Goal: Task Accomplishment & Management: Manage account settings

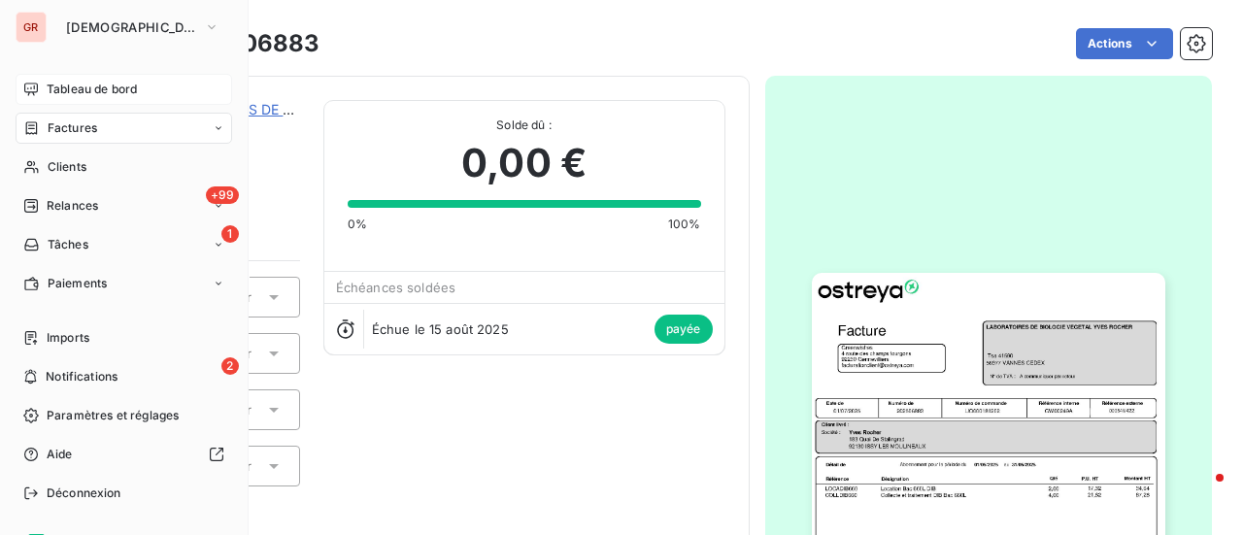
click at [74, 84] on span "Tableau de bord" at bounding box center [92, 89] width 90 height 17
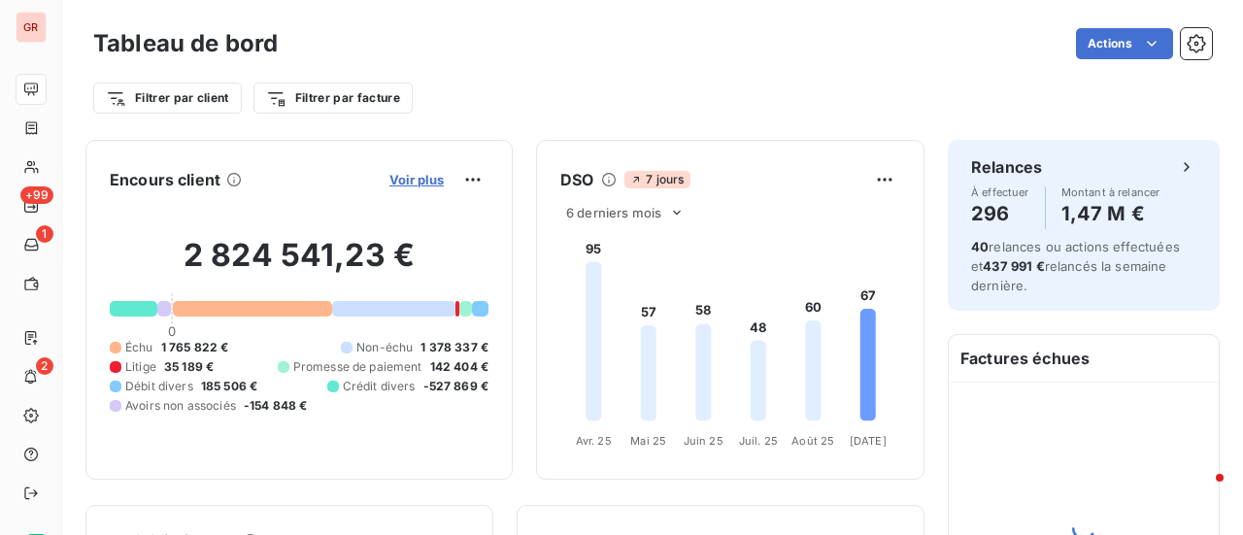
click at [410, 174] on span "Voir plus" at bounding box center [417, 180] width 54 height 16
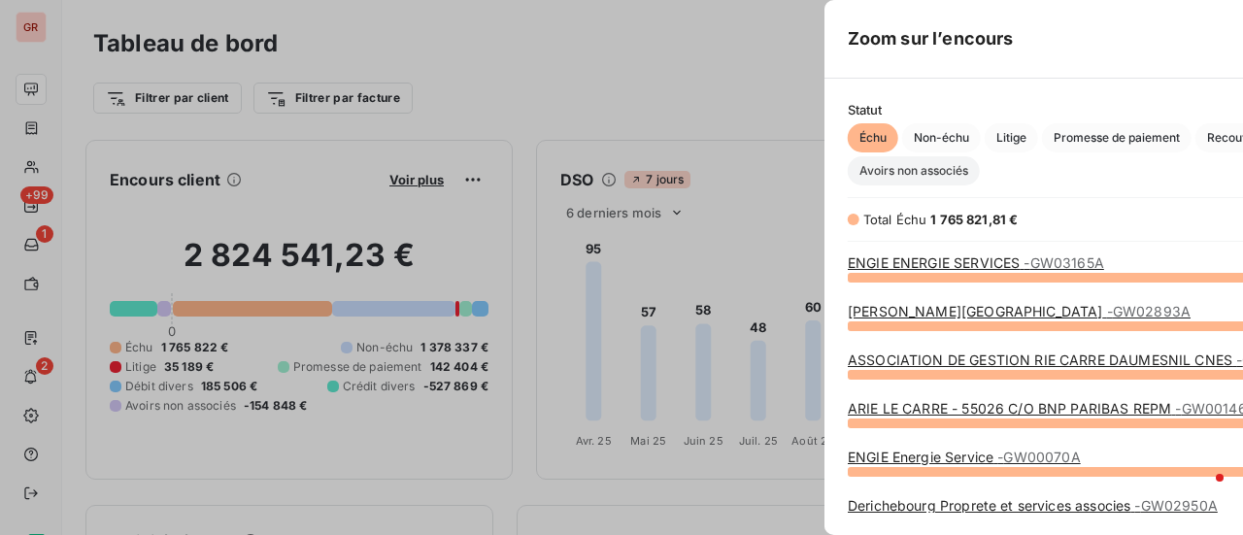
scroll to position [244, 731]
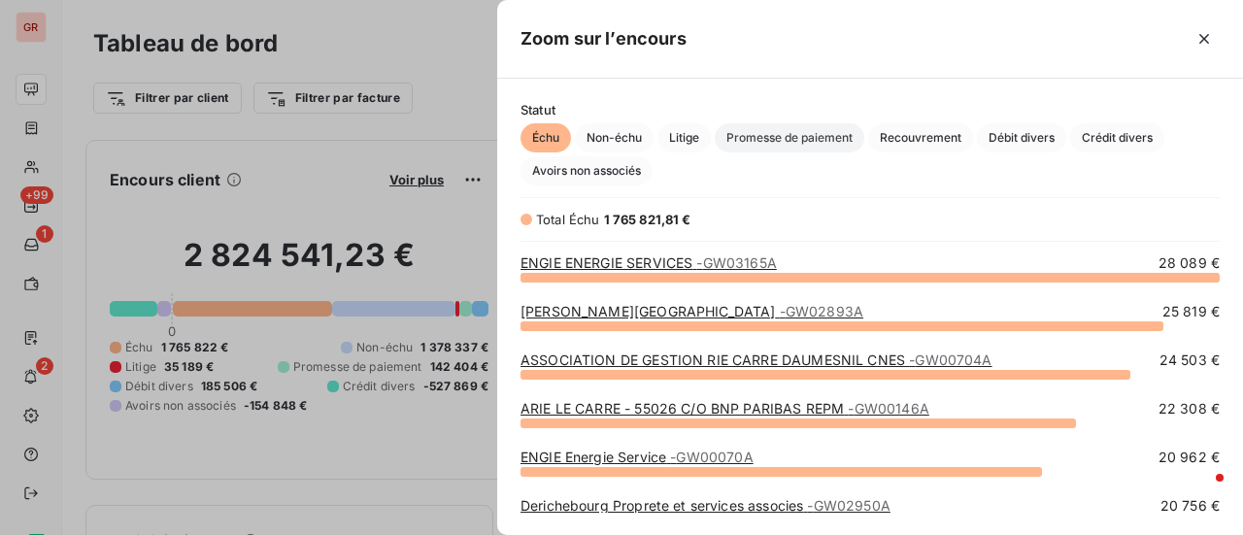
click at [775, 147] on span "Promesse de paiement" at bounding box center [790, 137] width 150 height 29
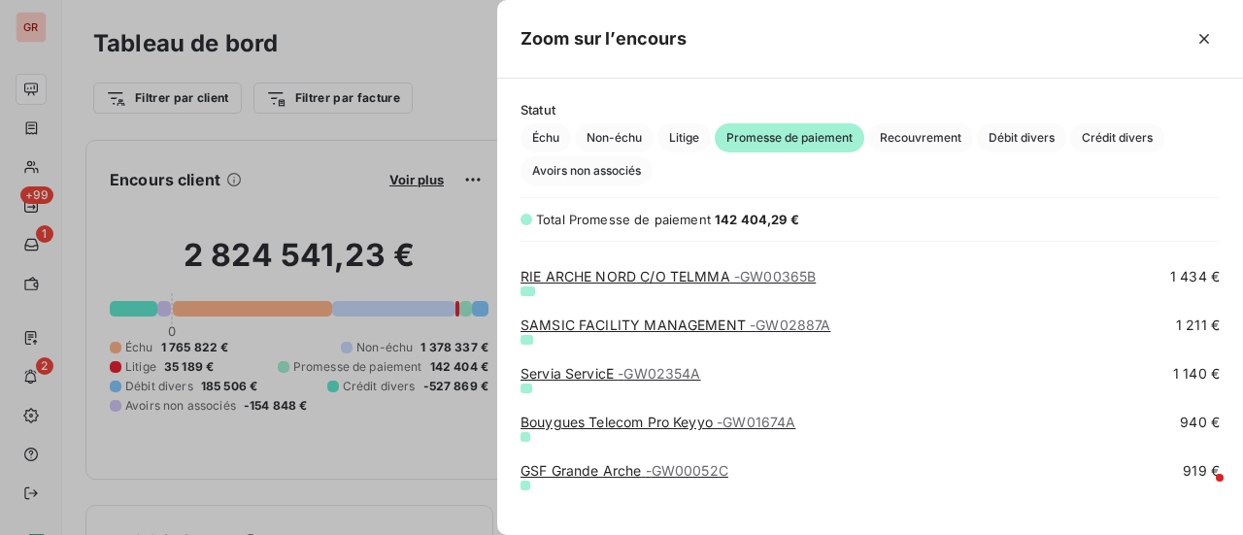
scroll to position [874, 0]
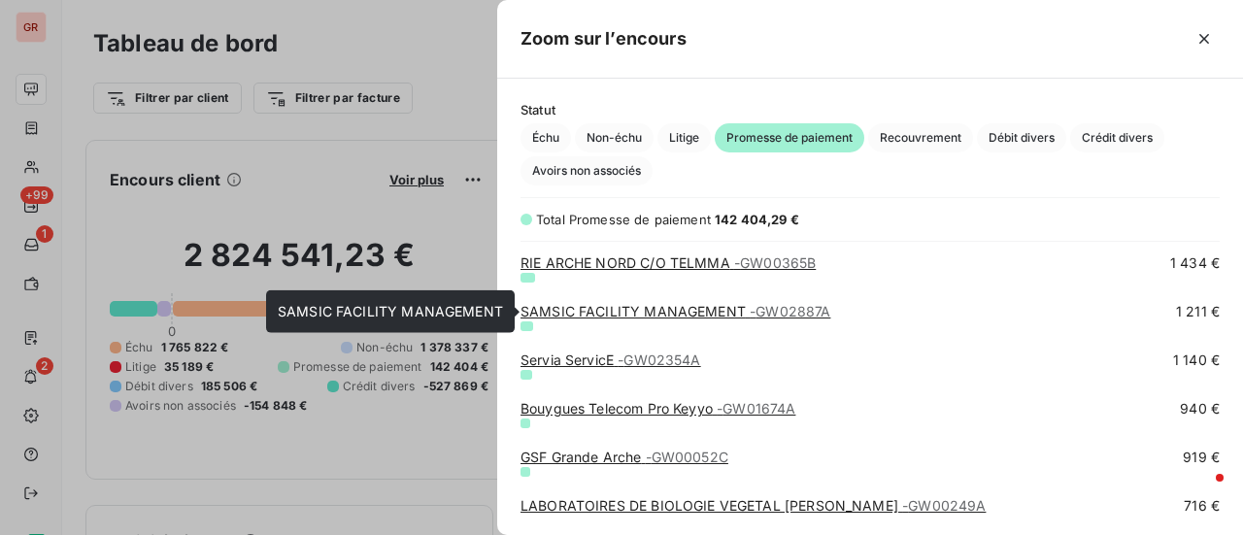
click at [690, 310] on link "SAMSIC FACILITY MANAGEMENT - GW02887A" at bounding box center [676, 311] width 310 height 17
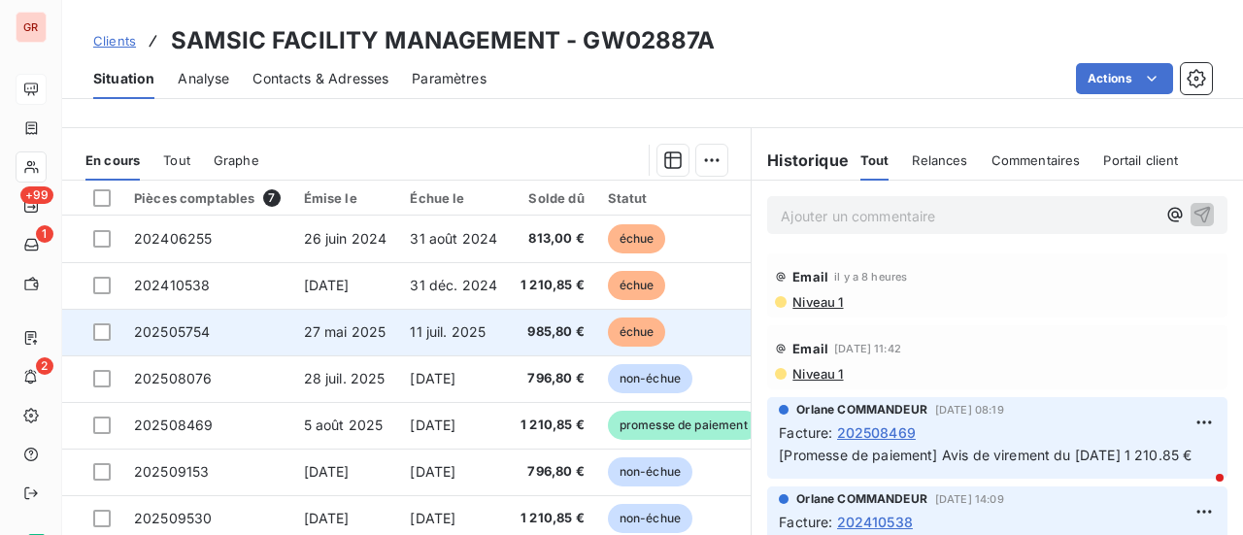
scroll to position [531, 0]
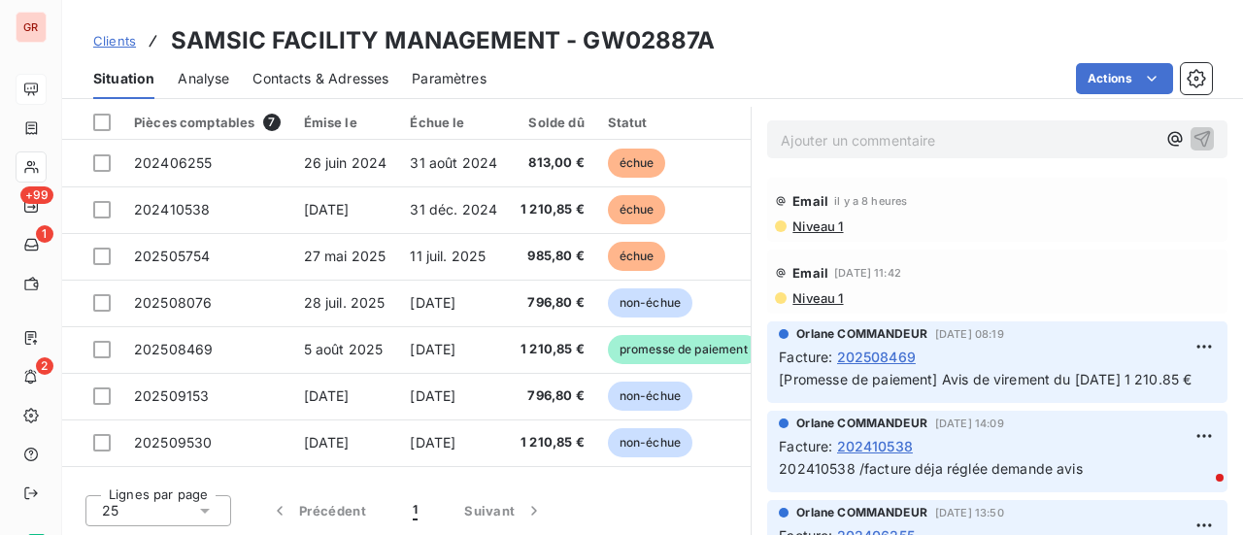
click at [816, 228] on span "Niveau 1" at bounding box center [817, 227] width 52 height 16
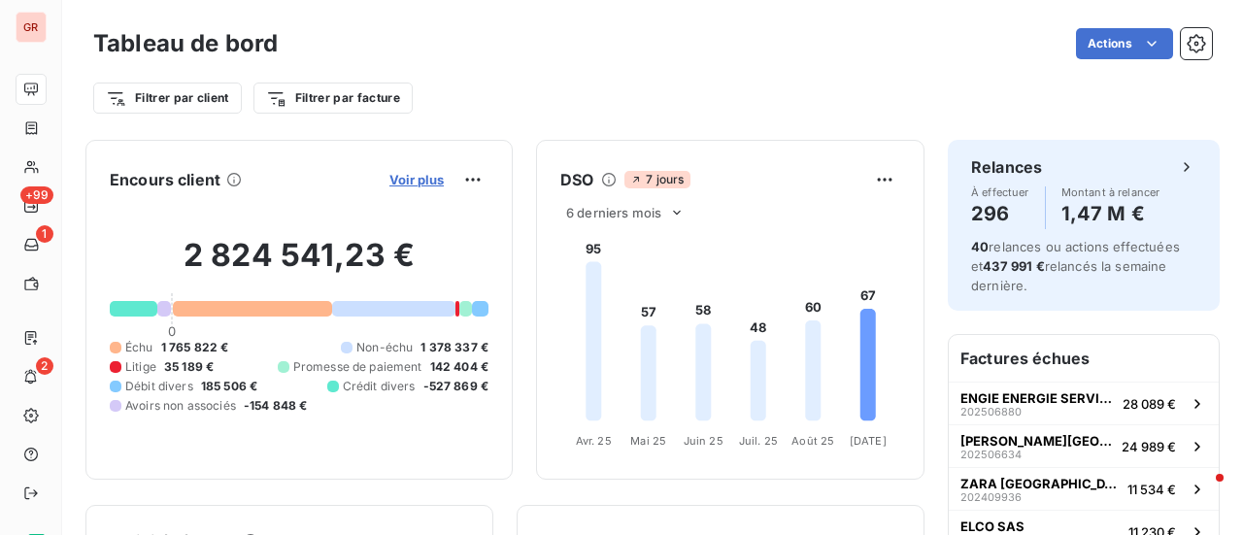
click at [398, 181] on span "Voir plus" at bounding box center [417, 180] width 54 height 16
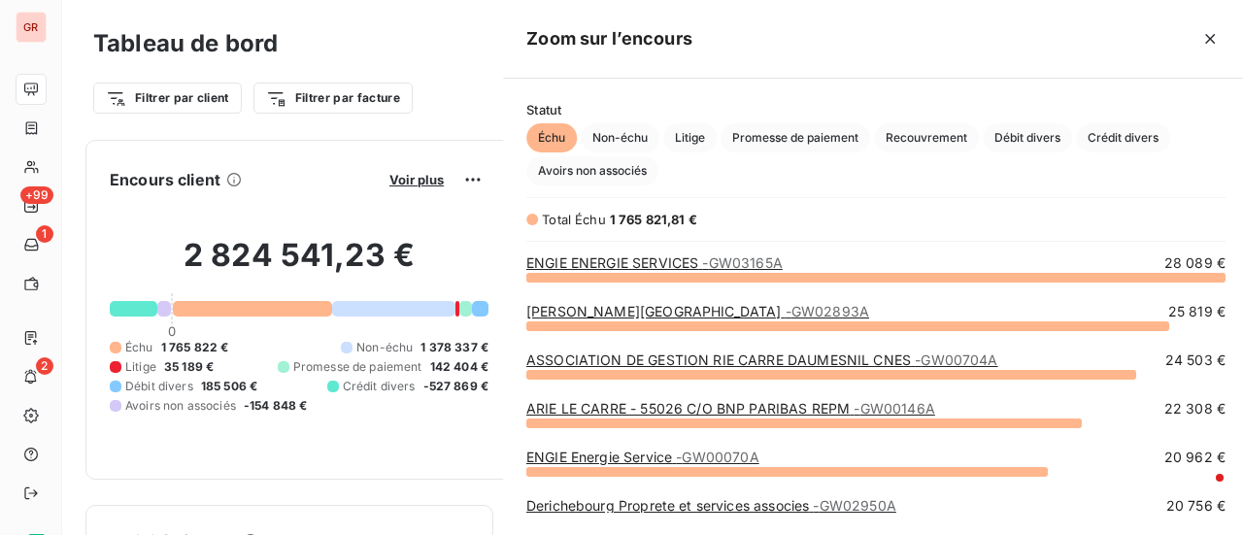
scroll to position [521, 731]
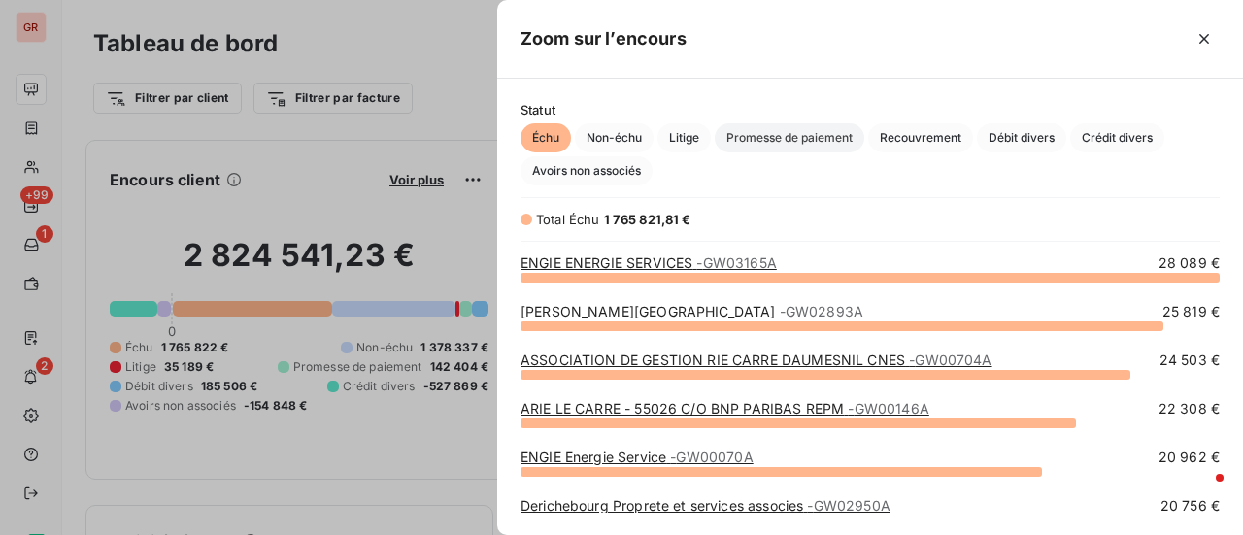
click at [810, 134] on span "Promesse de paiement" at bounding box center [790, 137] width 150 height 29
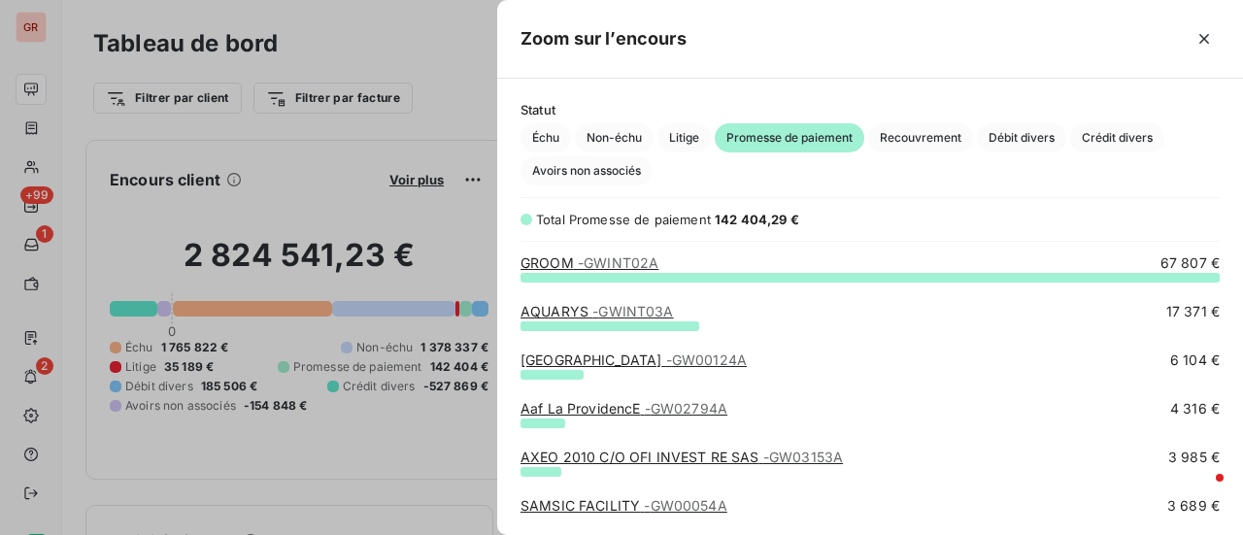
scroll to position [0, 0]
click at [932, 138] on span "Recouvrement" at bounding box center [920, 137] width 105 height 29
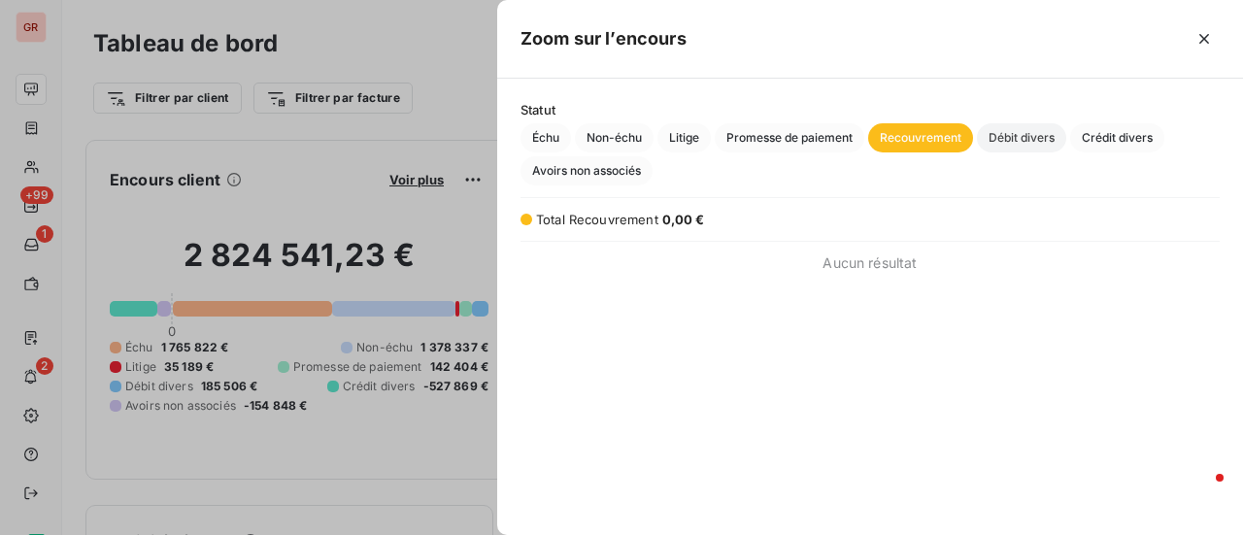
click at [1026, 137] on span "Débit divers" at bounding box center [1021, 137] width 89 height 29
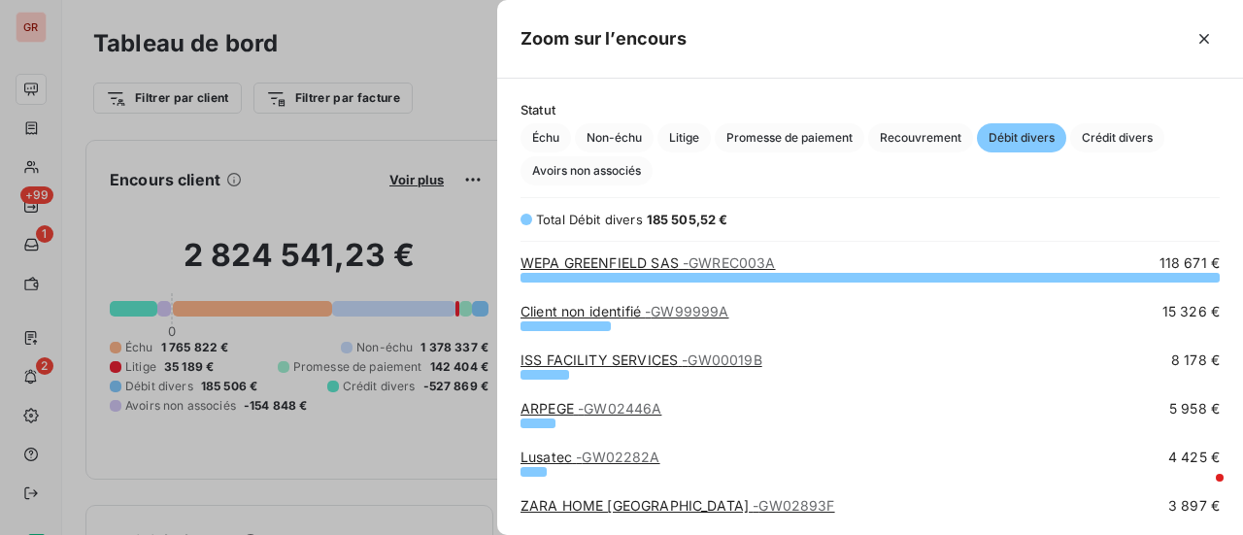
scroll to position [244, 731]
click at [1139, 137] on span "Crédit divers" at bounding box center [1118, 137] width 94 height 29
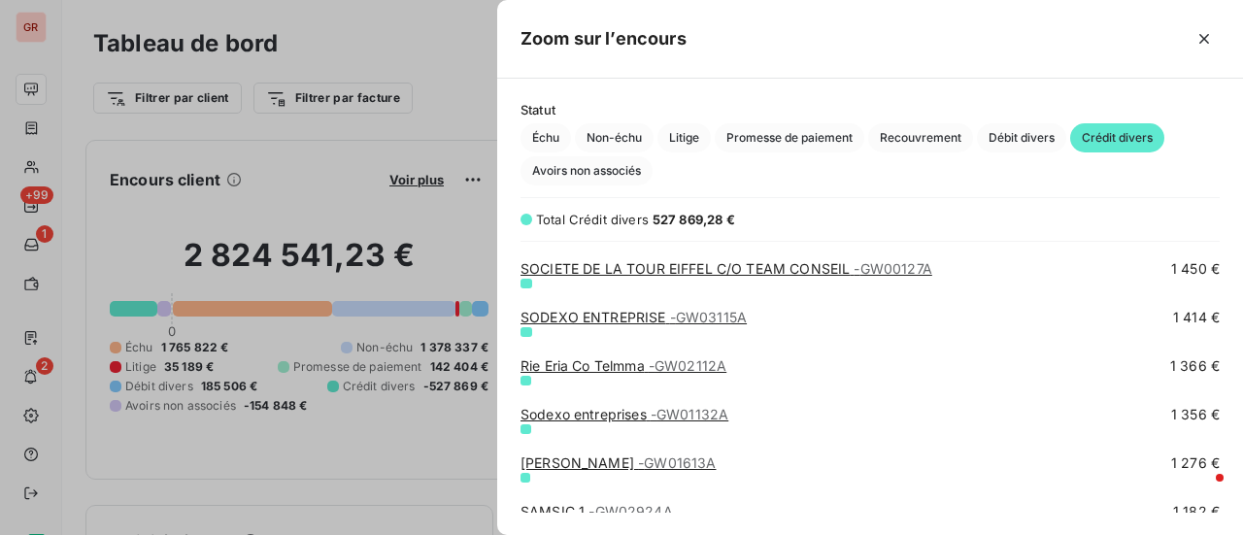
scroll to position [3886, 0]
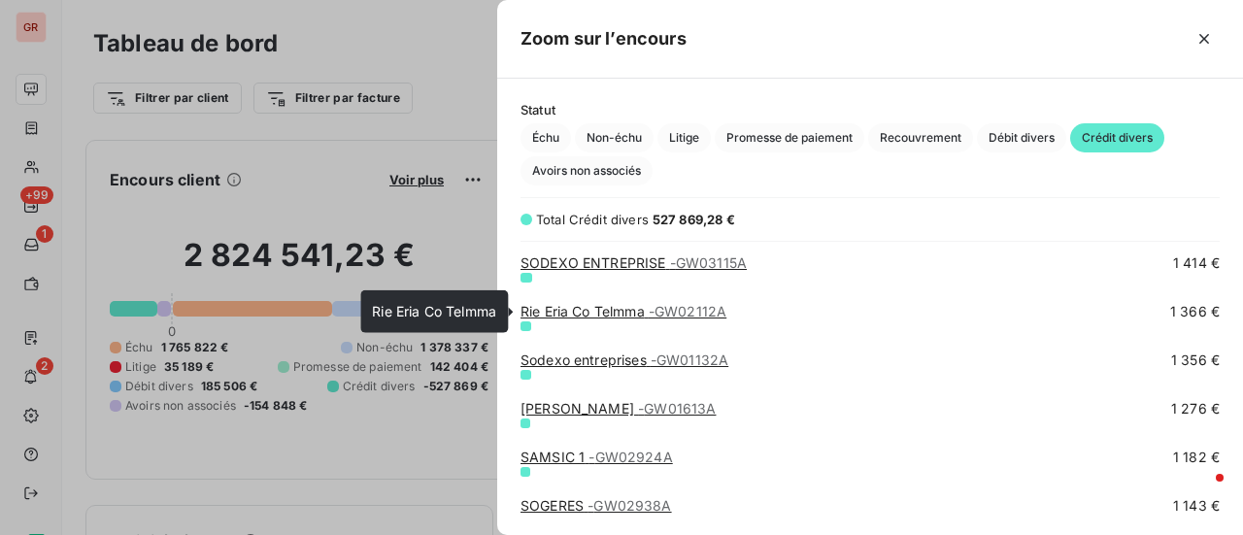
click at [633, 310] on link "Rie Eria Co Telmma - GW02112A" at bounding box center [624, 311] width 206 height 17
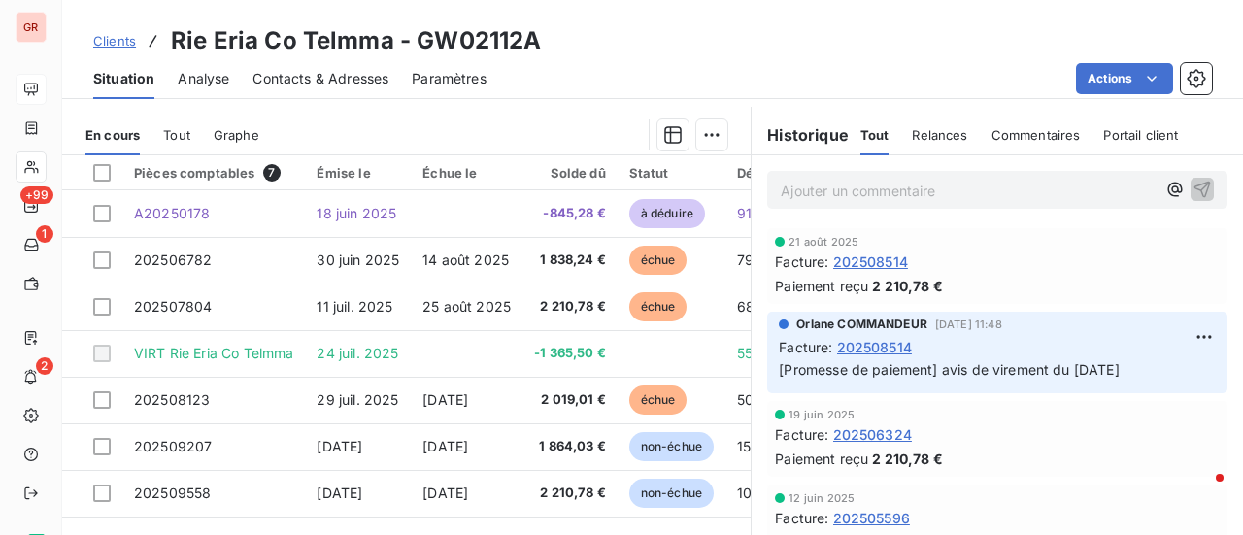
scroll to position [486, 0]
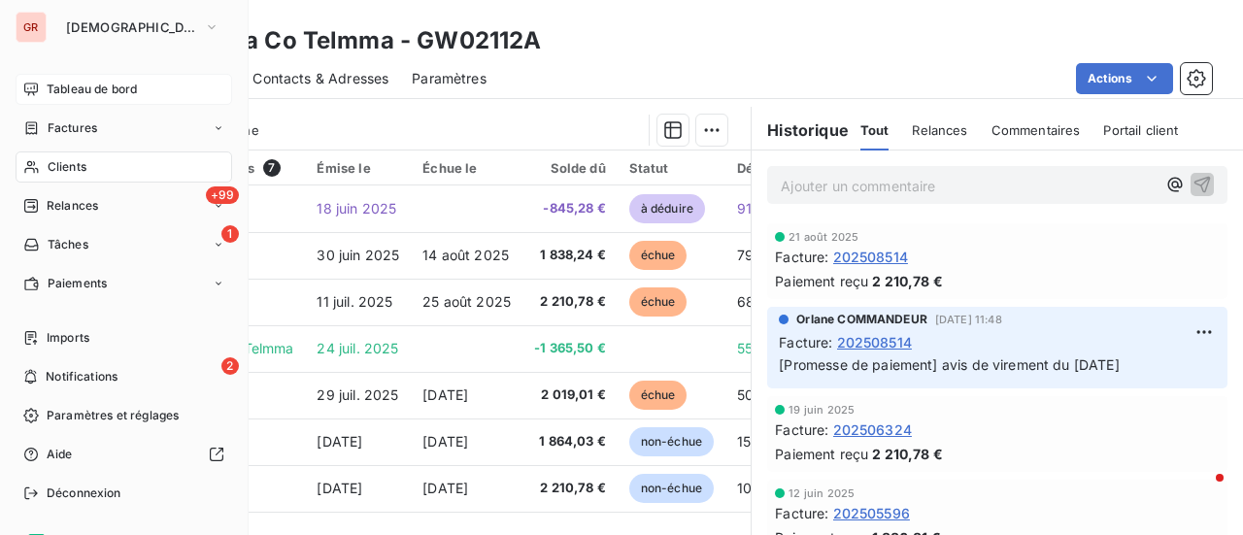
drag, startPoint x: 85, startPoint y: 126, endPoint x: 216, endPoint y: 103, distance: 132.2
click at [85, 126] on span "Factures" at bounding box center [73, 127] width 50 height 17
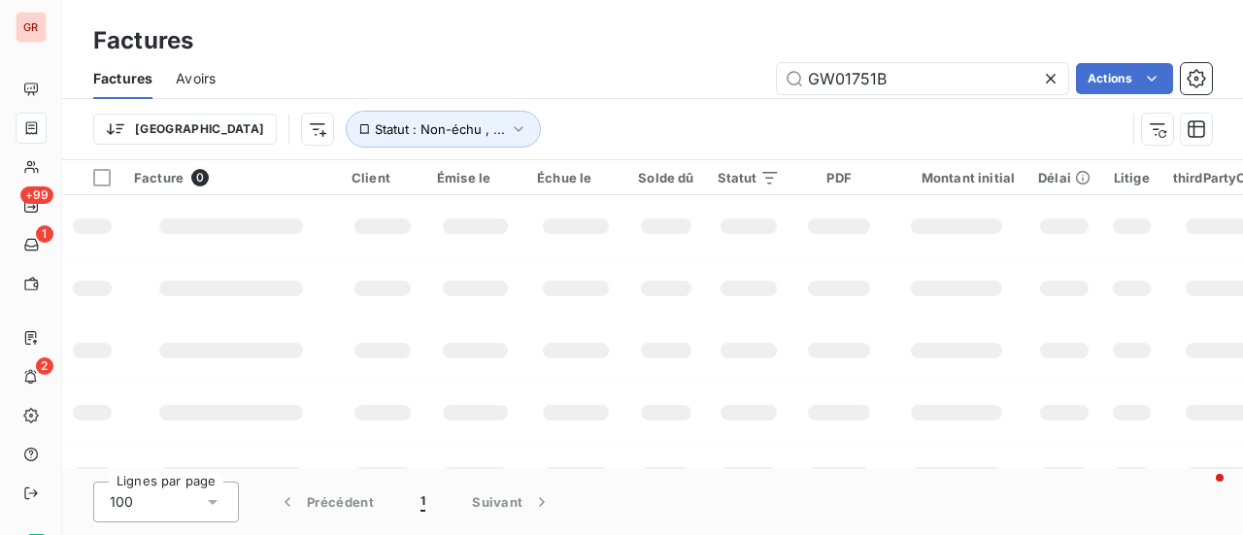
drag, startPoint x: 911, startPoint y: 83, endPoint x: 491, endPoint y: 142, distance: 424.8
click at [499, 140] on div "Factures Avoirs GW01751B Actions Trier Statut : Non-échu , ..." at bounding box center [652, 108] width 1181 height 101
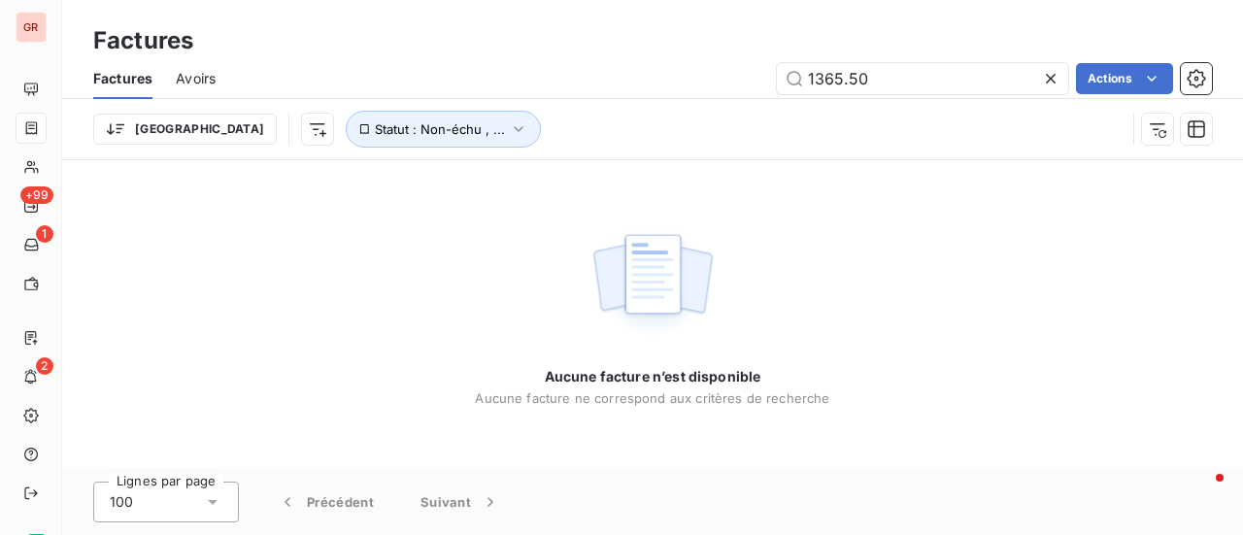
type input "1365.50"
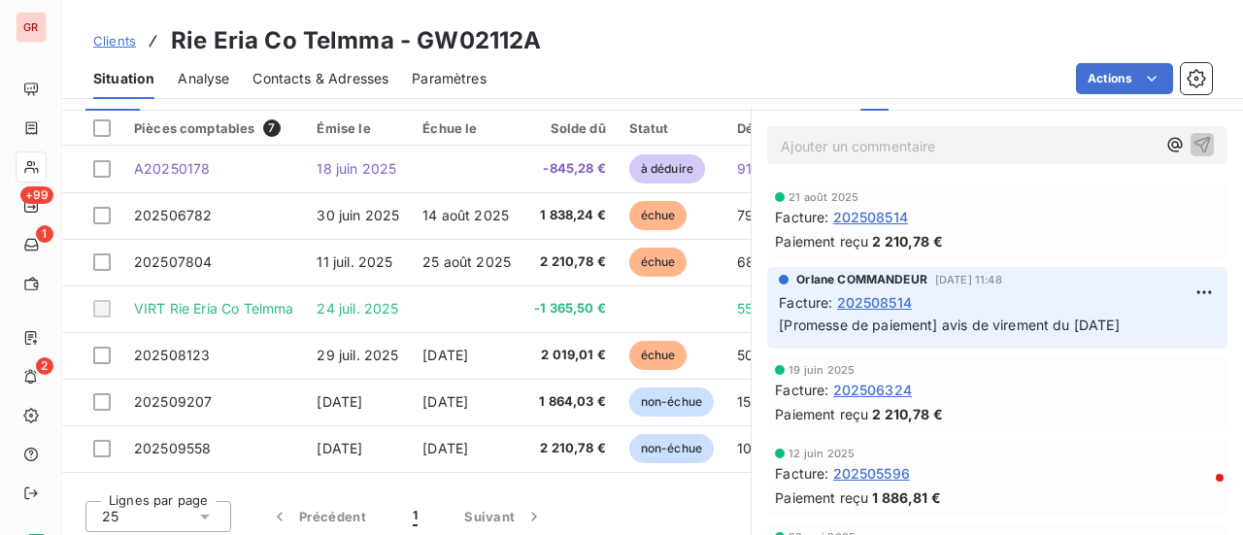
scroll to position [531, 0]
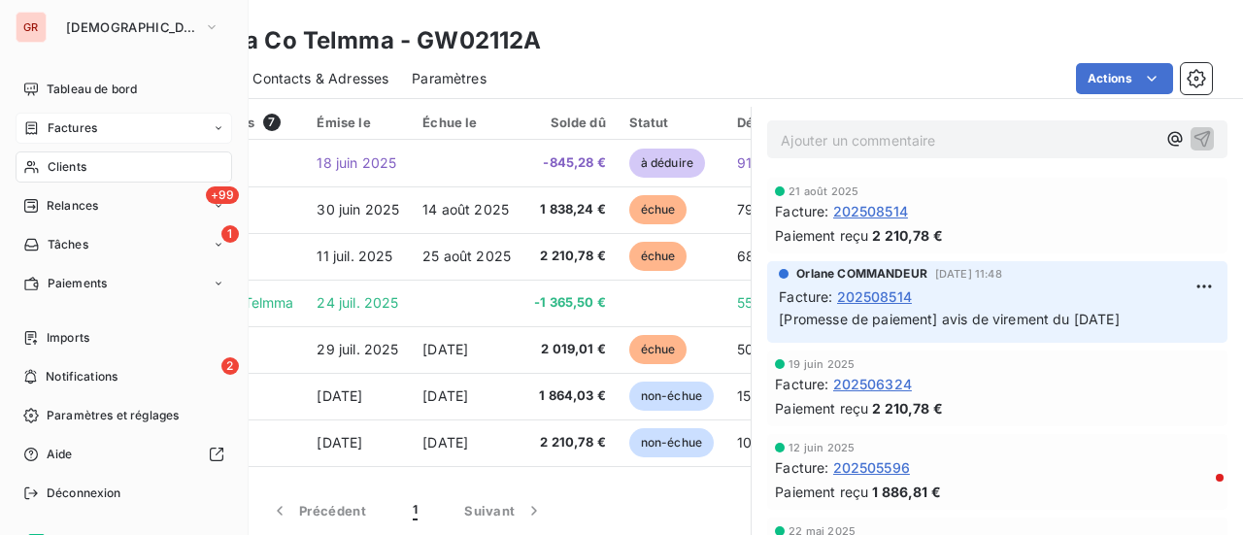
click at [94, 127] on span "Factures" at bounding box center [73, 127] width 50 height 17
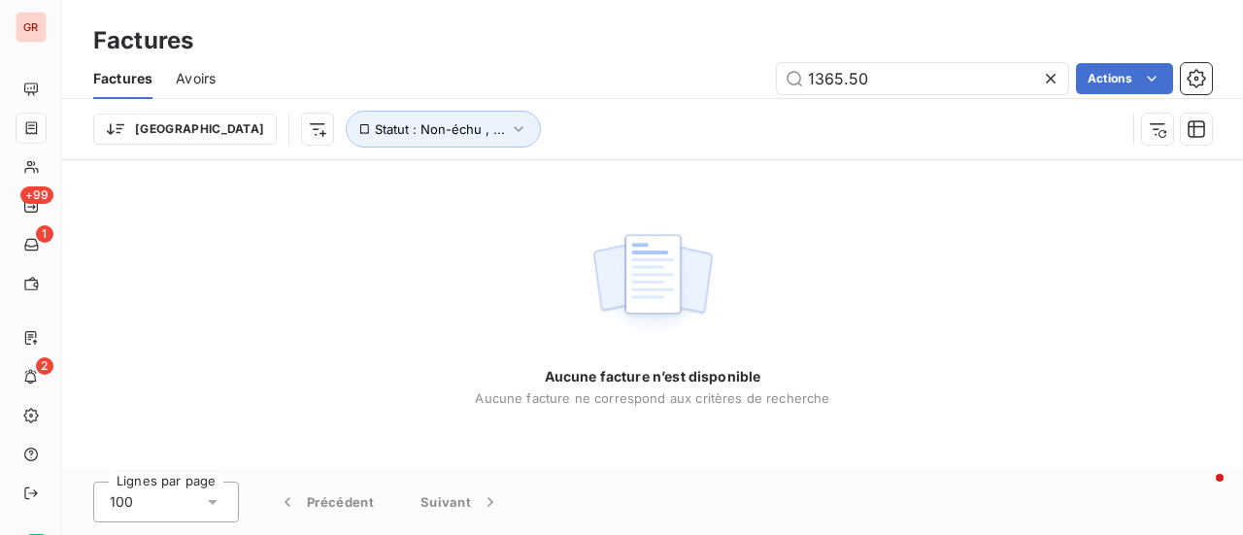
drag, startPoint x: 697, startPoint y: 85, endPoint x: 289, endPoint y: 94, distance: 408.1
click at [324, 94] on div "Factures Avoirs 1365.50 Actions" at bounding box center [652, 78] width 1181 height 41
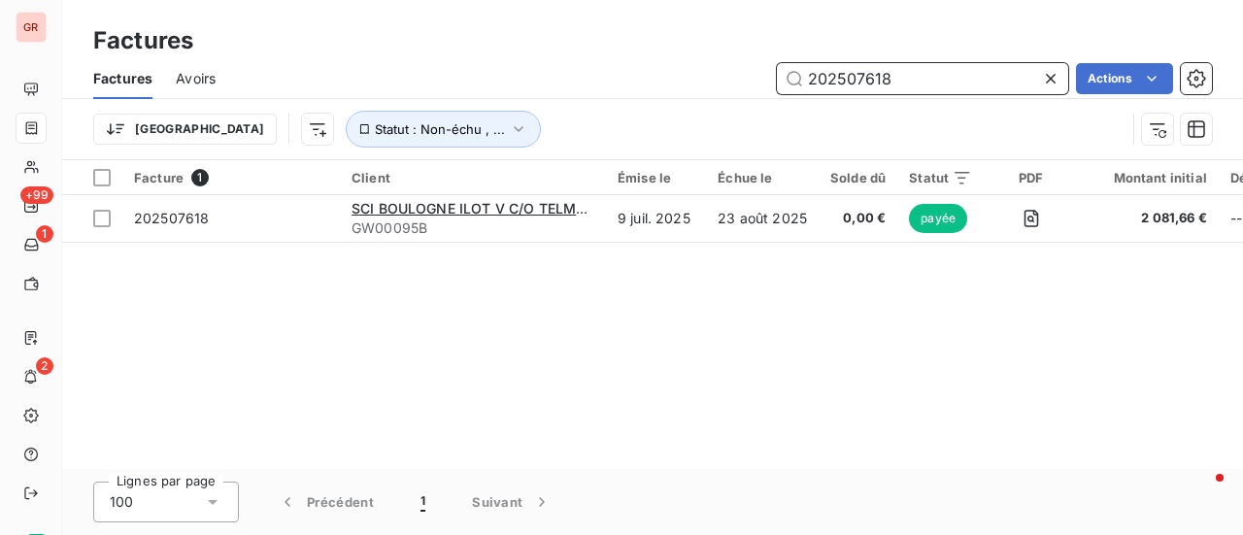
drag, startPoint x: 927, startPoint y: 88, endPoint x: 342, endPoint y: 106, distance: 585.1
click at [345, 102] on div "Factures Avoirs 202507618 Actions Trier Statut : Non-échu , ..." at bounding box center [652, 108] width 1181 height 101
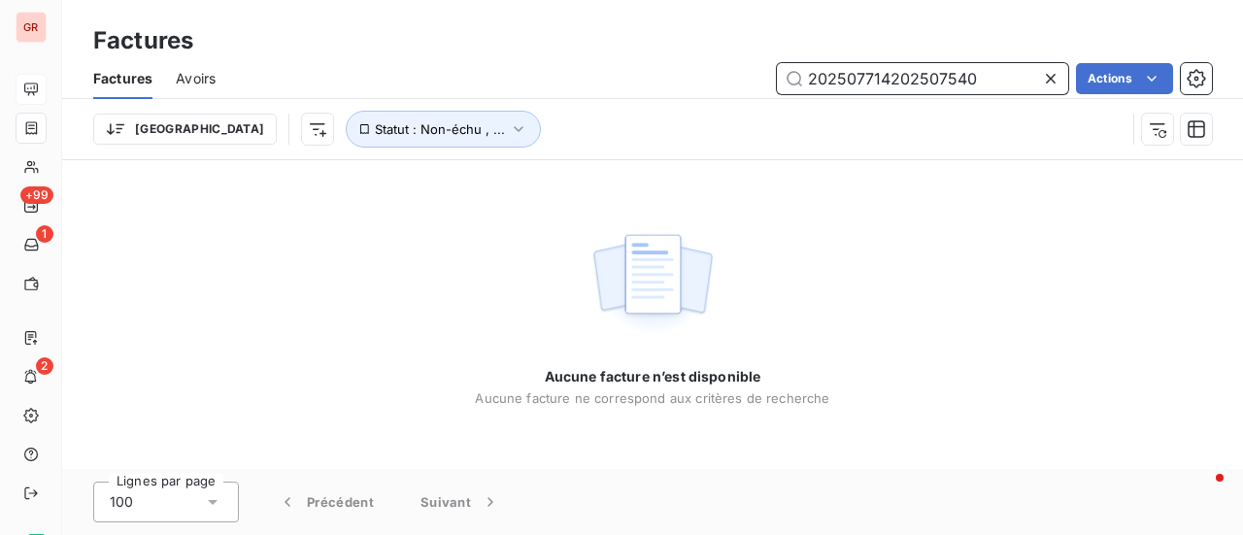
drag, startPoint x: 1001, startPoint y: 88, endPoint x: 25, endPoint y: 89, distance: 975.3
click at [37, 89] on div "GR +99 1 2 Factures Factures Avoirs 202507714202507540 Actions Trier Statut : N…" at bounding box center [621, 267] width 1243 height 535
drag, startPoint x: 975, startPoint y: 81, endPoint x: 480, endPoint y: 69, distance: 495.6
click at [543, 76] on div "202507540202507617 Actions" at bounding box center [725, 78] width 973 height 31
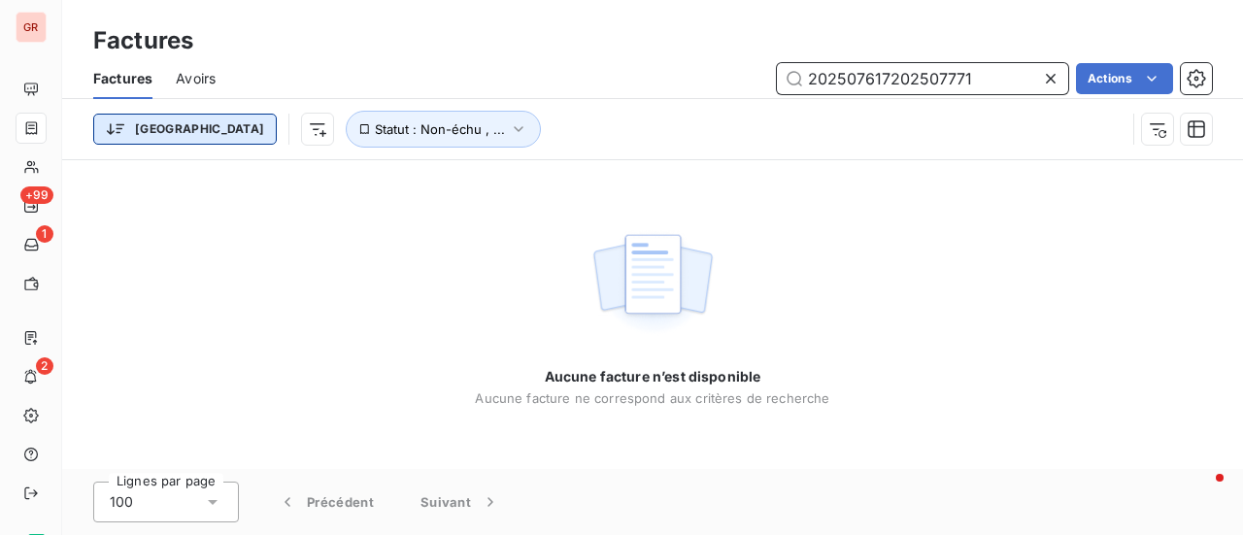
drag, startPoint x: 983, startPoint y: 86, endPoint x: 97, endPoint y: 125, distance: 886.8
click at [233, 102] on div "Factures Avoirs 202507617202507771 Actions Trier Statut : Non-échu , ..." at bounding box center [652, 108] width 1181 height 101
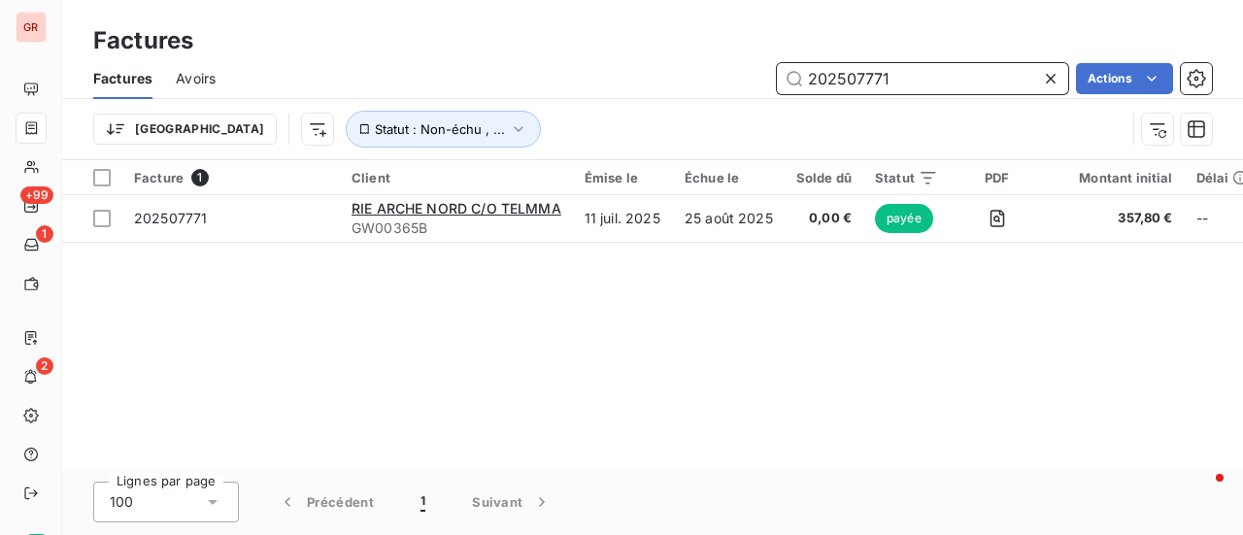
drag, startPoint x: 926, startPoint y: 85, endPoint x: 645, endPoint y: 85, distance: 280.7
click at [681, 86] on div "202507771 Actions" at bounding box center [725, 78] width 973 height 31
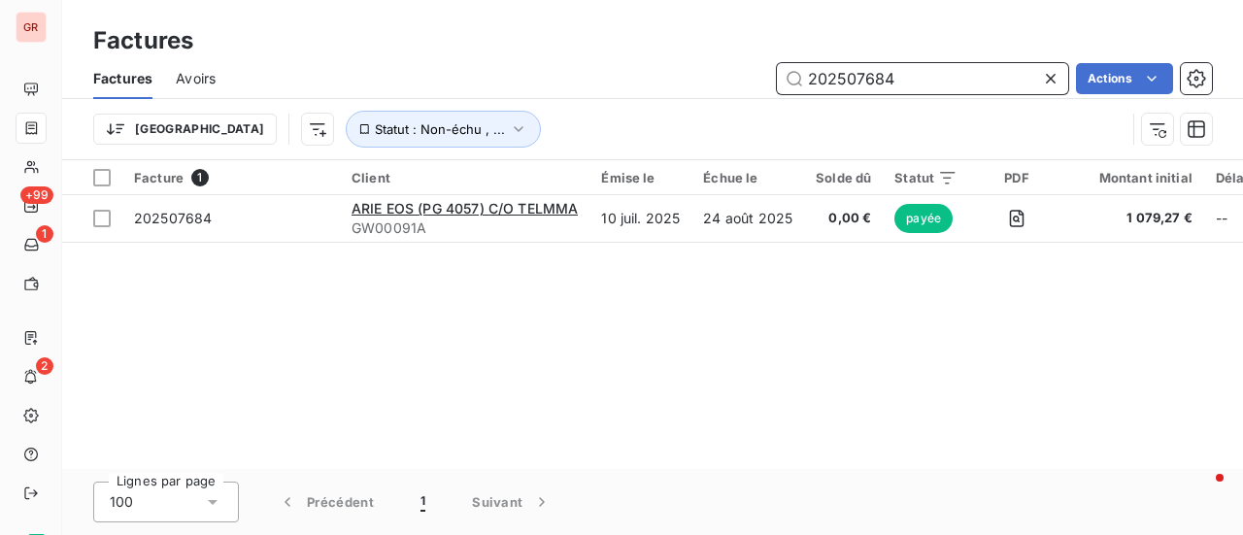
drag, startPoint x: 958, startPoint y: 79, endPoint x: 316, endPoint y: 64, distance: 642.3
click at [342, 61] on div "Factures Avoirs 202507684 Actions" at bounding box center [652, 78] width 1181 height 41
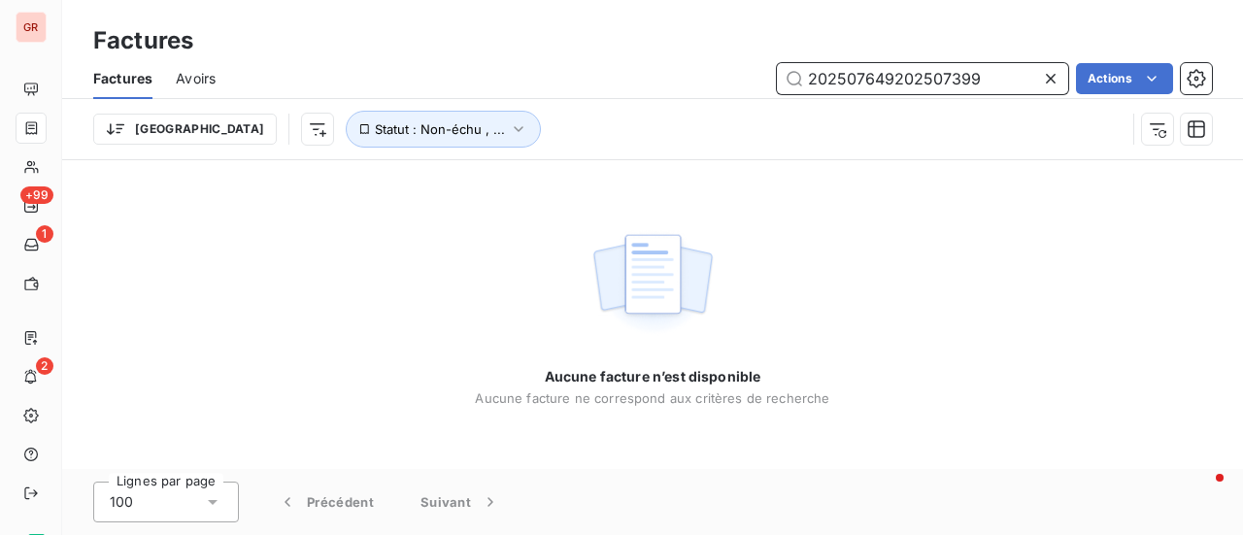
drag, startPoint x: 987, startPoint y: 73, endPoint x: 427, endPoint y: 73, distance: 559.6
click at [427, 73] on div "202507649202507399 Actions" at bounding box center [725, 78] width 973 height 31
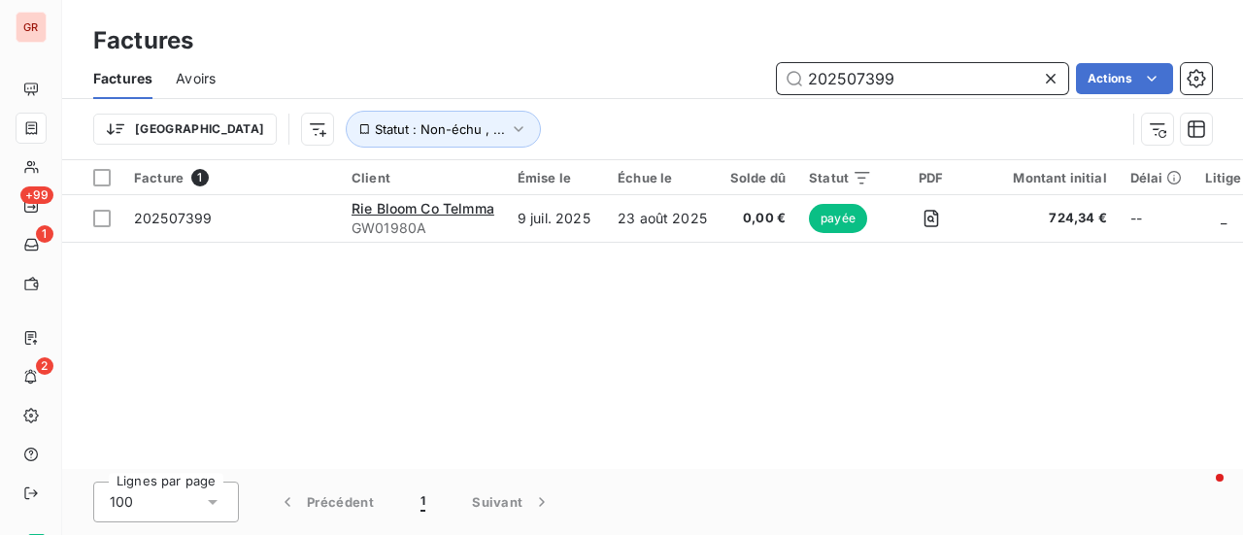
drag, startPoint x: 943, startPoint y: 73, endPoint x: 146, endPoint y: 69, distance: 797.6
click at [195, 66] on div "Factures Avoirs 202507399 Actions" at bounding box center [652, 78] width 1181 height 41
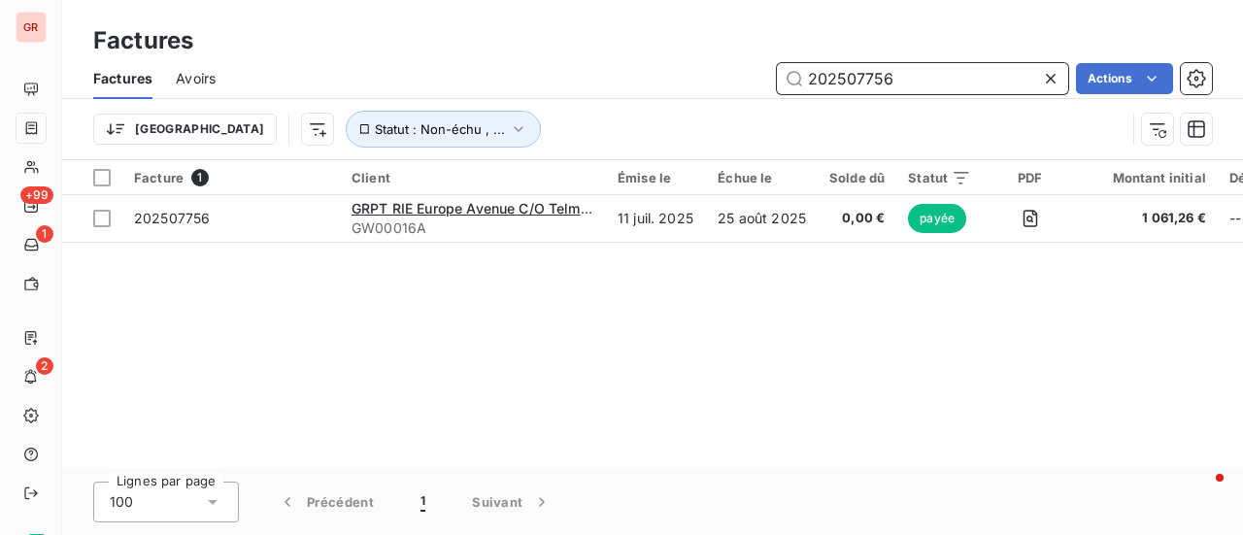
type input "202507756"
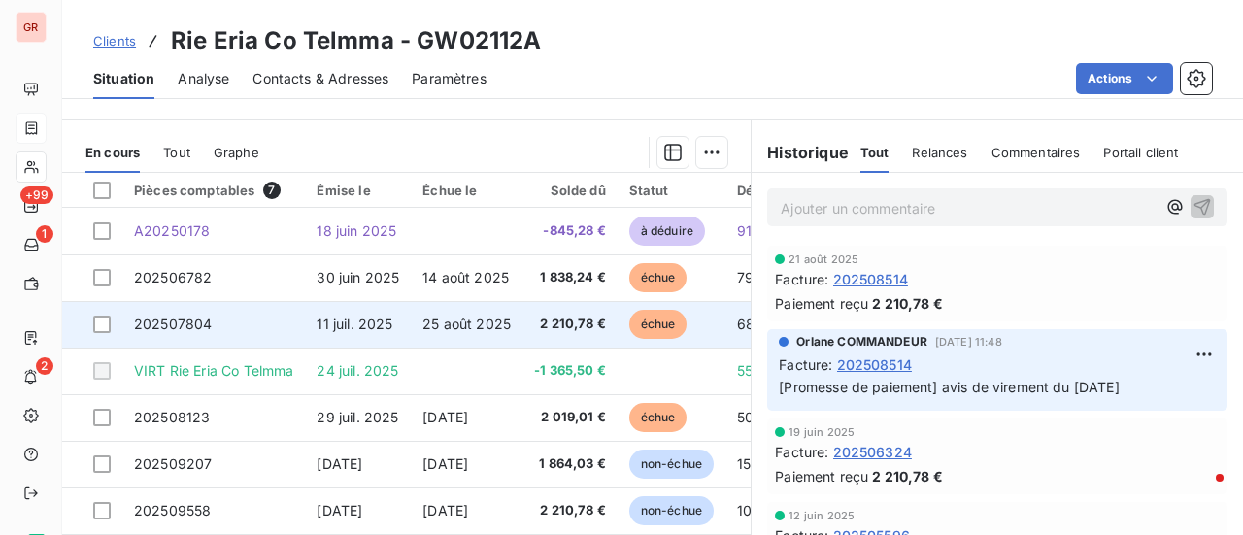
scroll to position [531, 0]
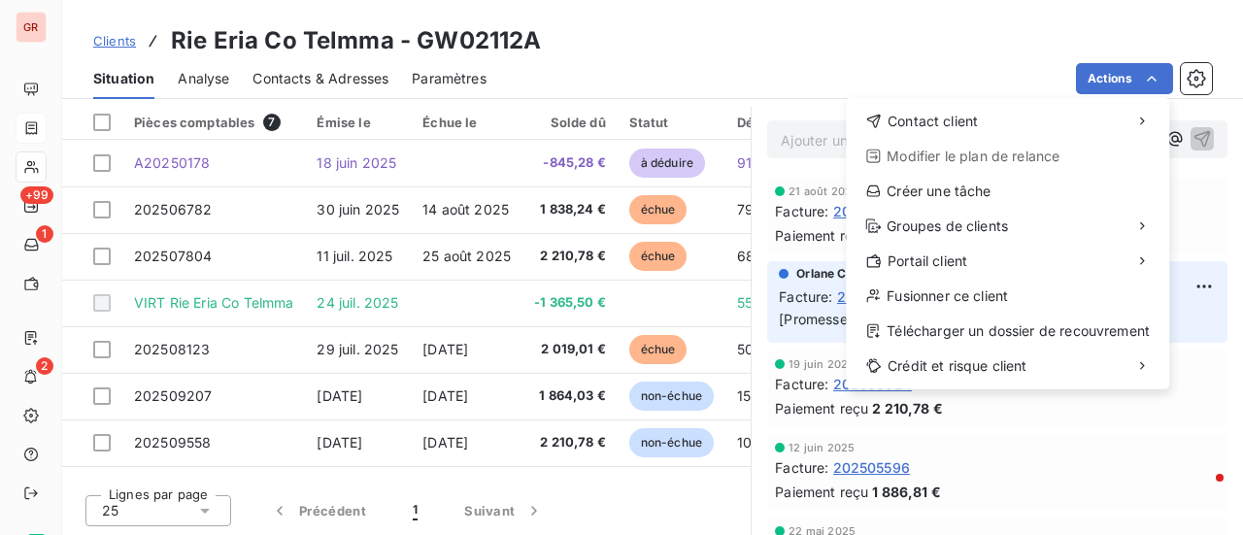
click at [329, 81] on html "GR +99 1 2 Clients Rie Eria Co Telmma - GW02112A Situation Analyse Contacts & A…" at bounding box center [621, 267] width 1243 height 535
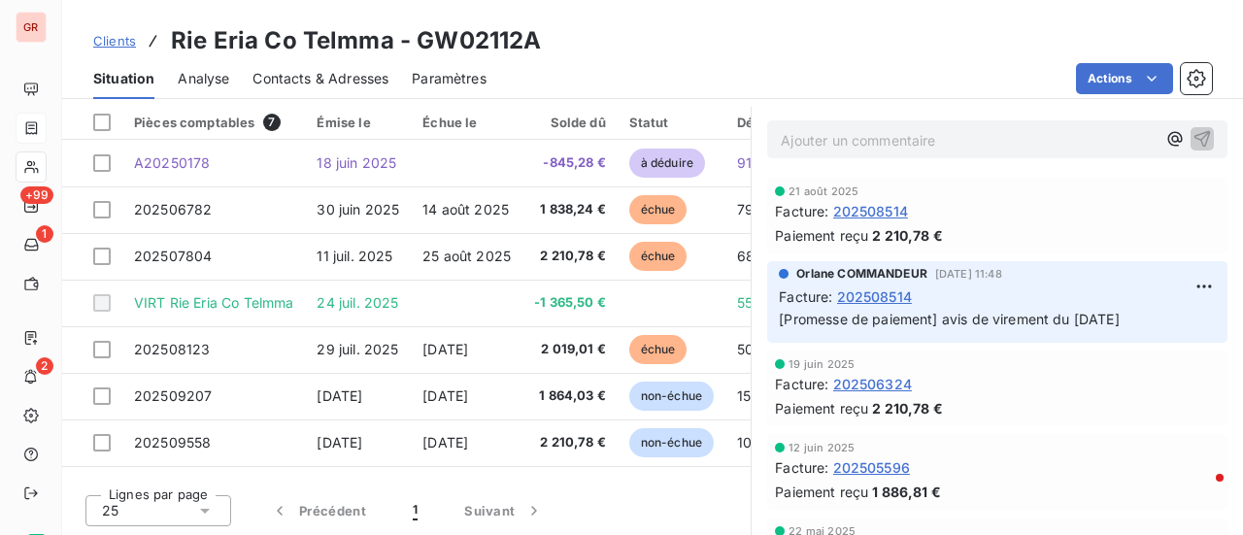
click at [344, 79] on span "Contacts & Adresses" at bounding box center [321, 78] width 136 height 19
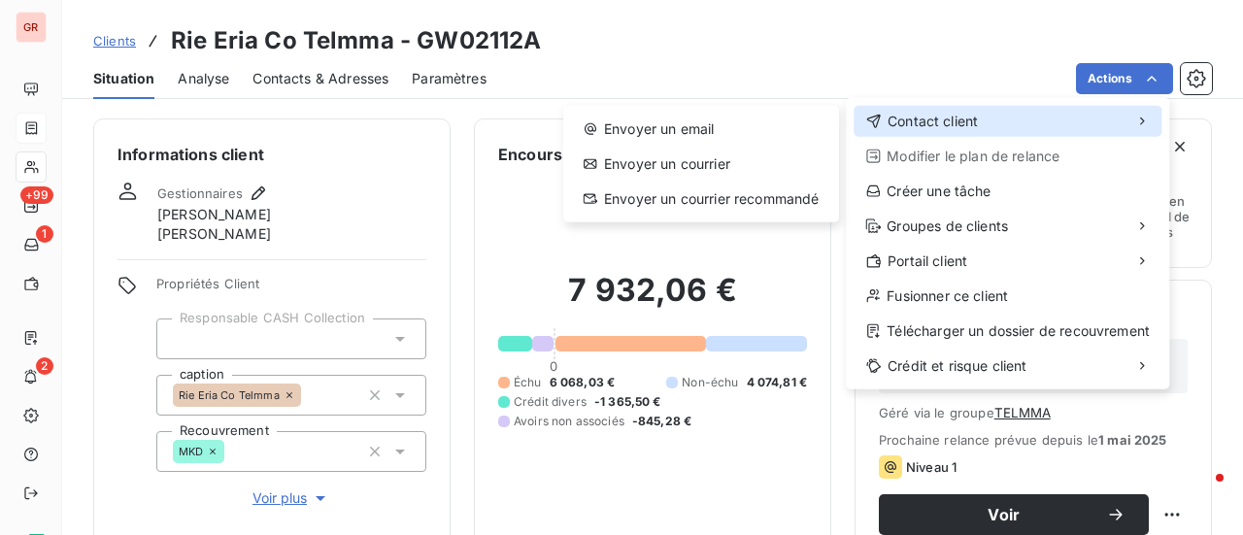
click at [975, 121] on span "Contact client" at bounding box center [933, 121] width 90 height 19
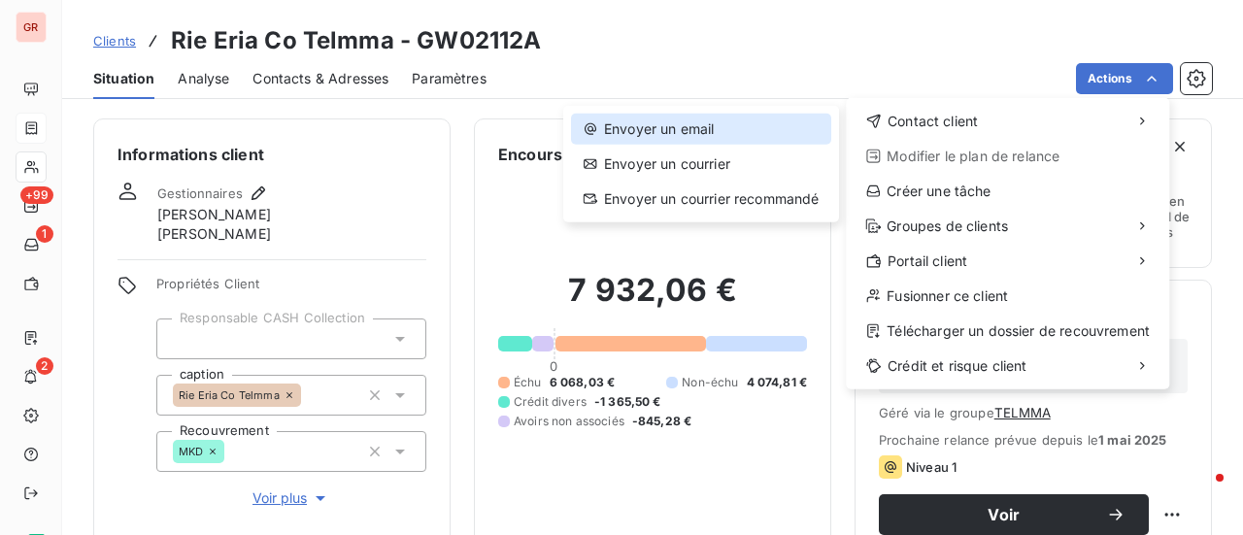
click at [687, 134] on div "Envoyer un email" at bounding box center [701, 129] width 260 height 31
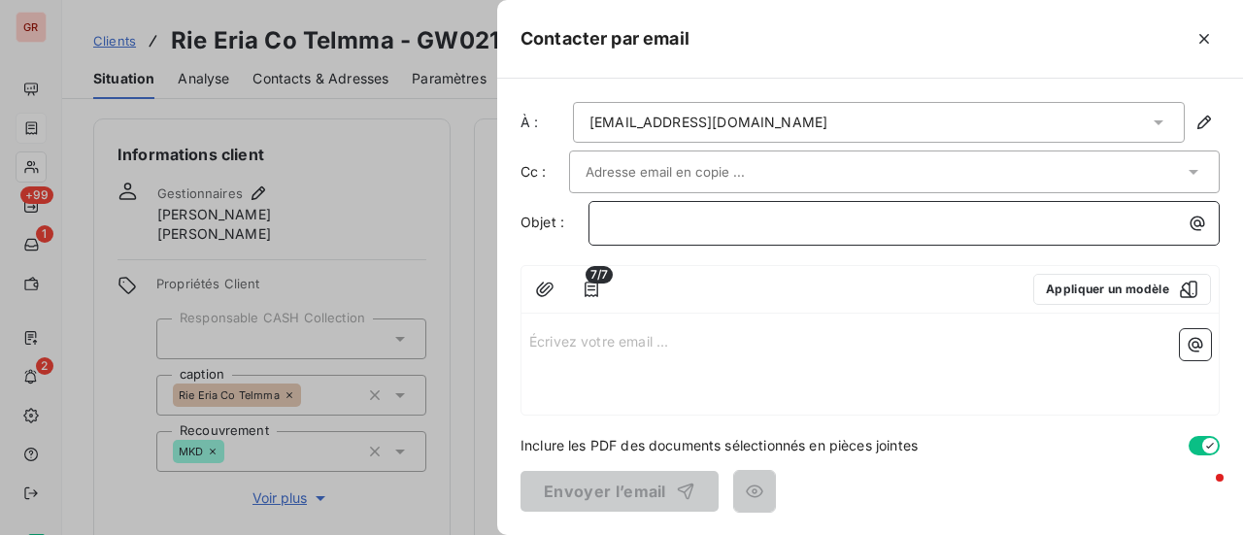
click at [665, 219] on p "﻿" at bounding box center [909, 223] width 608 height 22
click at [563, 341] on p "Écrivez votre email ... ﻿" at bounding box center [870, 340] width 682 height 22
click at [540, 329] on p "Écrivez votre email ... ﻿" at bounding box center [870, 340] width 682 height 22
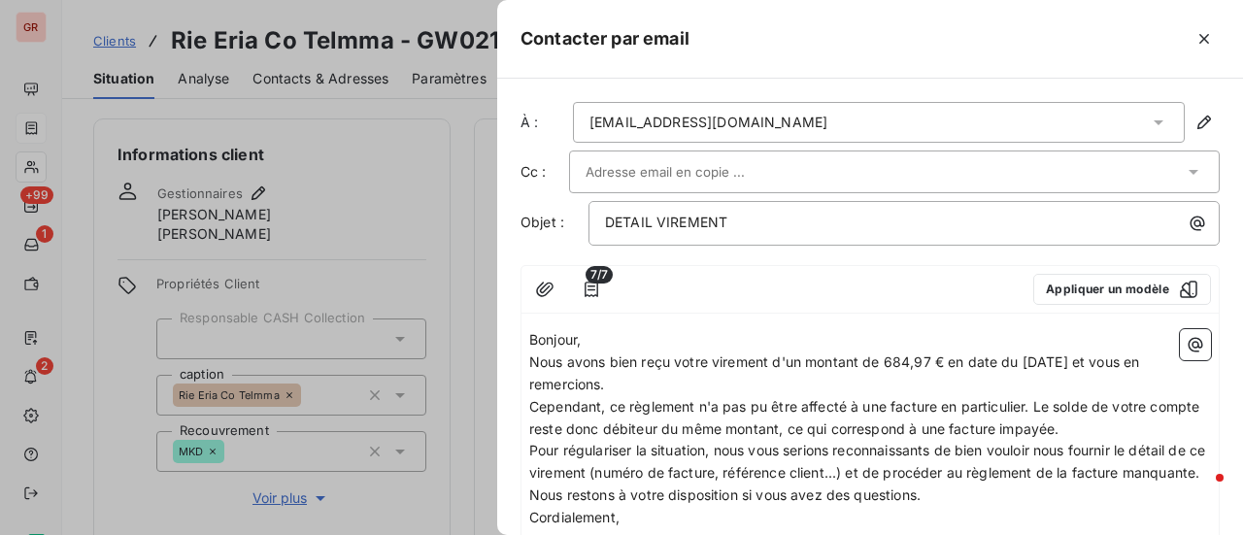
click at [457, 195] on div at bounding box center [621, 267] width 1243 height 535
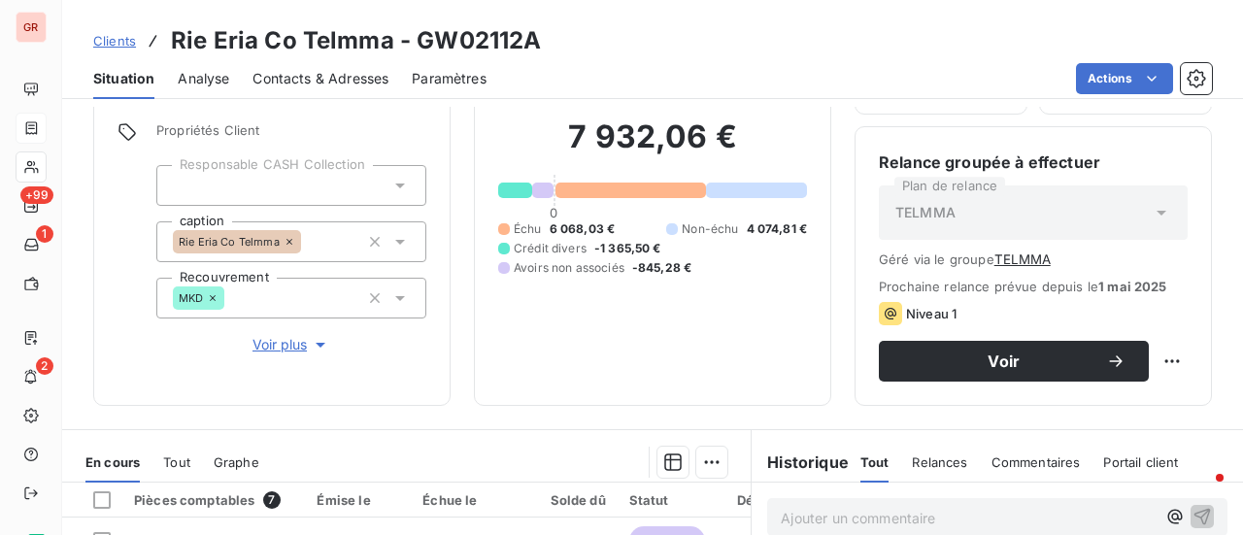
scroll to position [389, 0]
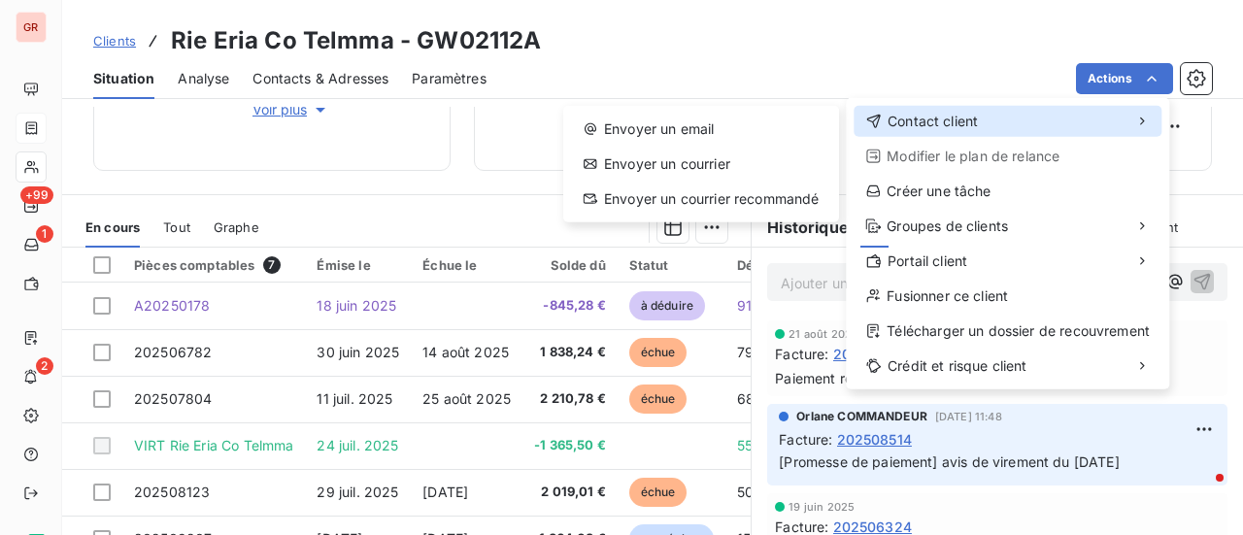
click at [974, 116] on span "Contact client" at bounding box center [933, 121] width 90 height 19
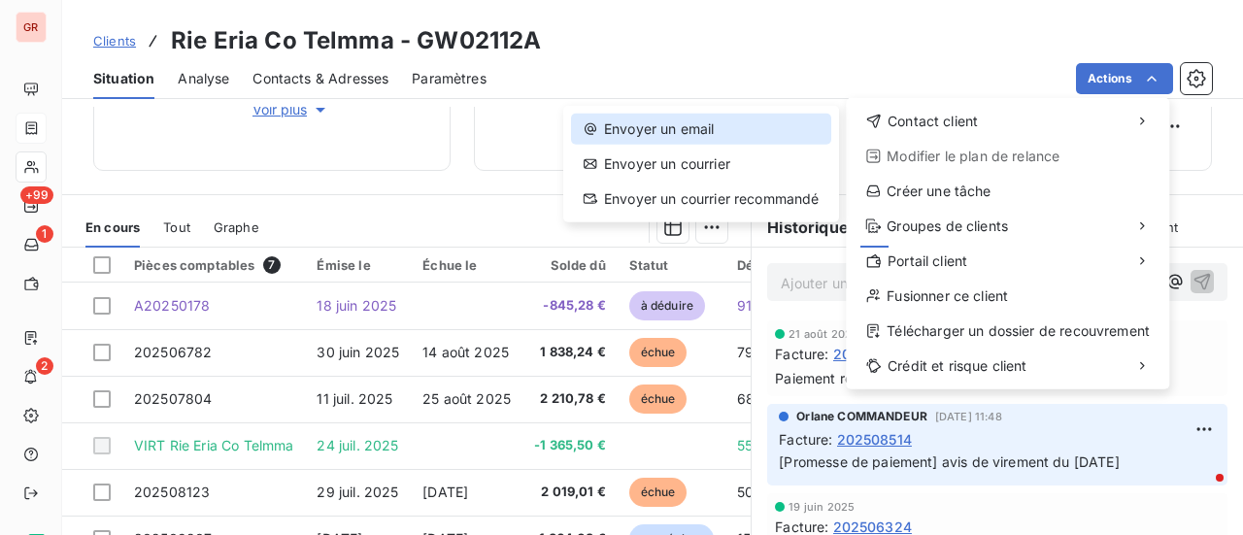
click at [630, 123] on div "Envoyer un email" at bounding box center [701, 129] width 260 height 31
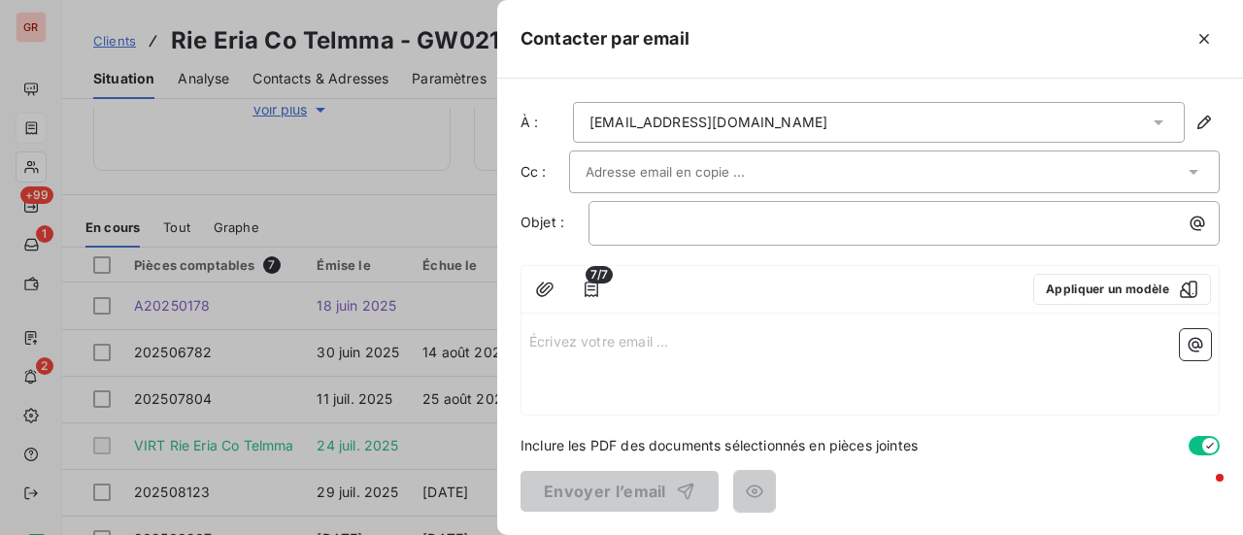
click at [560, 338] on p "Écrivez votre email ... ﻿" at bounding box center [870, 340] width 682 height 22
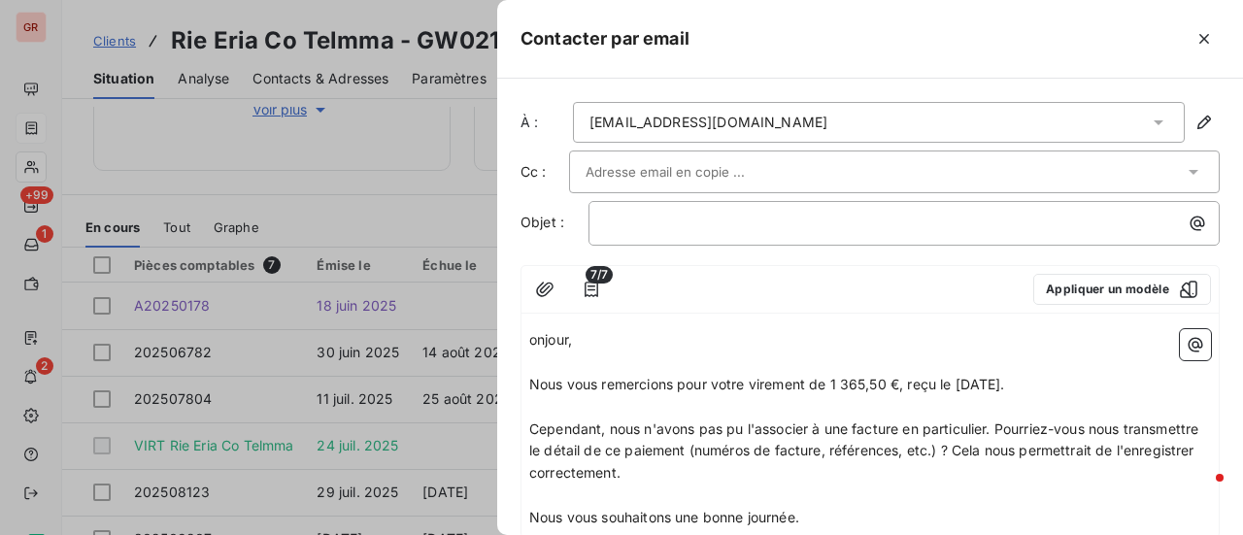
click at [529, 335] on span "onjour," at bounding box center [550, 339] width 43 height 17
click at [579, 338] on span "Bonjour," at bounding box center [554, 339] width 51 height 17
click at [1067, 378] on p "Nous vous remercions pour votre virement de 1 365,50 €, reçu le [DATE]." at bounding box center [870, 385] width 682 height 22
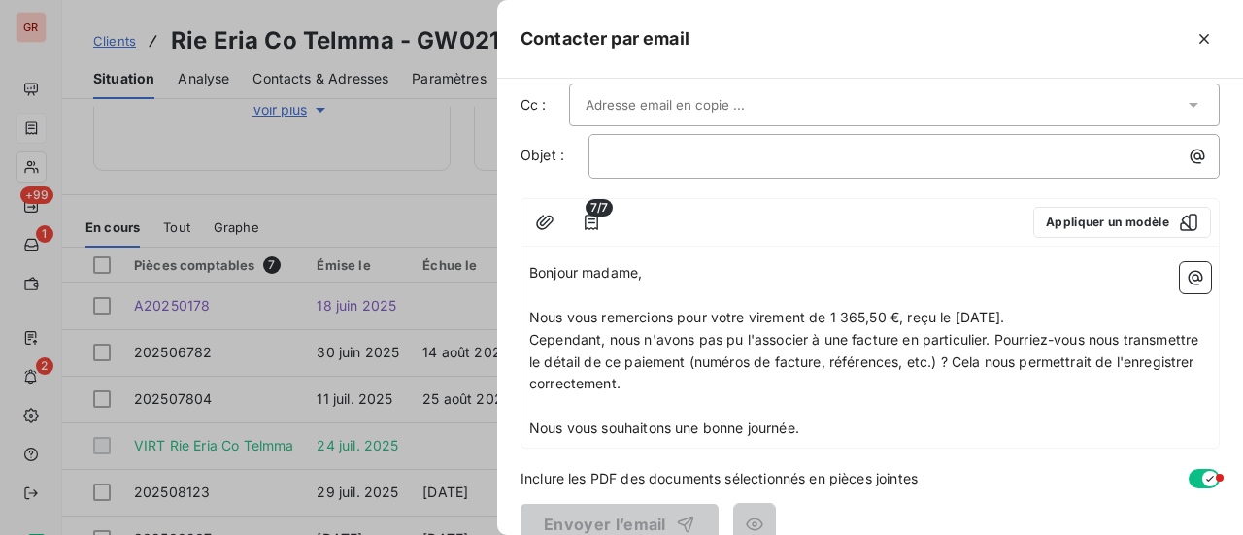
scroll to position [97, 0]
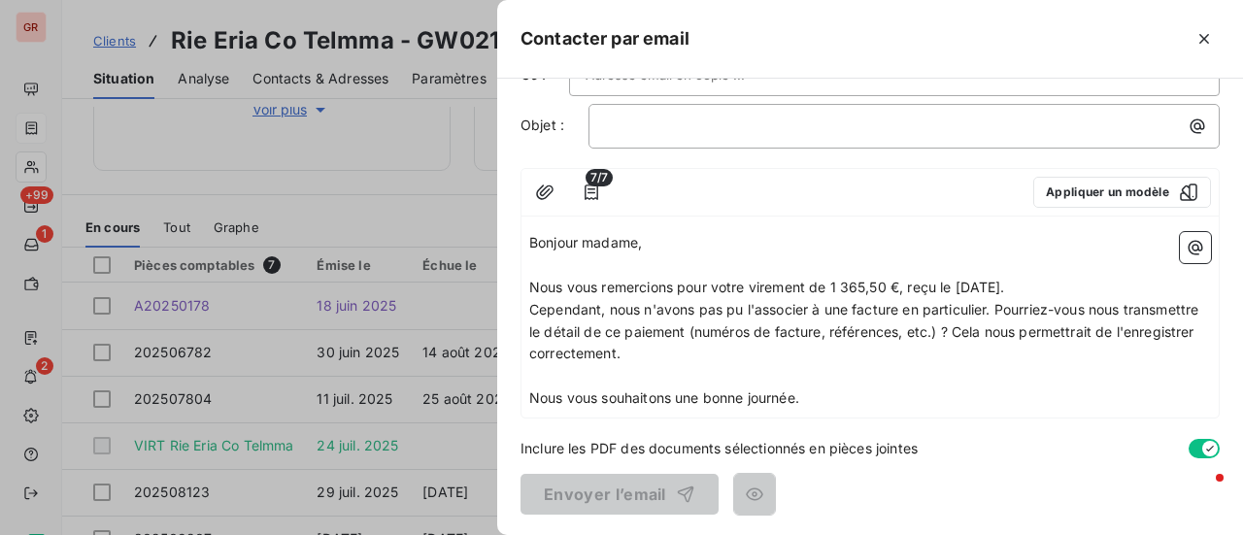
click at [813, 394] on p "Nous vous souhaitons une bonne journée." at bounding box center [870, 399] width 682 height 22
click at [1186, 245] on icon "button" at bounding box center [1195, 247] width 19 height 19
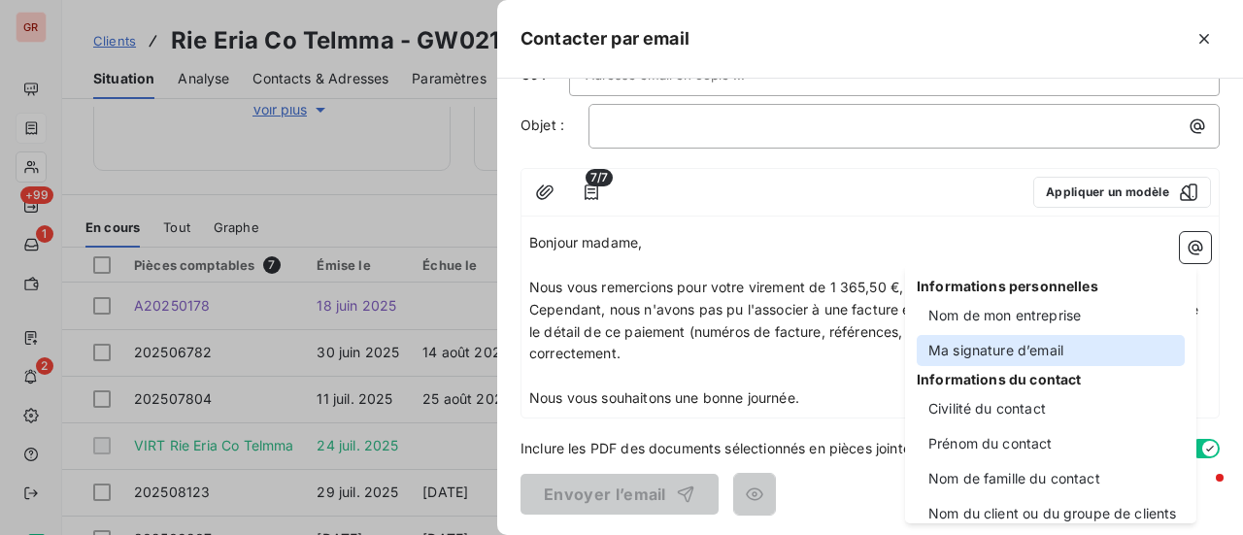
click at [1034, 348] on div "Ma signature d’email" at bounding box center [1051, 350] width 268 height 31
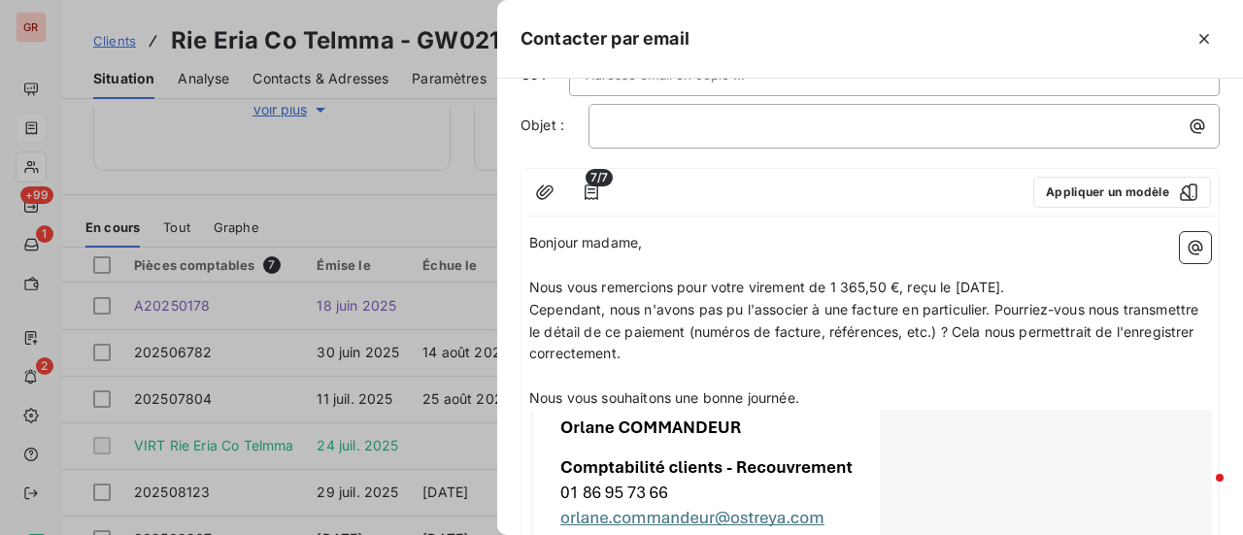
click at [830, 393] on p "Nous vous souhaitons une bonne journée." at bounding box center [870, 399] width 682 height 22
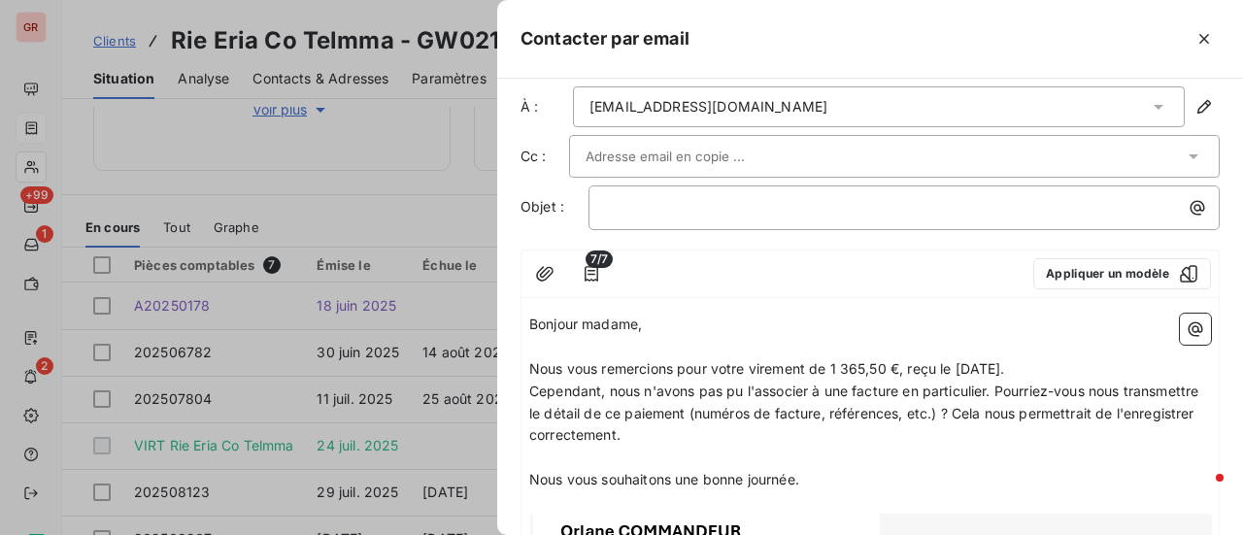
scroll to position [0, 0]
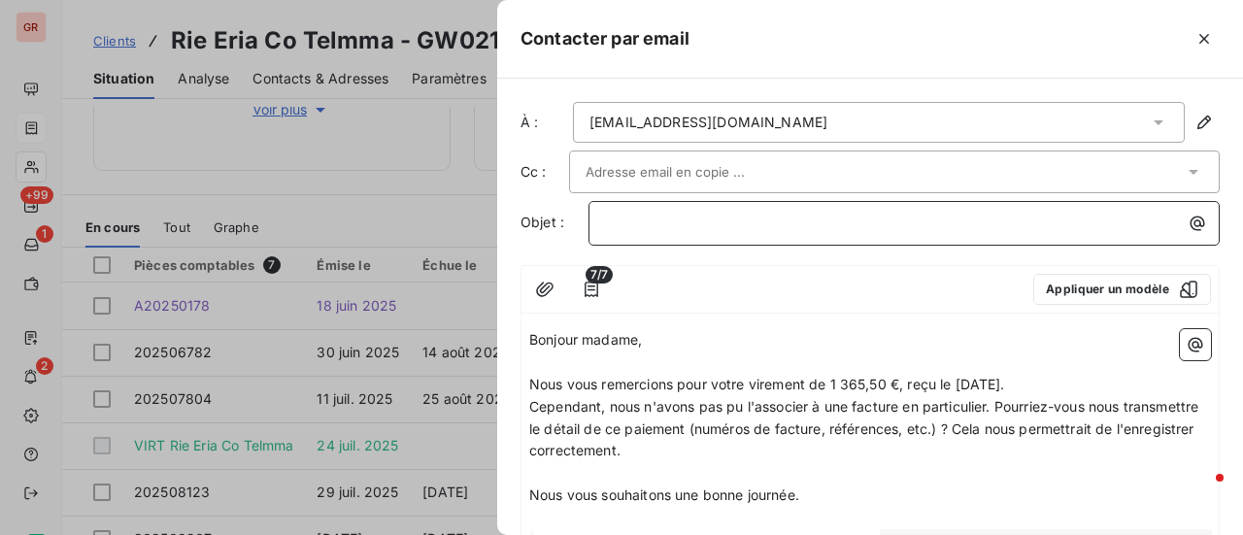
click at [686, 215] on p "﻿" at bounding box center [909, 223] width 608 height 22
drag, startPoint x: 661, startPoint y: 222, endPoint x: 557, endPoint y: 232, distance: 104.4
click at [558, 230] on div "Objet : d" at bounding box center [870, 223] width 699 height 45
click at [1070, 221] on p "Demande de détails concernant le virement du [DATE]-" at bounding box center [909, 223] width 608 height 22
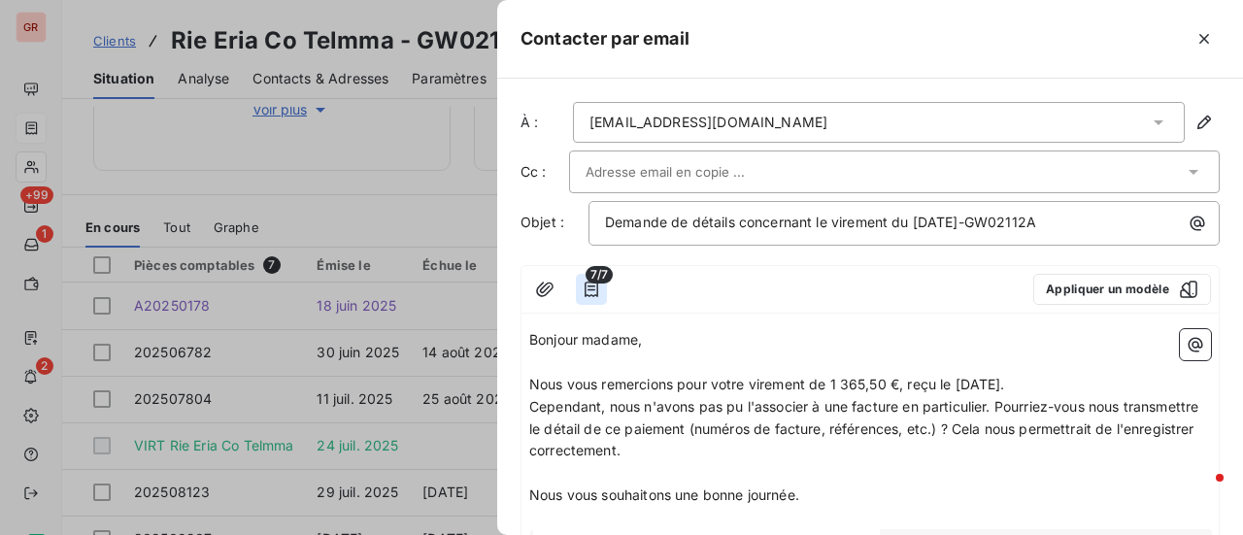
click at [595, 288] on icon "button" at bounding box center [592, 290] width 14 height 16
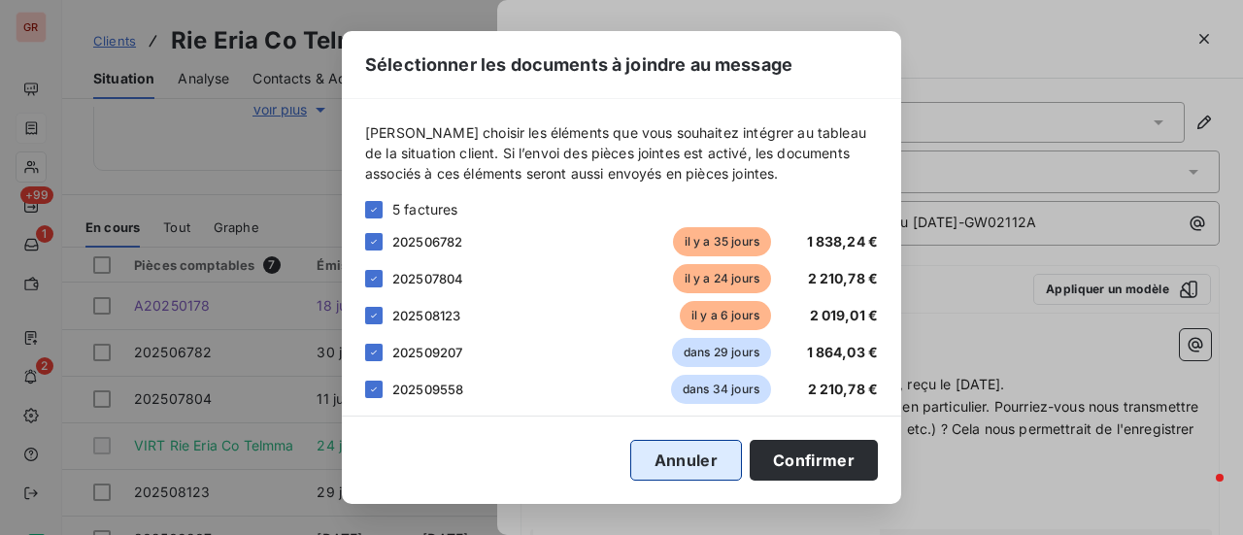
click at [692, 458] on button "Annuler" at bounding box center [686, 460] width 112 height 41
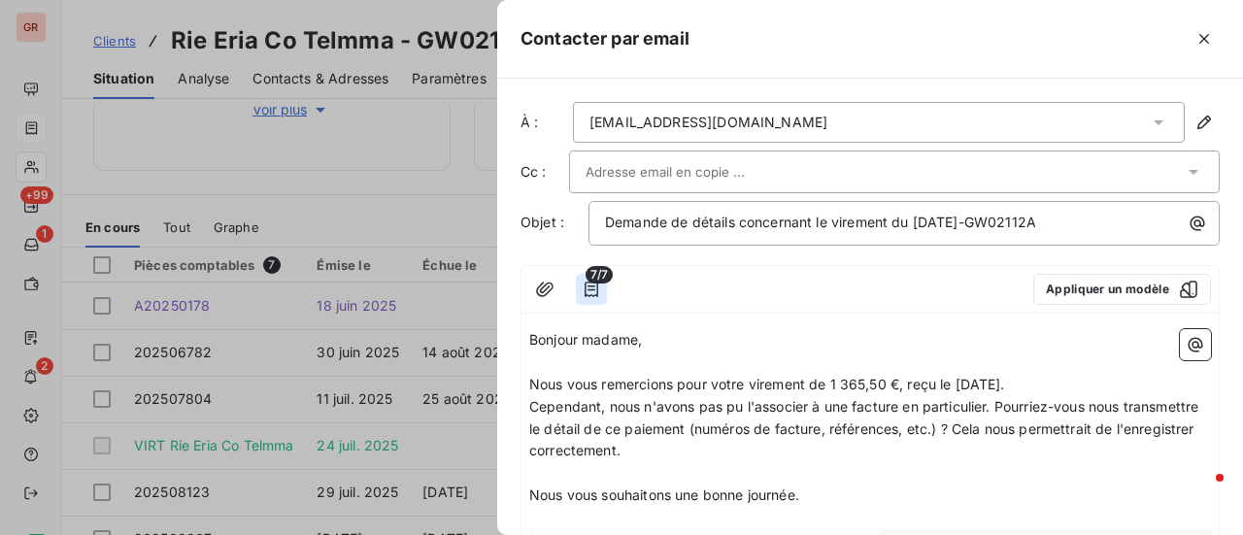
click at [592, 285] on icon "button" at bounding box center [591, 289] width 19 height 19
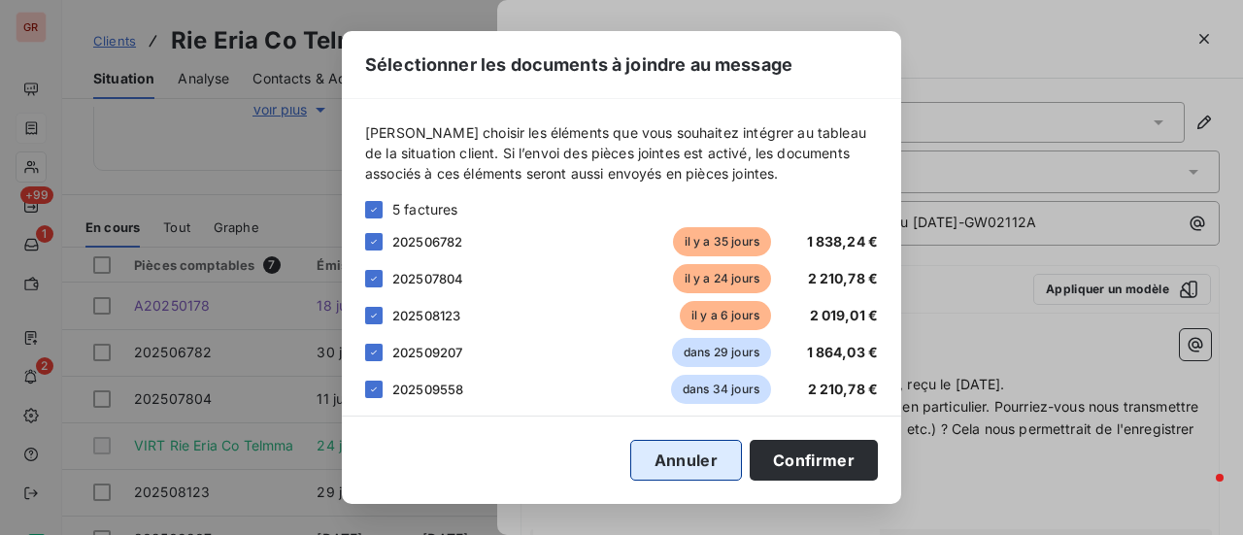
click at [685, 467] on button "Annuler" at bounding box center [686, 460] width 112 height 41
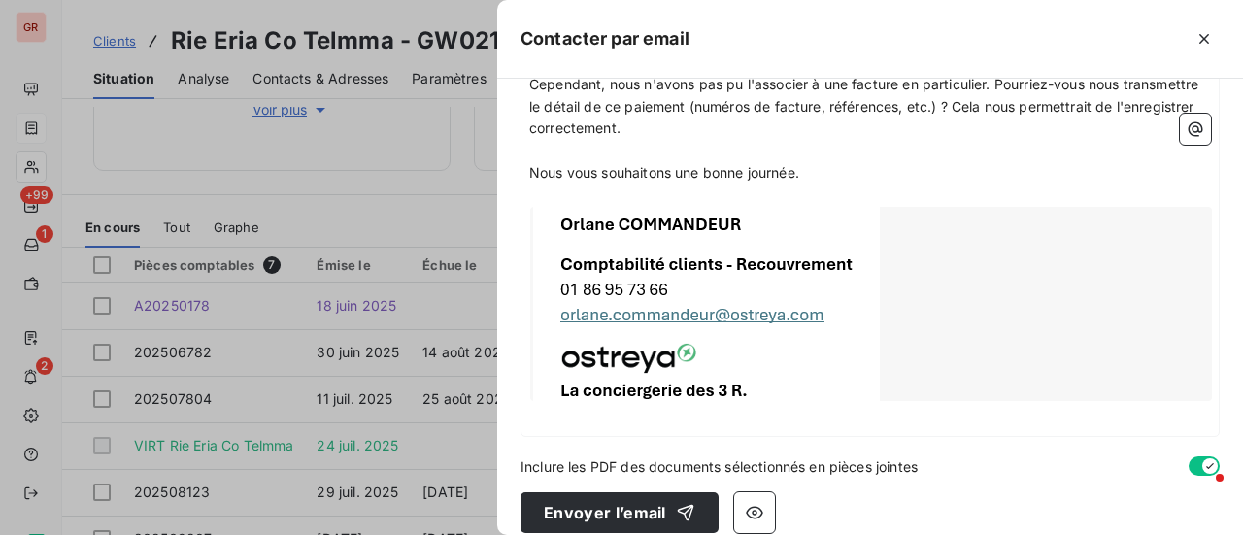
scroll to position [341, 0]
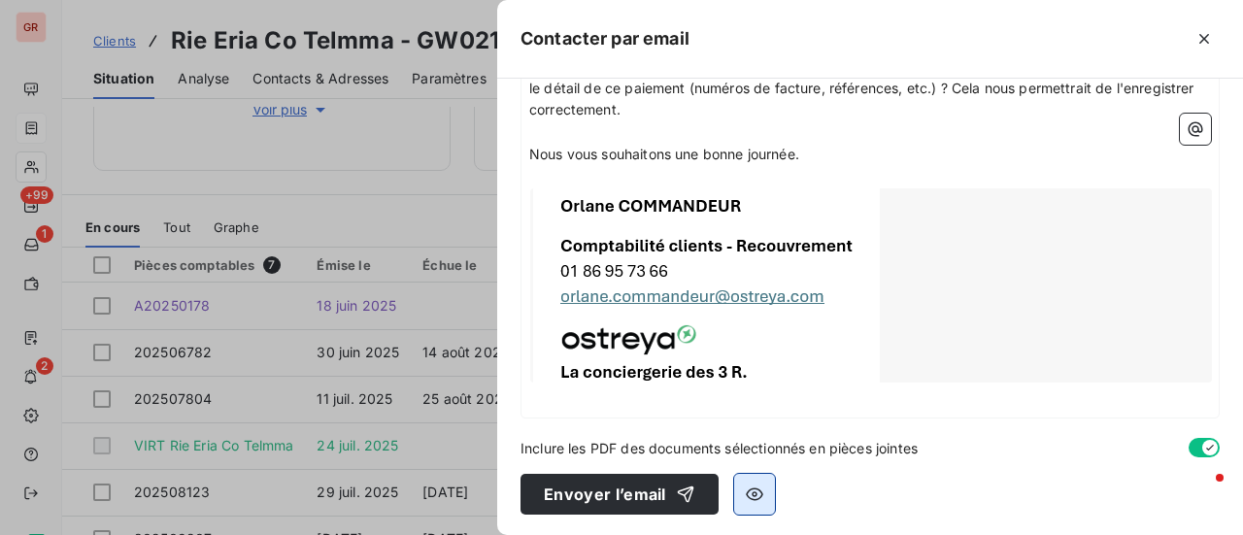
click at [750, 491] on icon "button" at bounding box center [754, 494] width 19 height 19
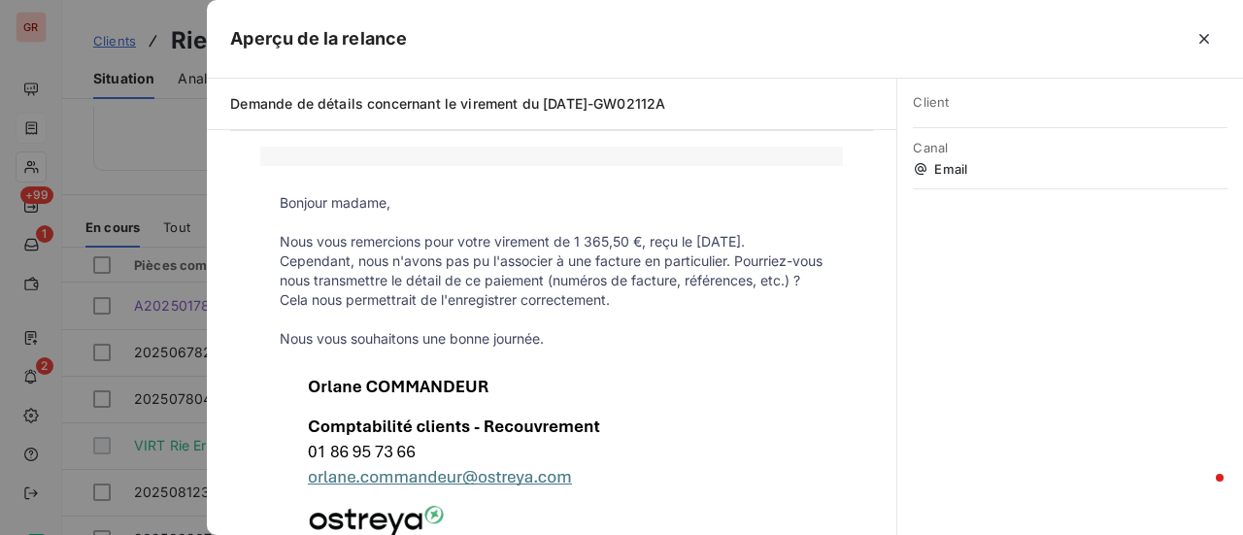
scroll to position [97, 0]
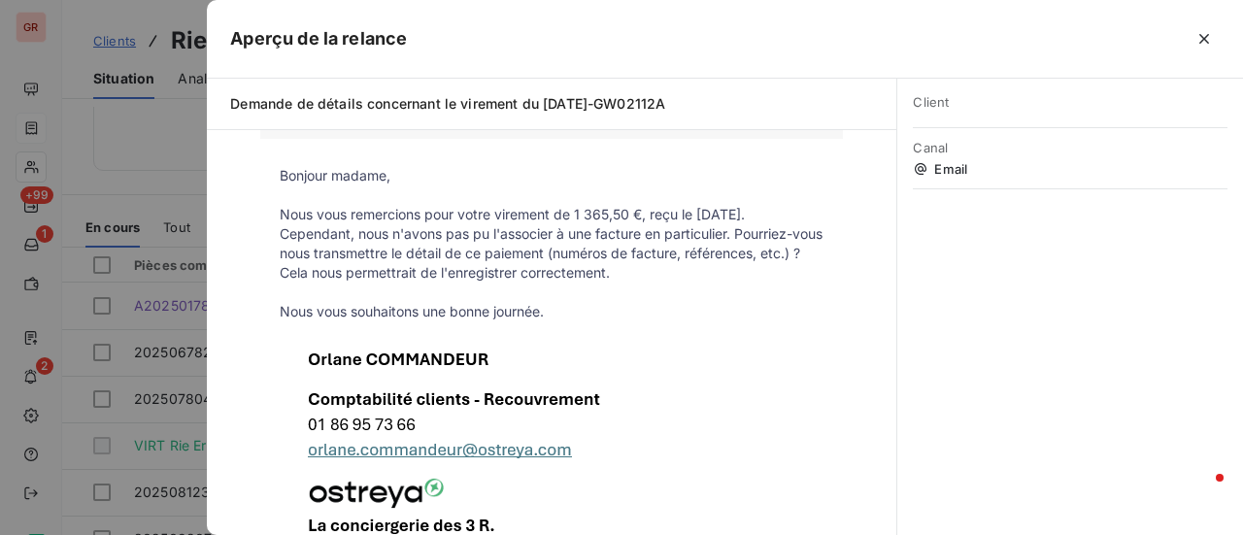
click at [192, 370] on div at bounding box center [621, 267] width 1243 height 535
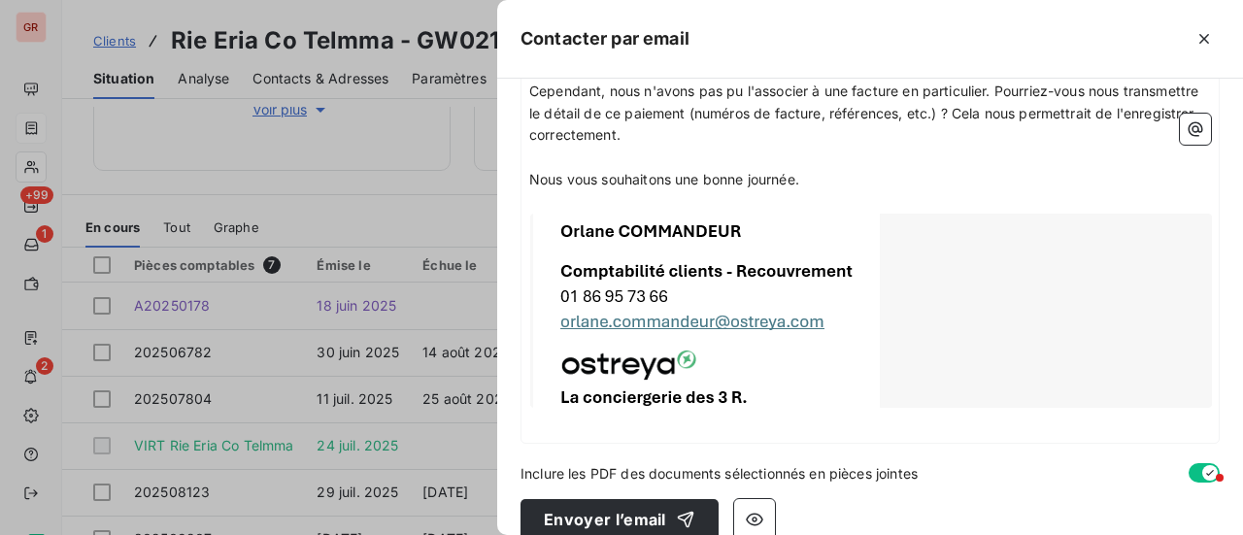
scroll to position [341, 0]
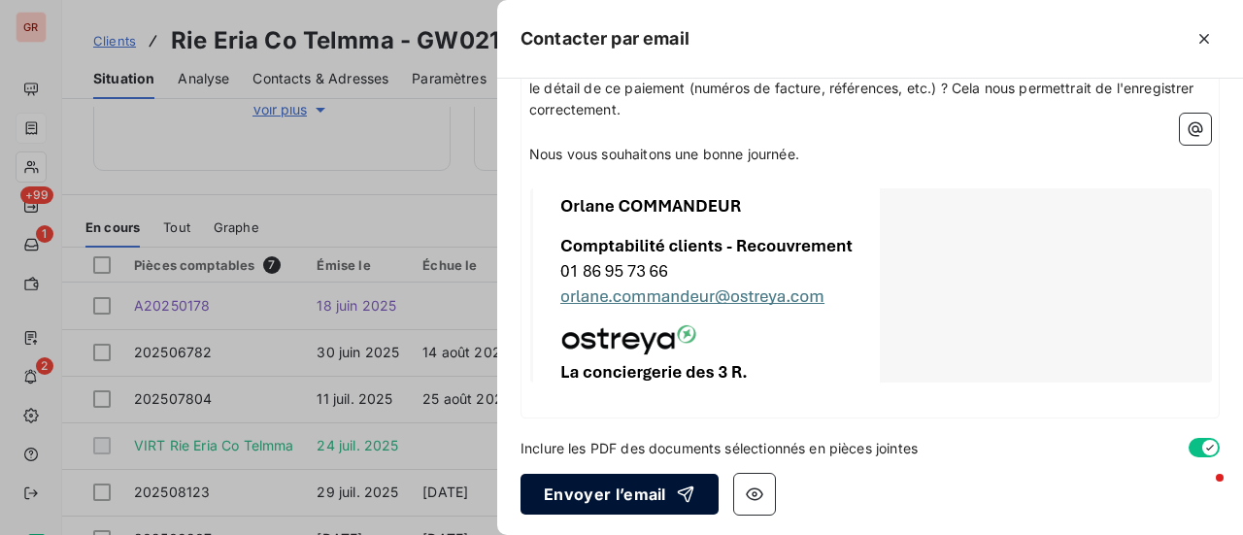
click at [614, 495] on button "Envoyer l’email" at bounding box center [620, 494] width 198 height 41
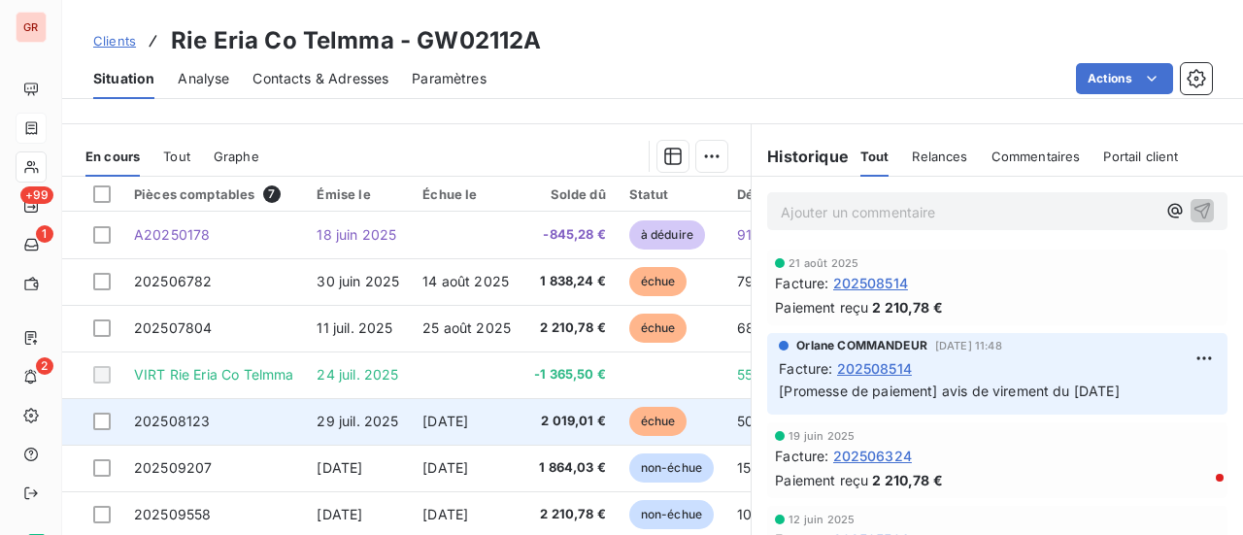
scroll to position [531, 0]
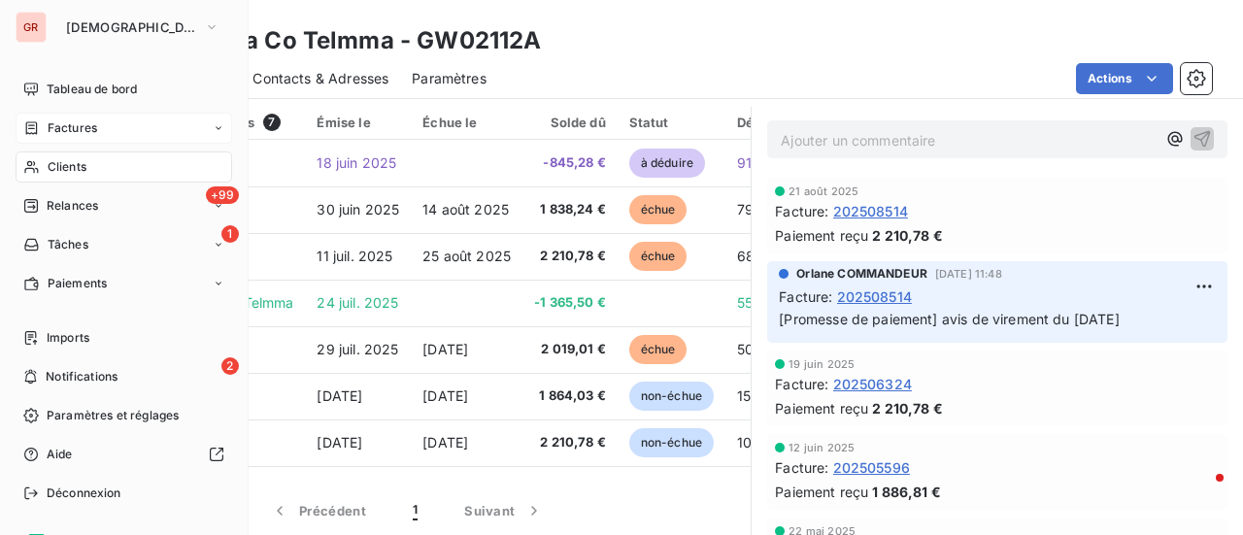
click at [74, 119] on span "Factures" at bounding box center [73, 127] width 50 height 17
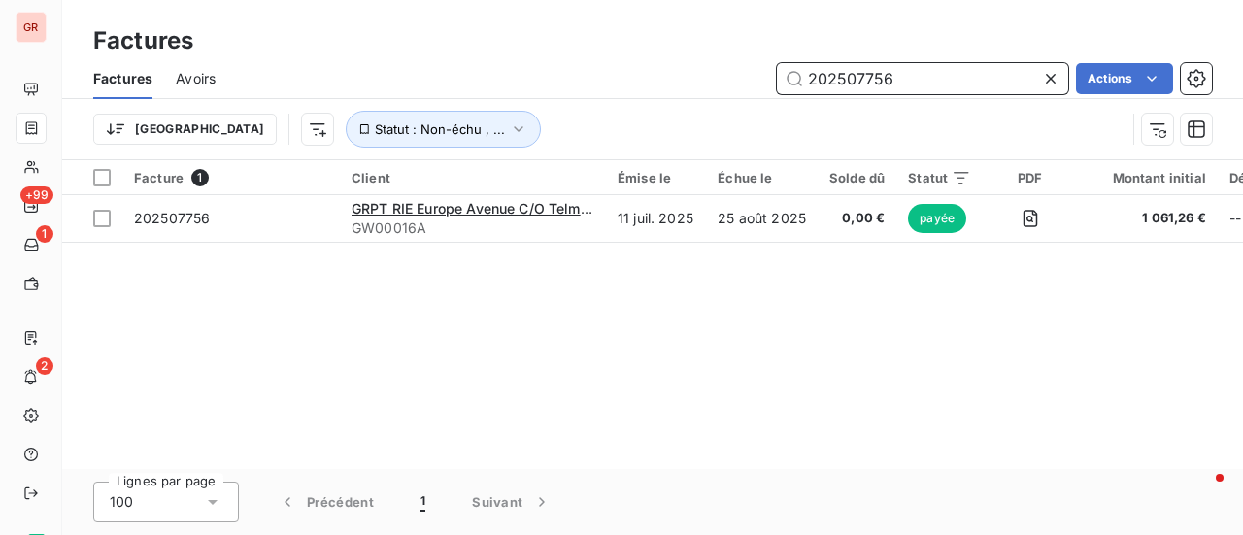
drag, startPoint x: 913, startPoint y: 77, endPoint x: 493, endPoint y: 87, distance: 419.8
click at [494, 86] on div "202507756 Actions" at bounding box center [725, 78] width 973 height 31
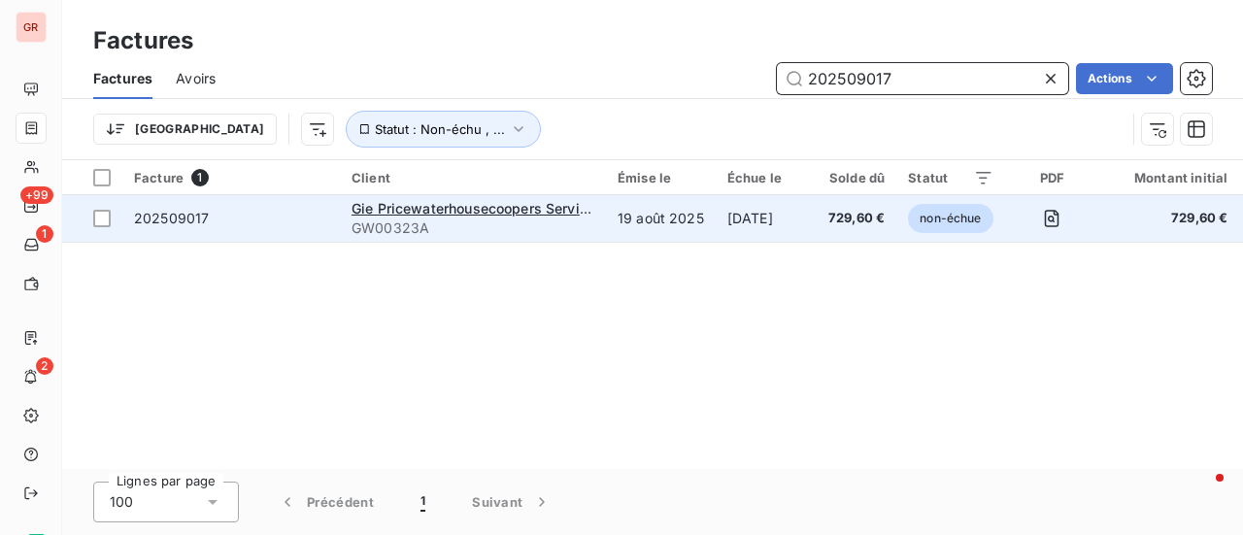
type input "202509017"
click at [167, 211] on span "202509017" at bounding box center [171, 218] width 75 height 17
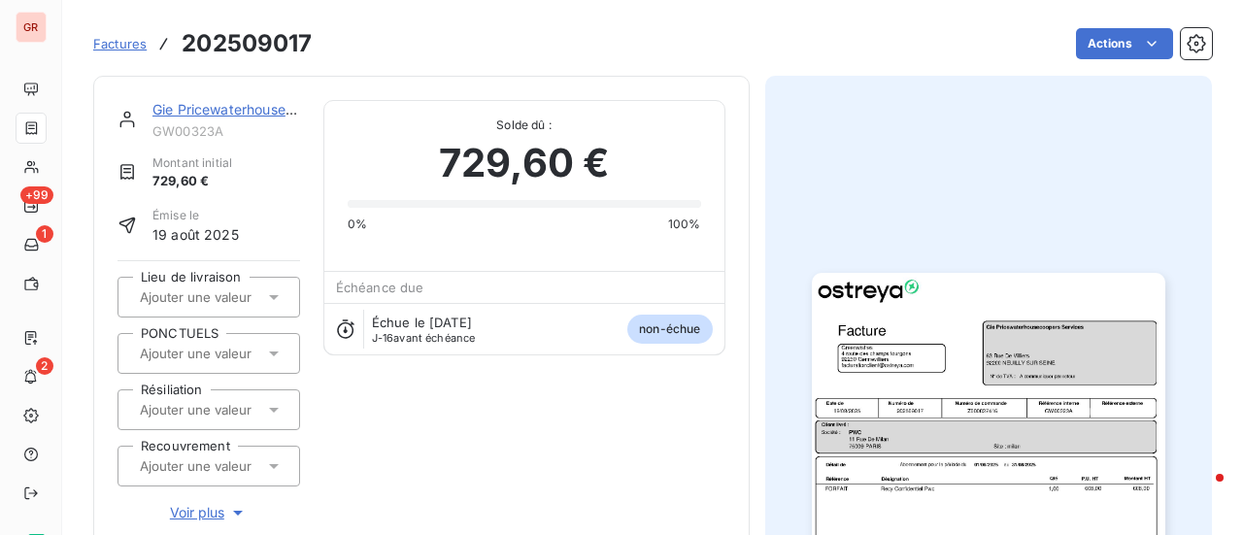
click at [243, 110] on link "Gie Pricewaterhousecoopers Services" at bounding box center [275, 109] width 245 height 17
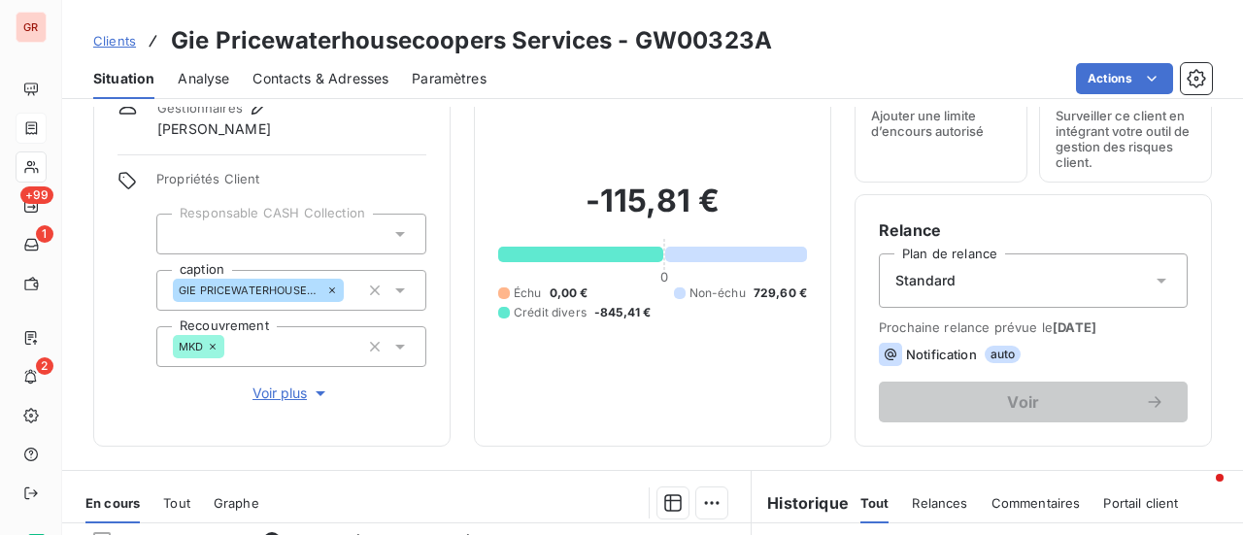
scroll to position [291, 0]
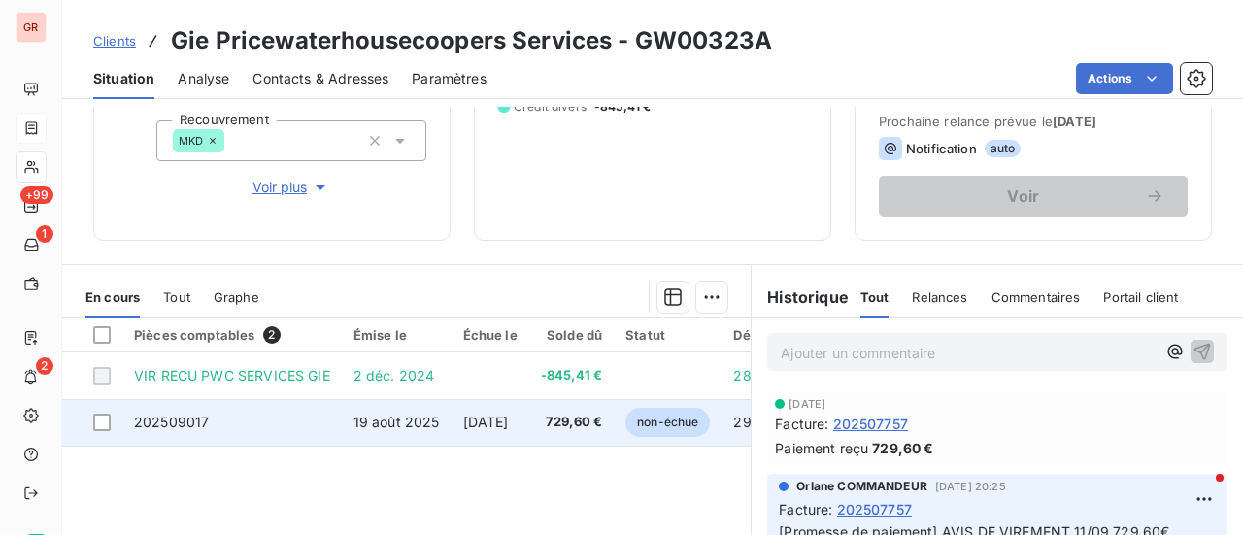
drag, startPoint x: 102, startPoint y: 426, endPoint x: 120, endPoint y: 424, distance: 18.7
click at [102, 426] on div at bounding box center [101, 422] width 17 height 17
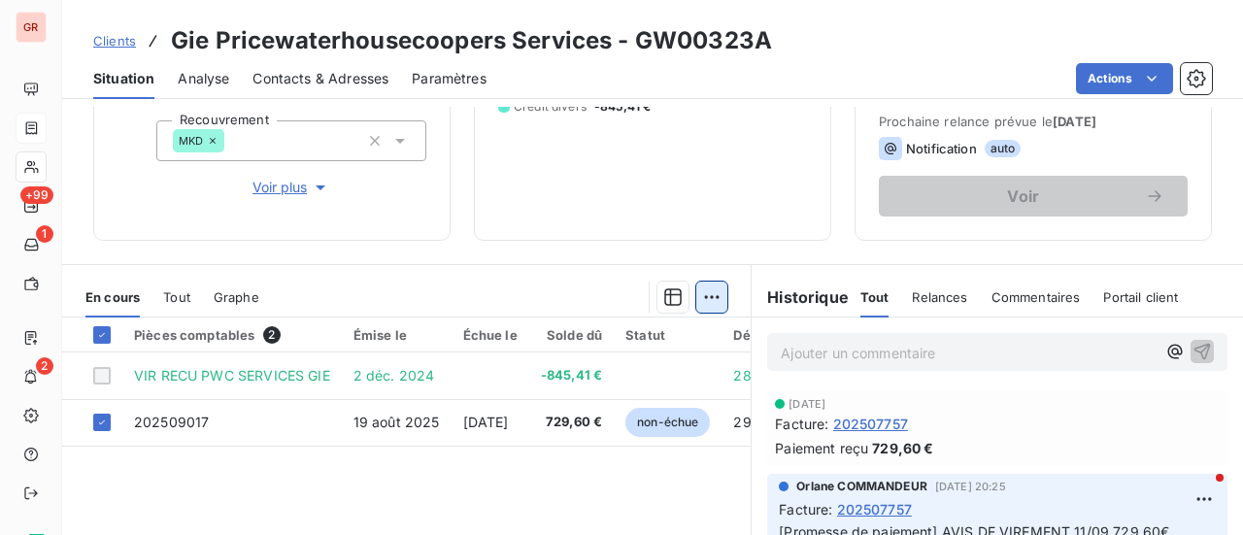
click at [704, 289] on html "GR +99 1 2 Clients Gie Pricewaterhousecoopers Services - GW00323A Situation Ana…" at bounding box center [621, 267] width 1243 height 535
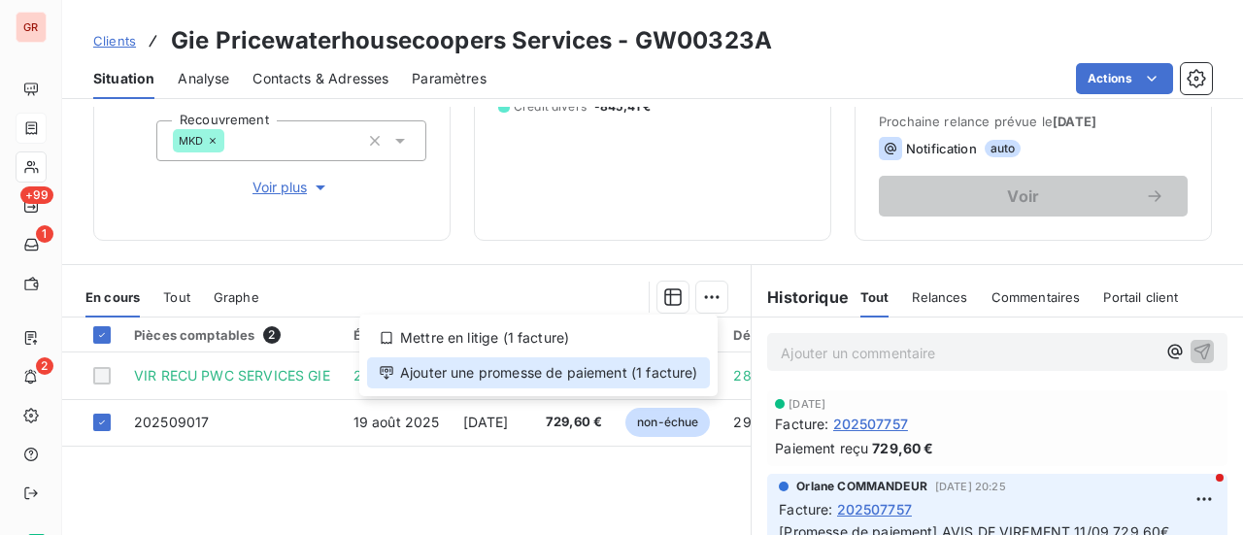
click at [577, 374] on div "Ajouter une promesse de paiement (1 facture)" at bounding box center [538, 372] width 343 height 31
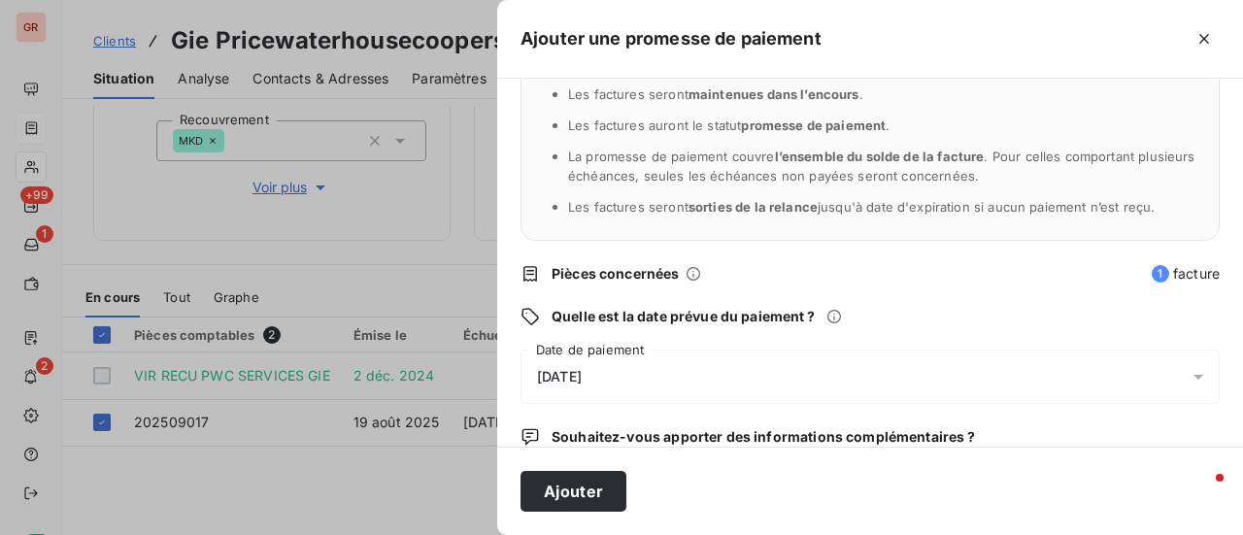
scroll to position [203, 0]
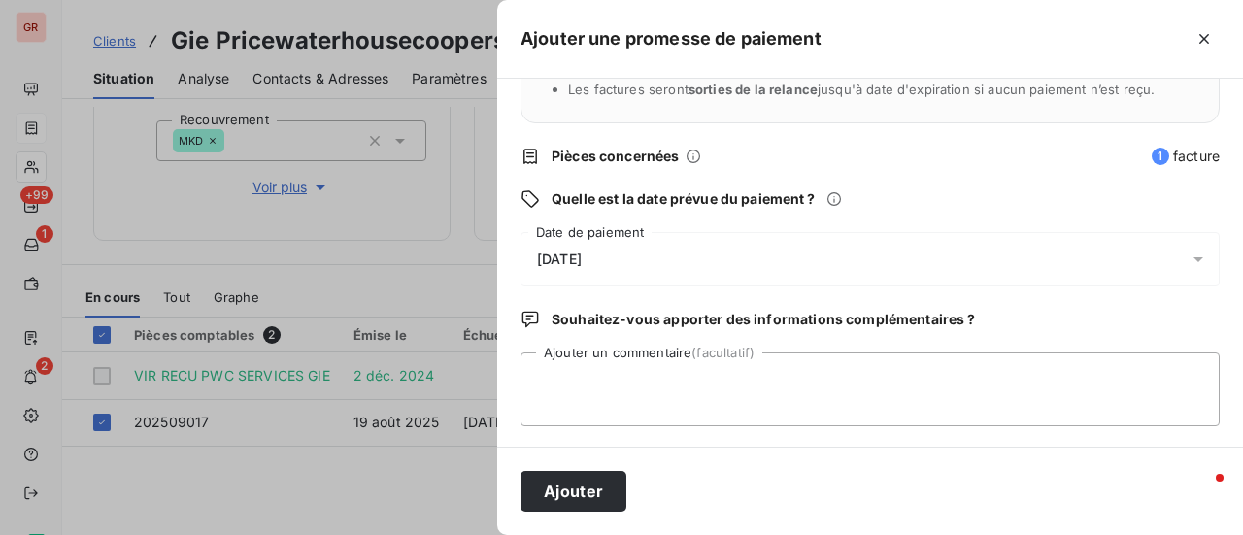
click at [1189, 255] on icon at bounding box center [1198, 259] width 19 height 19
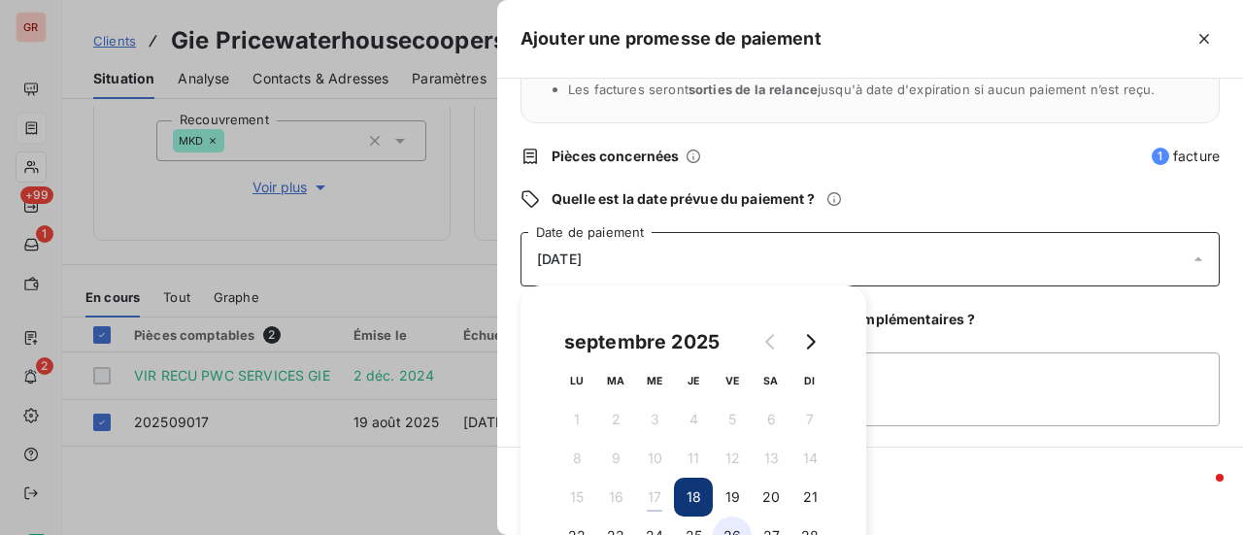
click at [738, 532] on button "26" at bounding box center [732, 536] width 39 height 39
click at [816, 532] on button "28" at bounding box center [810, 536] width 39 height 39
click at [993, 400] on textarea "Ajouter un commentaire (facultatif)" at bounding box center [870, 390] width 699 height 74
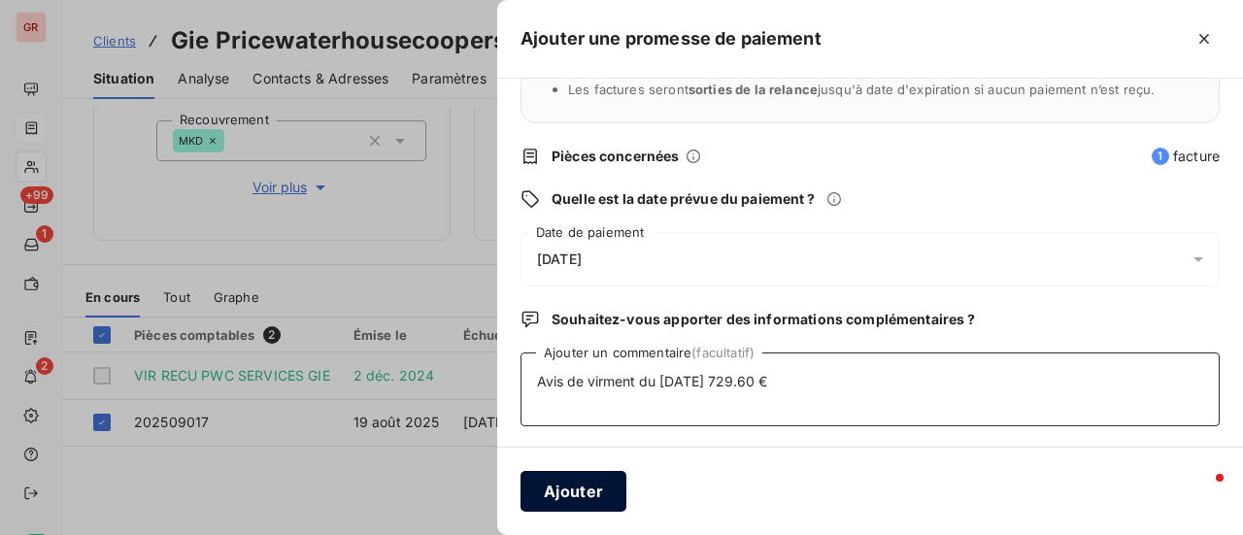
type textarea "Avis de virment du [DATE] 729.60 €"
click at [593, 496] on button "Ajouter" at bounding box center [574, 491] width 106 height 41
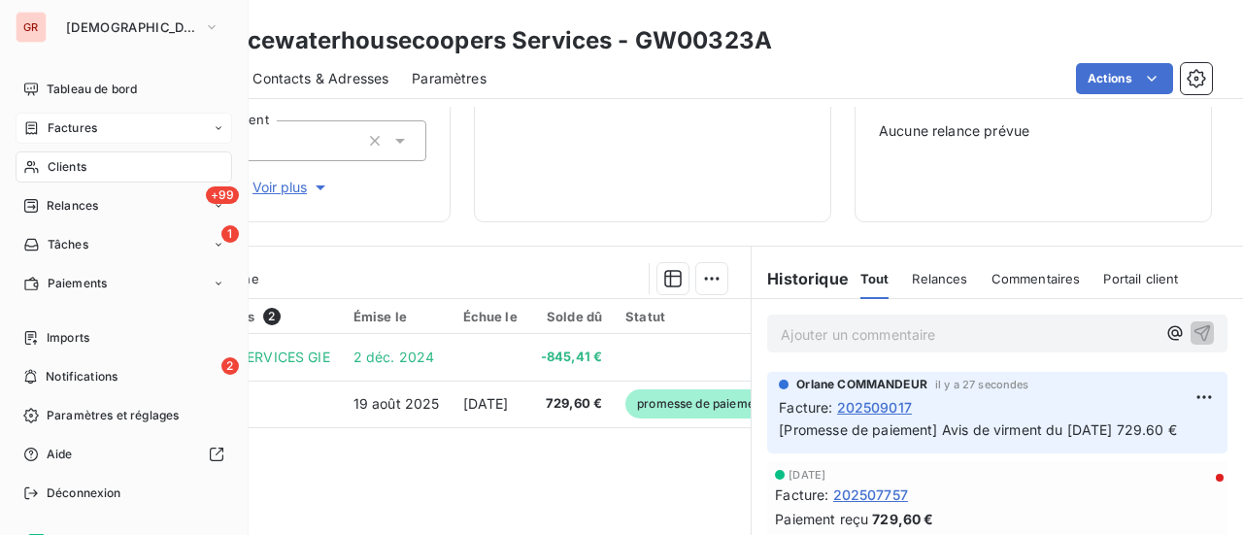
click at [85, 133] on span "Factures" at bounding box center [73, 127] width 50 height 17
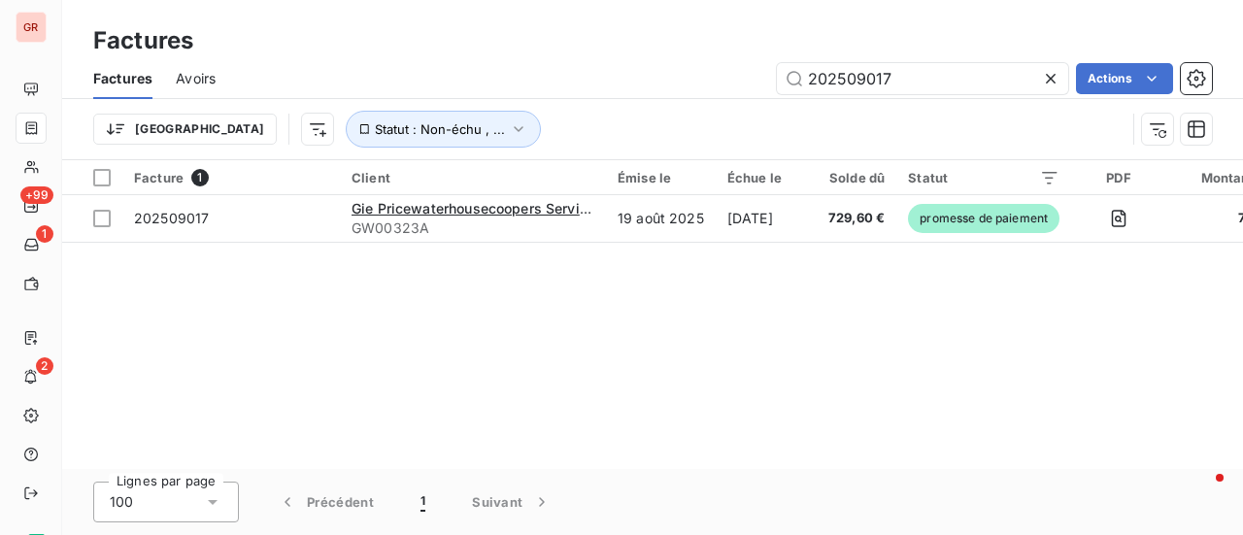
drag, startPoint x: 749, startPoint y: 77, endPoint x: 437, endPoint y: 86, distance: 312.0
click at [463, 83] on div "202509017 Actions" at bounding box center [725, 78] width 973 height 31
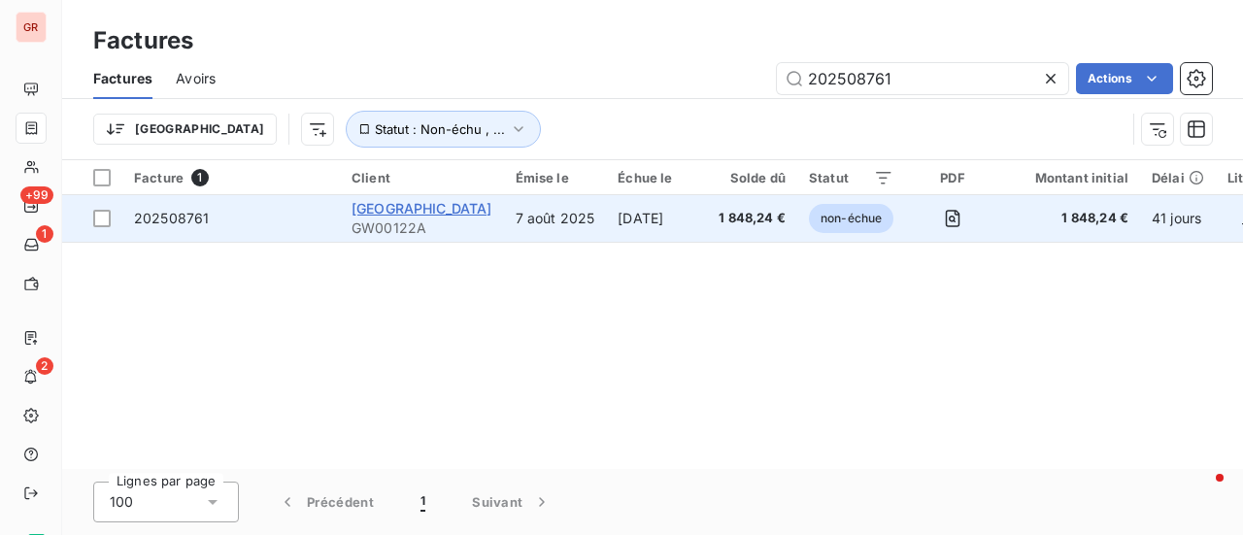
type input "202508761"
click at [461, 205] on span "[GEOGRAPHIC_DATA]" at bounding box center [422, 208] width 141 height 17
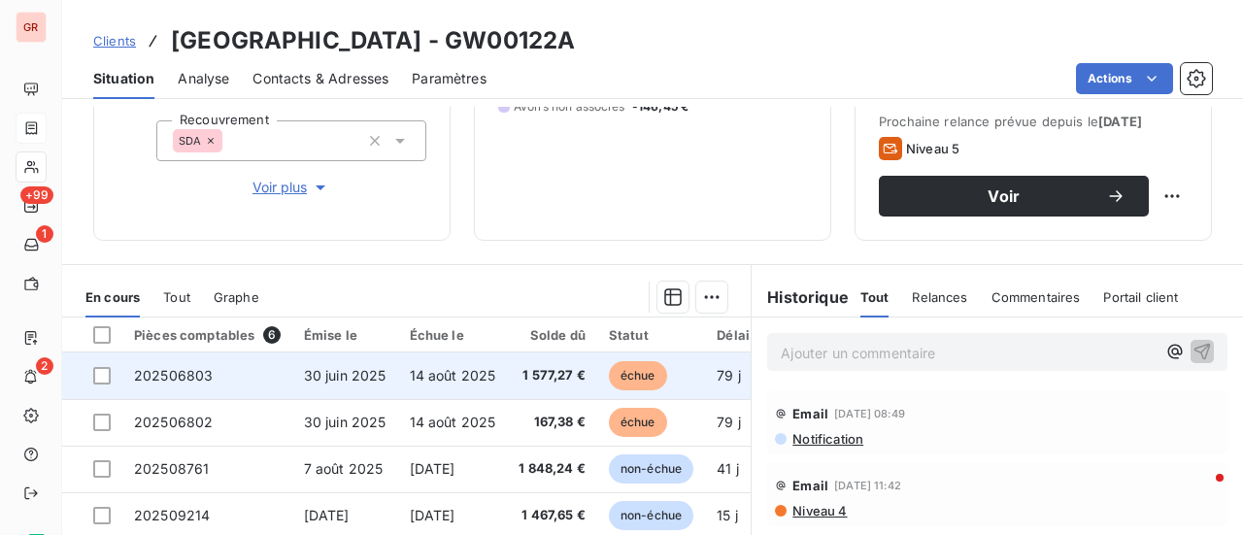
scroll to position [389, 0]
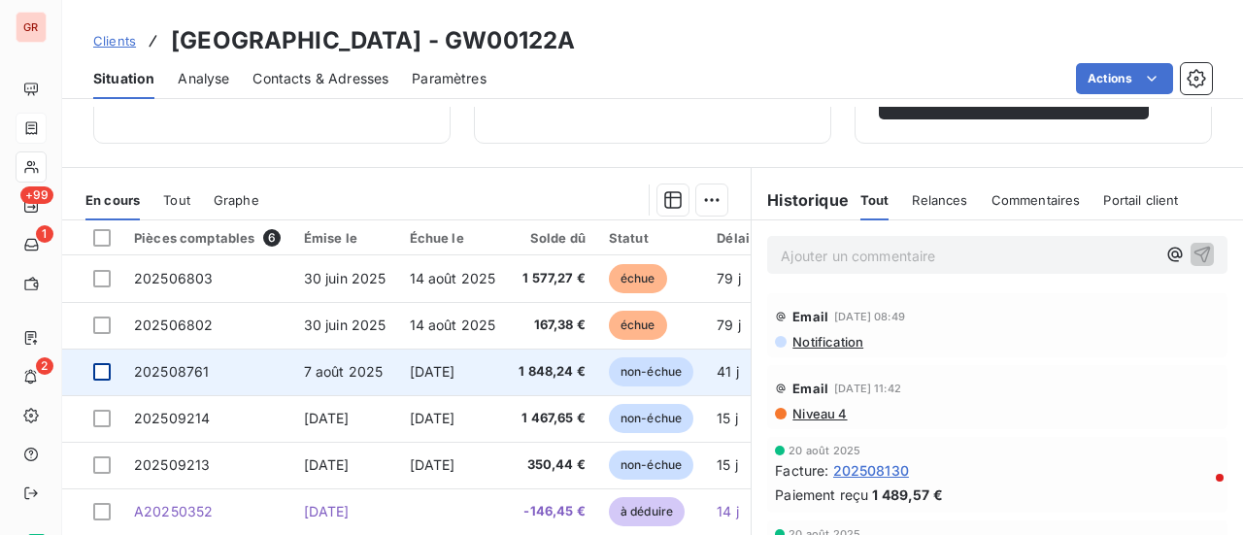
click at [97, 367] on div at bounding box center [101, 371] width 17 height 17
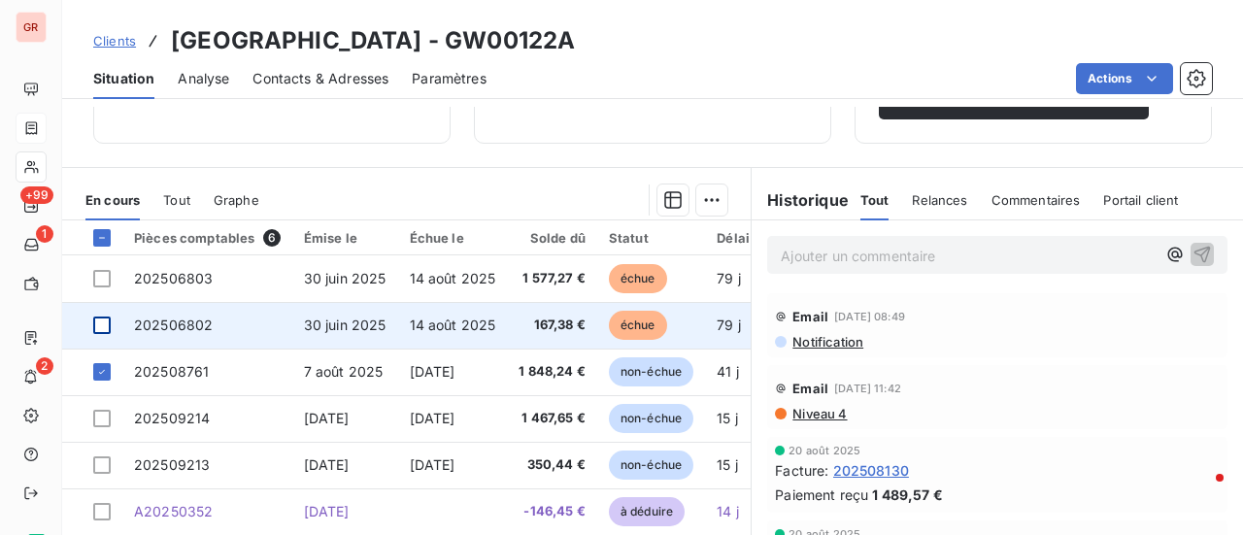
click at [101, 319] on div at bounding box center [101, 325] width 17 height 17
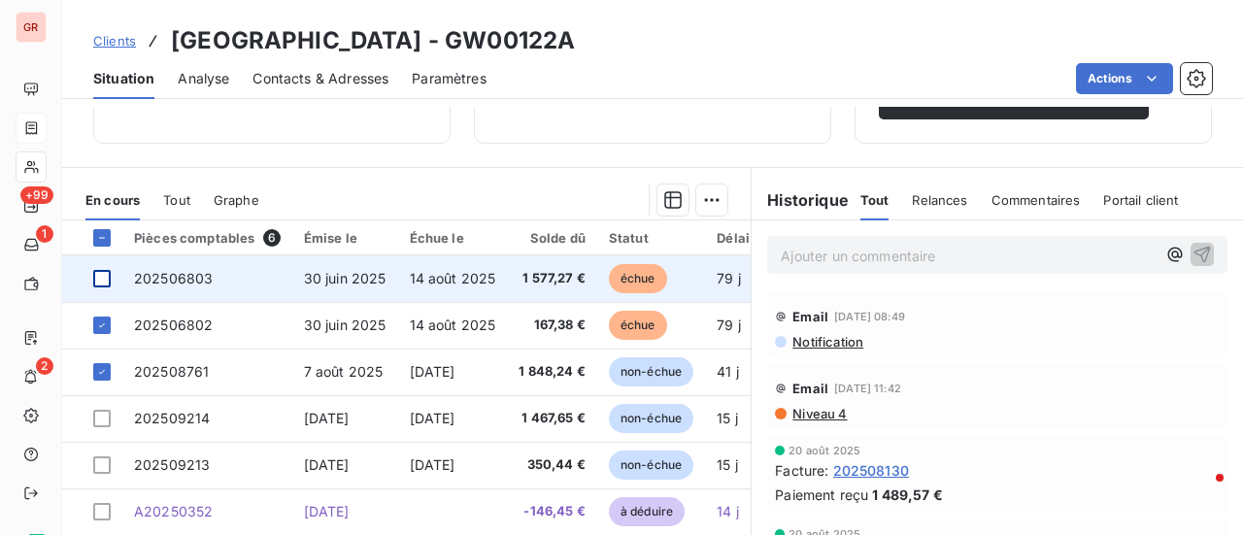
click at [99, 270] on div at bounding box center [101, 278] width 17 height 17
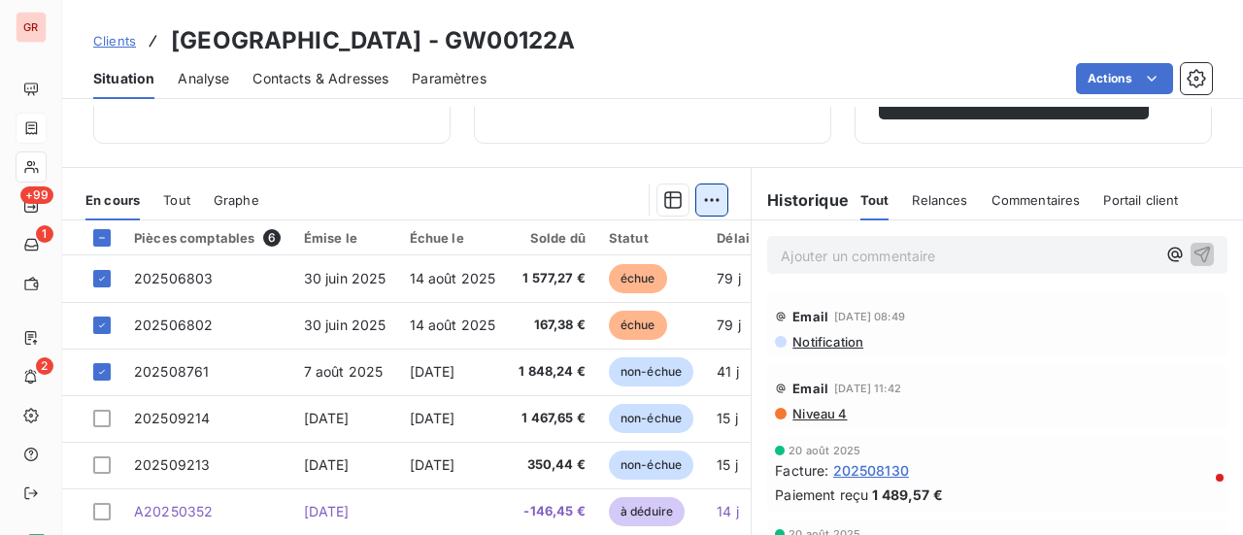
click at [702, 193] on html "GR +99 1 2 Clients HOTEL MERCURE [GEOGRAPHIC_DATA] - GW00122A Situation Analyse…" at bounding box center [621, 267] width 1243 height 535
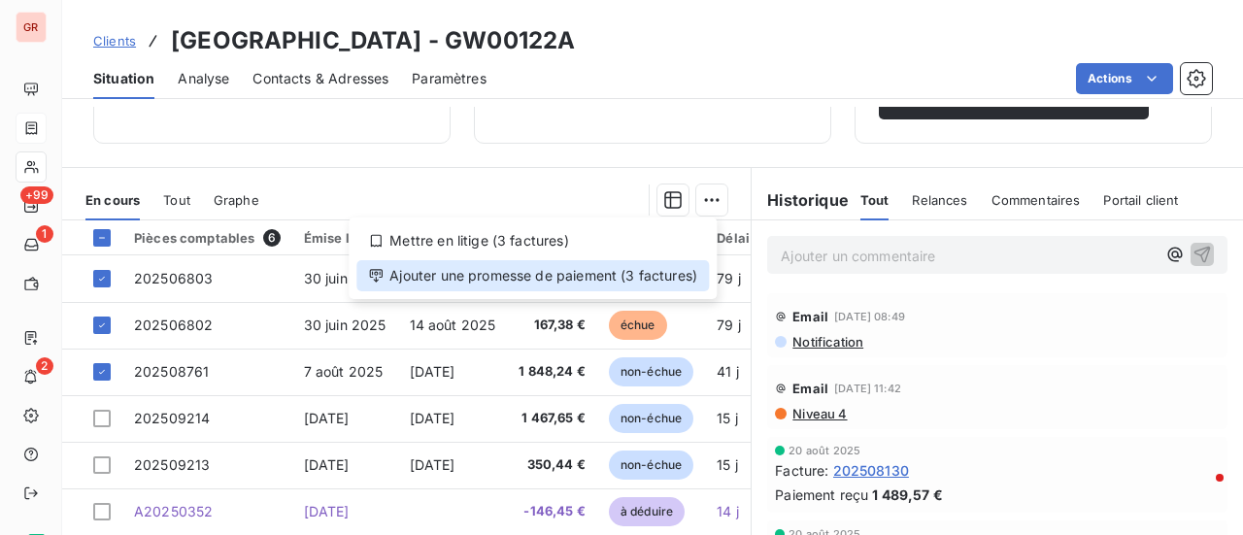
click at [512, 283] on div "Ajouter une promesse de paiement (3 factures)" at bounding box center [533, 275] width 353 height 31
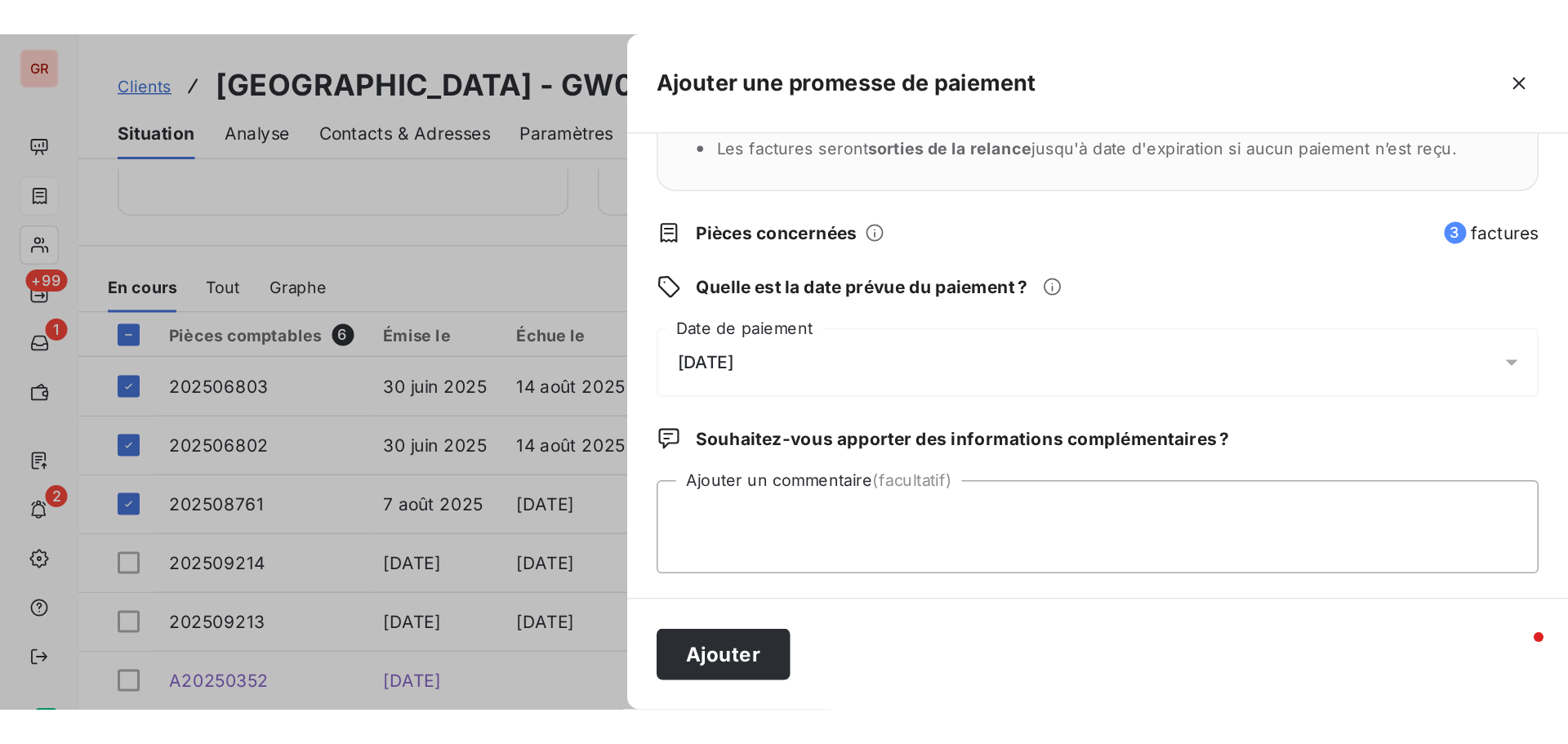
scroll to position [171, 0]
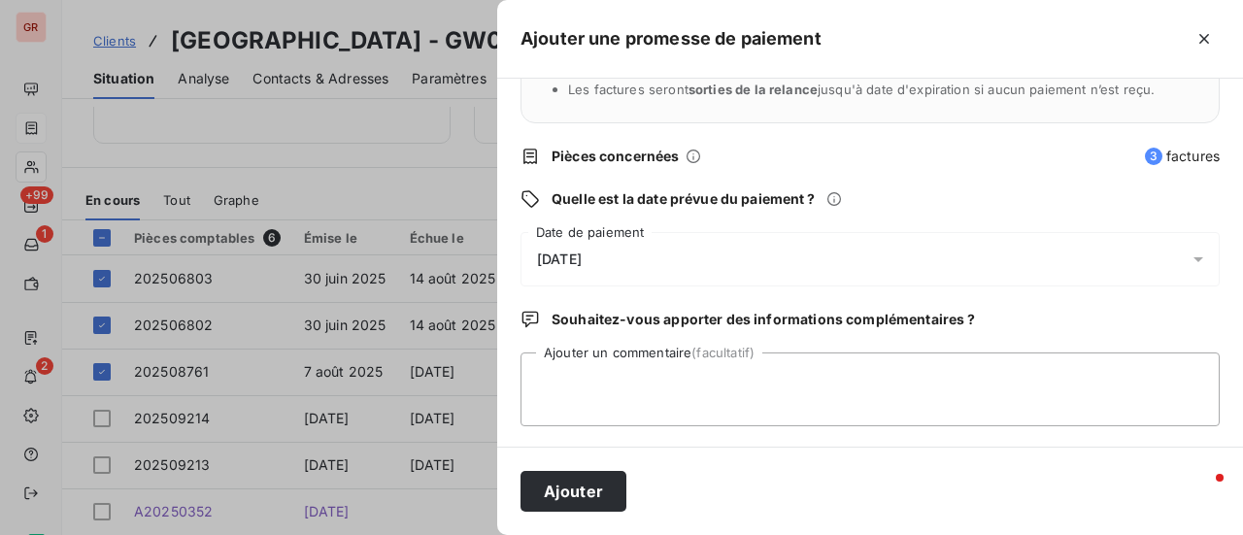
click at [1192, 254] on icon at bounding box center [1198, 259] width 19 height 19
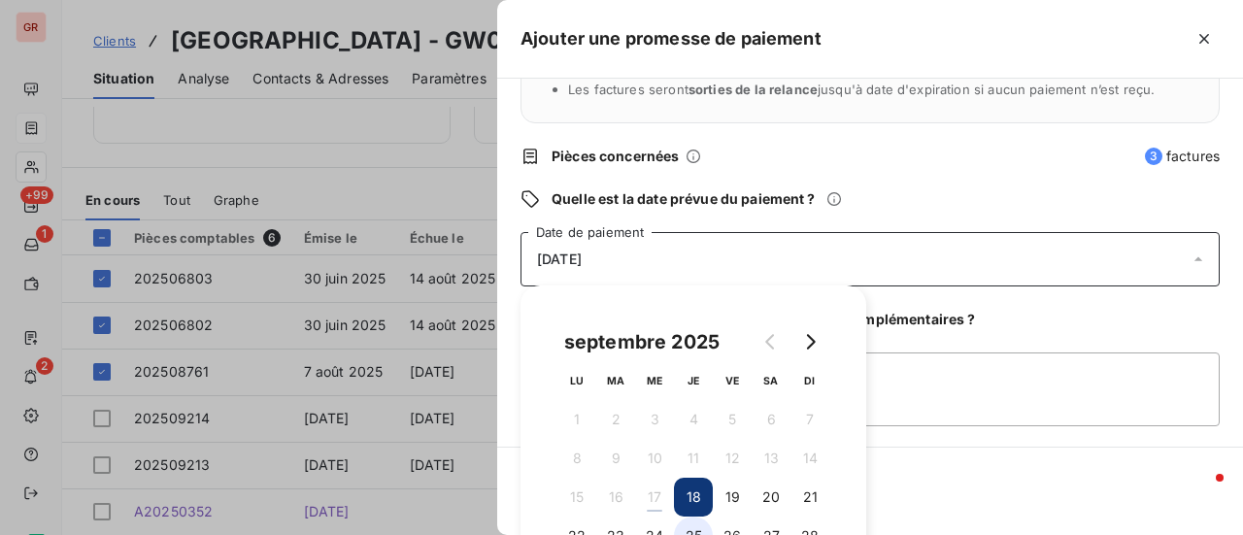
click at [694, 529] on button "25" at bounding box center [693, 536] width 39 height 39
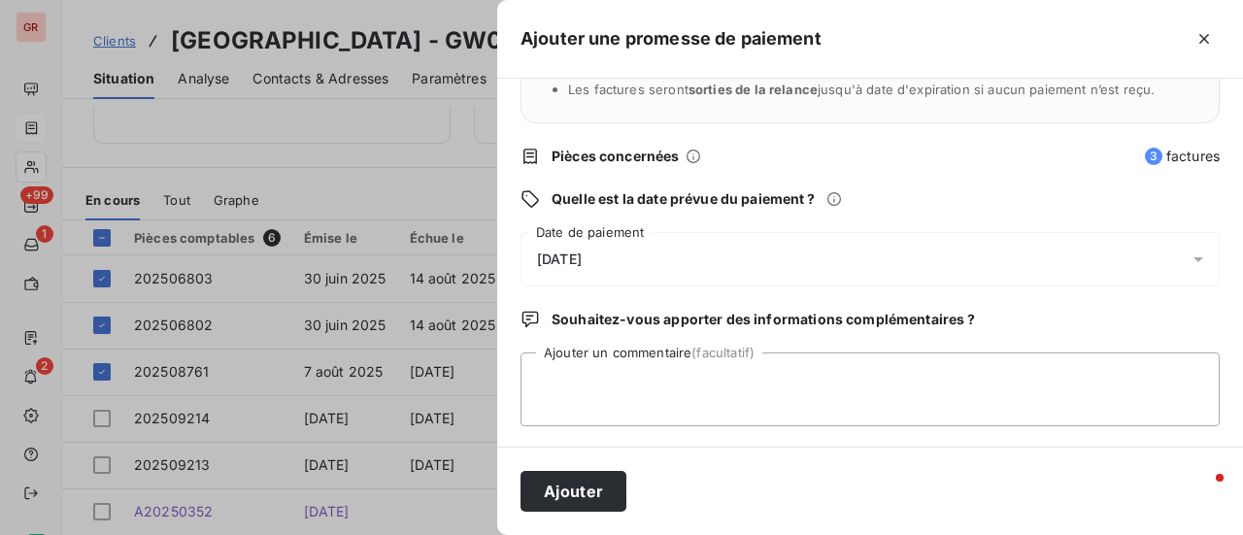
click at [1001, 445] on div "Quels sont les impacts ? Les factures seront maintenues dans l’encours . Les fa…" at bounding box center [870, 263] width 746 height 368
click at [640, 387] on textarea "Ajouter un commentaire (facultatif)" at bounding box center [870, 390] width 699 height 74
click at [713, 385] on textarea "Avis de virement [DATE] 3592.29 €" at bounding box center [870, 390] width 699 height 74
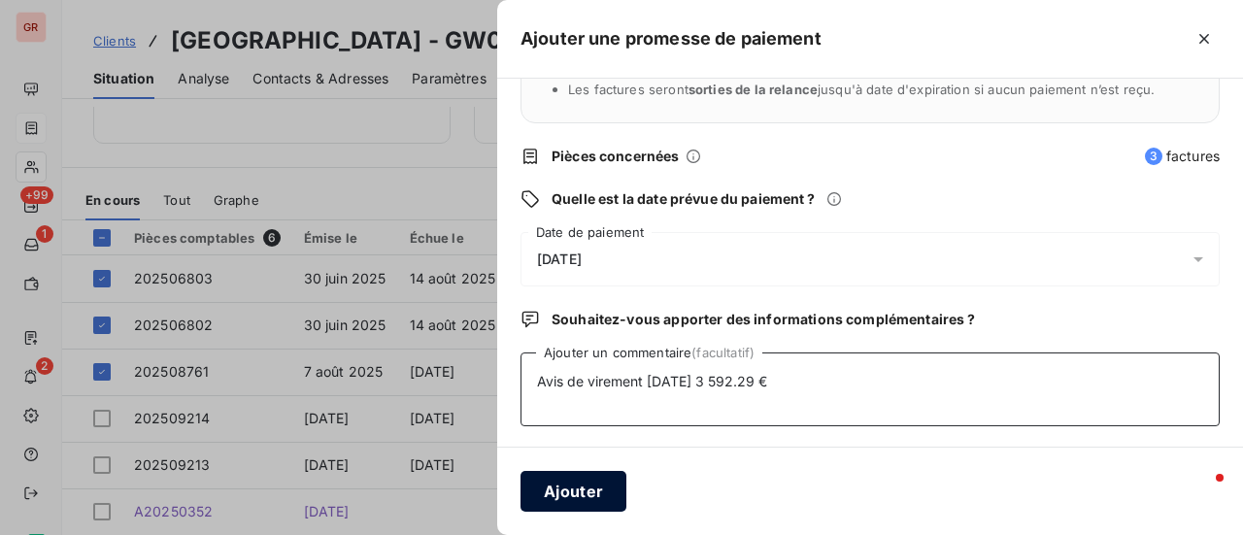
type textarea "Avis de virement [DATE] 3 592.29 €"
click at [587, 493] on button "Ajouter" at bounding box center [574, 491] width 106 height 41
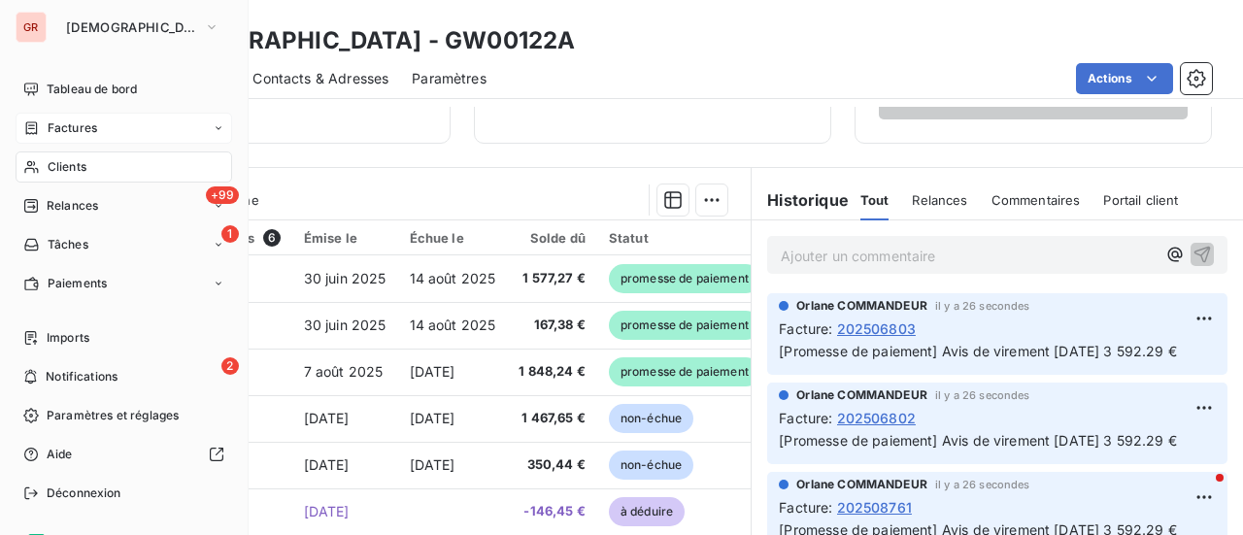
click at [74, 127] on span "Factures" at bounding box center [73, 127] width 50 height 17
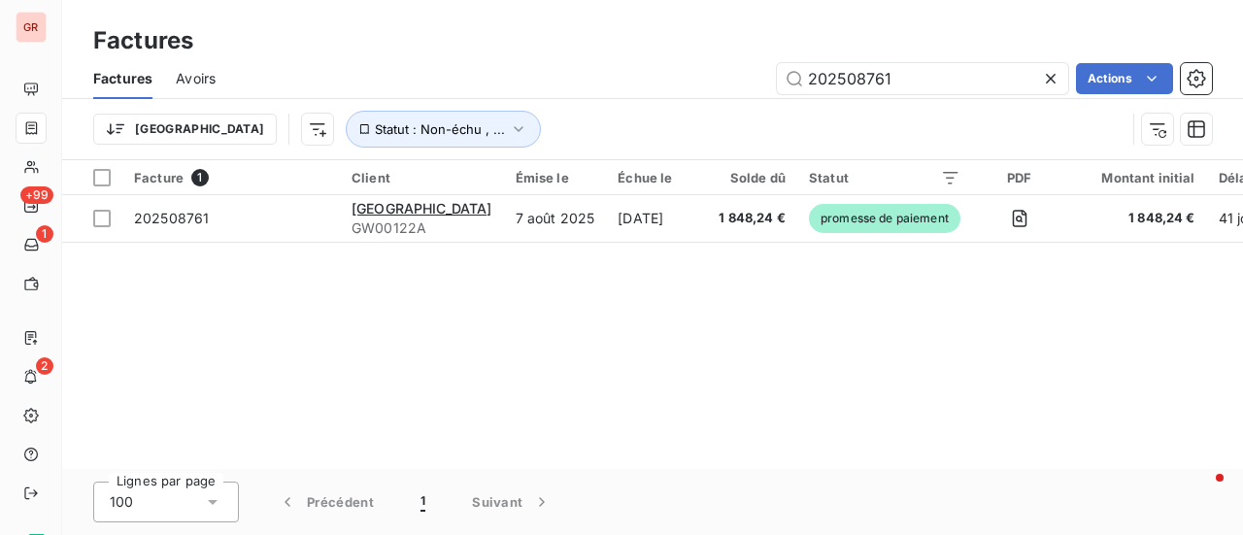
drag, startPoint x: 922, startPoint y: 85, endPoint x: 486, endPoint y: 98, distance: 436.4
click at [504, 97] on div "Factures Avoirs 202508761 Actions" at bounding box center [652, 78] width 1181 height 41
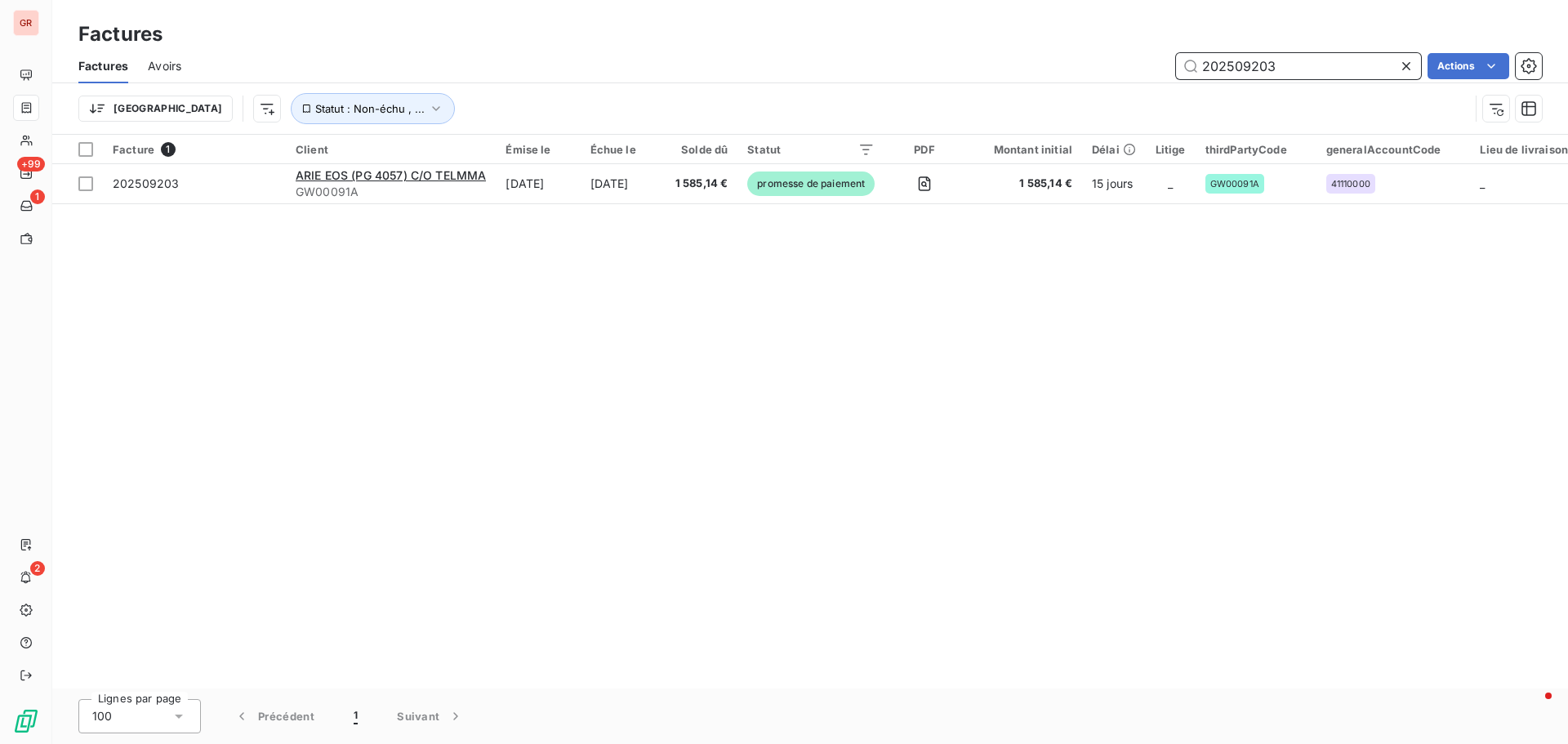
drag, startPoint x: 1290, startPoint y: 66, endPoint x: 906, endPoint y: 93, distance: 384.9
click at [908, 93] on div "Factures Avoirs 202509203 Actions Trier Statut : Non-échu , ..." at bounding box center [810, 91] width 1516 height 85
type input "202509828"
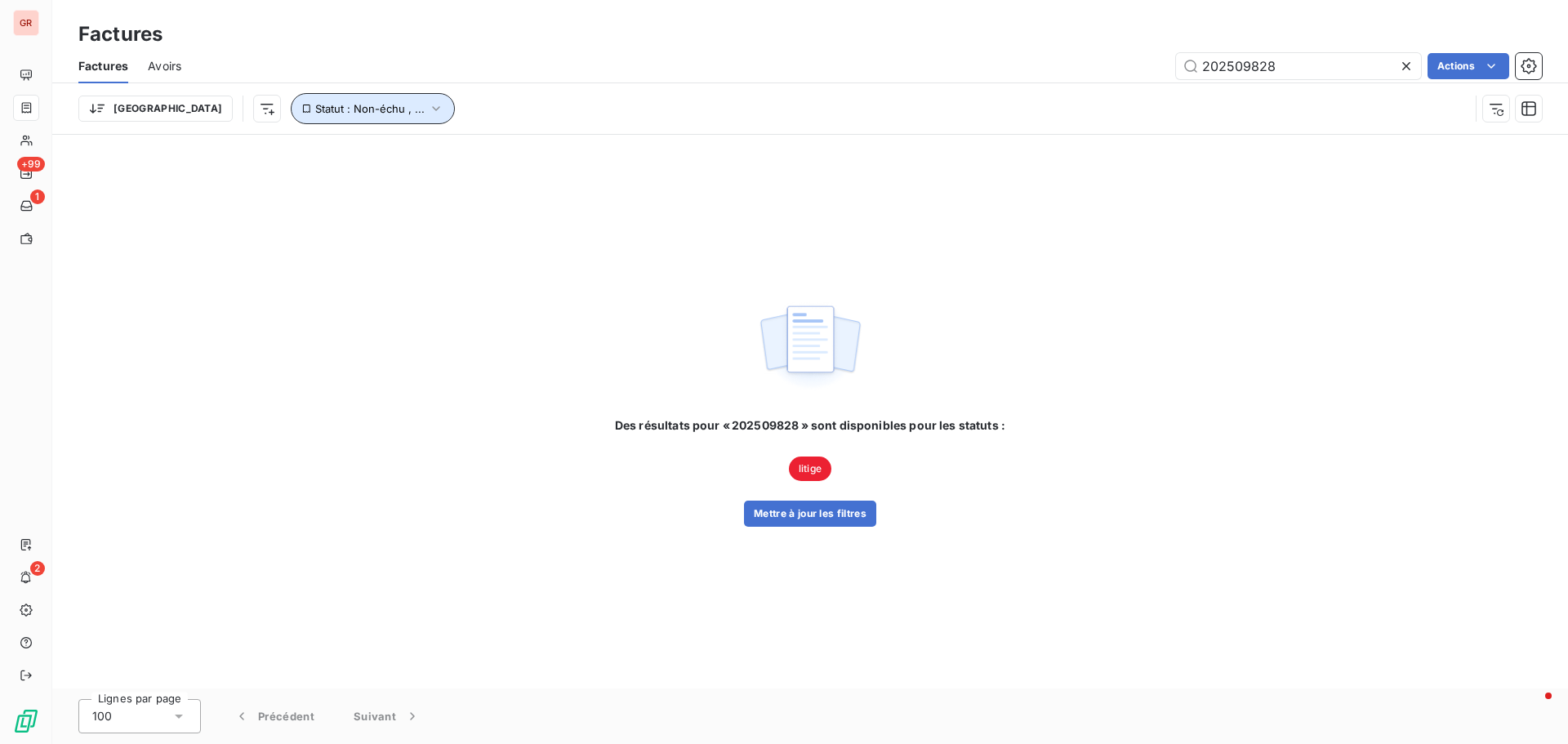
click at [428, 112] on icon "button" at bounding box center [436, 108] width 16 height 16
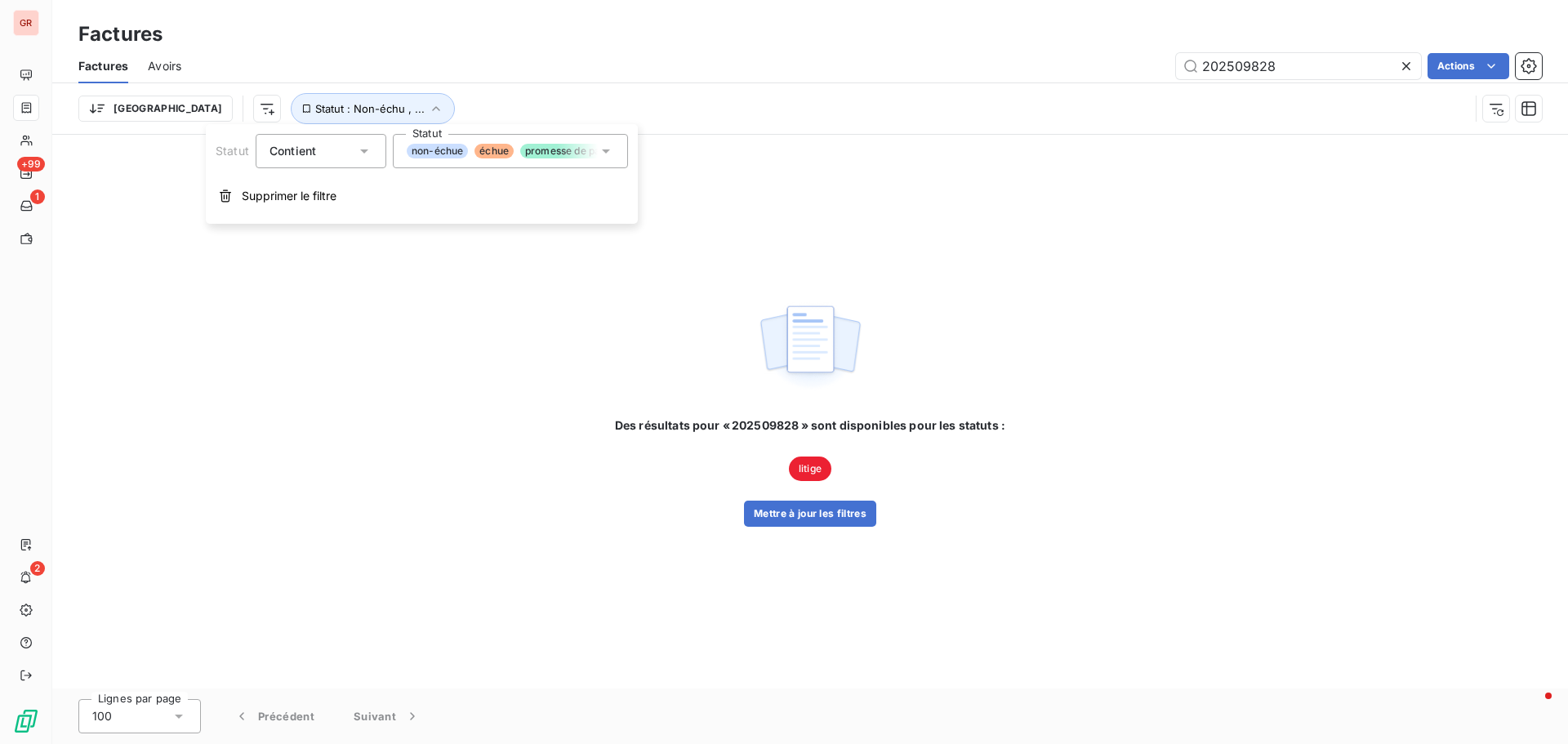
click at [605, 155] on icon at bounding box center [605, 150] width 16 height 16
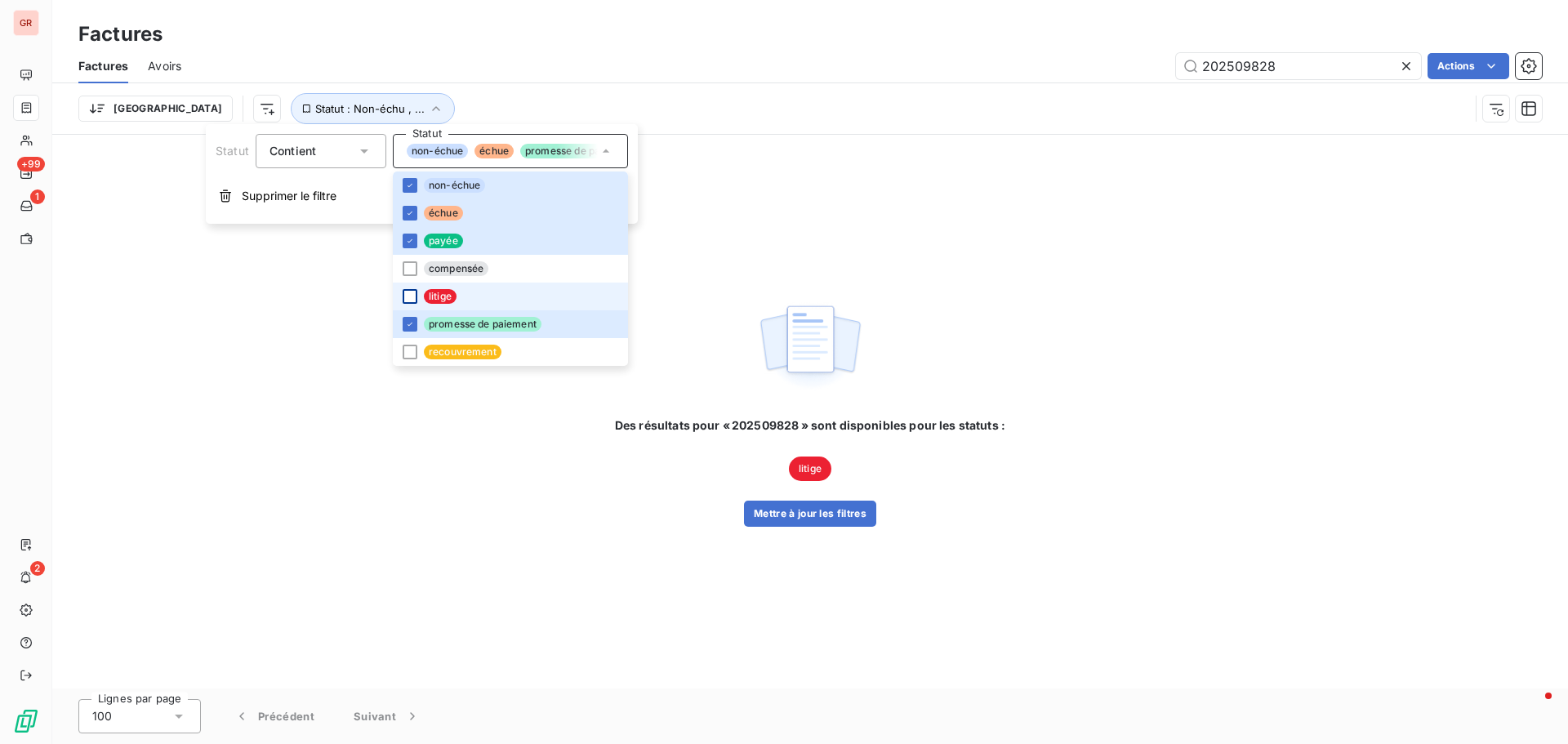
click at [411, 293] on div at bounding box center [409, 296] width 14 height 14
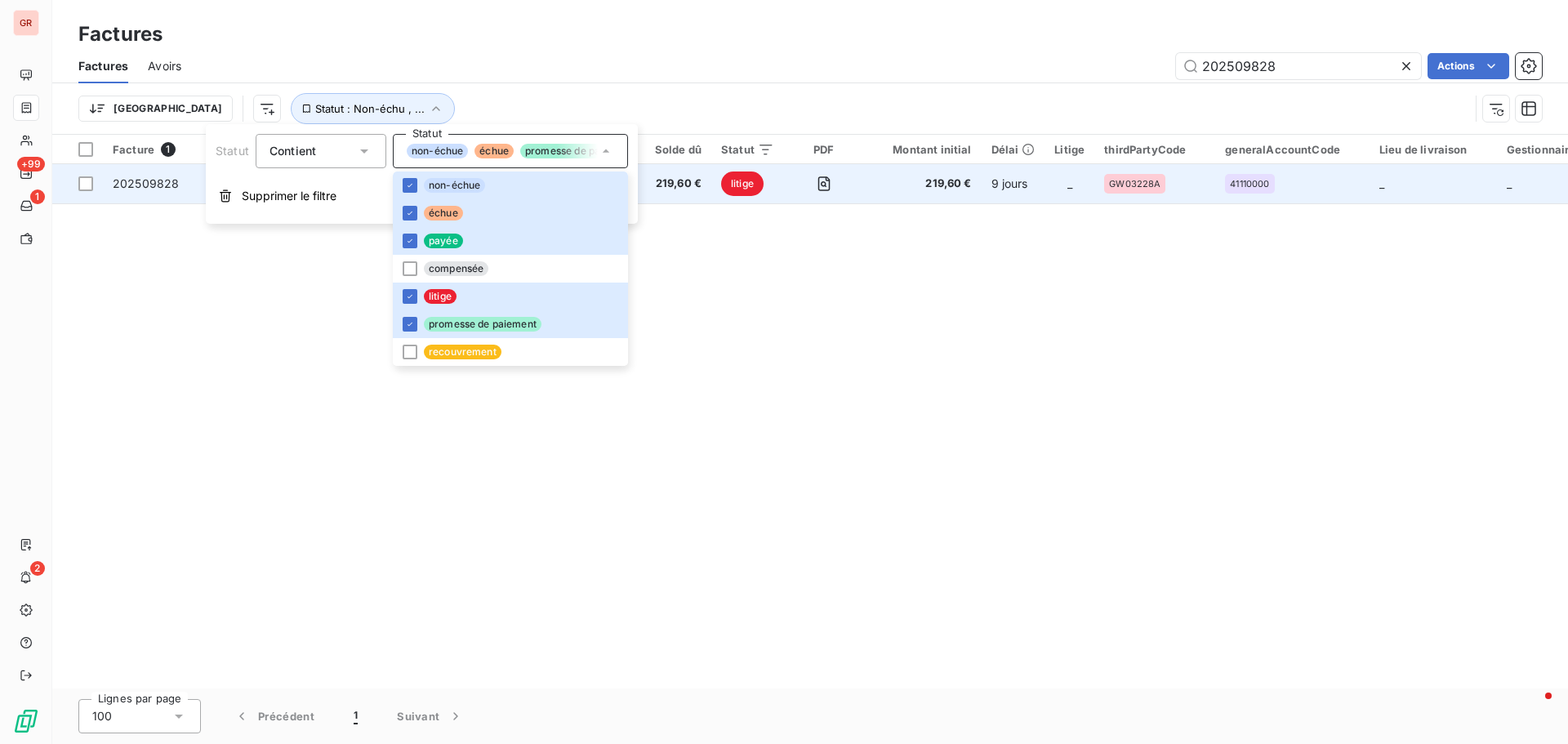
click at [784, 179] on td "litige" at bounding box center [747, 183] width 72 height 40
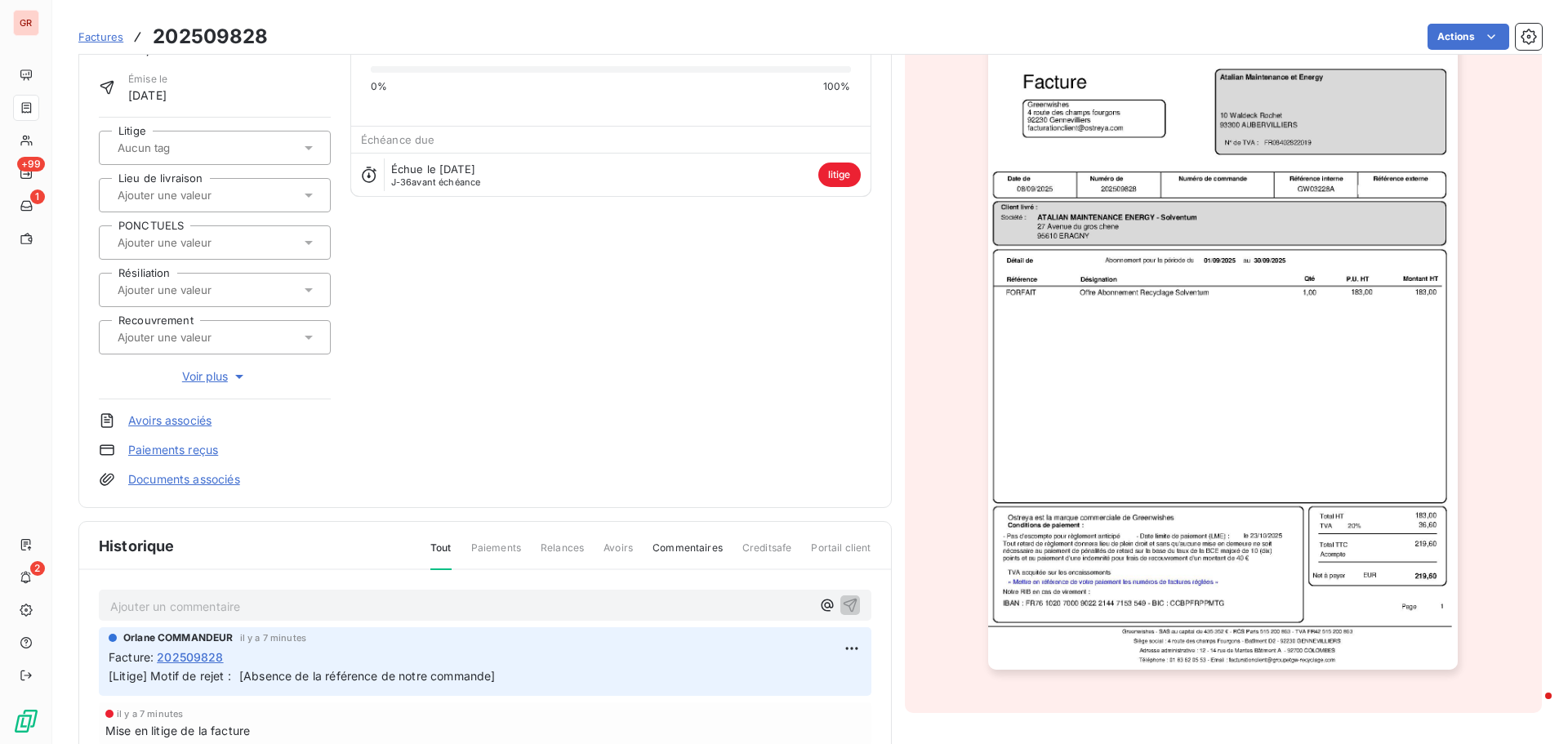
scroll to position [166, 0]
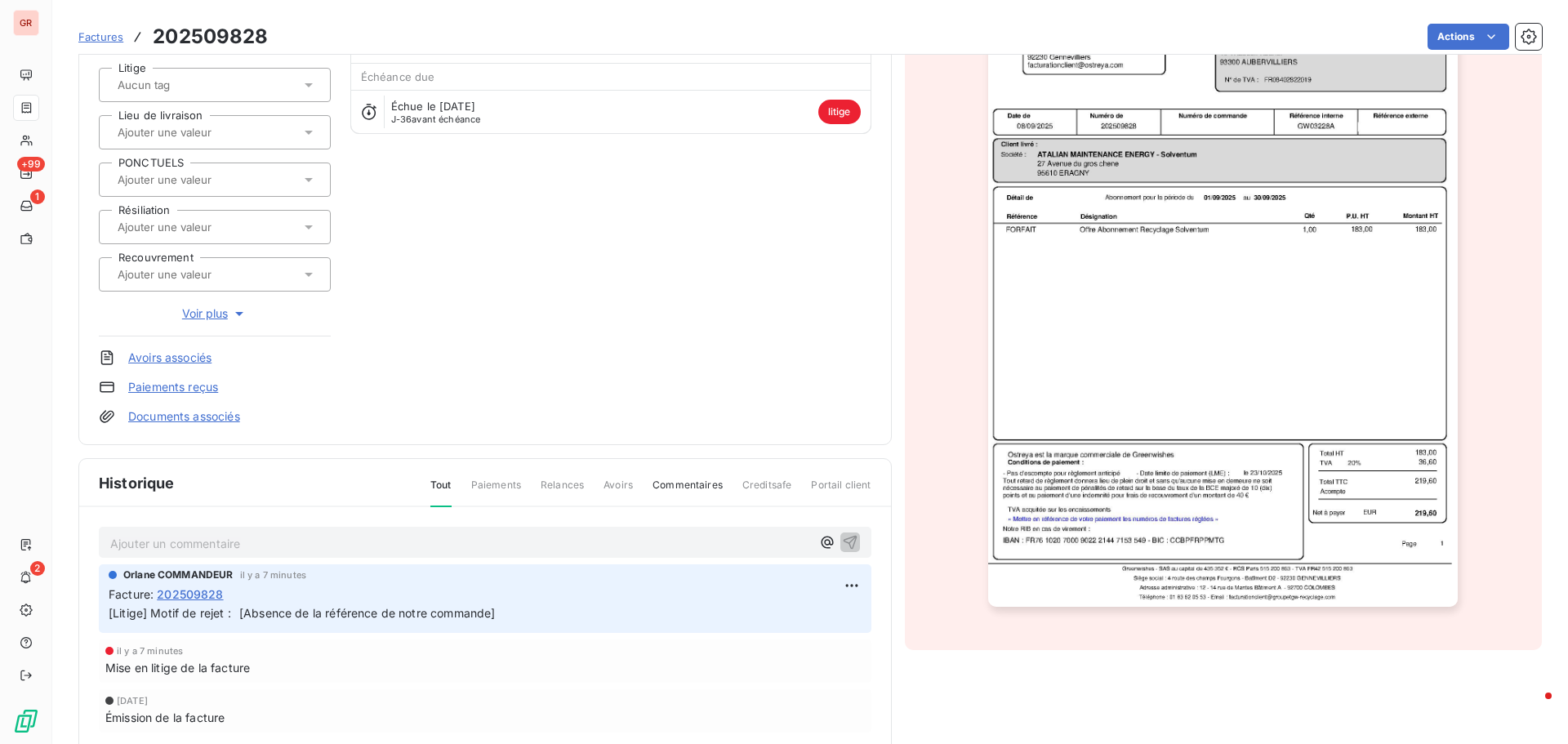
click at [587, 449] on p "Ajouter un commentaire ﻿" at bounding box center [460, 543] width 700 height 20
click at [848, 449] on icon "button" at bounding box center [850, 541] width 16 height 16
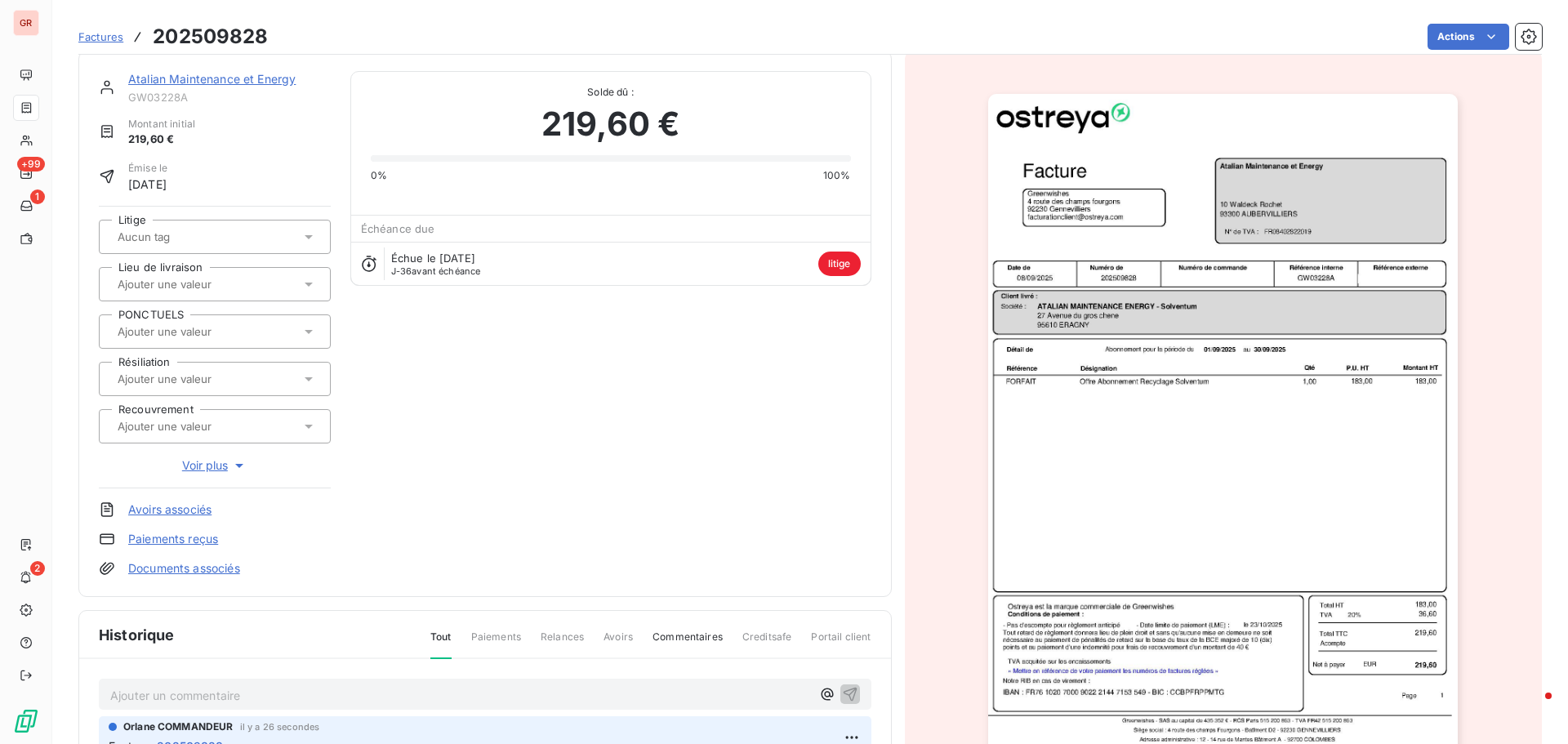
scroll to position [0, 0]
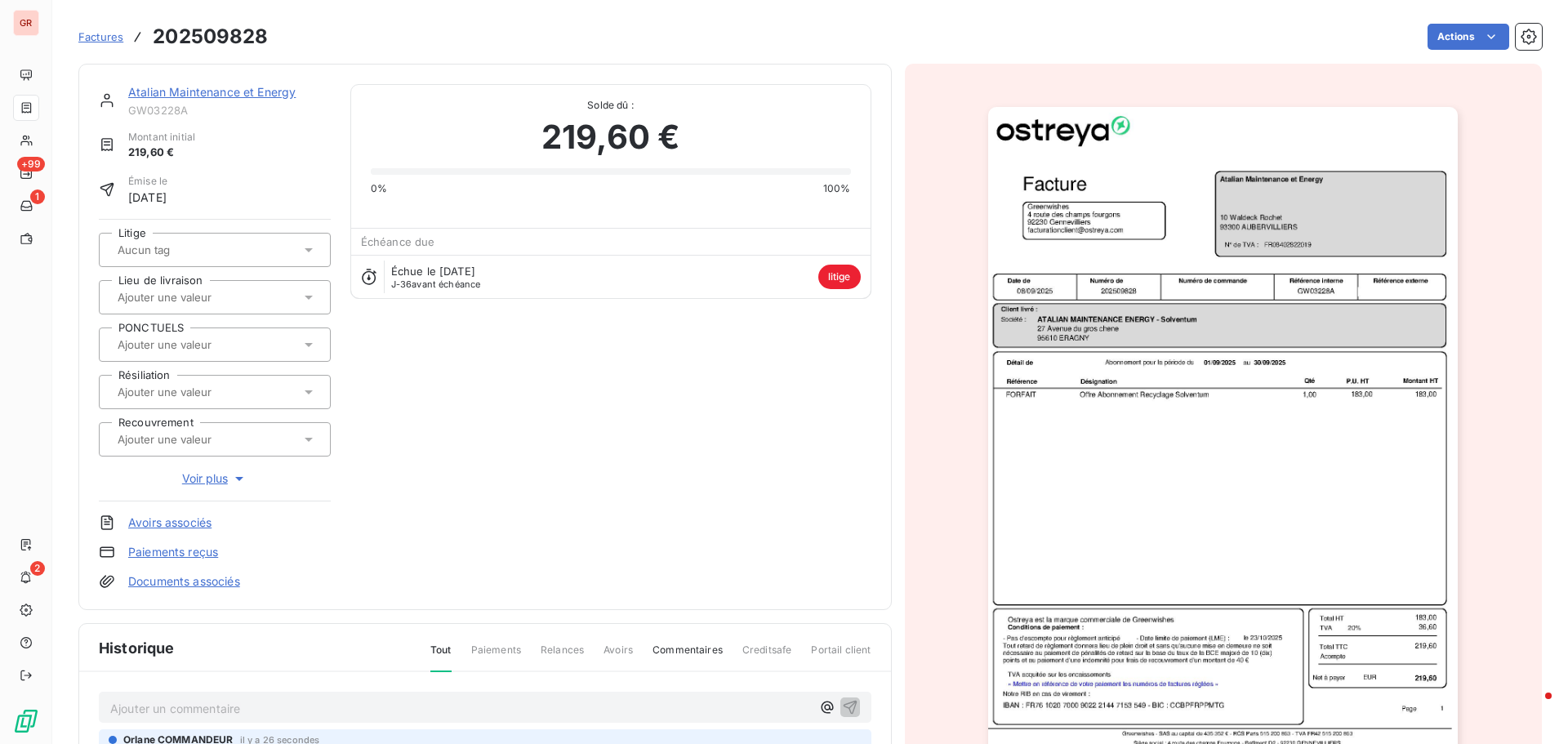
click at [835, 272] on span "litige" at bounding box center [839, 277] width 43 height 24
click at [1044, 33] on html "GR +99 1 2 Factures 202509828 Actions Atalian Maintenance et Energy GW03228A Mo…" at bounding box center [784, 372] width 1568 height 744
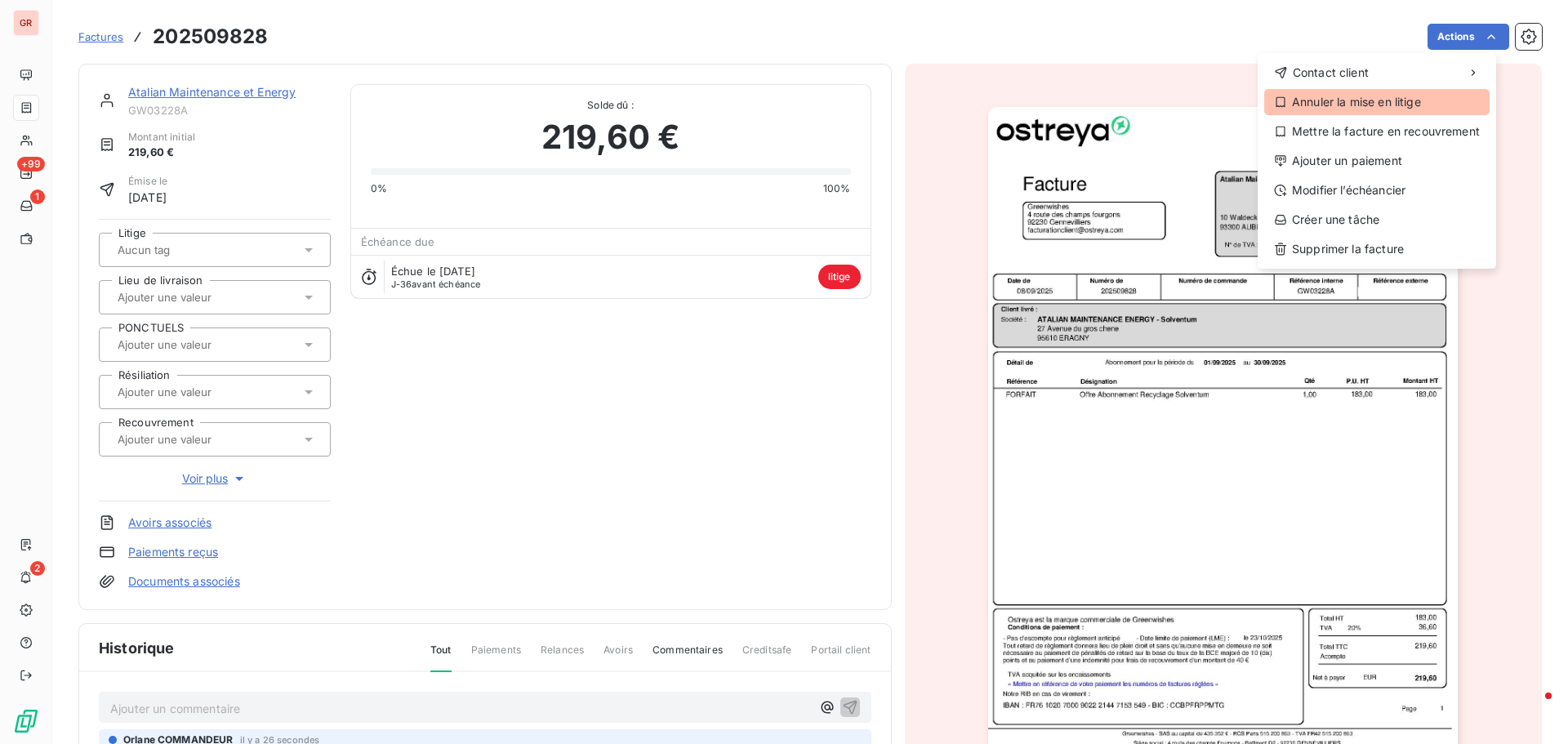
click at [1044, 106] on div "Annuler la mise en litige" at bounding box center [1377, 102] width 225 height 26
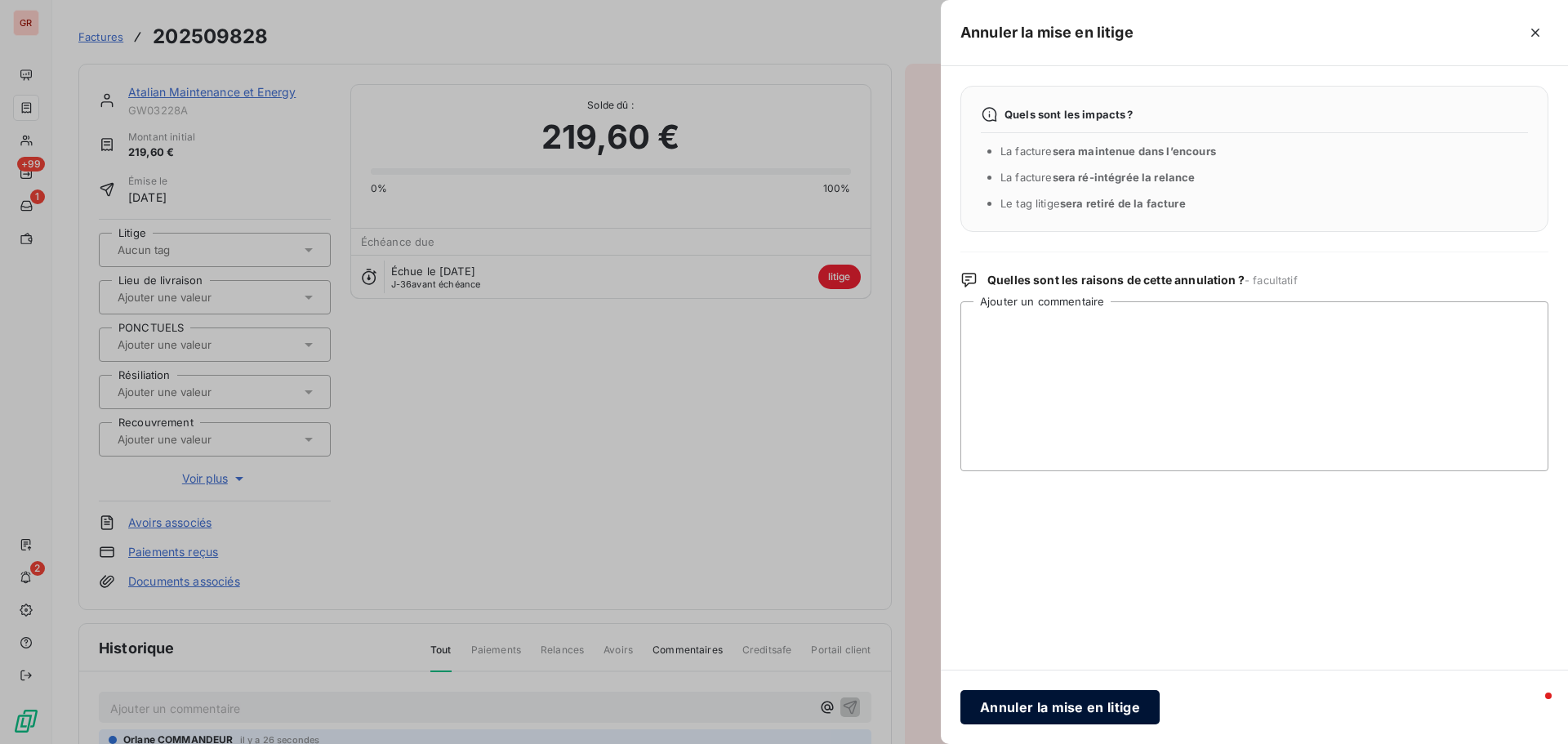
click at [1044, 449] on button "Annuler la mise en litige" at bounding box center [1059, 707] width 199 height 34
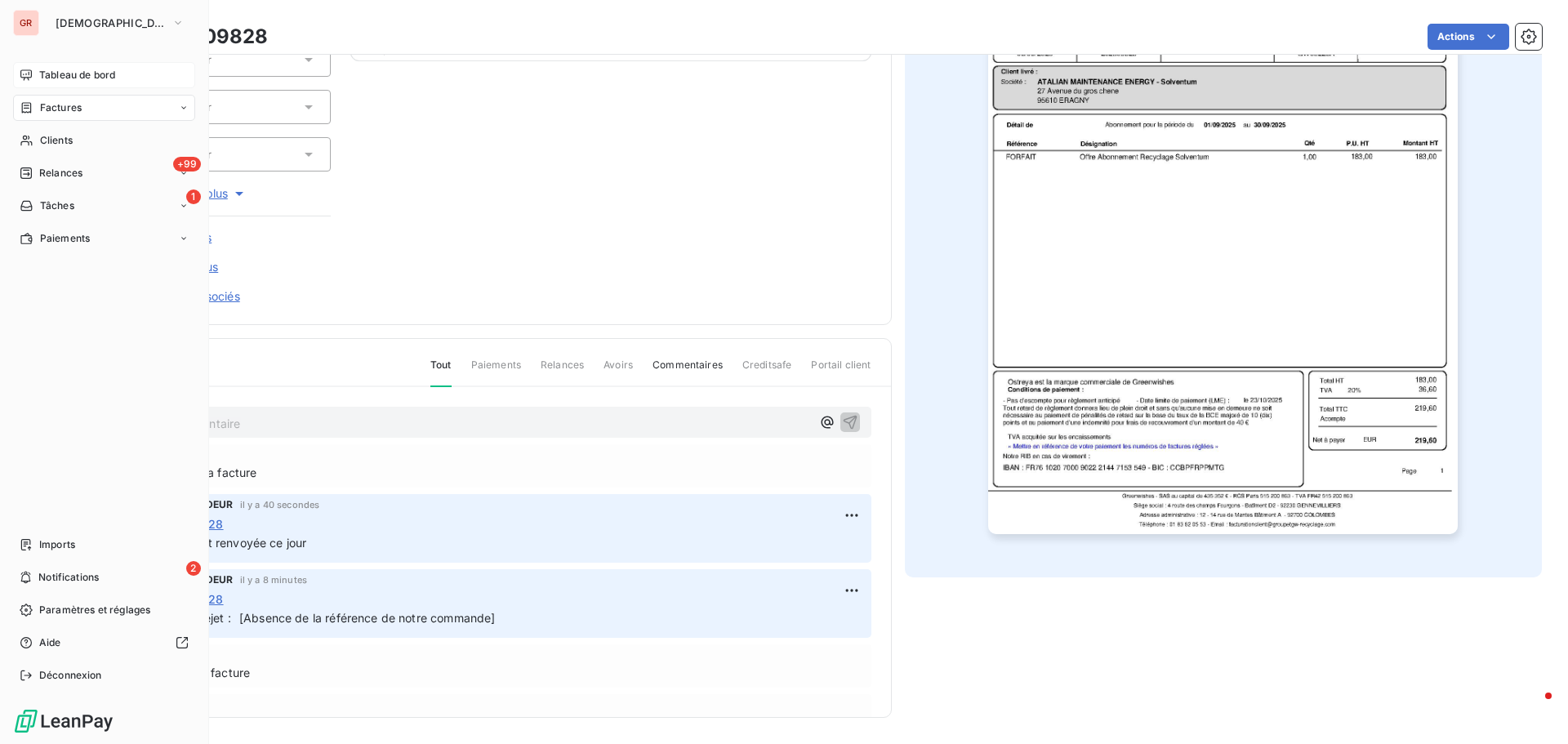
click at [73, 71] on span "Tableau de bord" at bounding box center [77, 75] width 76 height 14
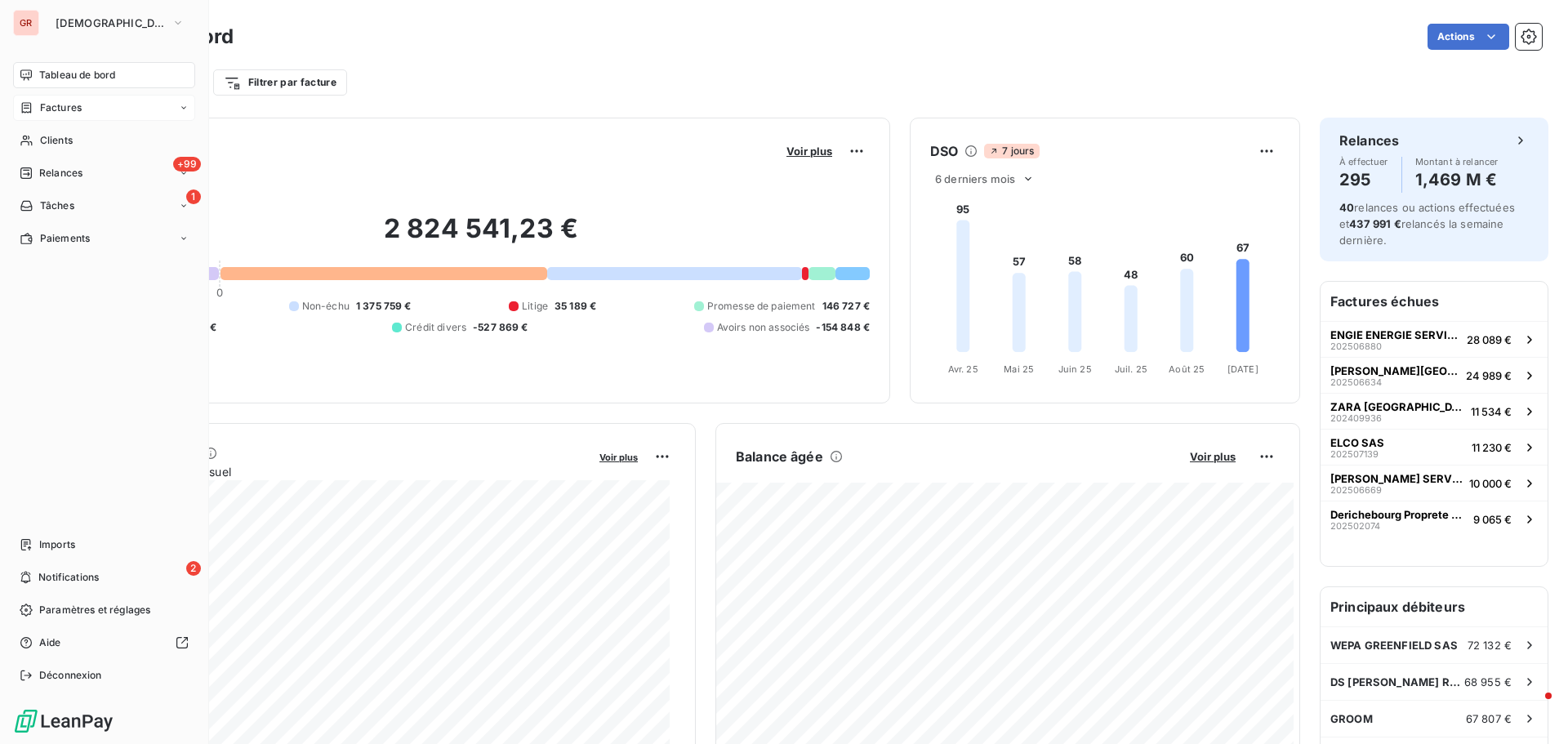
click at [71, 103] on span "Factures" at bounding box center [61, 107] width 42 height 14
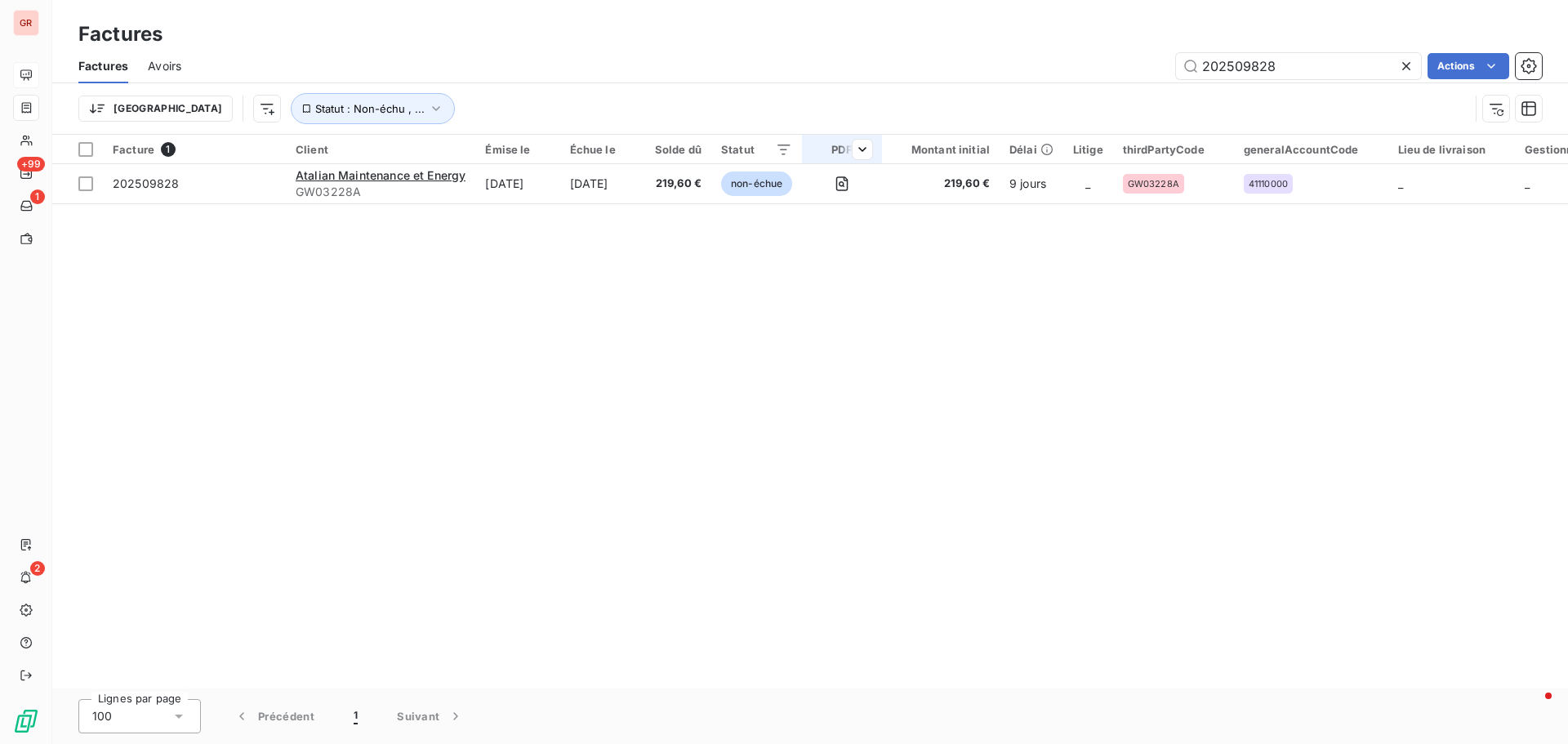
drag, startPoint x: 1282, startPoint y: 66, endPoint x: 816, endPoint y: 142, distance: 472.2
click at [881, 129] on div "Factures Avoirs 202509828 Actions Trier Statut : Non-échu , ..." at bounding box center [810, 91] width 1516 height 85
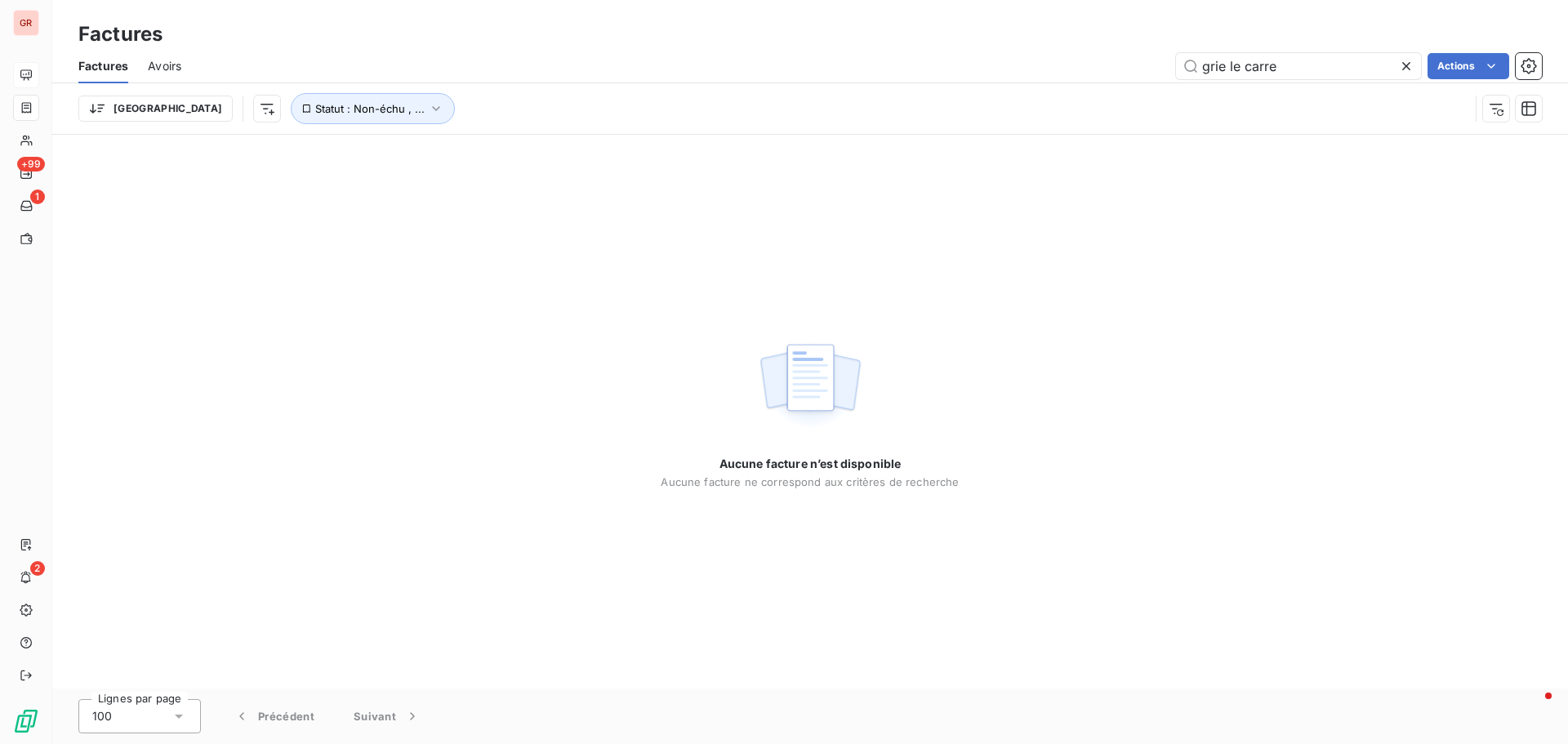
type input "grie le carre"
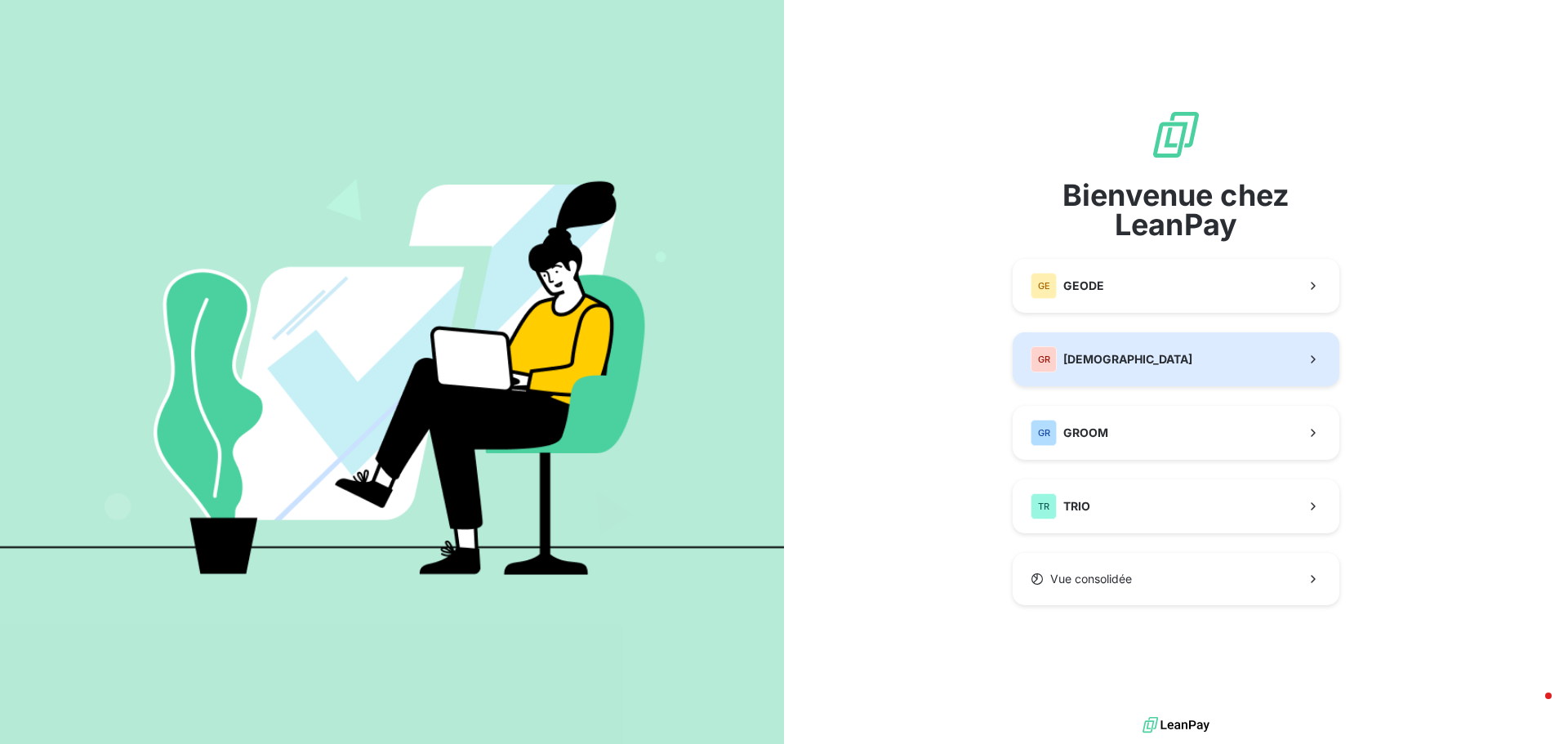
click at [1122, 368] on div "GR GREENWISHES" at bounding box center [1111, 359] width 161 height 26
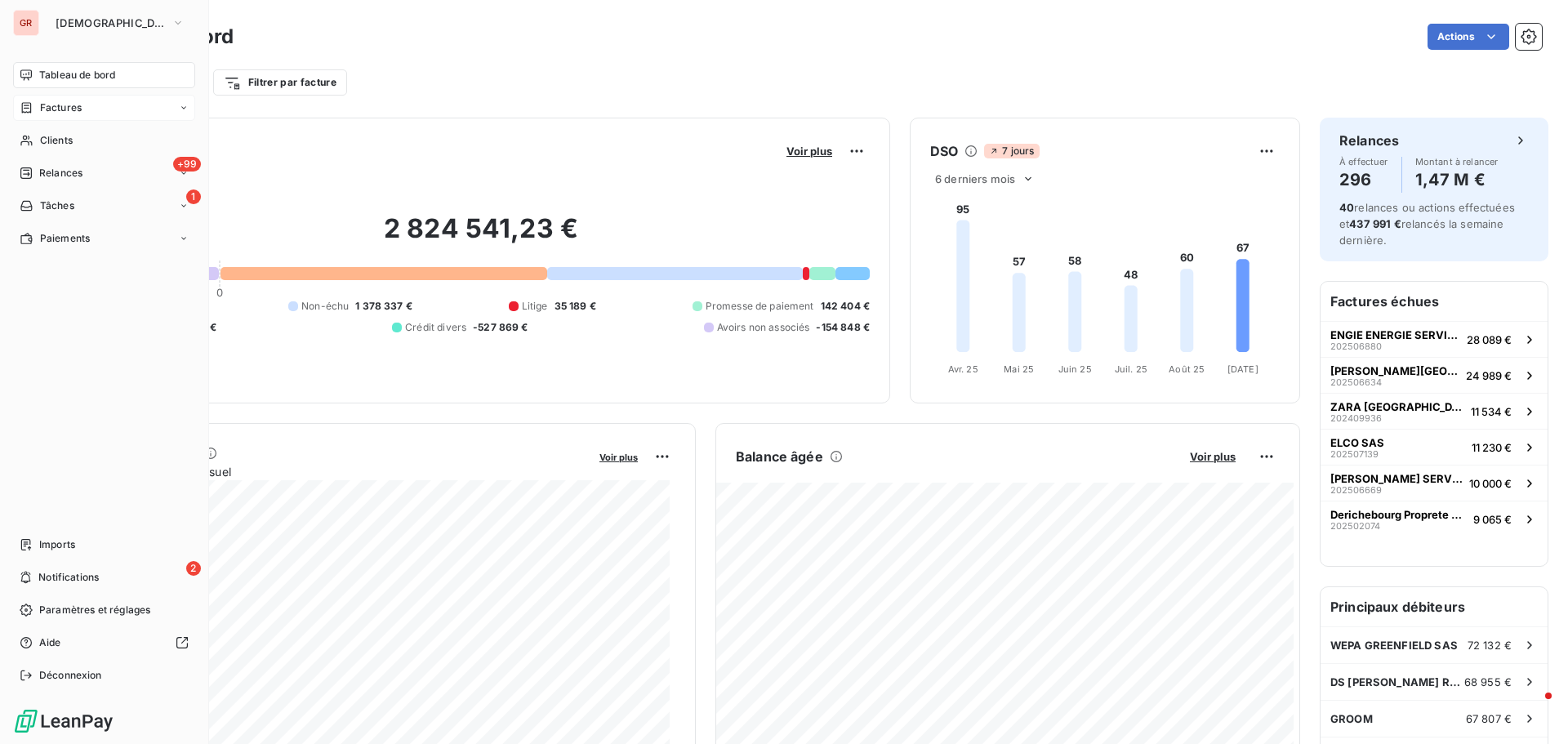
click at [67, 108] on span "Factures" at bounding box center [61, 107] width 42 height 14
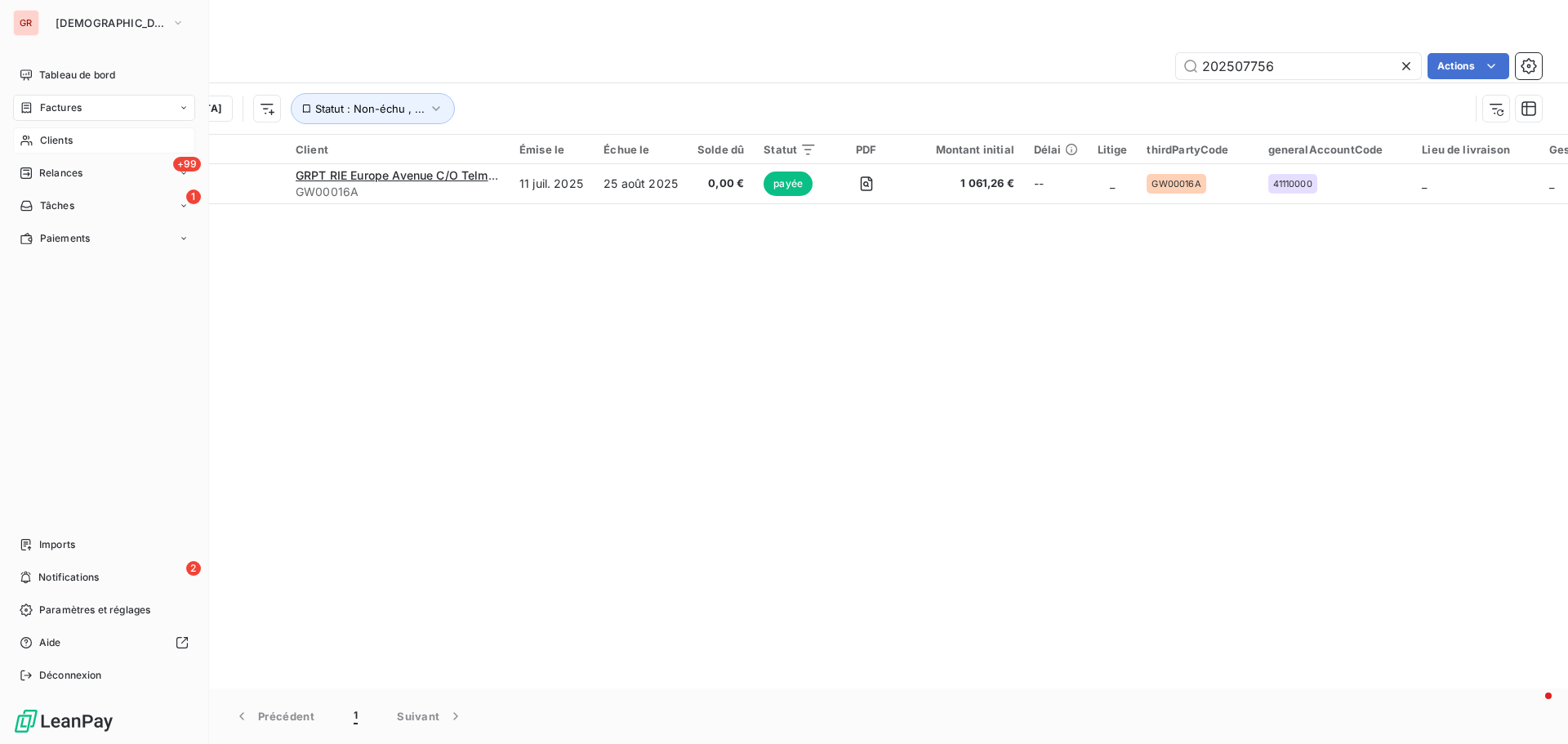
click at [64, 140] on span "Clients" at bounding box center [56, 140] width 33 height 14
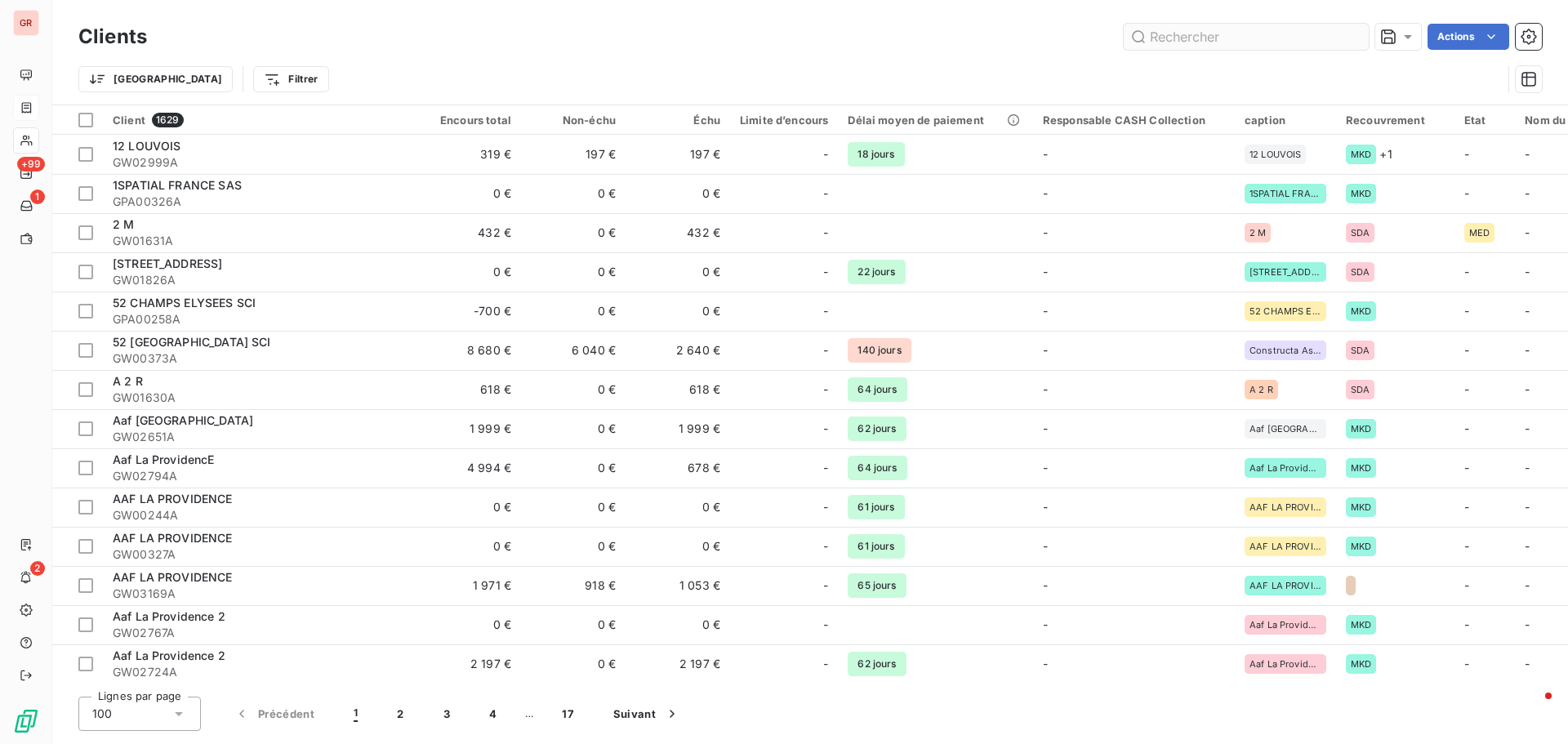
click at [1217, 27] on input "text" at bounding box center [1246, 36] width 245 height 26
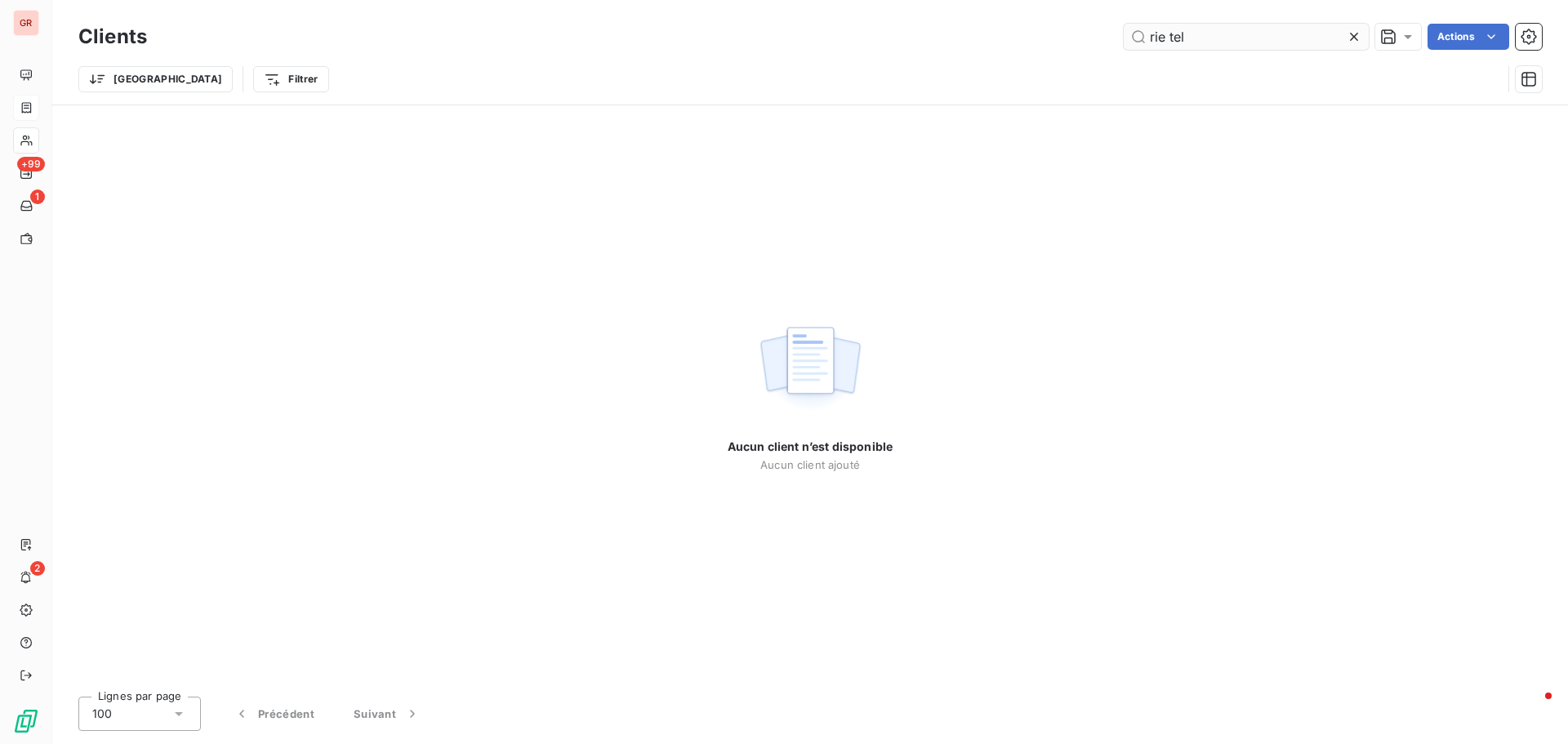
drag, startPoint x: 1199, startPoint y: 35, endPoint x: 1169, endPoint y: 40, distance: 30.4
click at [1169, 40] on input "rie tel" at bounding box center [1246, 36] width 245 height 26
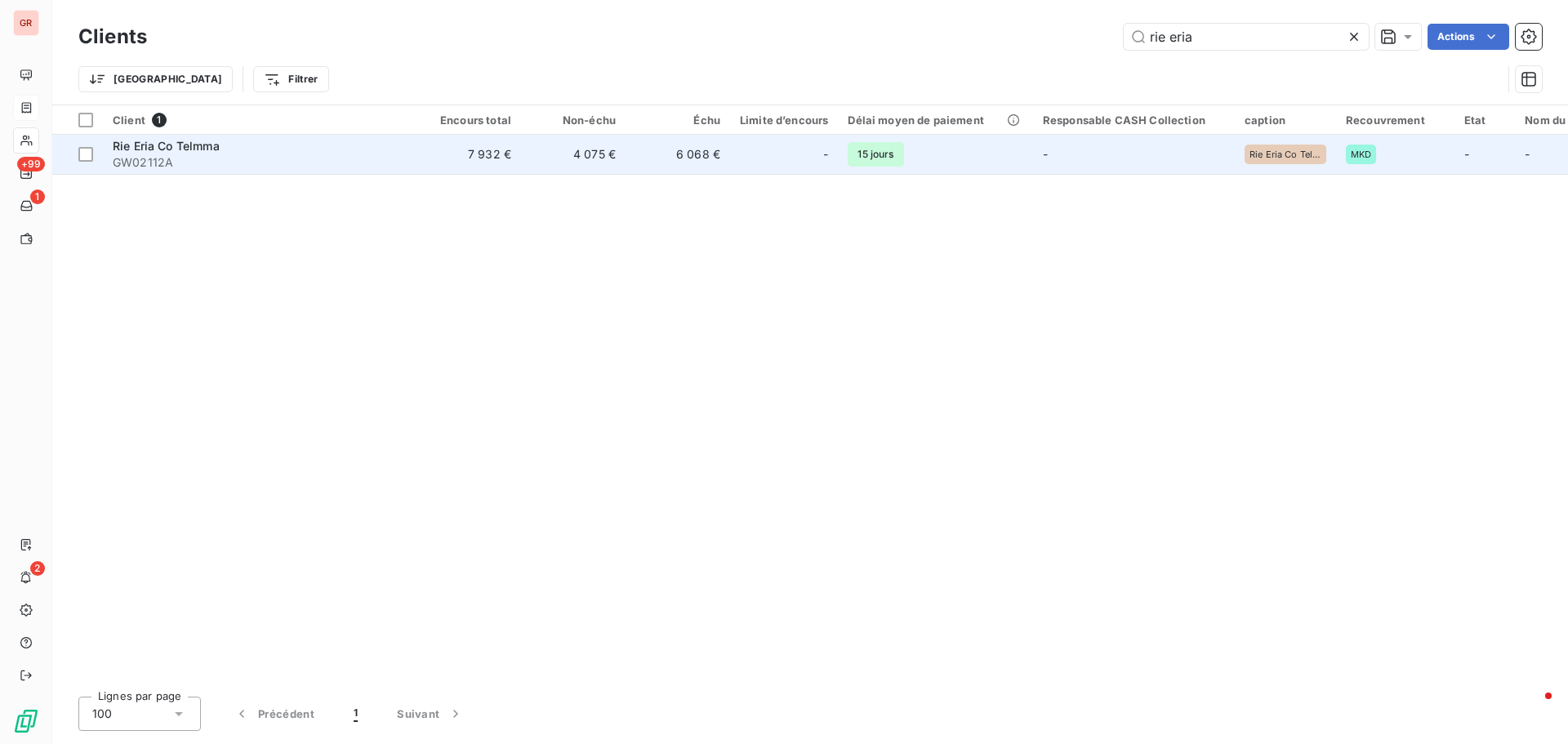
type input "rie eria"
click at [194, 150] on span "Rie Eria Co Telmma" at bounding box center [166, 145] width 107 height 14
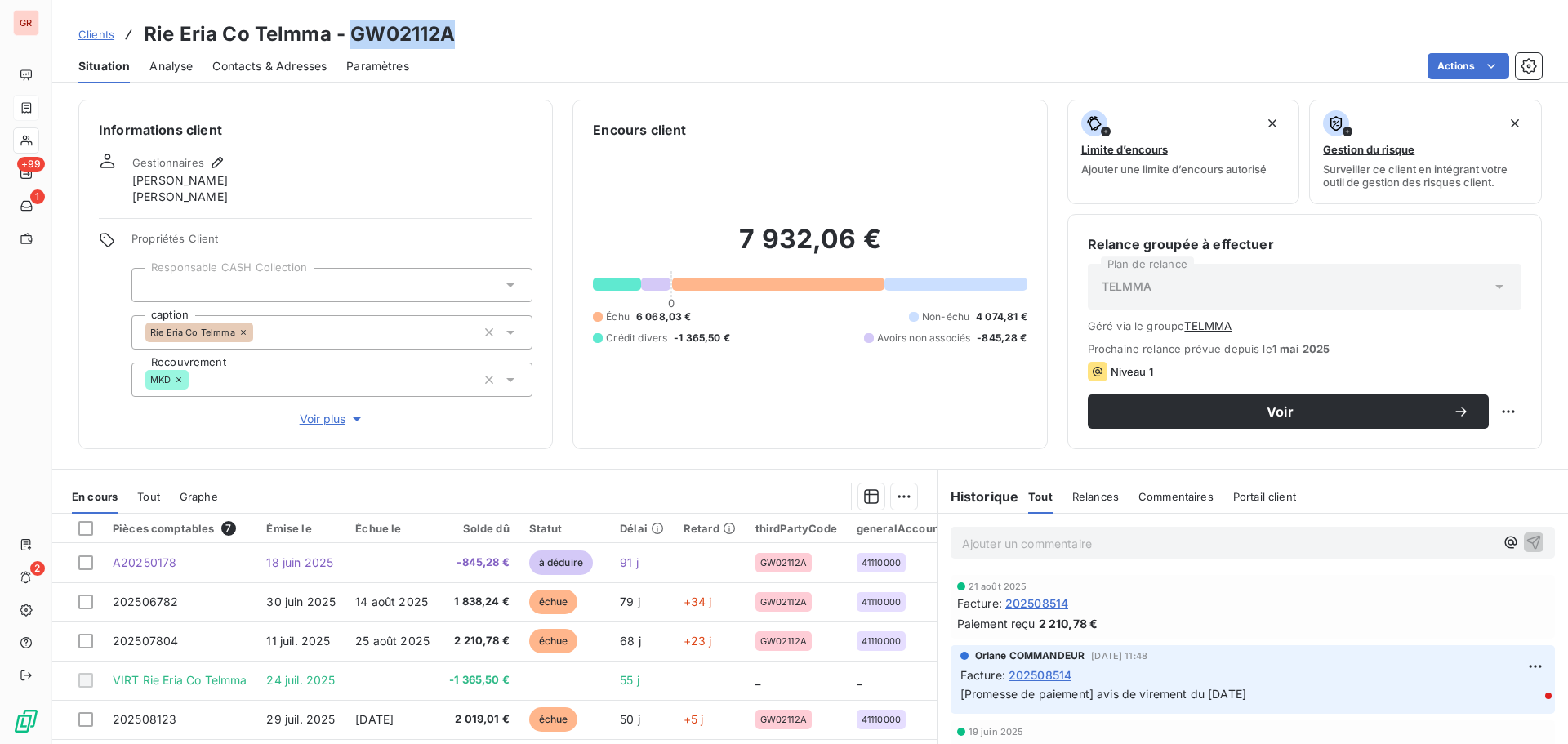
drag, startPoint x: 430, startPoint y: 43, endPoint x: 351, endPoint y: 42, distance: 79.0
click at [351, 42] on h3 "Rie Eria Co Telmma - GW02112A" at bounding box center [299, 34] width 311 height 29
copy h3 "GW02112A"
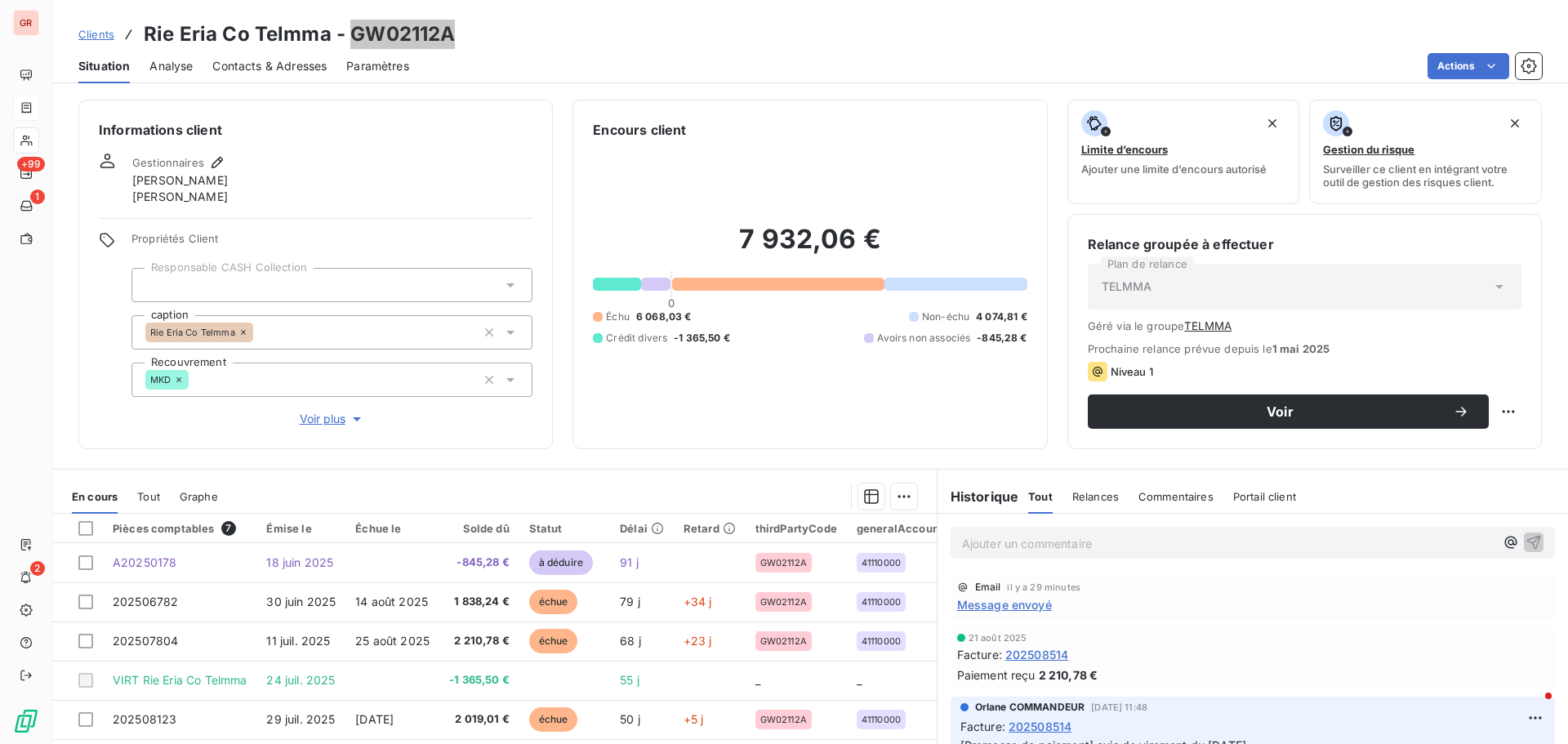
scroll to position [133, 0]
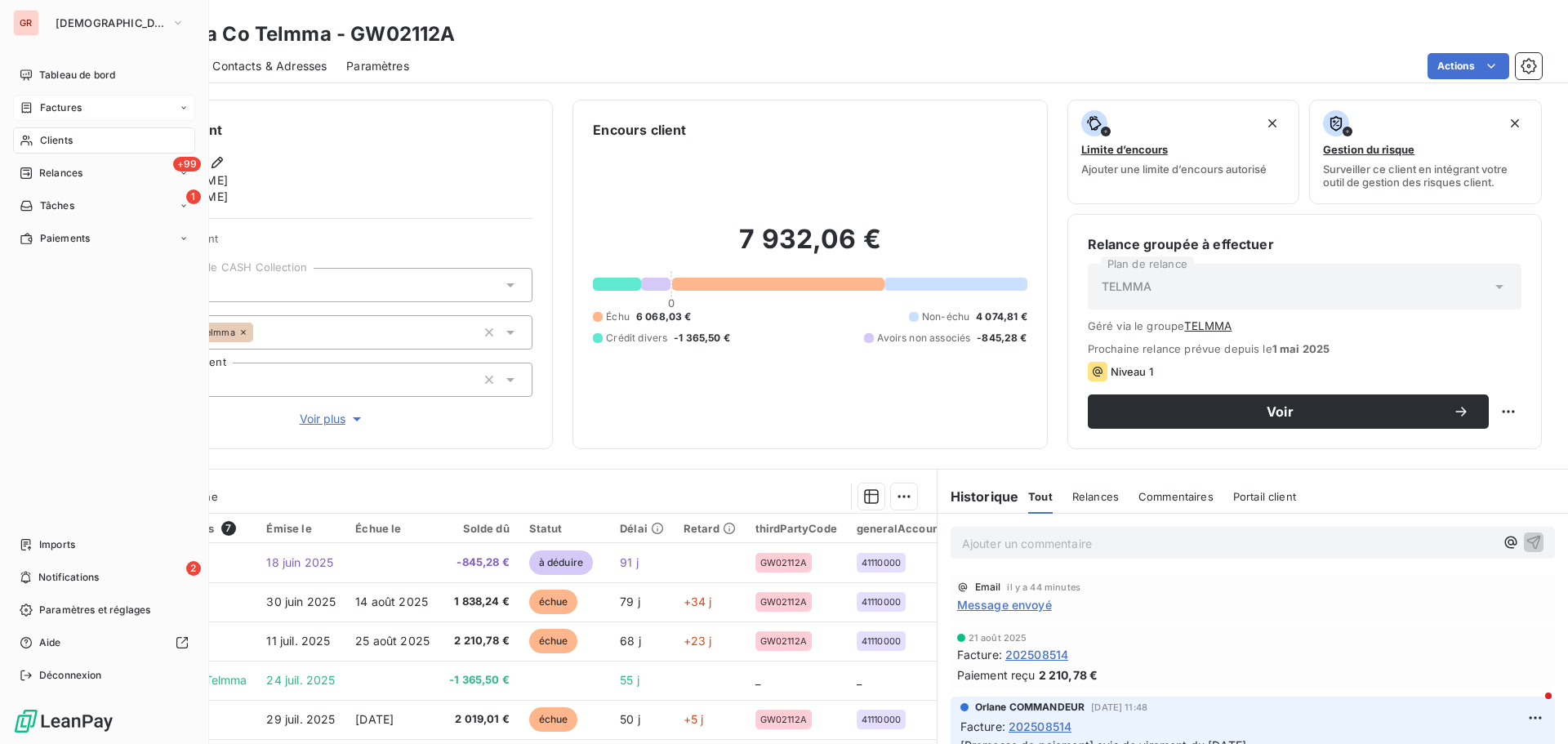
click at [79, 111] on span "Factures" at bounding box center [61, 107] width 42 height 14
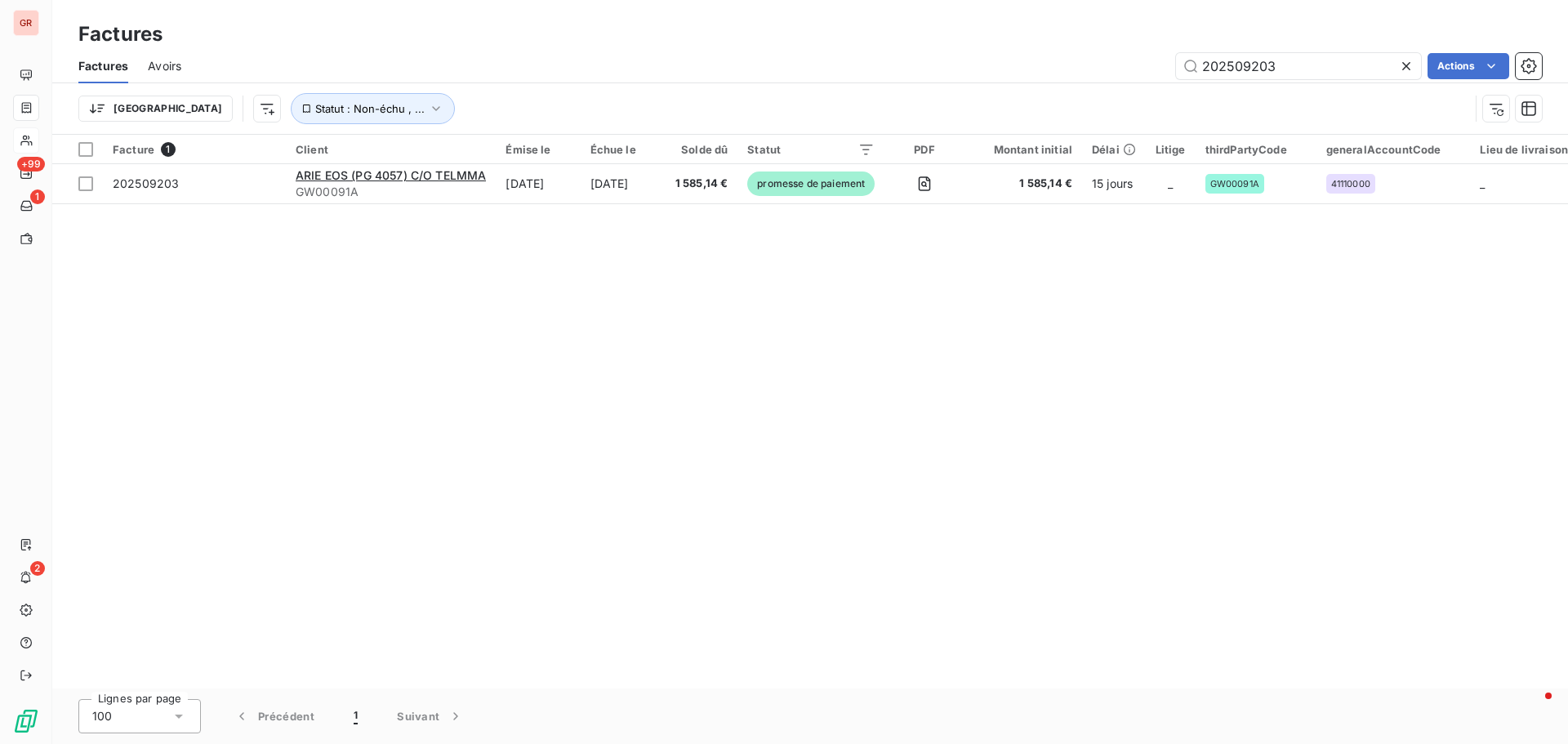
drag, startPoint x: 1266, startPoint y: 71, endPoint x: 908, endPoint y: 82, distance: 358.2
click at [908, 82] on div "Factures Avoirs 202509203 Actions" at bounding box center [810, 66] width 1516 height 34
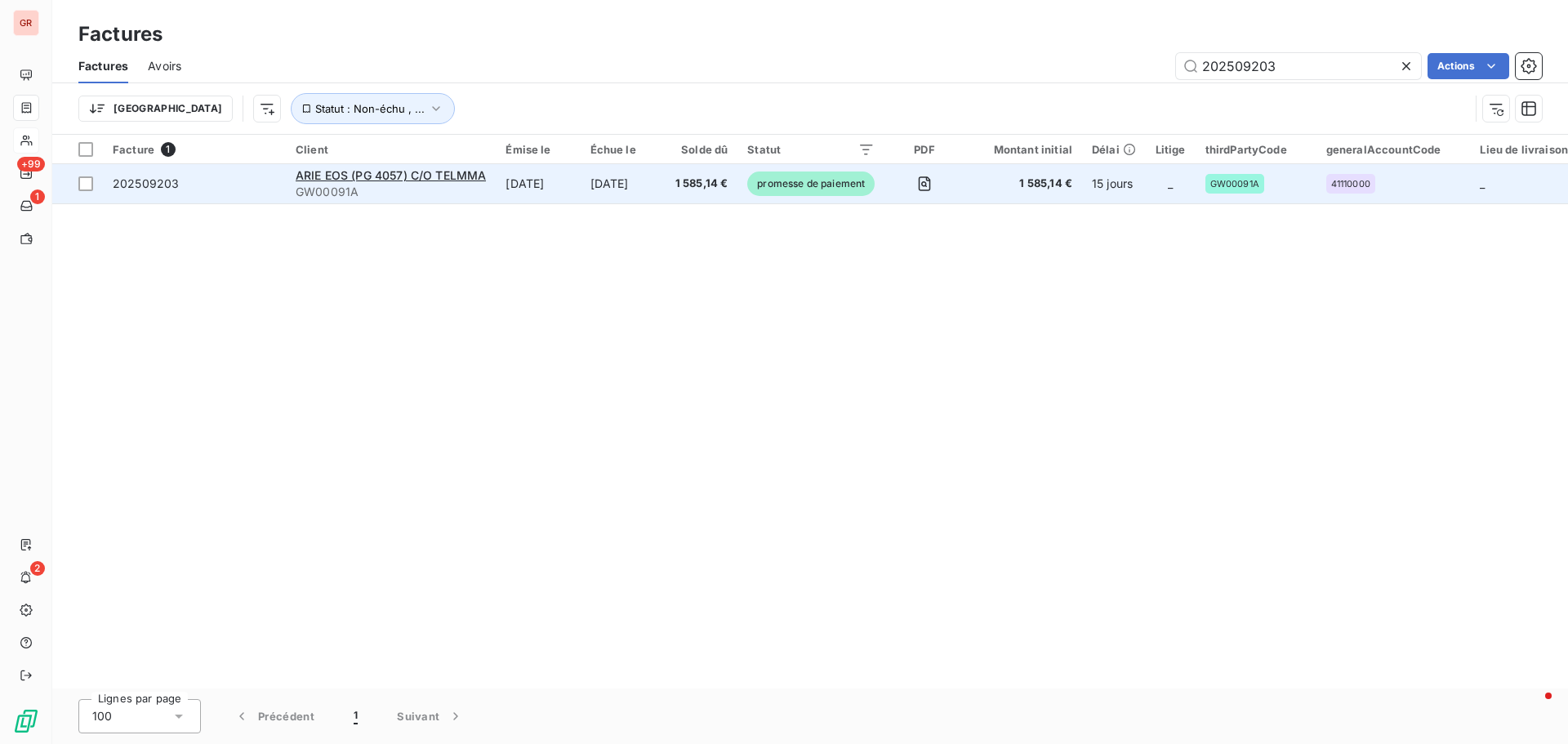
drag, startPoint x: 1295, startPoint y: 71, endPoint x: 869, endPoint y: 165, distance: 436.2
click at [876, 163] on div "Factures Factures Avoirs 202509203 Actions Trier Statut : Non-échu , ... Factur…" at bounding box center [810, 372] width 1516 height 744
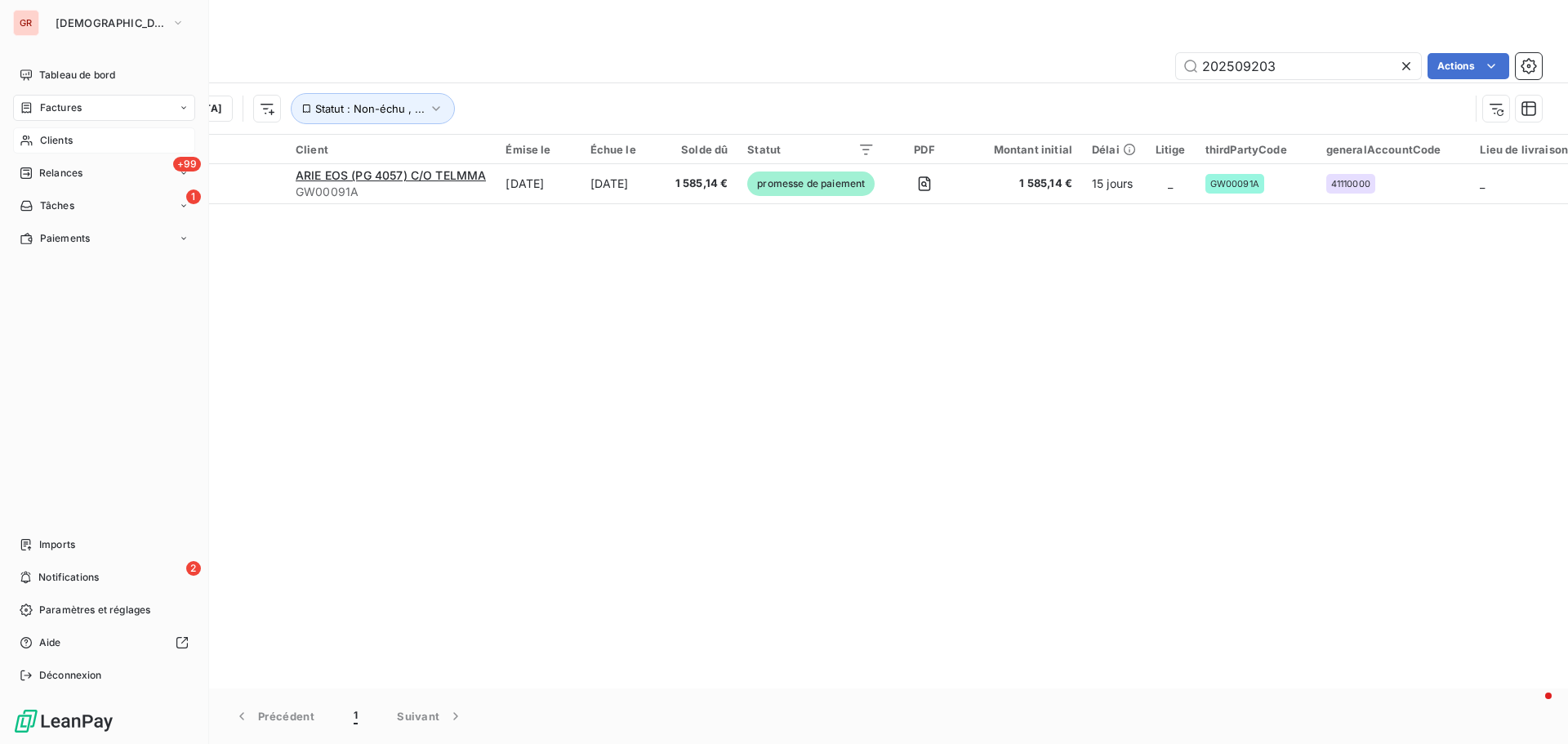
click at [67, 144] on span "Clients" at bounding box center [56, 140] width 33 height 14
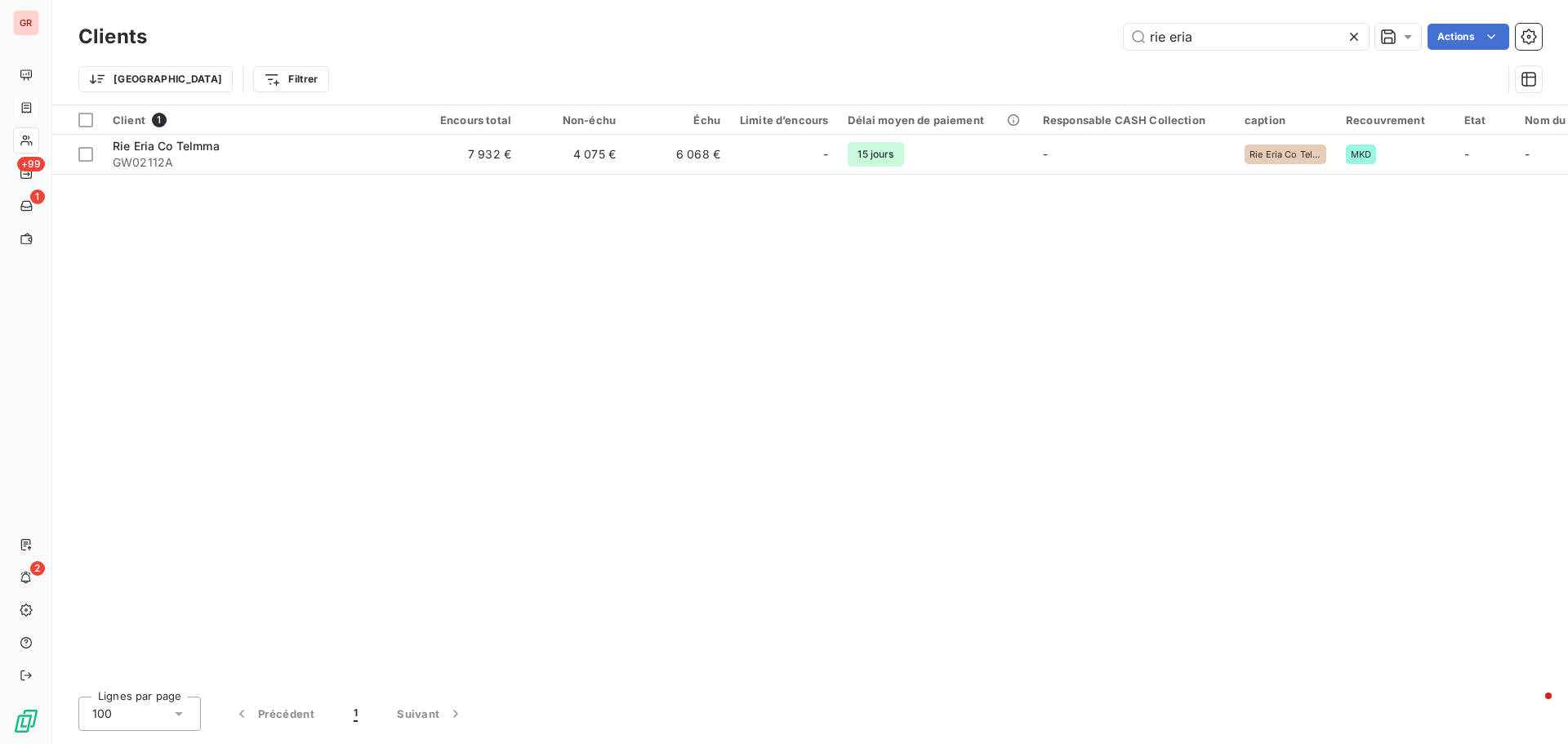
drag, startPoint x: 1018, startPoint y: 52, endPoint x: 826, endPoint y: 97, distance: 197.2
click at [909, 78] on div "Clients rie eria Actions Trier Filtrer" at bounding box center [810, 61] width 1464 height 85
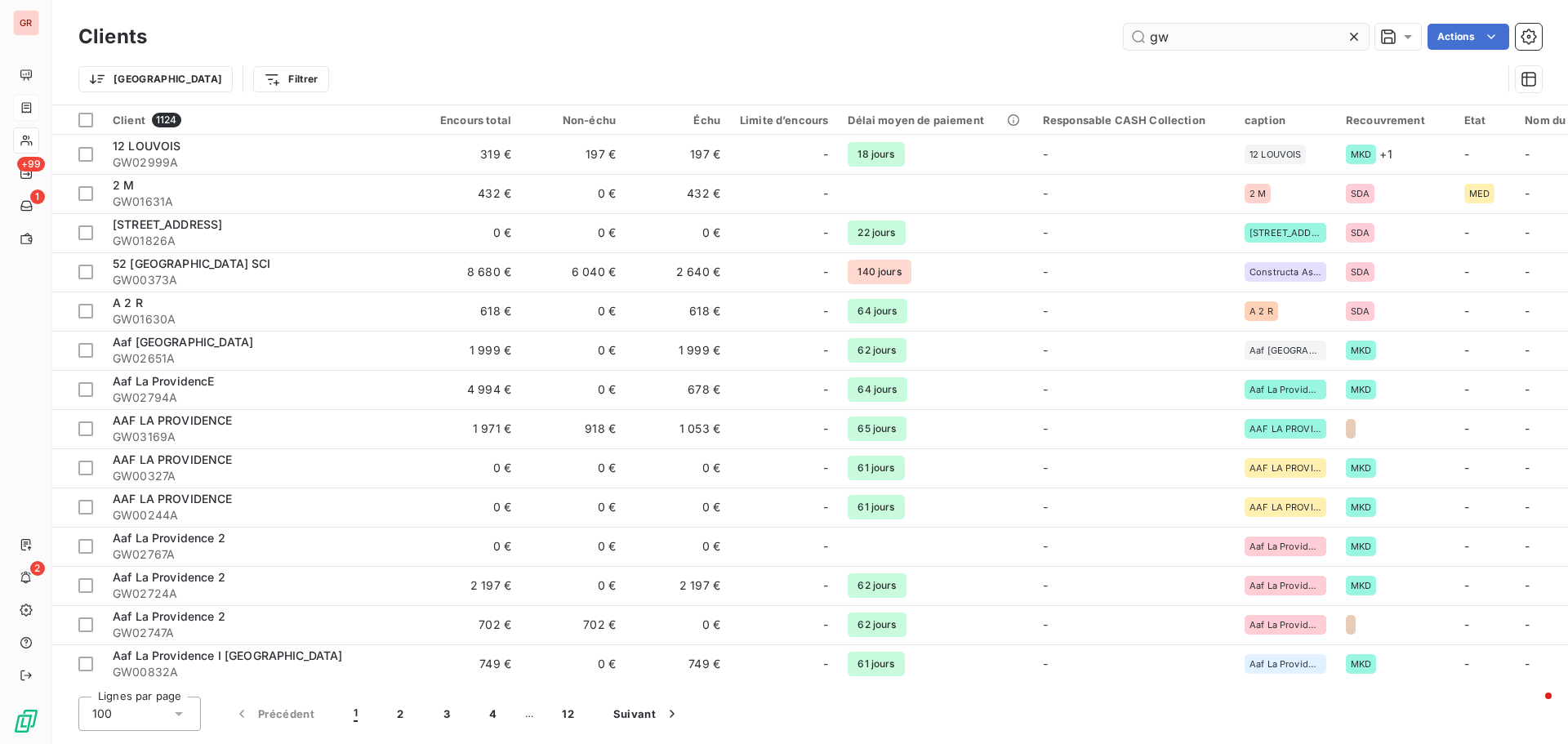
click at [1175, 42] on input "gw" at bounding box center [1246, 36] width 245 height 26
click at [1208, 35] on input "gw" at bounding box center [1246, 36] width 245 height 26
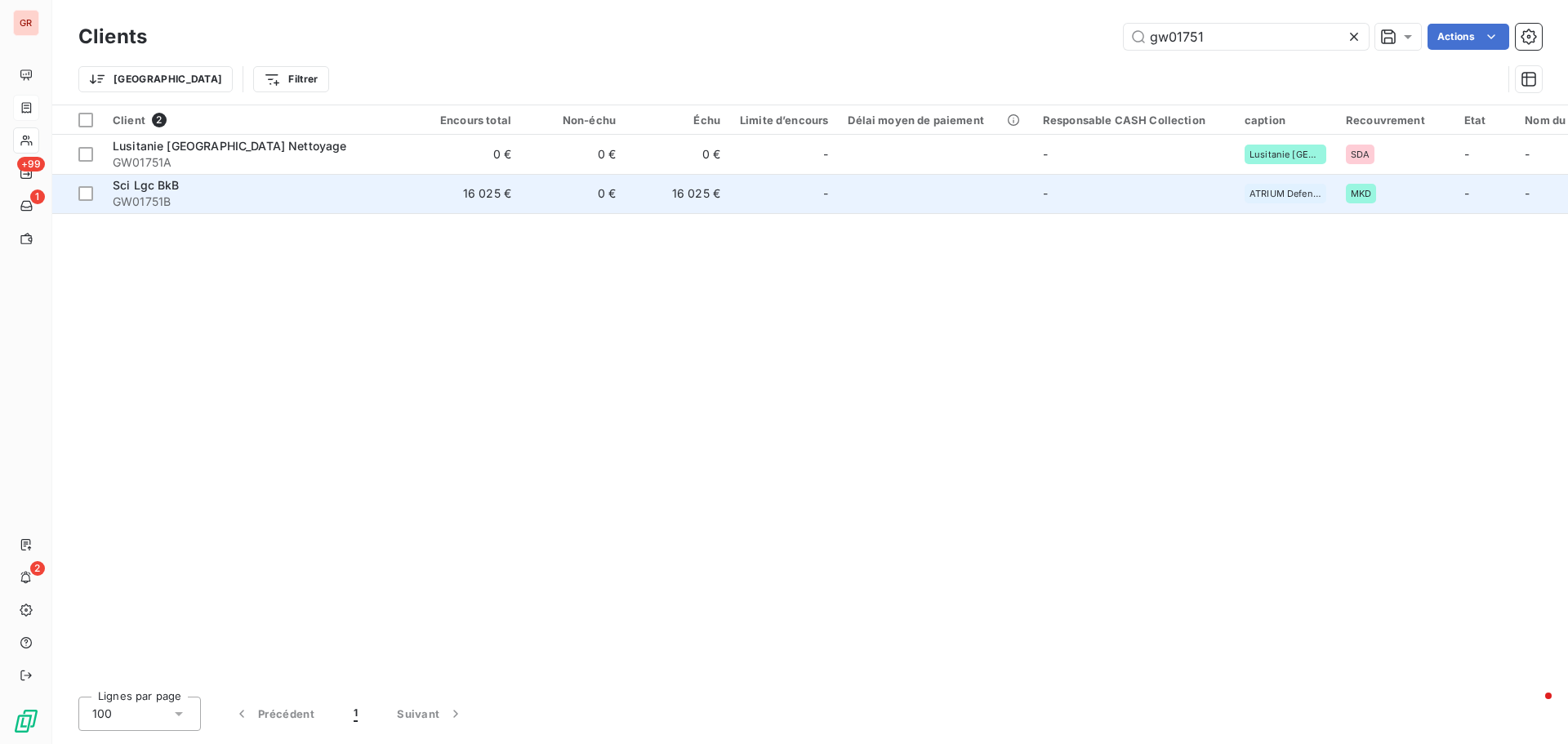
type input "gw01751"
click at [164, 180] on span "Sci Lgc BkB" at bounding box center [146, 185] width 67 height 14
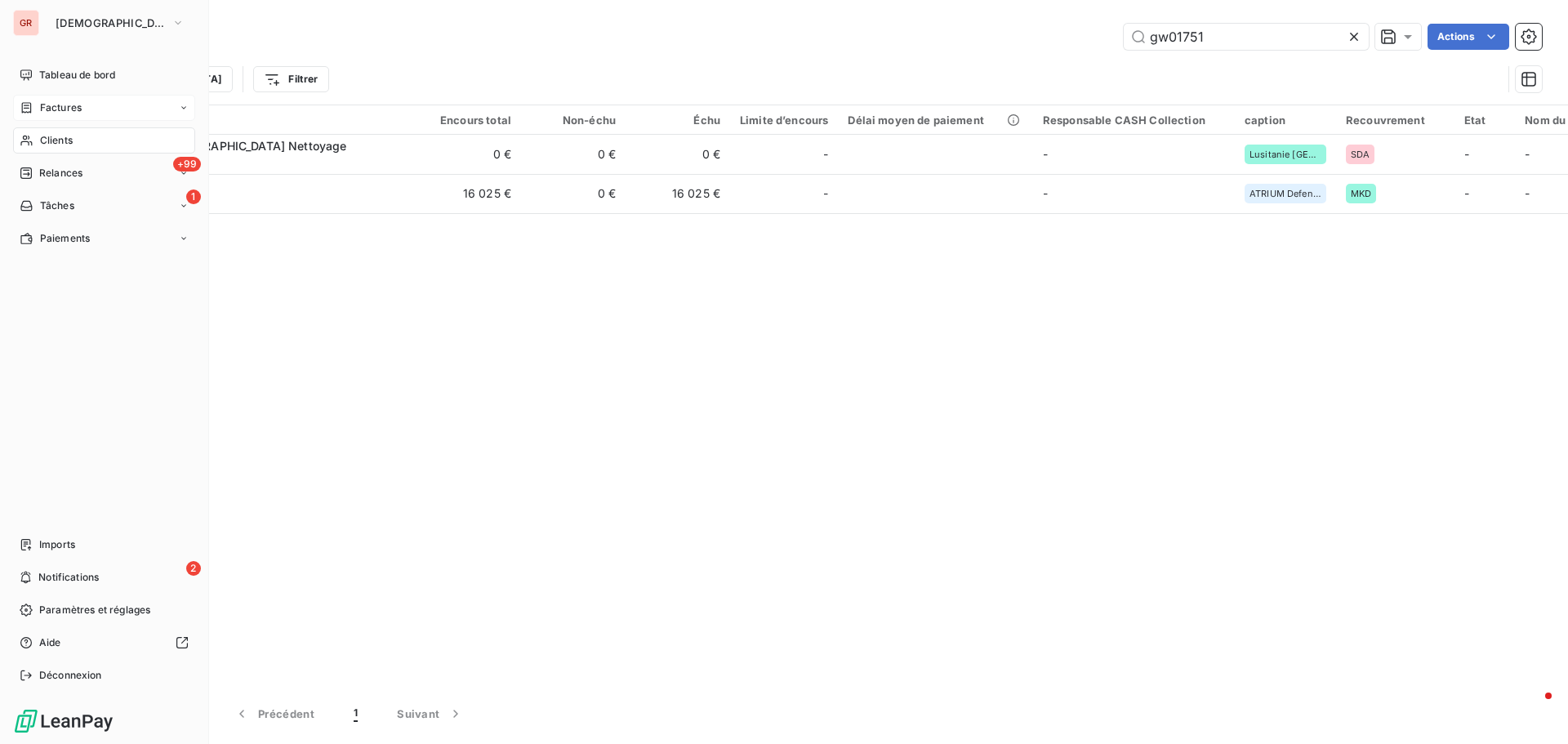
click at [87, 108] on div "Factures" at bounding box center [104, 108] width 182 height 26
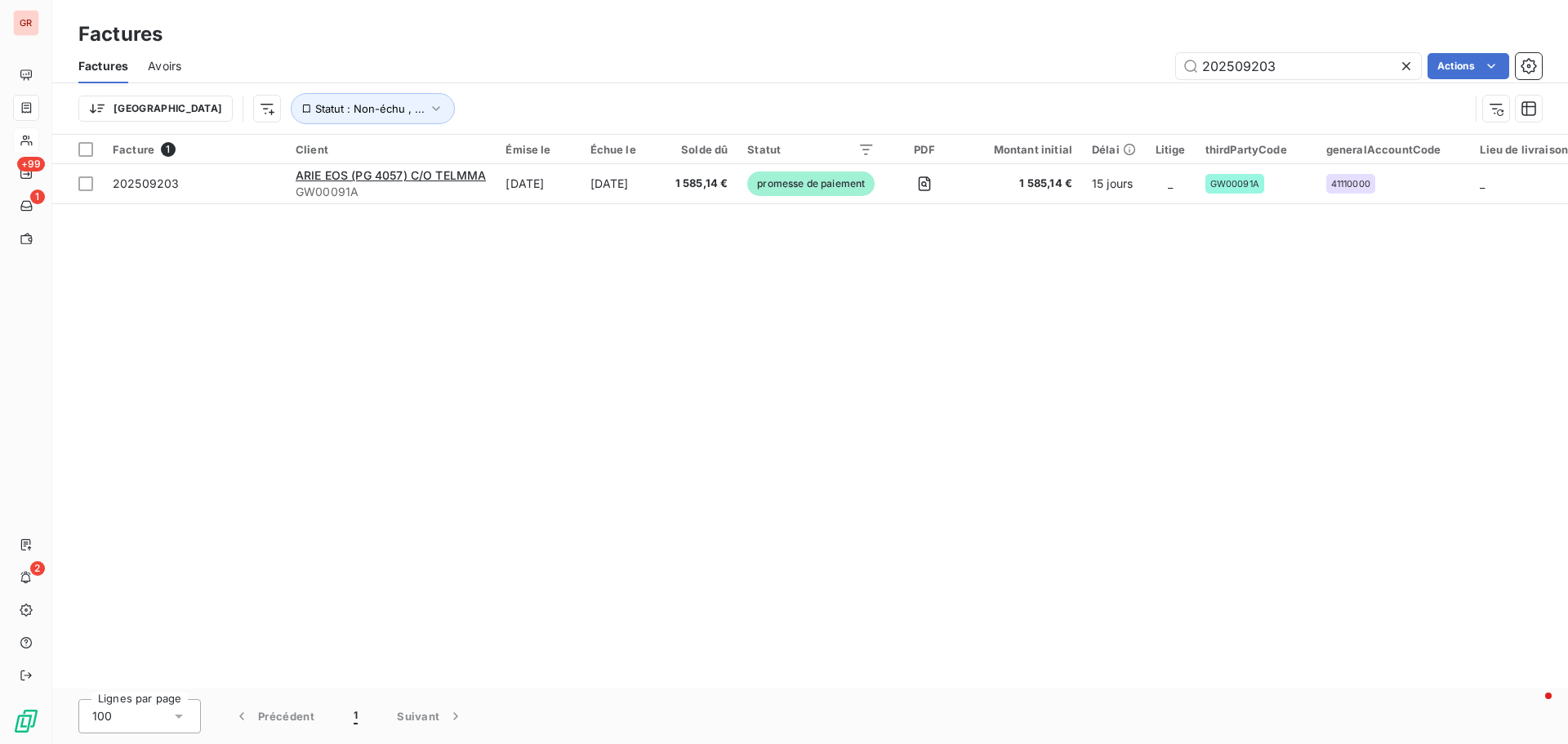
drag, startPoint x: 1283, startPoint y: 67, endPoint x: 940, endPoint y: 72, distance: 343.0
click at [940, 72] on div "202509203 Actions" at bounding box center [871, 66] width 1341 height 26
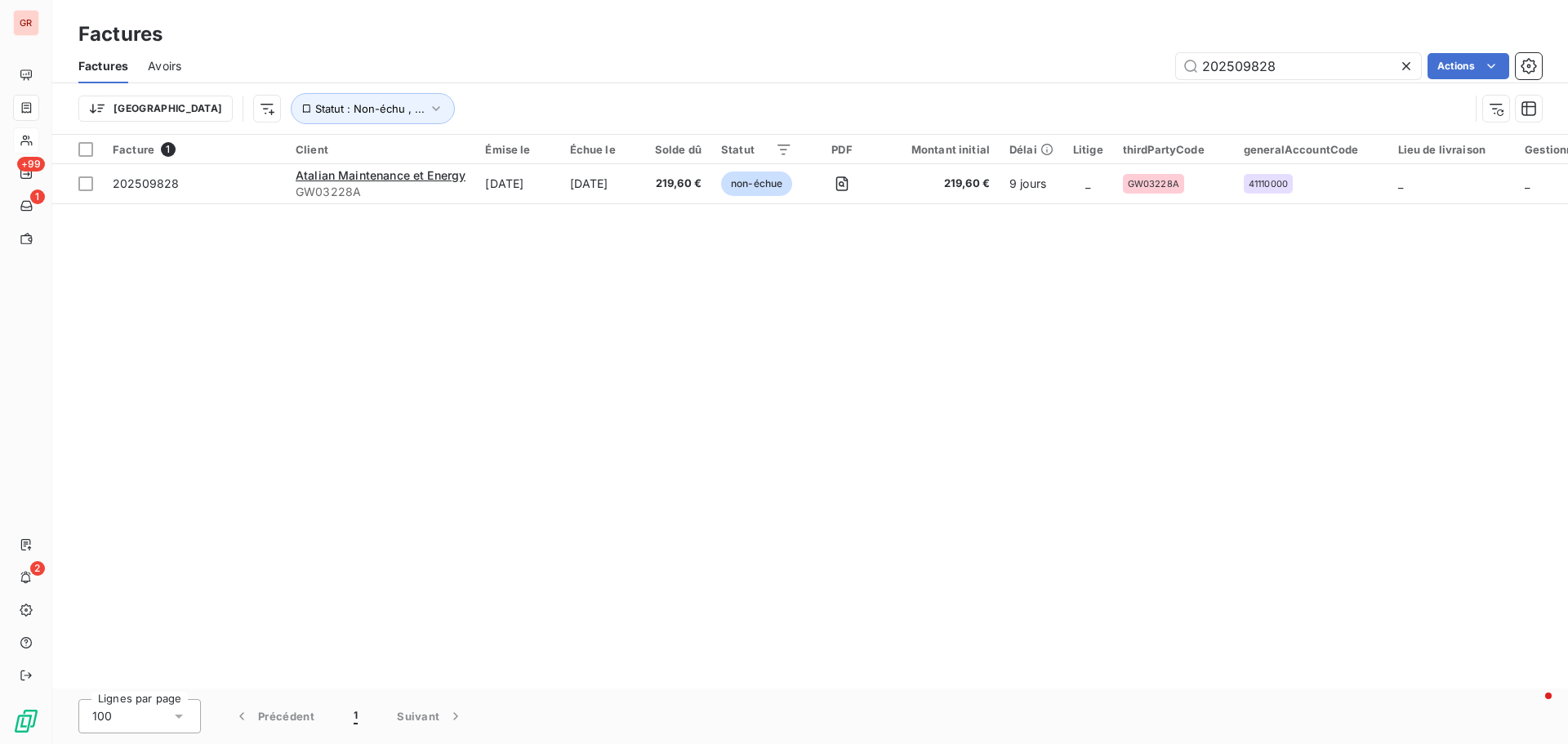
type input "202509828"
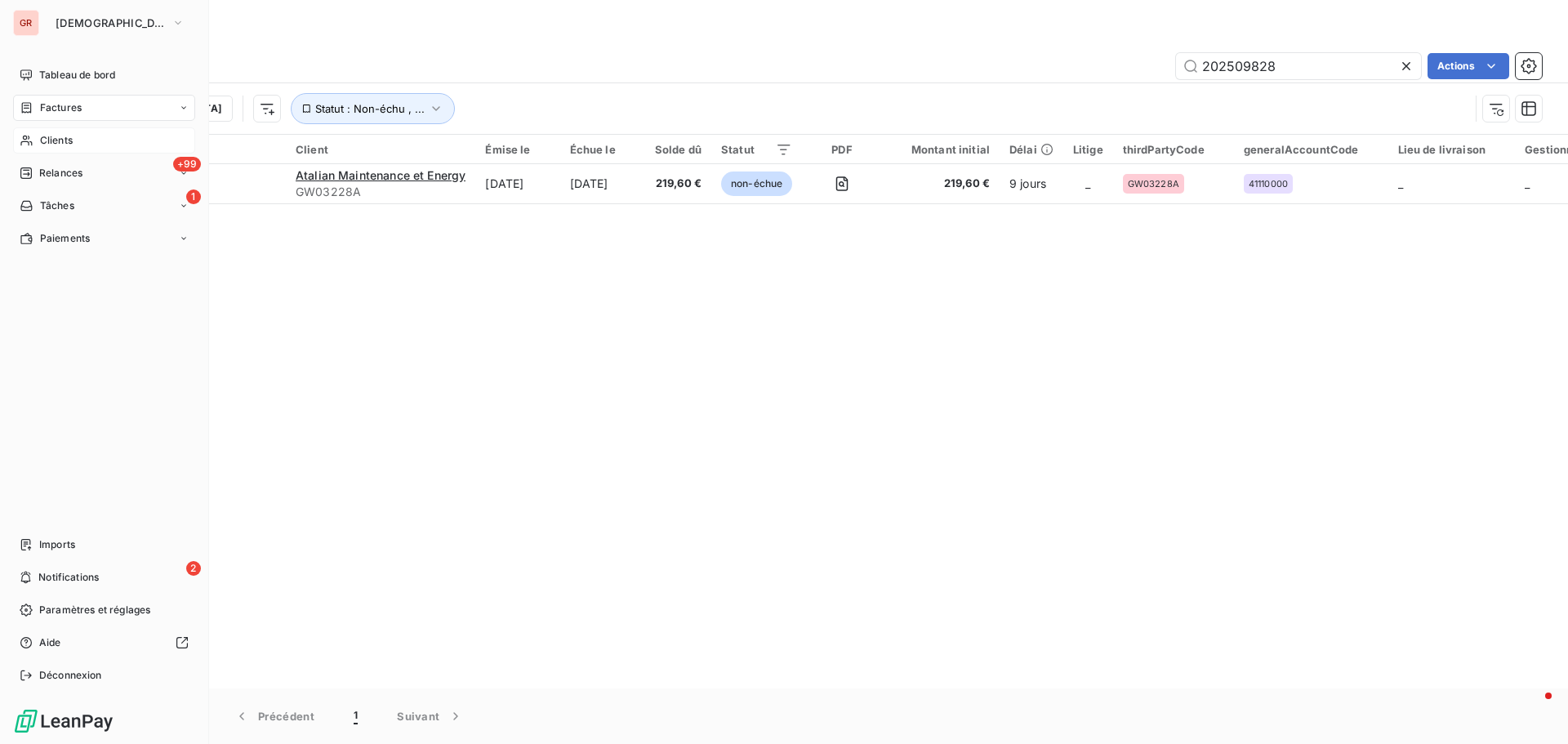
click at [71, 107] on span "Factures" at bounding box center [61, 107] width 42 height 14
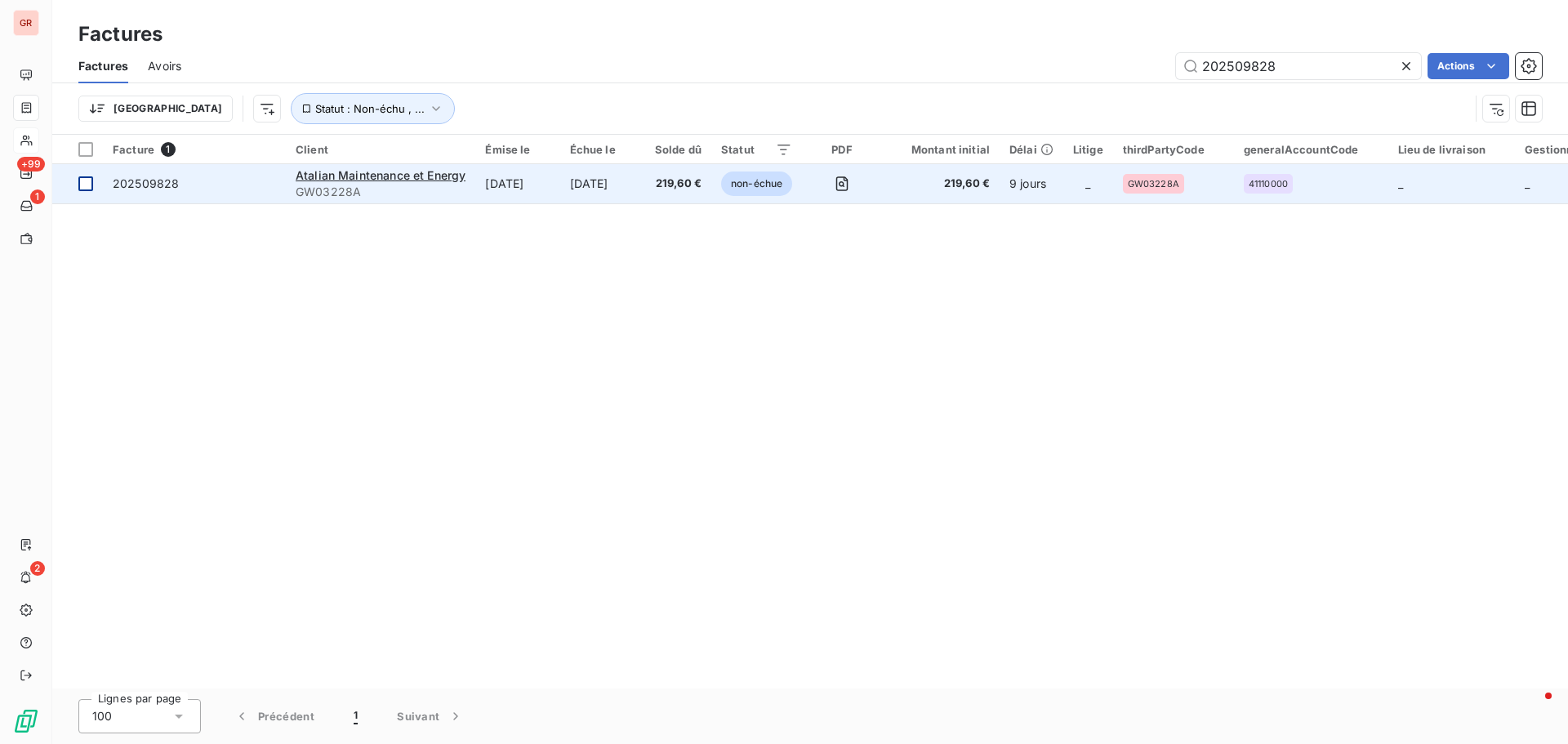
click at [92, 182] on div at bounding box center [85, 183] width 14 height 14
click at [400, 181] on span "Atalian Maintenance et Energy" at bounding box center [381, 175] width 170 height 14
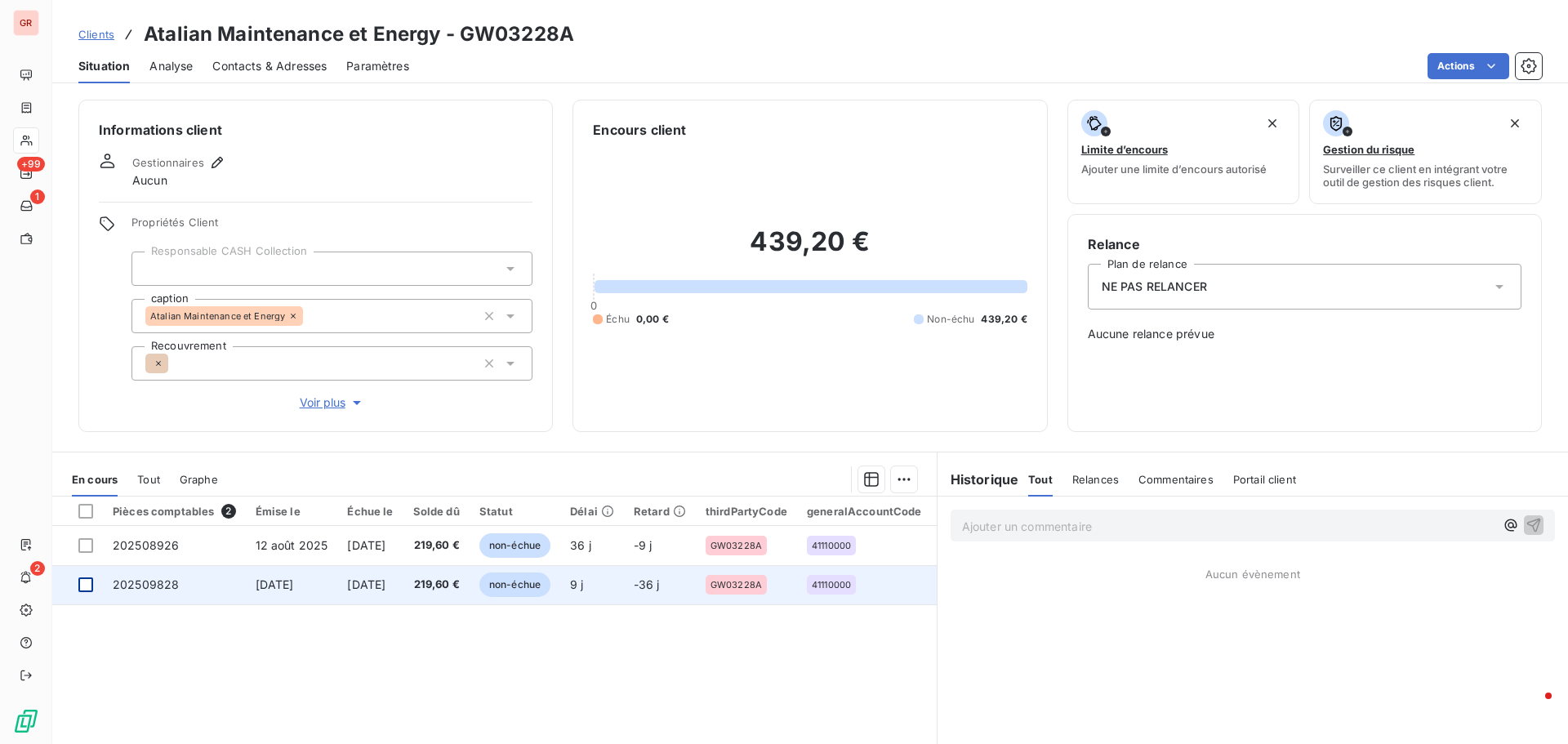
click at [87, 585] on div at bounding box center [85, 584] width 14 height 14
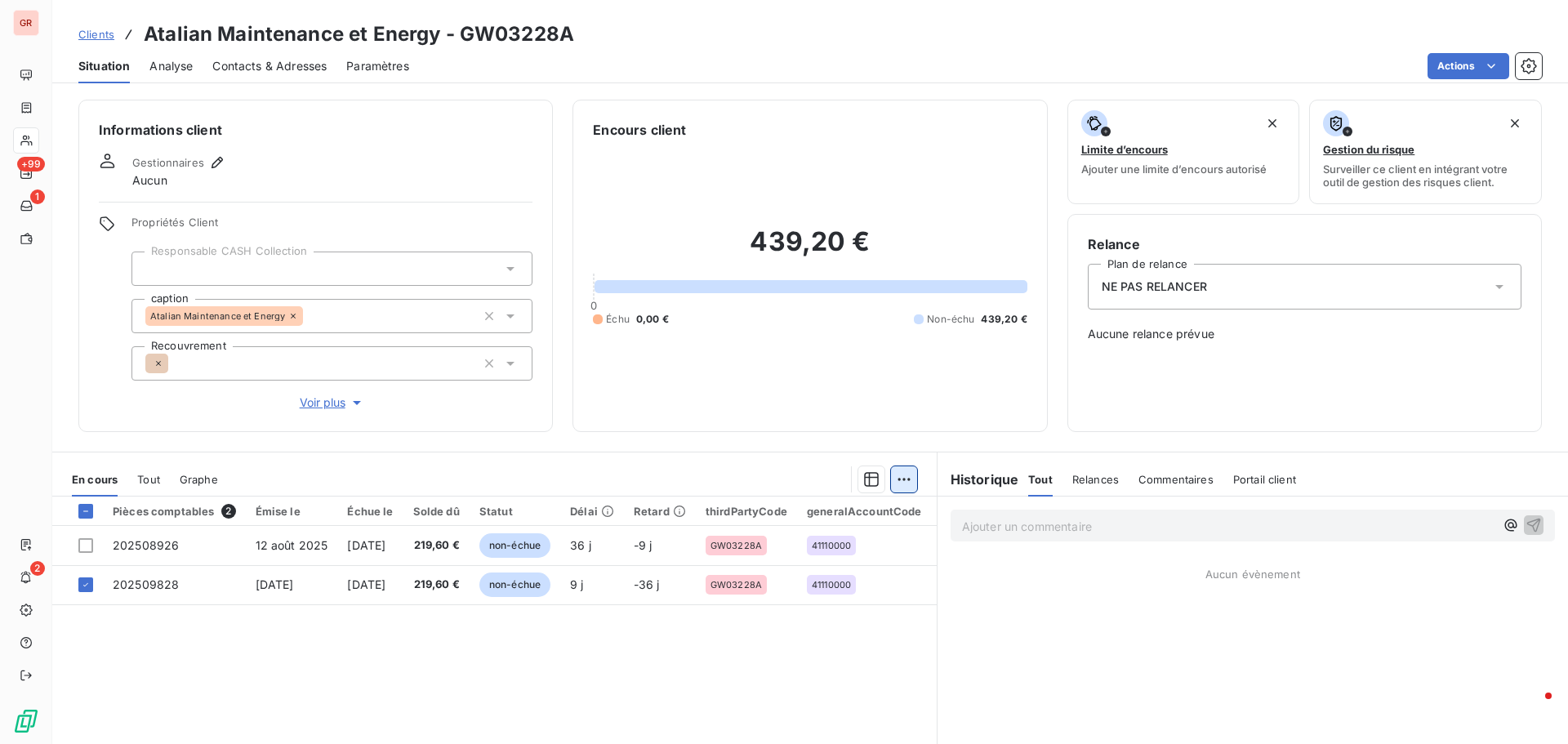
click at [900, 475] on html "GR +99 1 2 Clients Atalian Maintenance et Energy - GW03228A Situation Analyse C…" at bounding box center [784, 372] width 1568 height 744
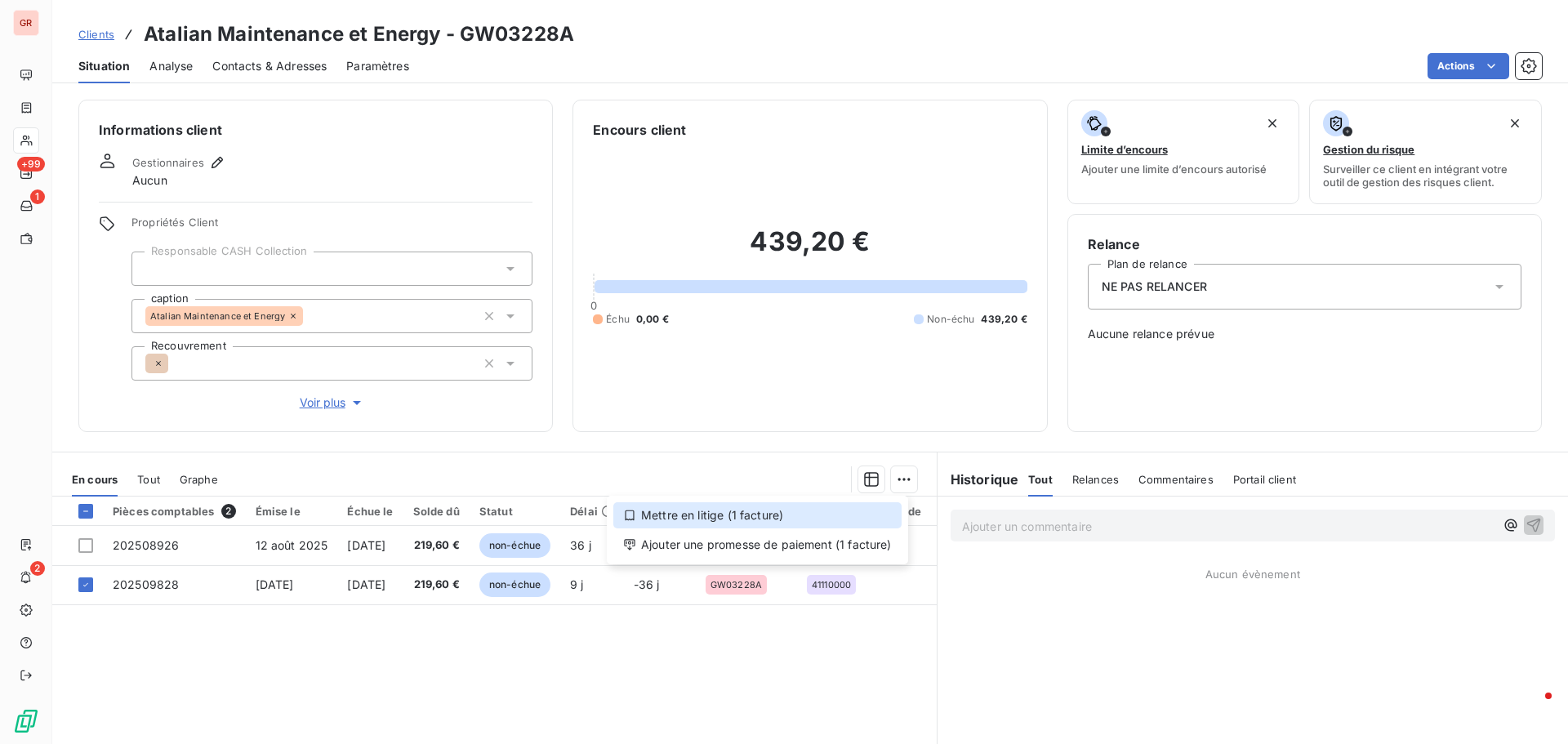
click at [712, 518] on div "Mettre en litige (1 facture)" at bounding box center [758, 514] width 288 height 26
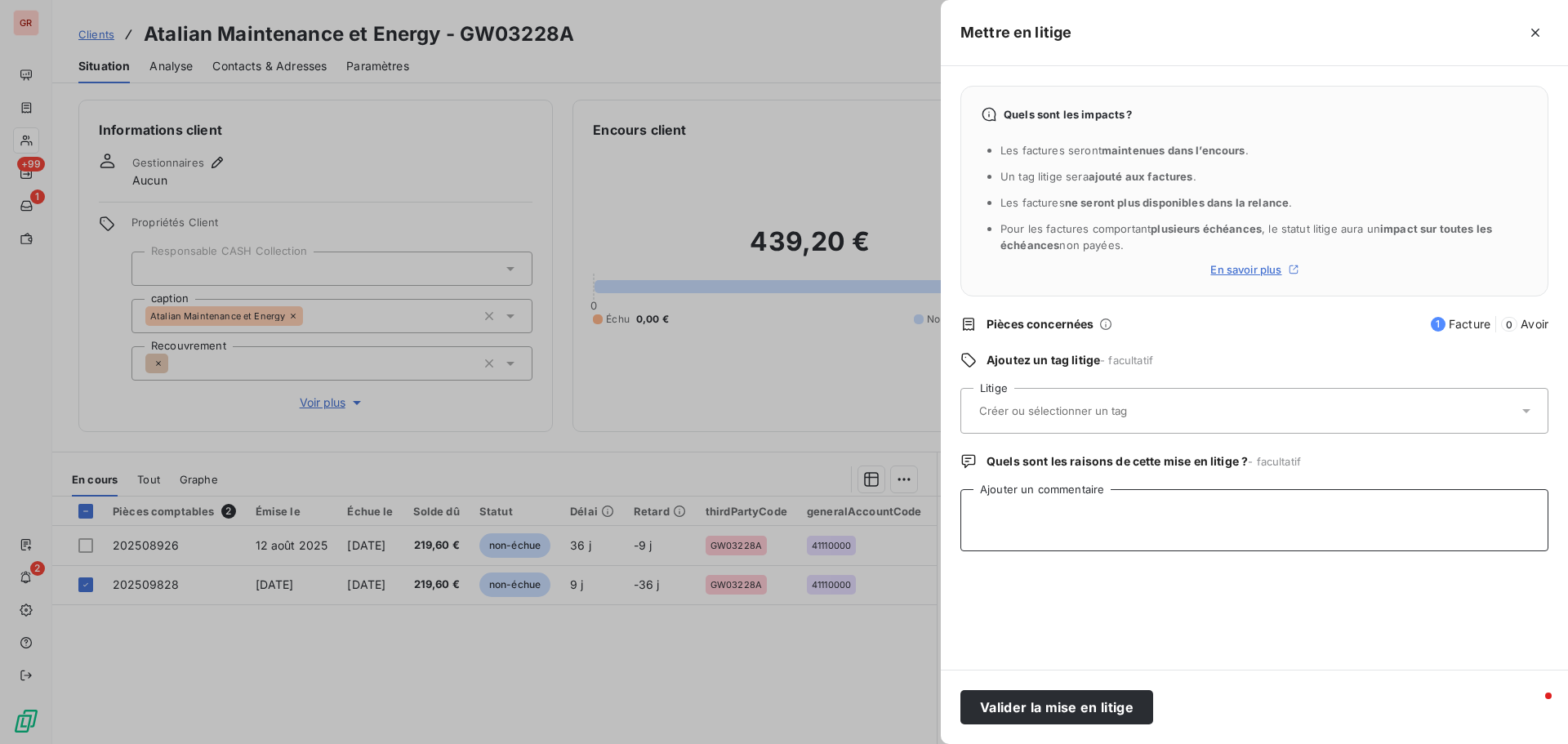
click at [1062, 508] on textarea "Ajouter un commentaire" at bounding box center [1254, 520] width 588 height 62
click at [1000, 509] on textarea "Ajouter un commentaire" at bounding box center [1254, 520] width 588 height 62
paste textarea "Motif de rejet : [Absence de la référence de notre commande]"
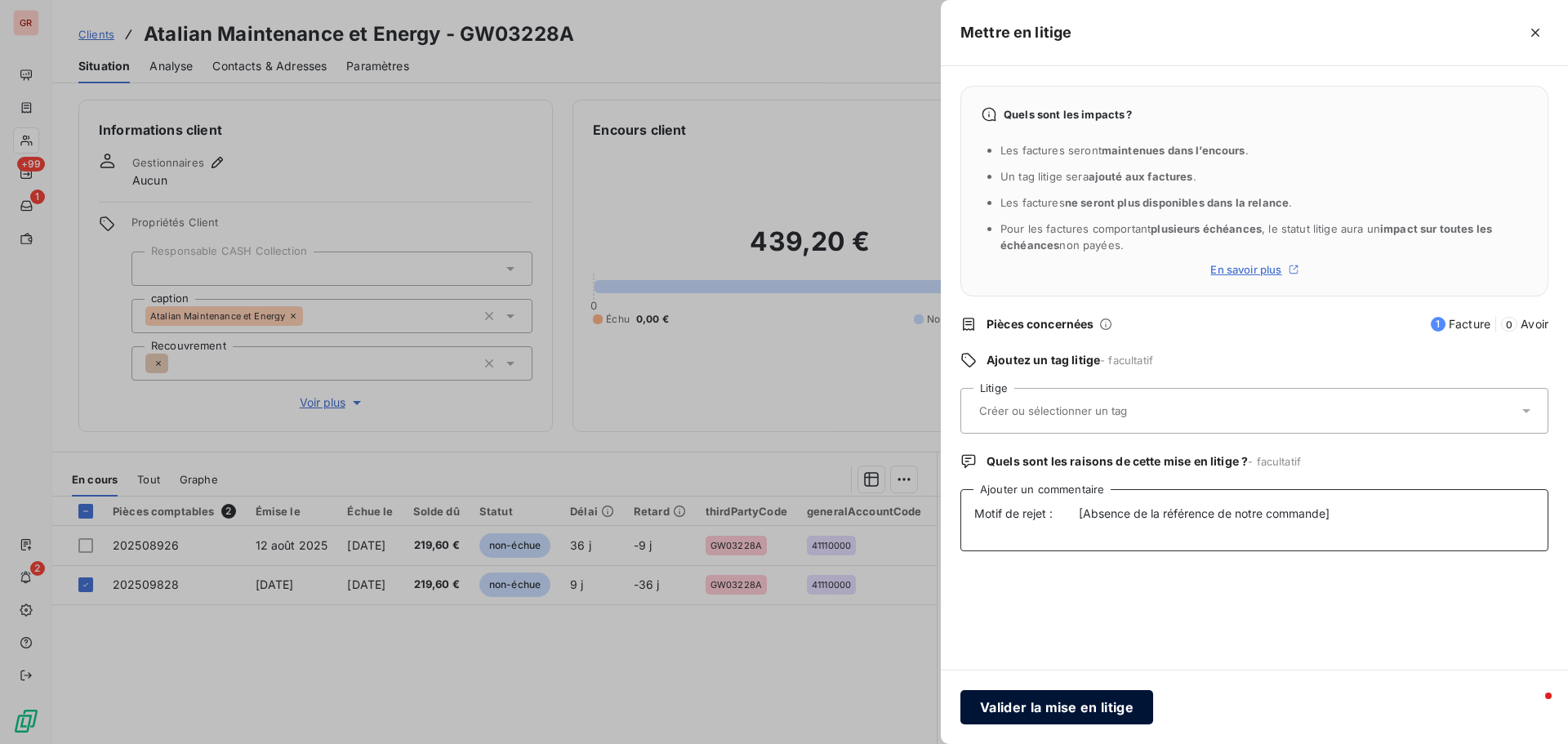
type textarea "Motif de rejet : [Absence de la référence de notre commande]"
click at [1090, 704] on button "Valider la mise en litige" at bounding box center [1056, 707] width 193 height 34
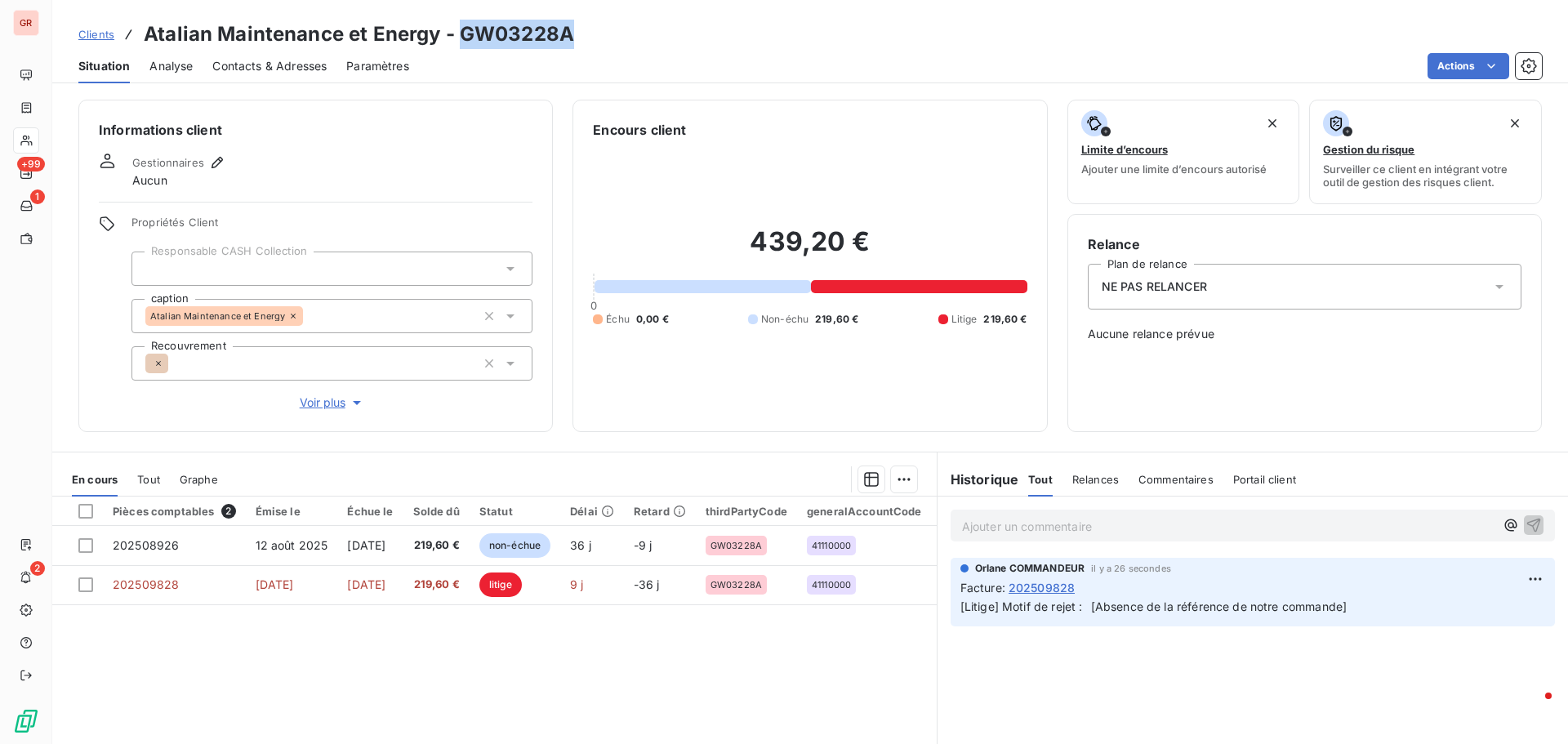
drag, startPoint x: 567, startPoint y: 45, endPoint x: 459, endPoint y: 45, distance: 108.0
click at [459, 45] on div "Clients Atalian Maintenance et Energy - GW03228A" at bounding box center [810, 34] width 1516 height 29
copy h3 "GW03228A"
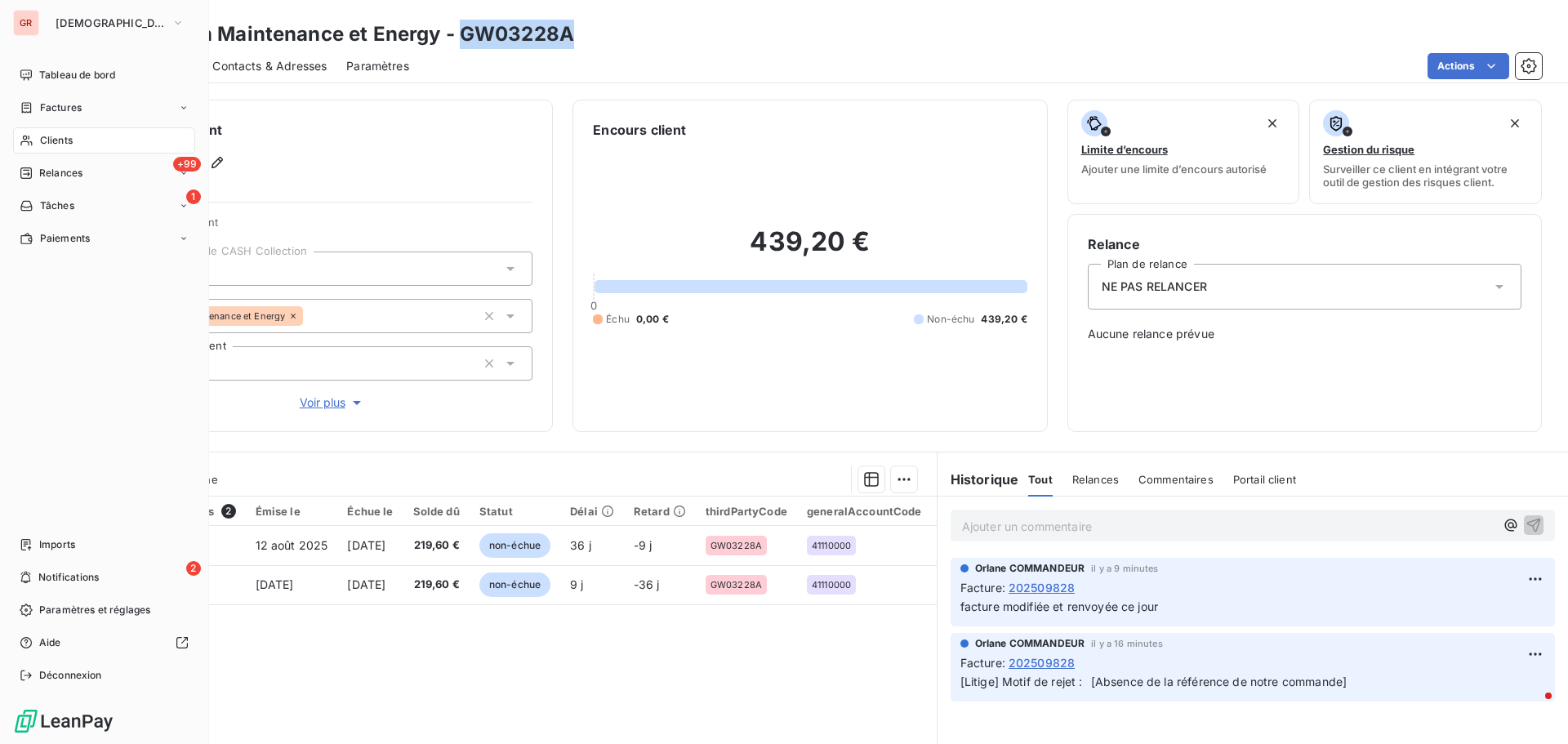
click at [76, 104] on span "Factures" at bounding box center [61, 107] width 42 height 14
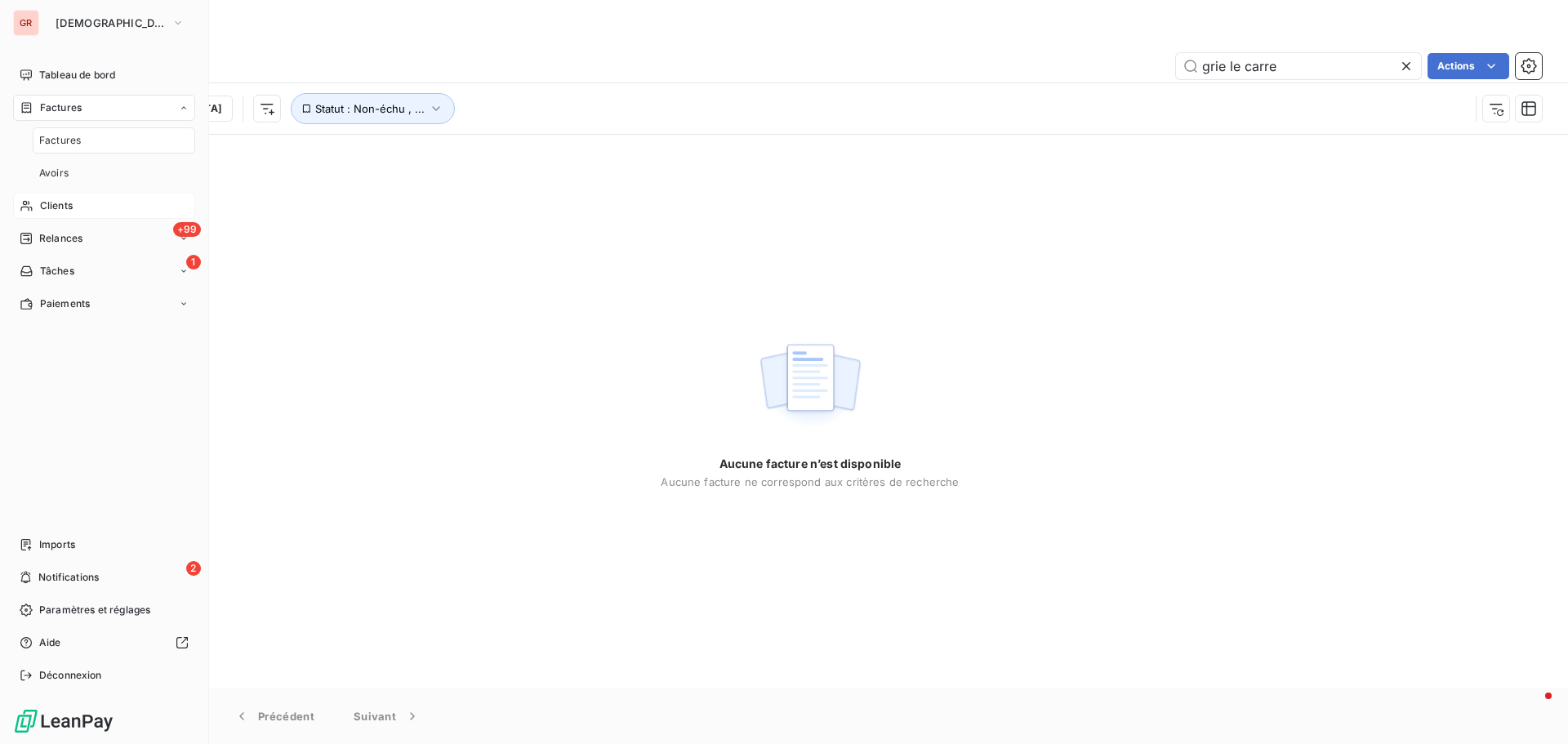
click at [66, 141] on span "Factures" at bounding box center [61, 140] width 42 height 14
click at [57, 214] on div "Clients" at bounding box center [104, 205] width 182 height 26
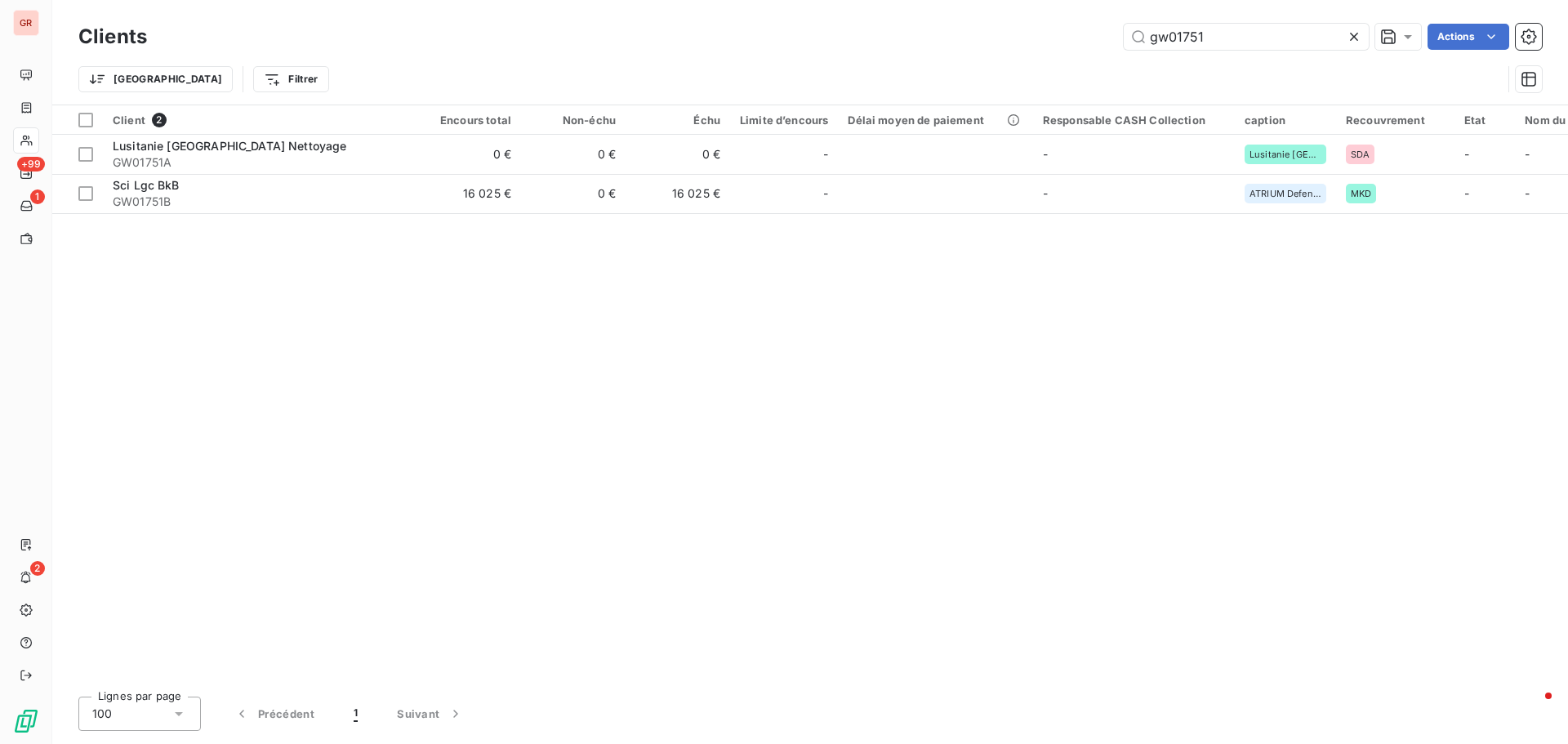
drag, startPoint x: 1039, startPoint y: 55, endPoint x: 859, endPoint y: 99, distance: 185.3
click at [938, 77] on div "Clients gw01751 Actions Trier Filtrer" at bounding box center [810, 61] width 1464 height 85
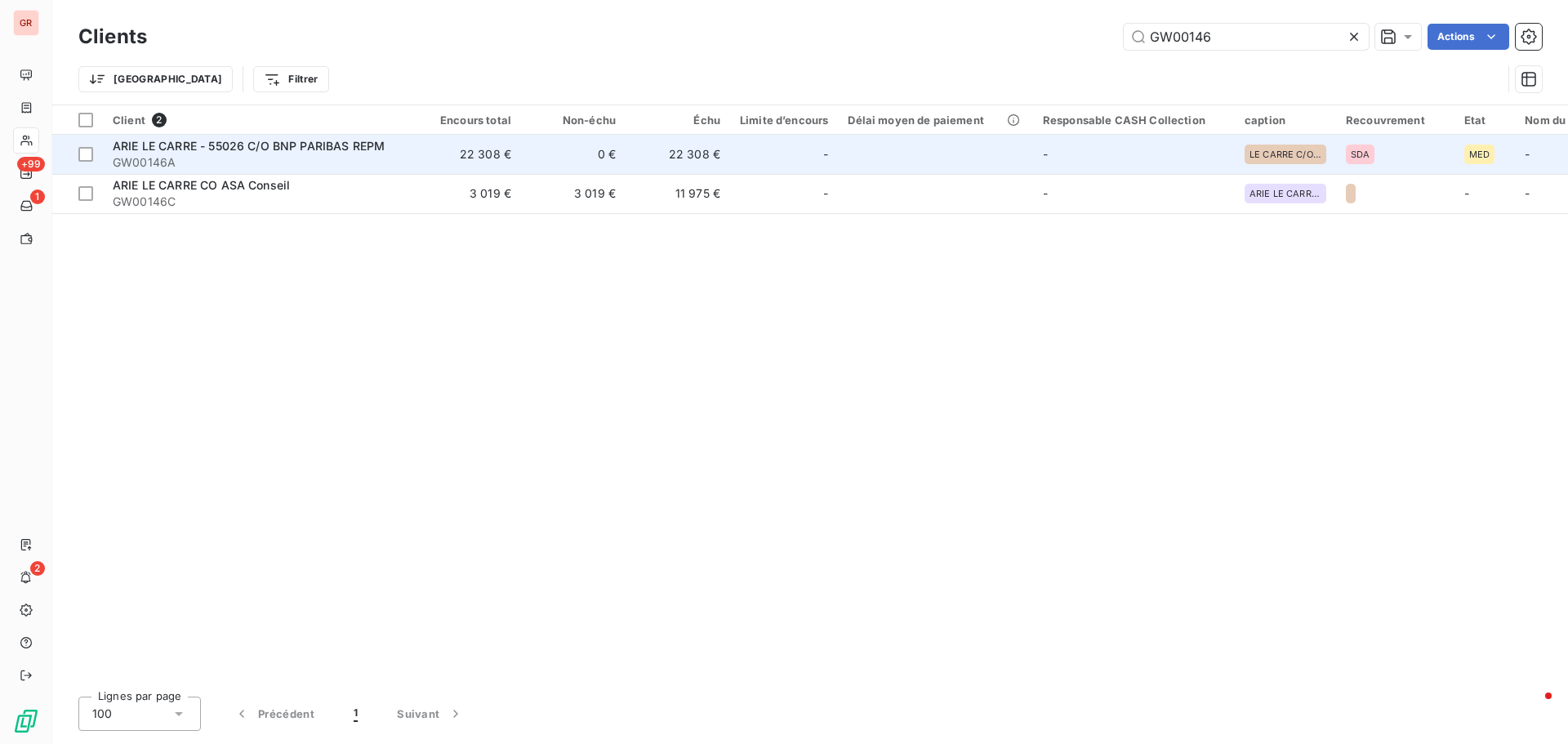
type input "GW00146"
click at [317, 152] on span "ARIE LE CARRE - 55026 C/O BNP PARIBAS REPM" at bounding box center [248, 145] width 272 height 14
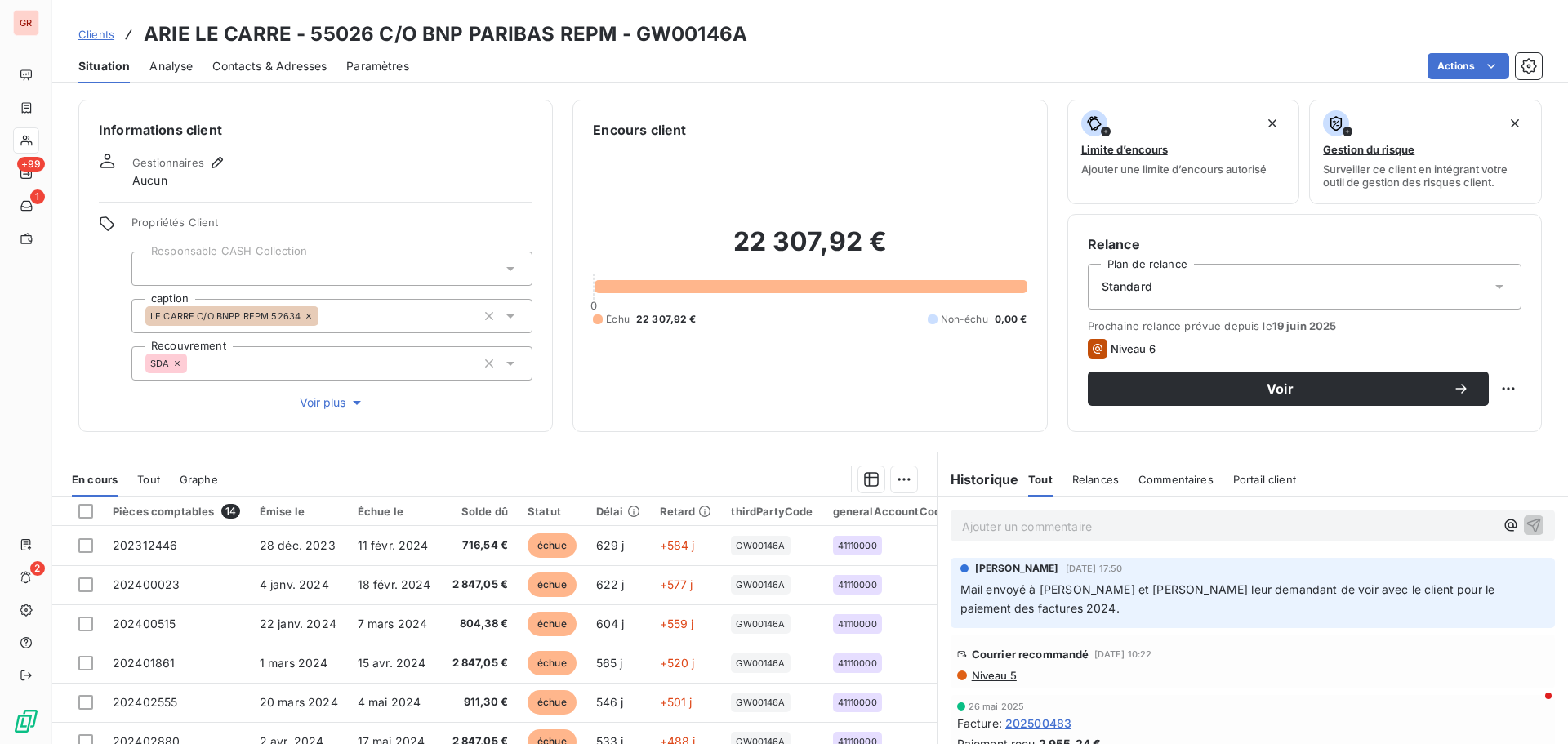
click at [1043, 523] on p "Ajouter un commentaire ﻿" at bounding box center [1227, 526] width 532 height 20
click at [1104, 522] on p "changement de man" at bounding box center [1227, 525] width 532 height 18
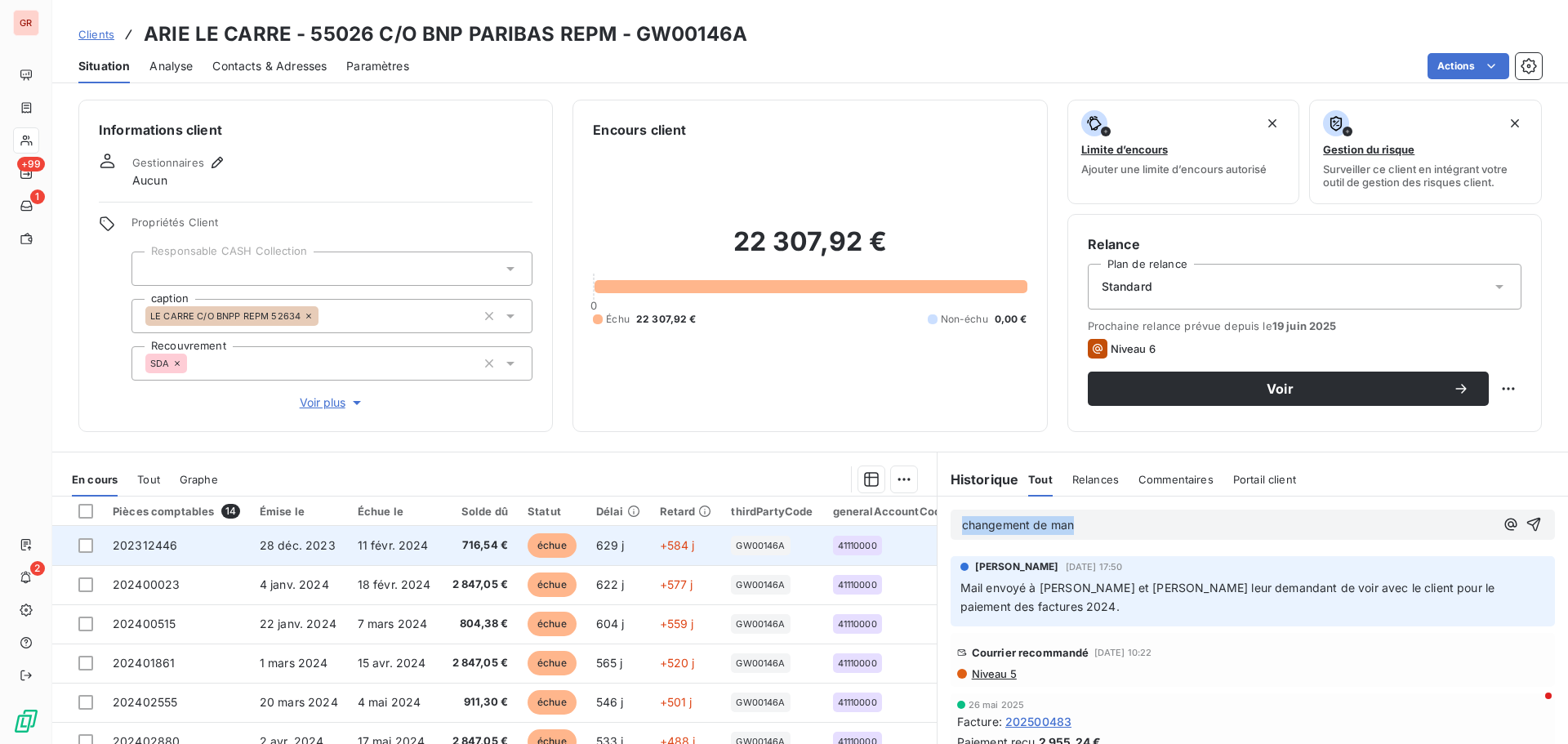
drag, startPoint x: 1026, startPoint y: 527, endPoint x: 842, endPoint y: 526, distance: 184.0
click at [846, 527] on div "En cours Tout Graphe Pièces comptables 14 Émise le Échue le Solde dû Statut Dél…" at bounding box center [810, 656] width 1516 height 409
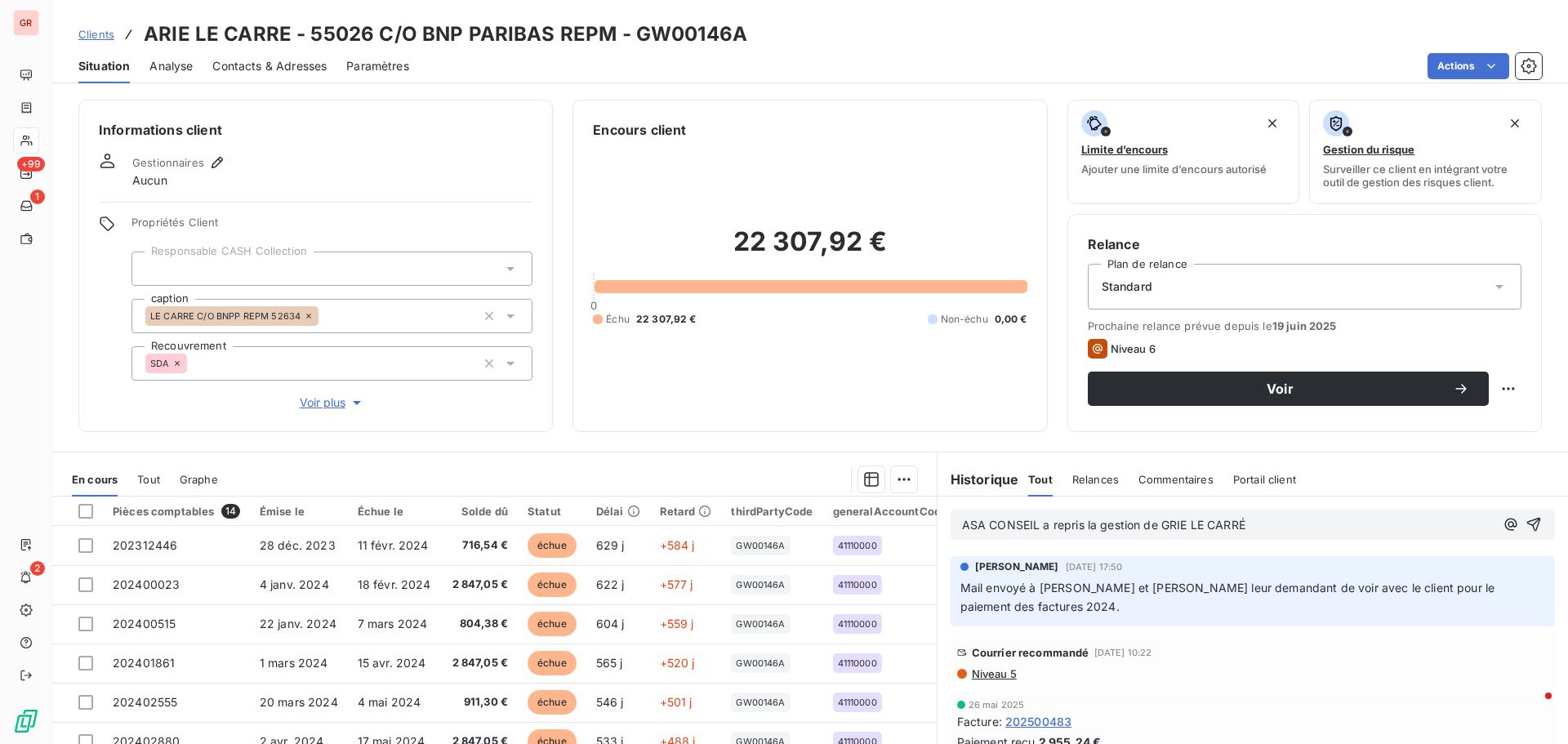
click at [952, 522] on div "ASA CONSEIL a repris la gestion de GRIE LE CARRÉ" at bounding box center [1253, 525] width 604 height 30
click at [962, 526] on span "ASA CONSEIL a repris la gestion de GRIE LE CARRÉ" at bounding box center [1103, 525] width 283 height 14
click at [1003, 522] on span "Courrier du ASA CONSEIL a repris la gestion de GRIE LE CARRÉ" at bounding box center [1136, 525] width 348 height 14
click at [1016, 529] on span "Courrier du ASA CONSEIL a repris la gestion de GRIE LE CARRÉ" at bounding box center [1136, 525] width 348 height 14
click at [1371, 518] on p "Courrier du11/09/25 ASA CONSEIL a repris la gestion de GRIE LE CARRÉ" at bounding box center [1227, 525] width 532 height 18
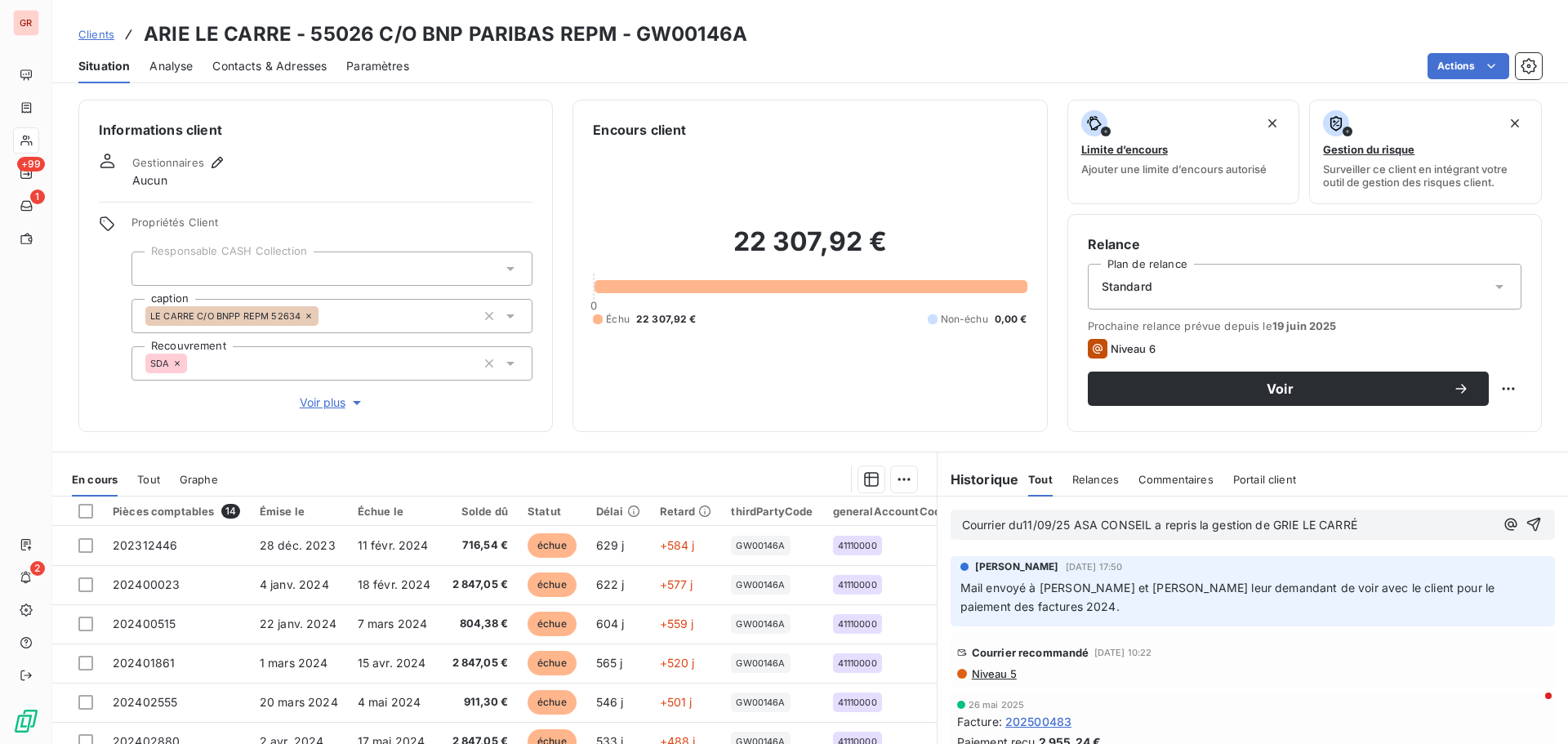
click at [1372, 523] on p "Courrier du11/09/25 ASA CONSEIL a repris la gestion de GRIE LE CARRÉ" at bounding box center [1227, 525] width 532 height 18
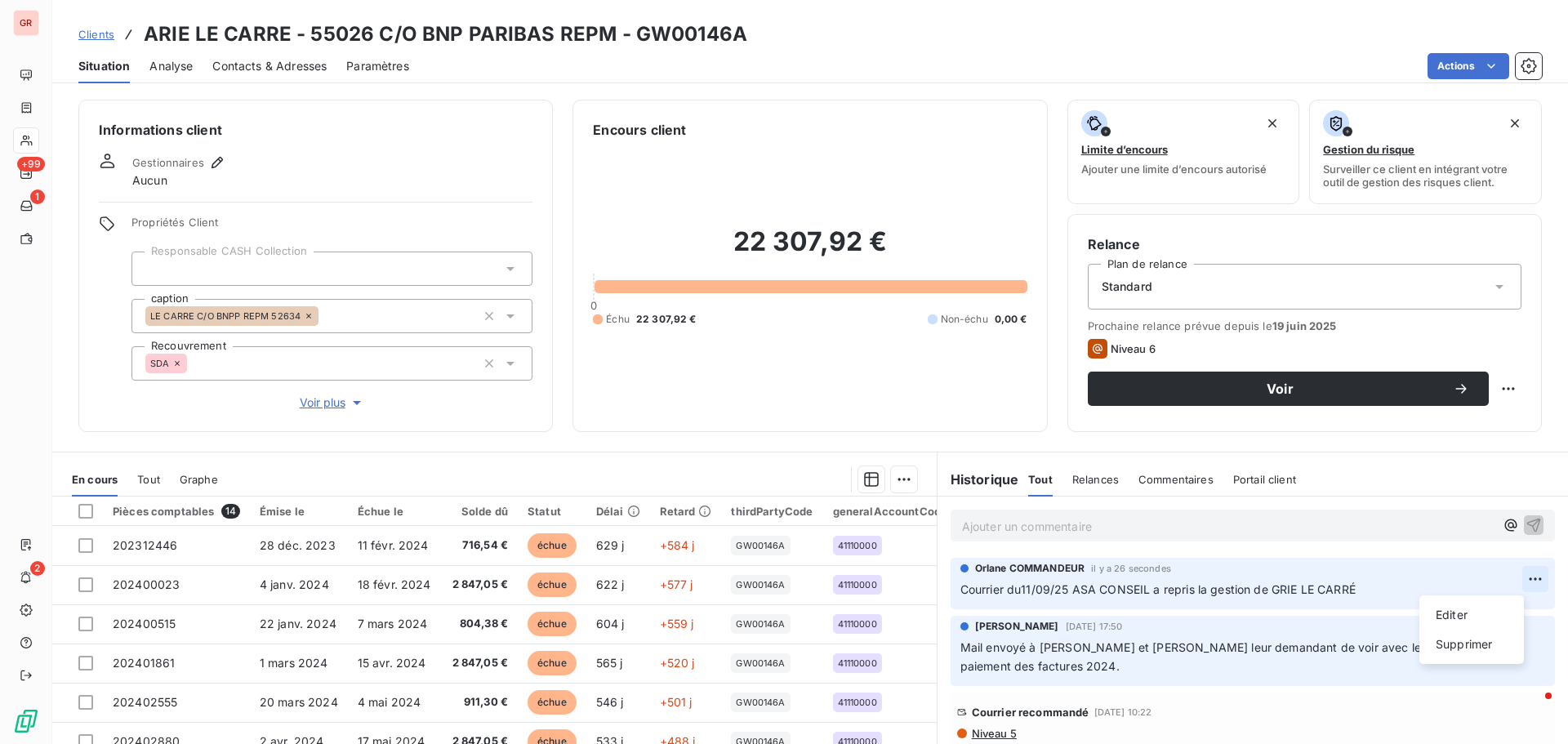
click at [1512, 576] on html "GR +99 1 2 Clients ARIE LE CARRE - 55026 C/O BNP PARIBAS REPM - GW00146A Situat…" at bounding box center [784, 372] width 1568 height 744
click at [1449, 613] on div "Editer" at bounding box center [1471, 615] width 92 height 26
click at [1359, 589] on p "Courrier du11/09/25 ASA CONSEIL a repris la gestion de GRIE LE CARRÉ" at bounding box center [1241, 590] width 562 height 18
click at [1510, 576] on html "GR +99 1 2 Clients ARIE LE CARRE - 55026 C/O BNP PARIBAS REPM - GW00146A Situat…" at bounding box center [784, 372] width 1568 height 744
click at [1375, 591] on html "GR +99 1 2 Clients ARIE LE CARRE - 55026 C/O BNP PARIBAS REPM - GW00146A Situat…" at bounding box center [784, 372] width 1568 height 744
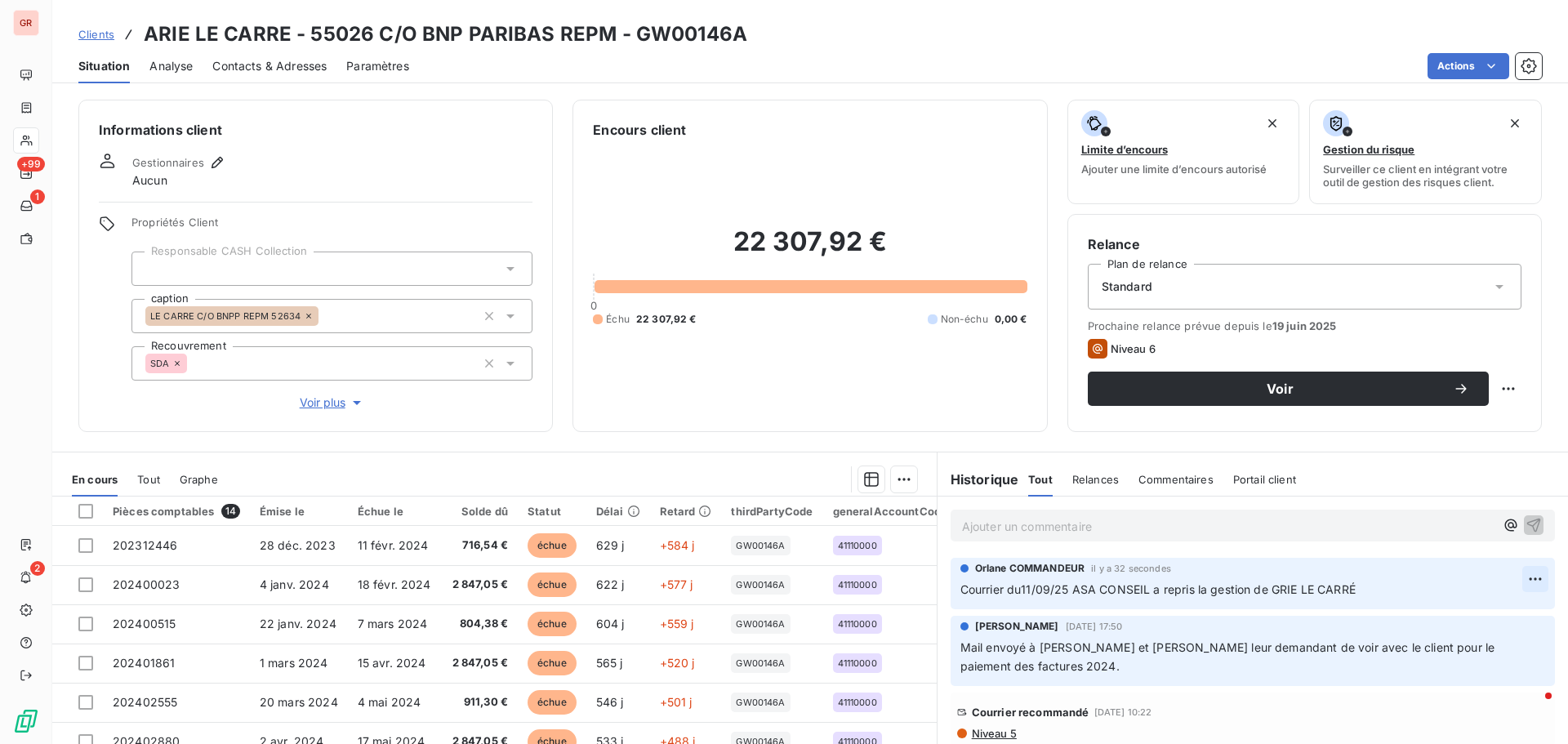
click at [1518, 578] on html "GR +99 1 2 Clients ARIE LE CARRE - 55026 C/O BNP PARIBAS REPM - GW00146A Situat…" at bounding box center [784, 372] width 1568 height 744
click at [1444, 615] on div "Editer" at bounding box center [1471, 615] width 92 height 26
click at [1367, 589] on p "Courrier du11/09/25 ASA CONSEIL a repris la gestion de GRIE LE CARRÉ" at bounding box center [1241, 590] width 562 height 18
click at [1510, 574] on html "GR +99 1 2 Clients ARIE LE CARRE - 55026 C/O BNP PARIBAS REPM - GW00146A Situat…" at bounding box center [784, 372] width 1568 height 744
click at [1454, 611] on div "Editer" at bounding box center [1471, 615] width 92 height 26
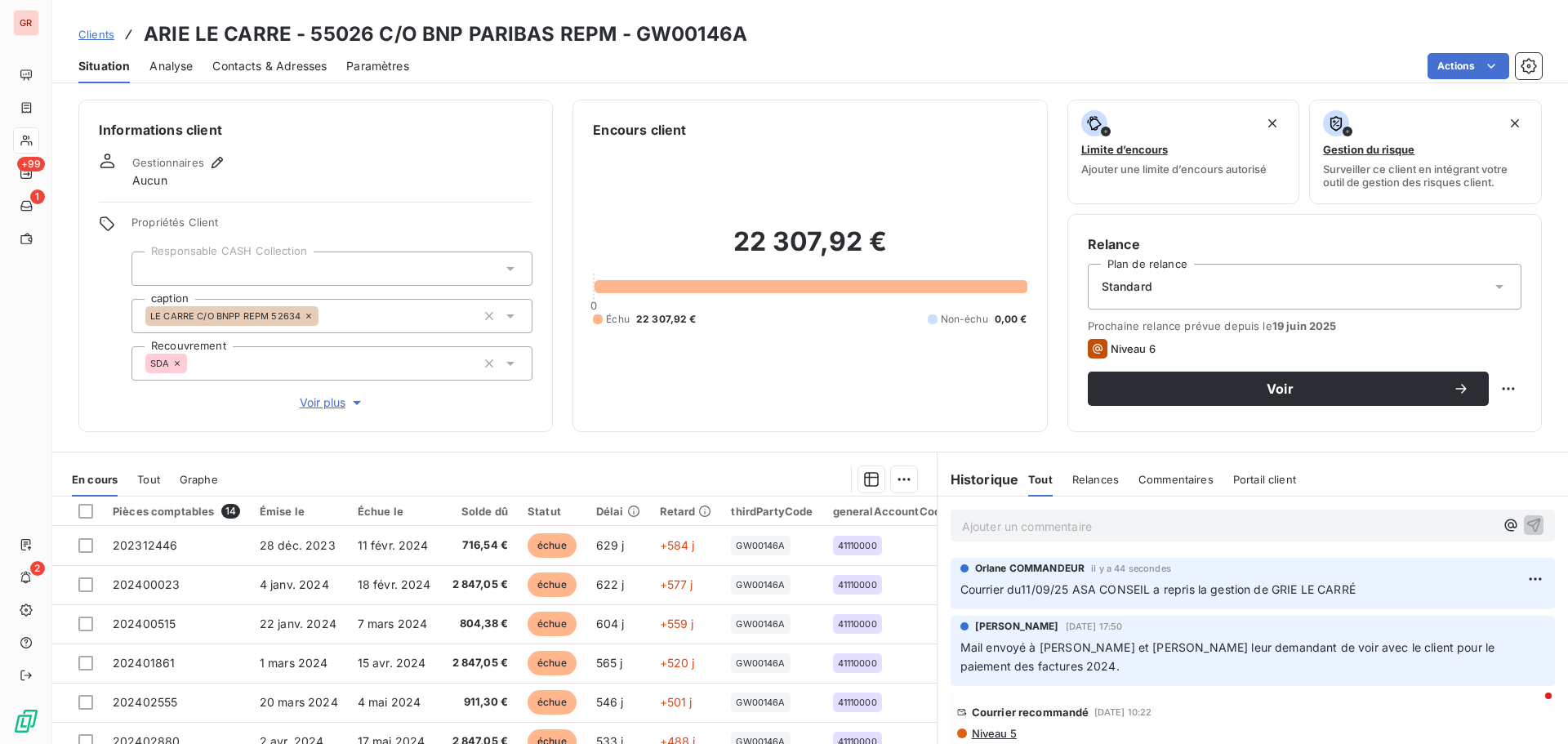
click at [1360, 586] on p "Courrier du11/09/25 ASA CONSEIL a repris la gestion de GRIE LE CARRÉ" at bounding box center [1253, 590] width 585 height 18
click at [1518, 579] on html "GR +99 1 2 Clients ARIE LE CARRE - 55026 C/O BNP PARIBAS REPM - GW00146A Situat…" at bounding box center [784, 372] width 1568 height 744
click at [1460, 610] on div "Editer" at bounding box center [1471, 615] width 92 height 26
click at [1370, 583] on p "Courrier du11/09/25 ASA CONSEIL a repris la gestion de GRIE LE CARRÉ" at bounding box center [1241, 590] width 562 height 18
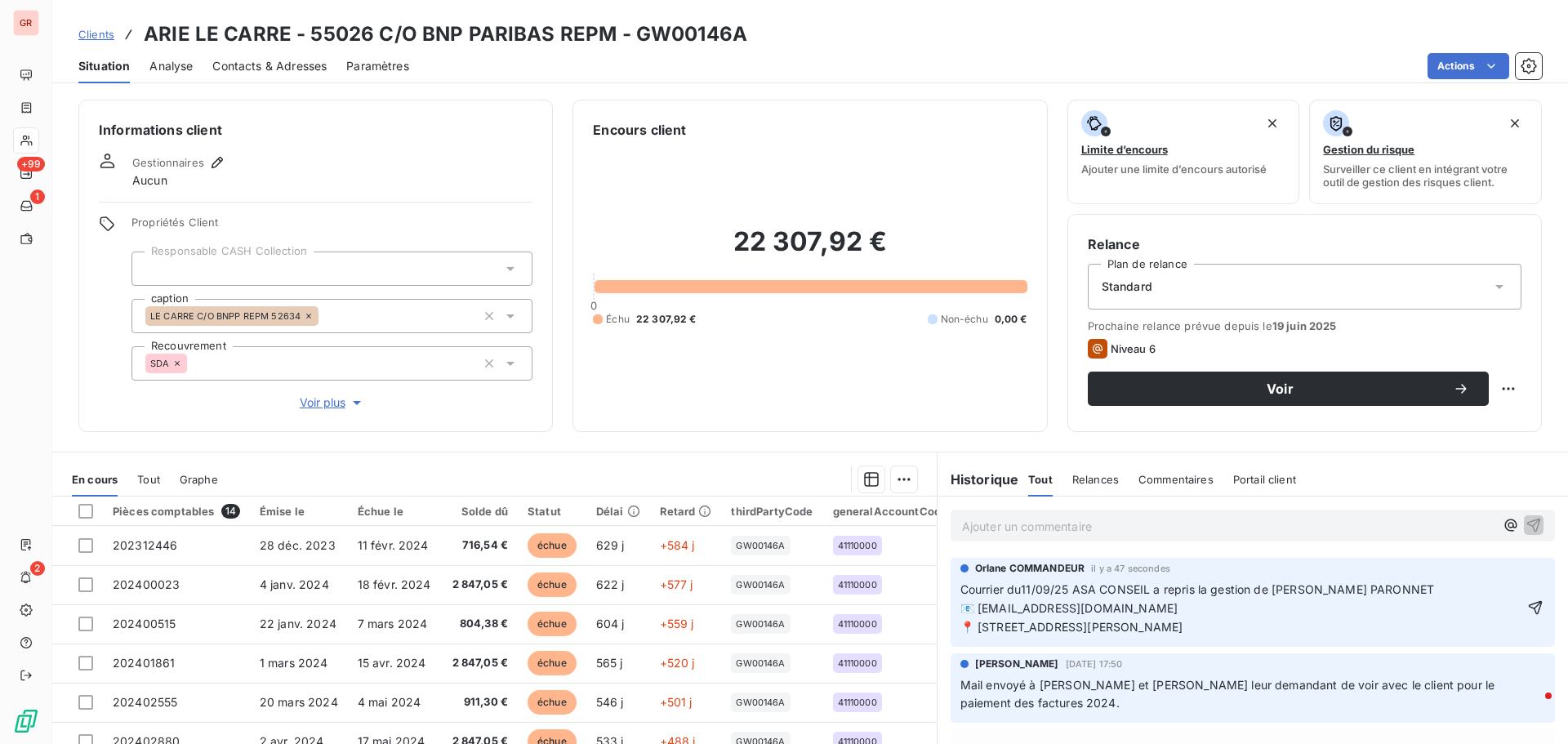
click at [1351, 586] on span "Courrier du11/09/25 ASA CONSEIL a repris la gestion de GRIE LE CARRÉPierre PARO…" at bounding box center [1197, 589] width 474 height 14
click at [1349, 589] on span "Courrier du11/09/25 ASA CONSEIL a repris la gestion de GRIE LE CARRÉPierre PARO…" at bounding box center [1197, 589] width 474 height 14
click at [1351, 588] on span "Courrier du11/09/25 ASA CONSEIL a repris la gestion de GRIE LE CARRÉPierre PARO…" at bounding box center [1197, 589] width 474 height 14
click at [1349, 585] on span "Courrier du11/09/25 ASA CONSEIL a repris la gestion de GRIE LE CARRÉPierre PARO…" at bounding box center [1197, 589] width 474 height 14
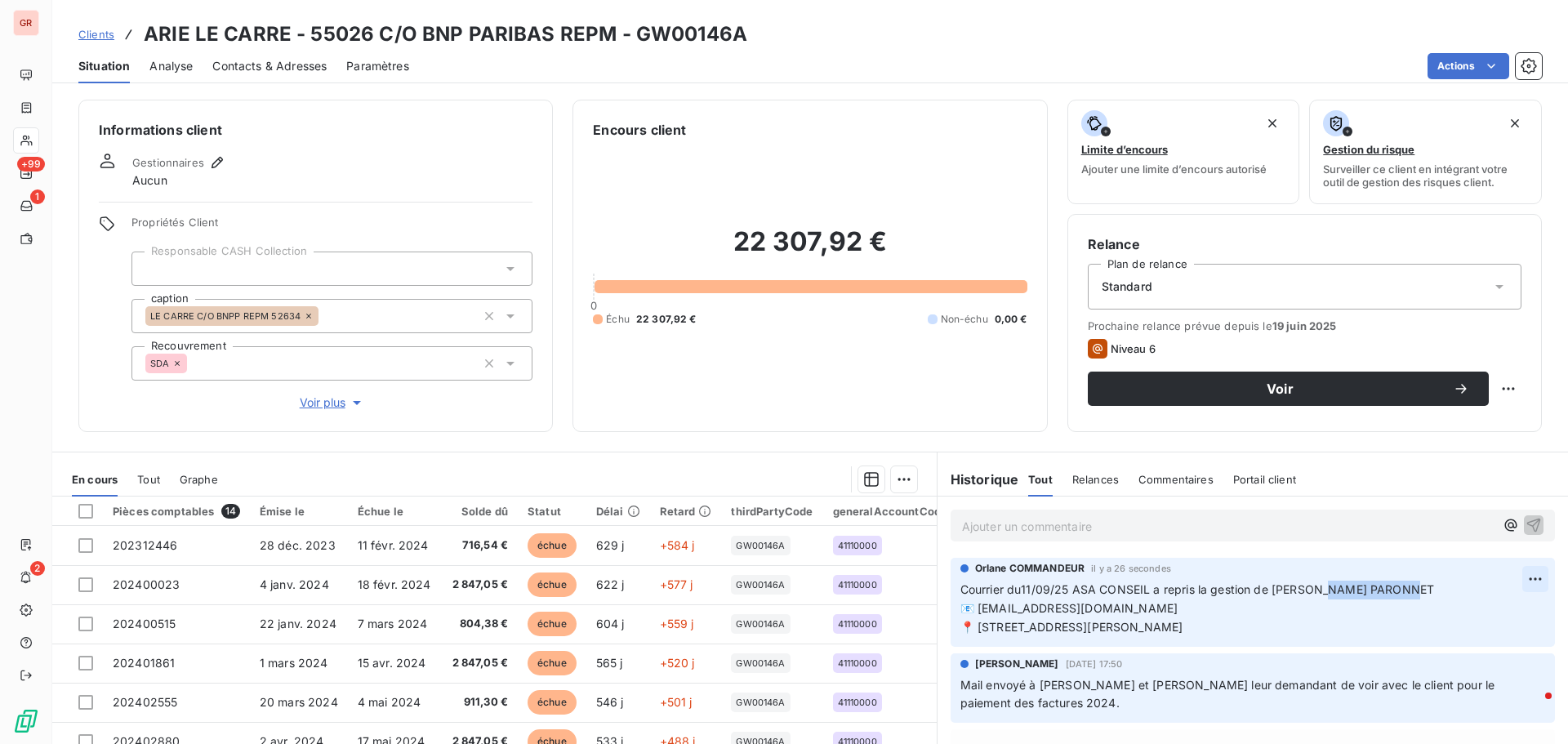
click at [1512, 573] on html "GR +99 1 2 Clients ARIE LE CARRE - 55026 C/O BNP PARIBAS REPM - GW00146A Situat…" at bounding box center [784, 372] width 1568 height 744
click at [1444, 617] on div "Editer" at bounding box center [1471, 615] width 92 height 26
click at [1349, 587] on span "Courrier du11/09/25 ASA CONSEIL a repris la gestion de GRIE LE CARRÉPierre PARO…" at bounding box center [1197, 589] width 474 height 14
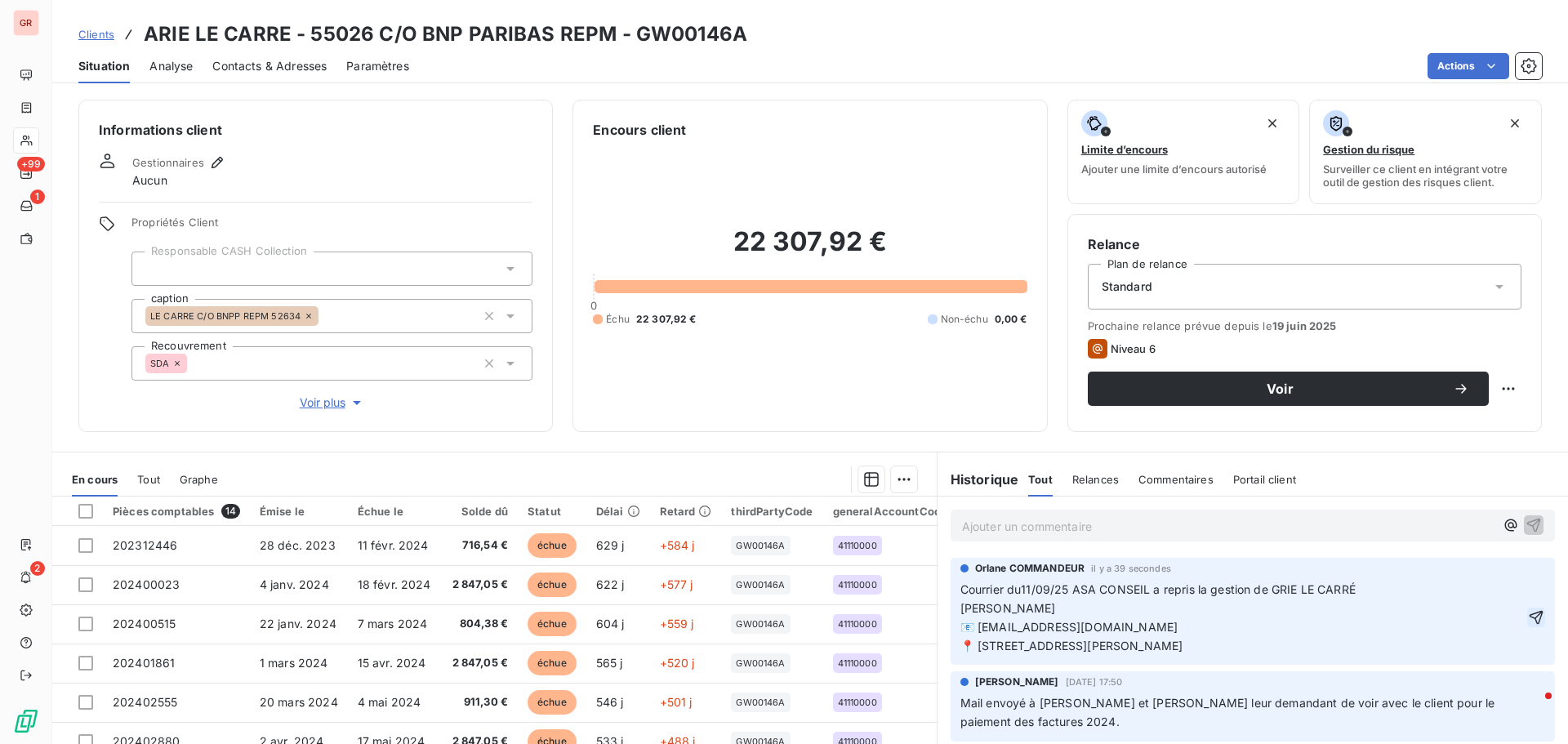
click at [1530, 613] on icon "button" at bounding box center [1537, 617] width 14 height 14
click at [1515, 579] on html "GR +99 1 2 Clients ARIE LE CARRE - 55026 C/O BNP PARIBAS REPM - GW00146A Situat…" at bounding box center [784, 372] width 1568 height 744
click at [1458, 612] on div "Editer" at bounding box center [1471, 615] width 92 height 26
click at [960, 608] on span "Courrier du11/09/25 ASA CONSEIL a repris la gestion de GRIE LE CARRÉ Pierre PAR…" at bounding box center [1221, 599] width 521 height 33
click at [1528, 615] on icon "button" at bounding box center [1536, 617] width 16 height 16
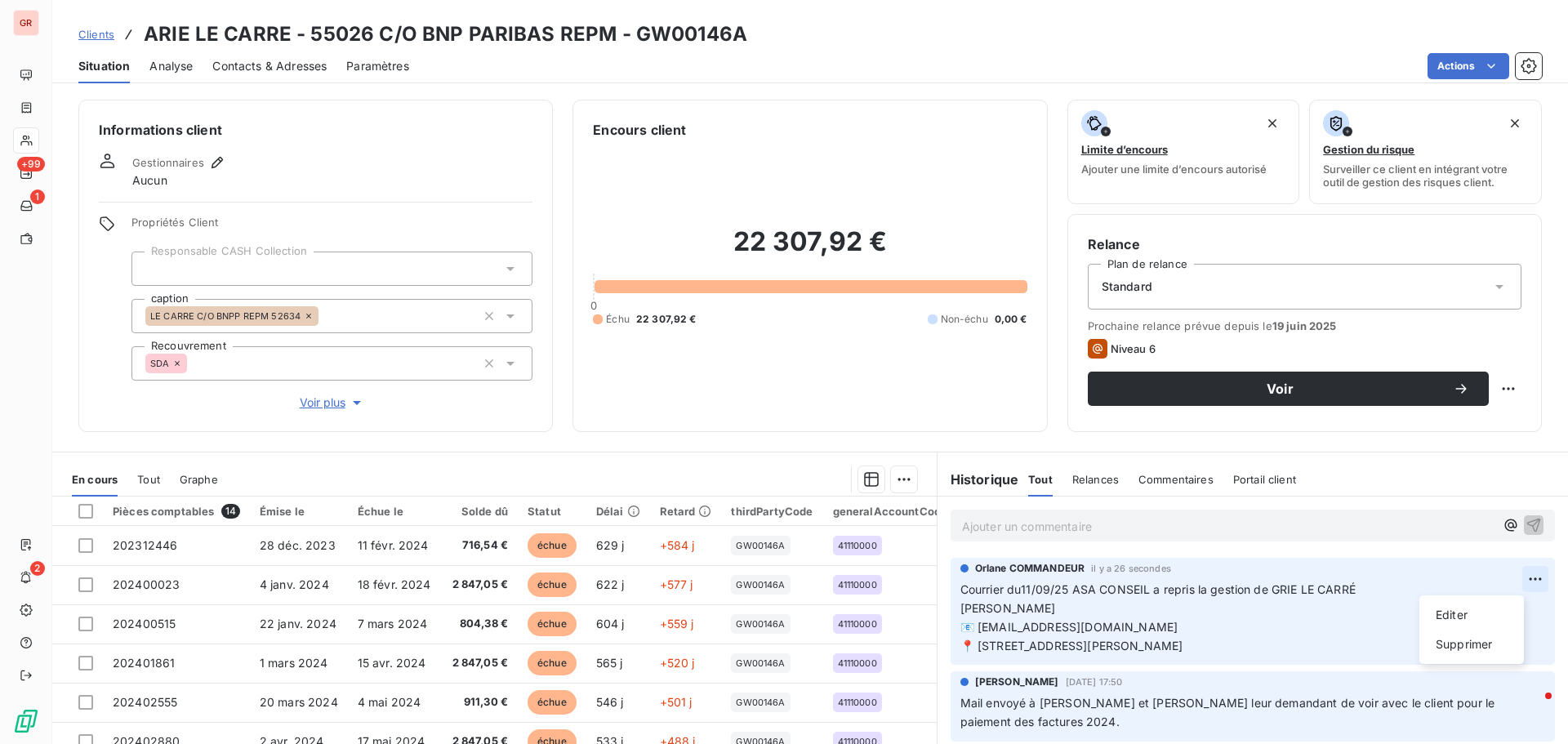
click at [1513, 576] on html "GR +99 1 2 Clients ARIE LE CARRE - 55026 C/O BNP PARIBAS REPM - GW00146A Situat…" at bounding box center [784, 372] width 1568 height 744
drag, startPoint x: 1451, startPoint y: 614, endPoint x: 1420, endPoint y: 615, distance: 31.0
click at [1451, 615] on div "Editer" at bounding box center [1471, 615] width 92 height 26
click at [952, 608] on div "Orlane COMMANDEUR il y a 29 secondes Courrier du11/09/25 ASA CONSEIL a repris l…" at bounding box center [1253, 611] width 604 height 108
click at [1355, 590] on span "Courrier du11/09/25 ASA CONSEIL a repris la gestion de GRIE LE CARRÉ Pierre PAR…" at bounding box center [1227, 599] width 534 height 33
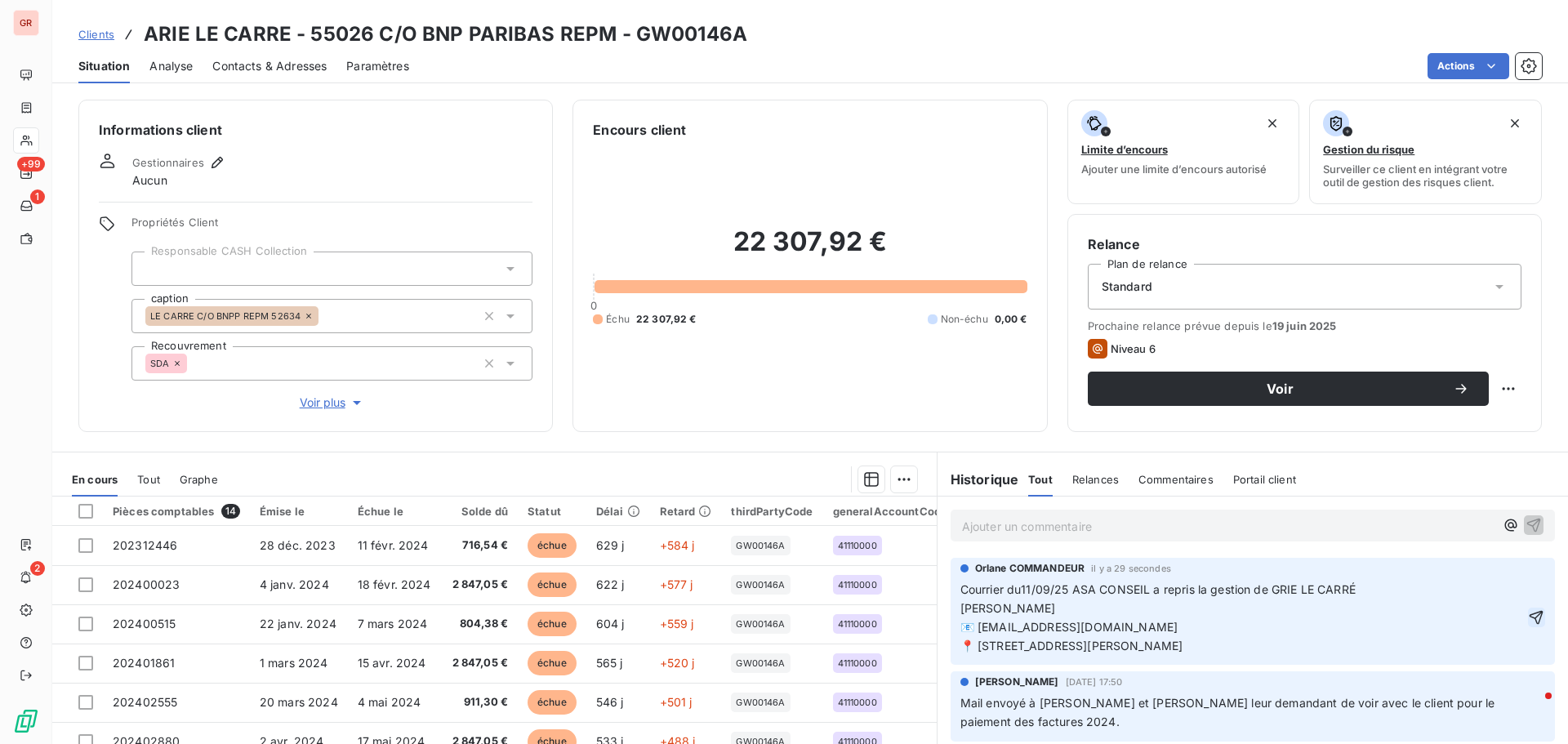
click at [1528, 615] on icon "button" at bounding box center [1536, 617] width 16 height 16
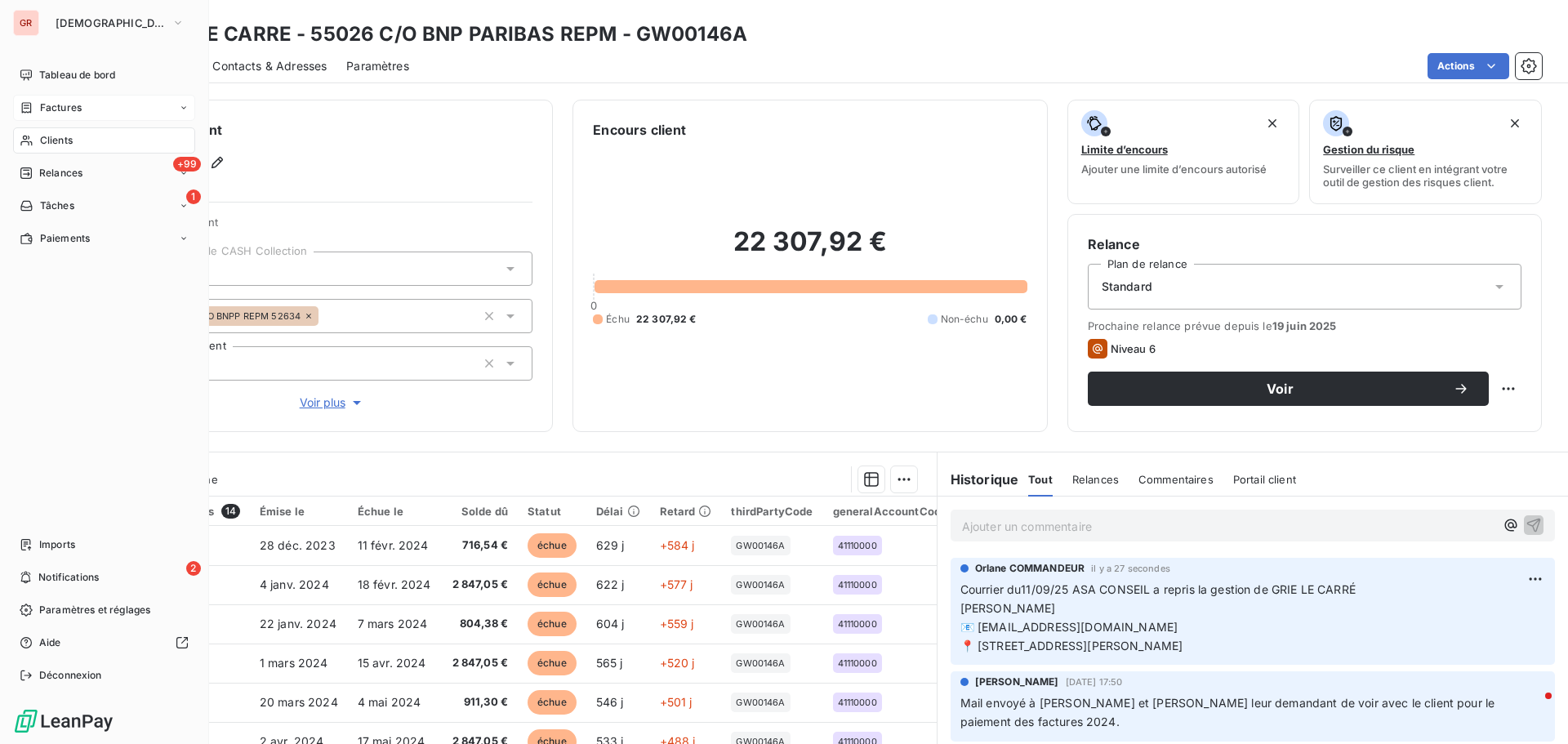
click at [61, 108] on span "Factures" at bounding box center [61, 107] width 42 height 14
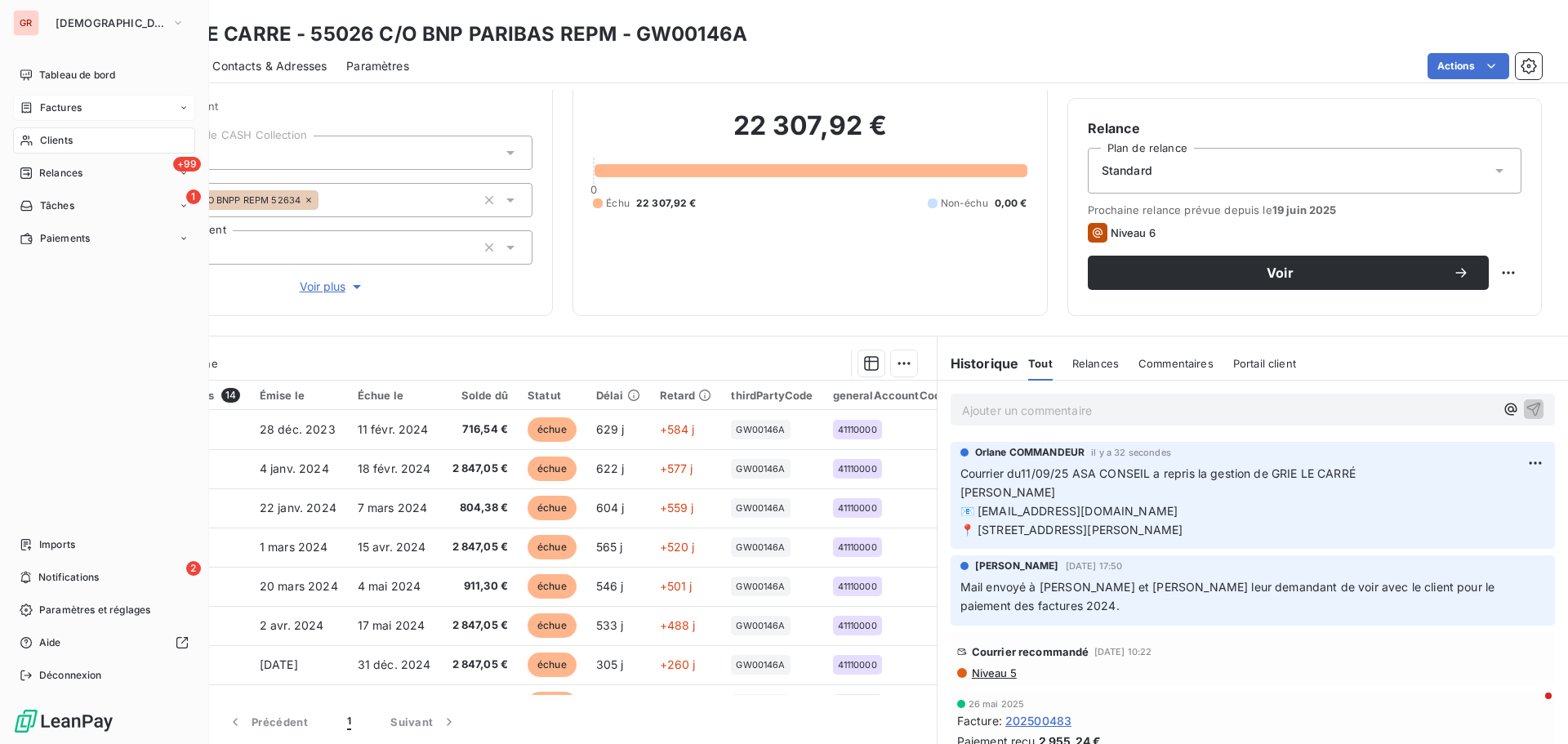
click at [67, 107] on span "Factures" at bounding box center [61, 107] width 42 height 14
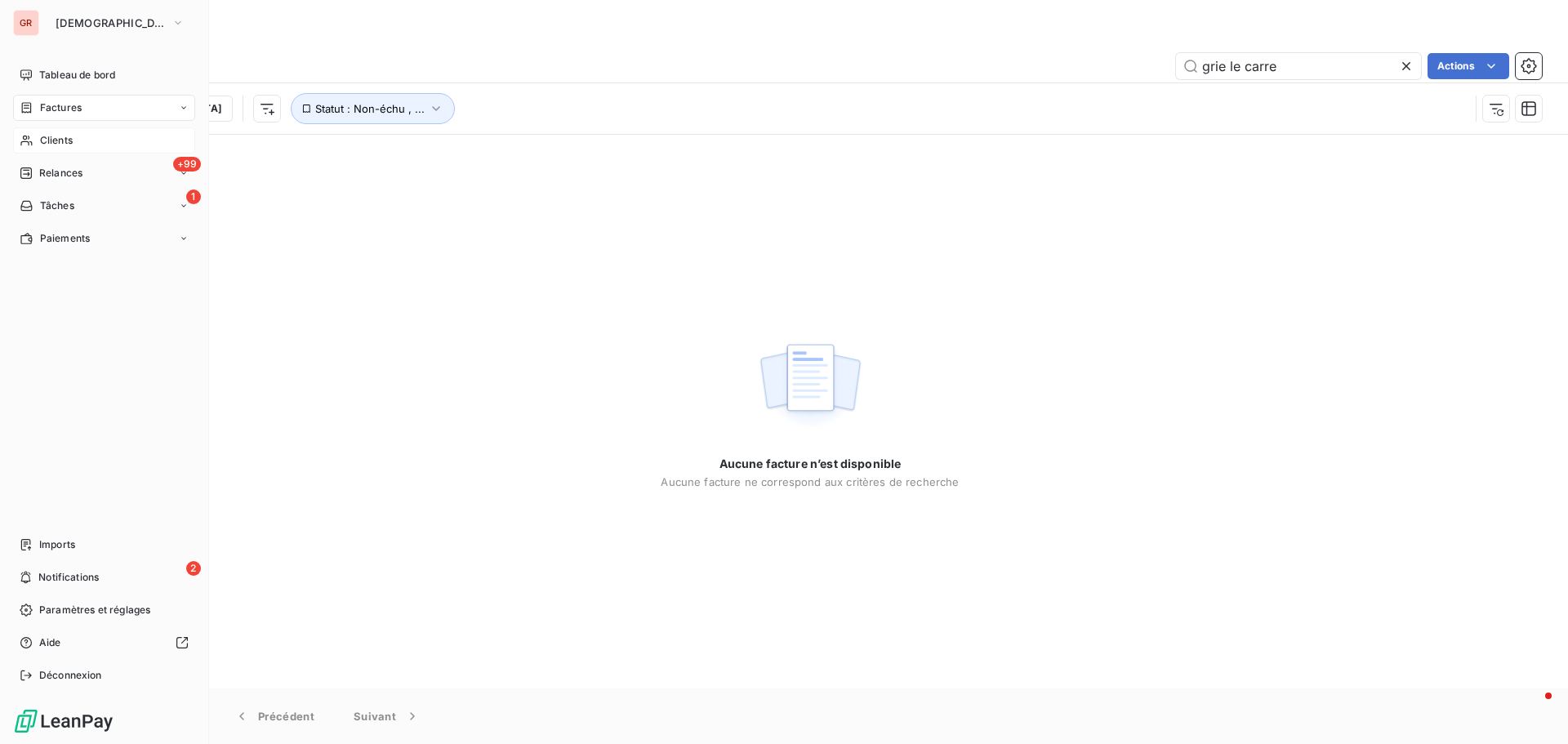
click at [68, 136] on span "Clients" at bounding box center [56, 140] width 33 height 14
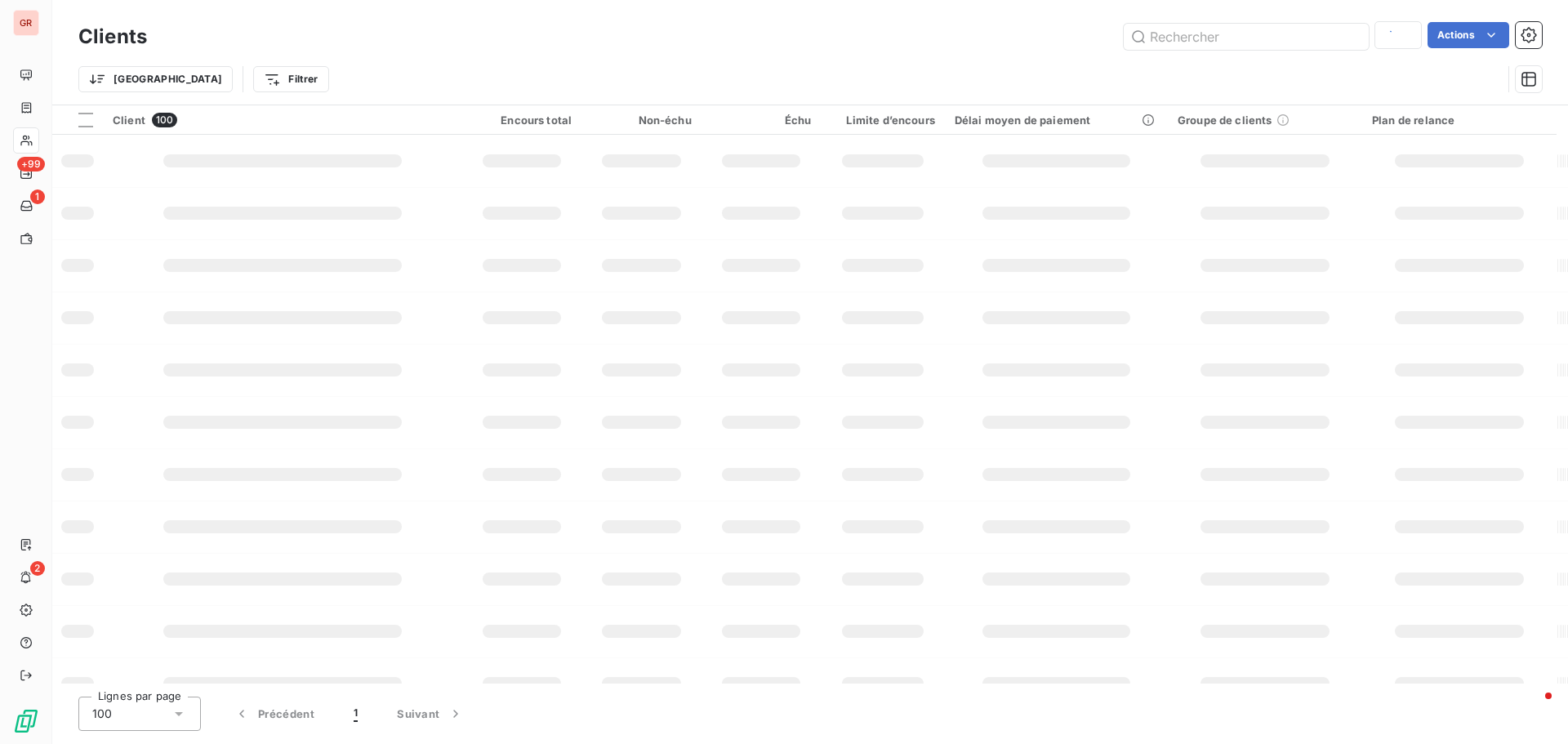
click at [1265, 69] on div "Trier Filtrer" at bounding box center [789, 79] width 1423 height 31
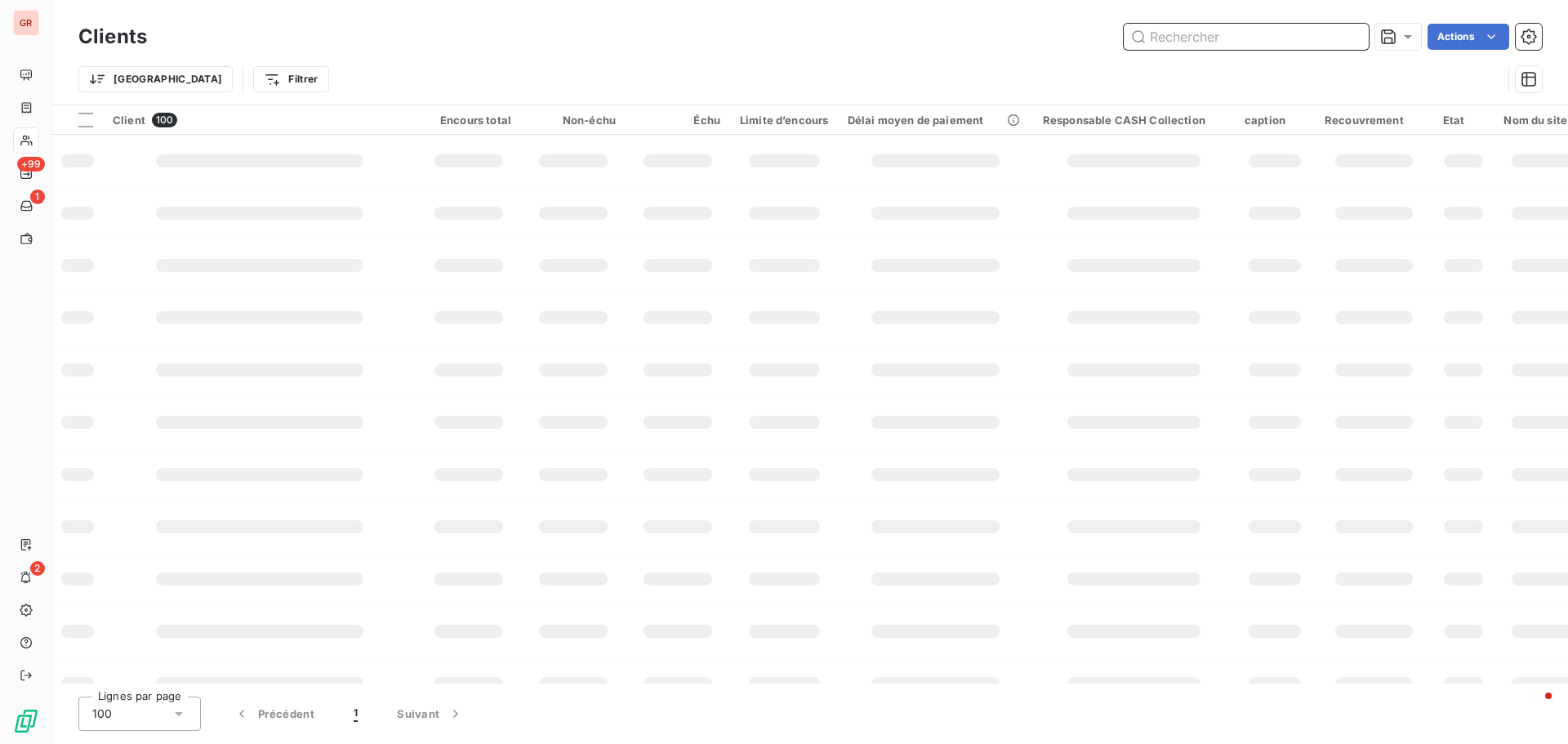
click at [1183, 34] on input "text" at bounding box center [1246, 36] width 245 height 26
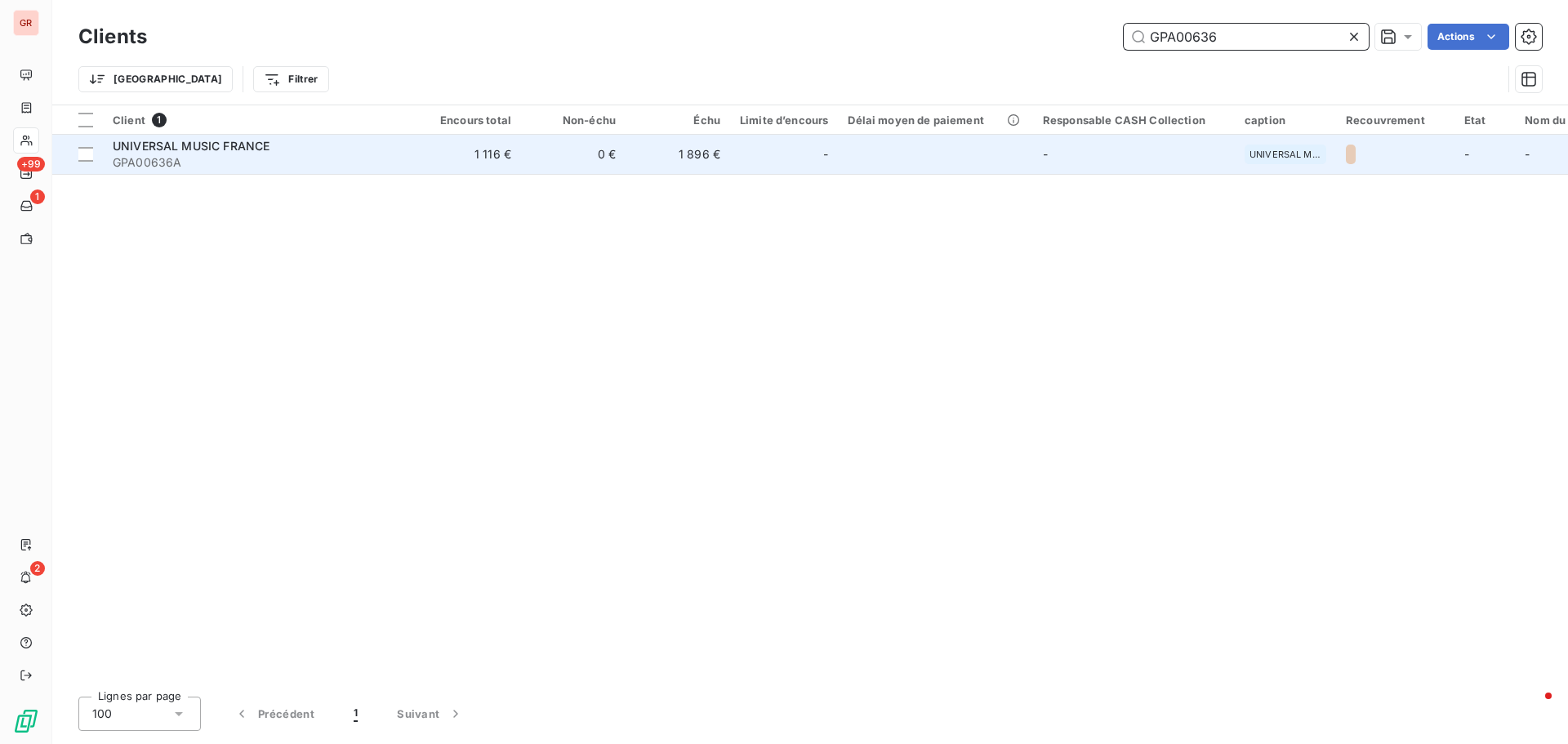
type input "GPA00636"
click at [179, 136] on td "UNIVERSAL MUSIC FRANCE GPA00636A" at bounding box center [259, 154] width 314 height 40
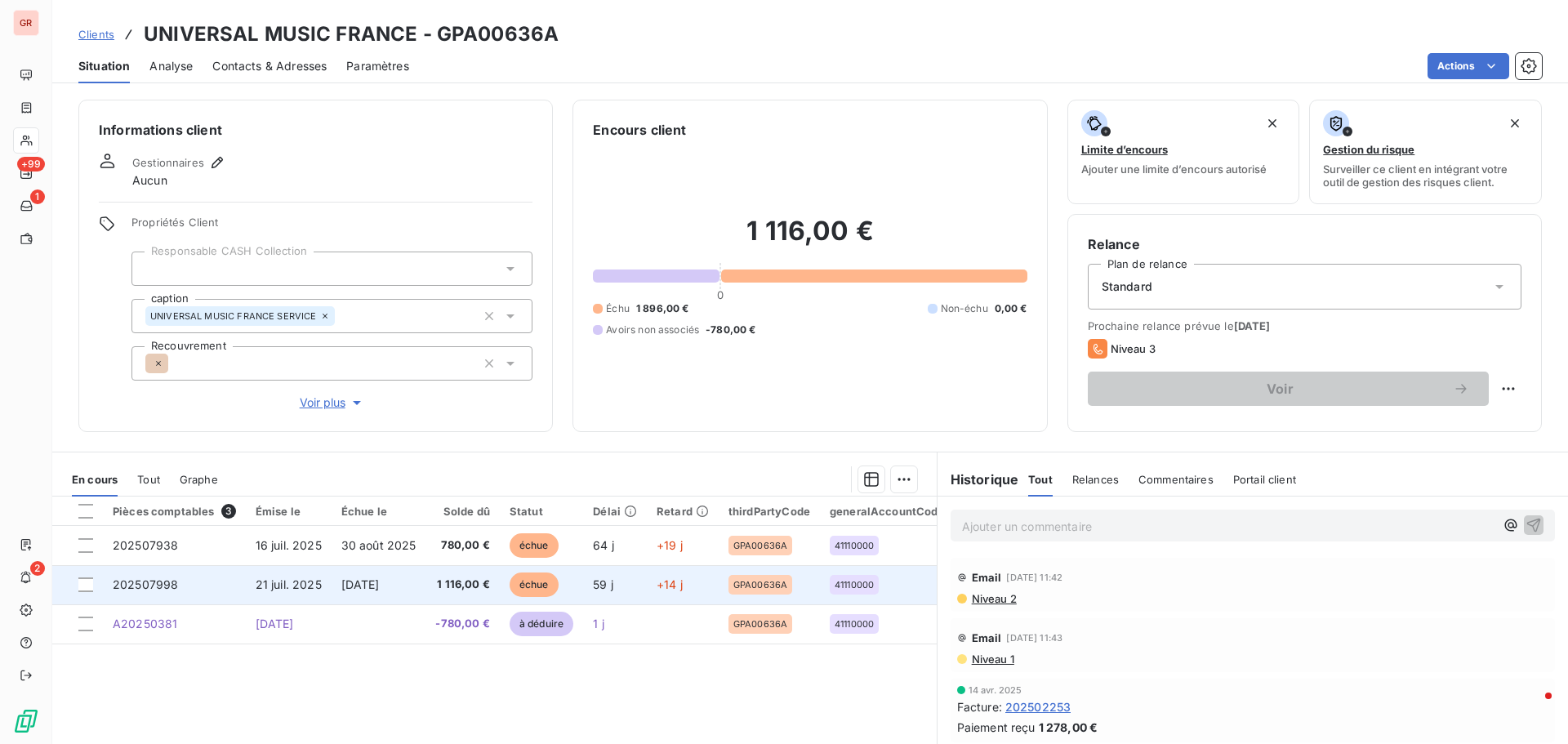
click at [295, 584] on span "21 juil. 2025" at bounding box center [288, 584] width 66 height 14
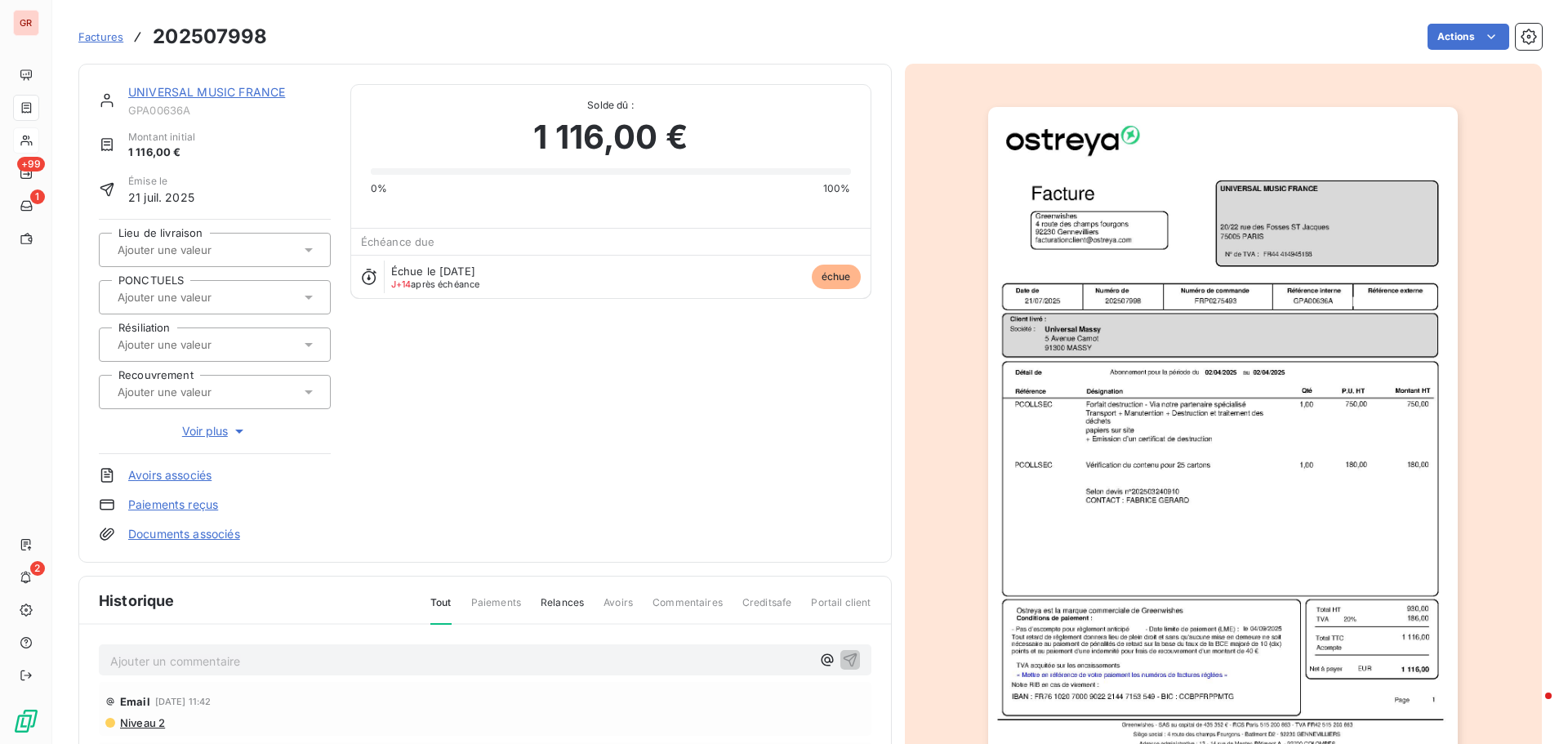
click at [1165, 445] on img "button" at bounding box center [1222, 439] width 470 height 665
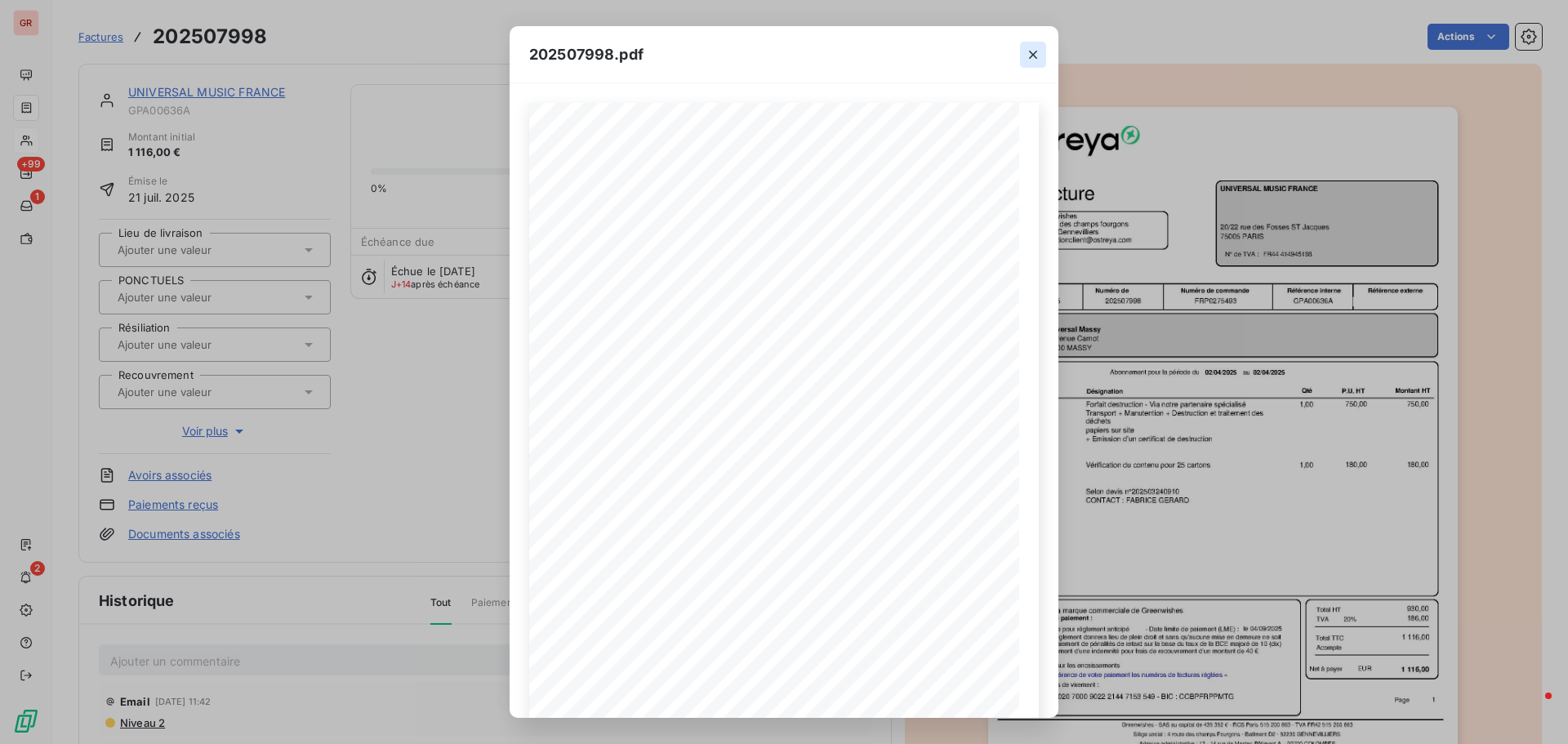
click at [1031, 62] on icon "button" at bounding box center [1032, 54] width 16 height 16
